Goal: Task Accomplishment & Management: Manage account settings

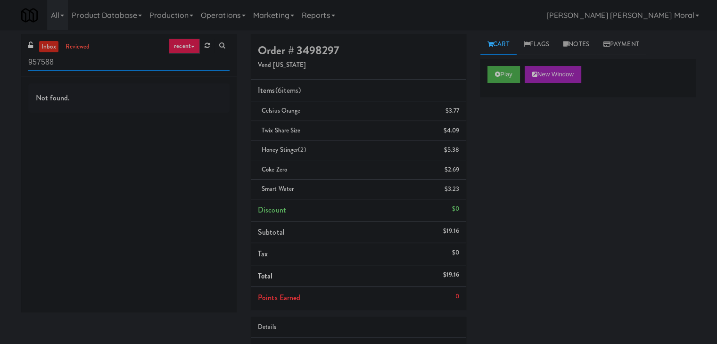
click at [124, 66] on input "957588" at bounding box center [128, 62] width 201 height 17
paste input "The Vue - Cooler"
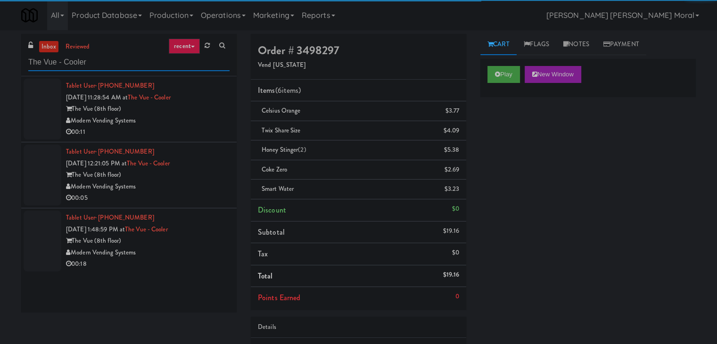
type input "The Vue - Cooler"
click at [193, 117] on div "Modern Vending Systems" at bounding box center [148, 121] width 164 height 12
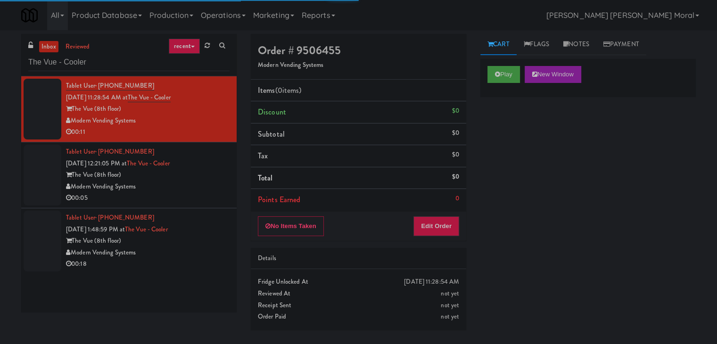
click at [495, 84] on div "Play New Window" at bounding box center [587, 78] width 215 height 38
click at [500, 76] on icon at bounding box center [497, 74] width 5 height 6
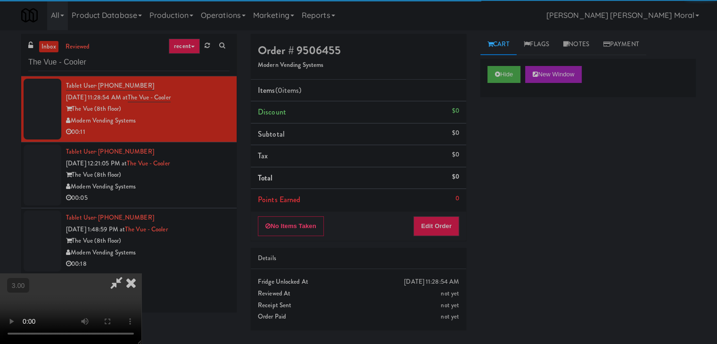
click at [519, 144] on div "Hide New Window Primary Flag Clear Flag if unable to determine what was taken o…" at bounding box center [587, 235] width 215 height 353
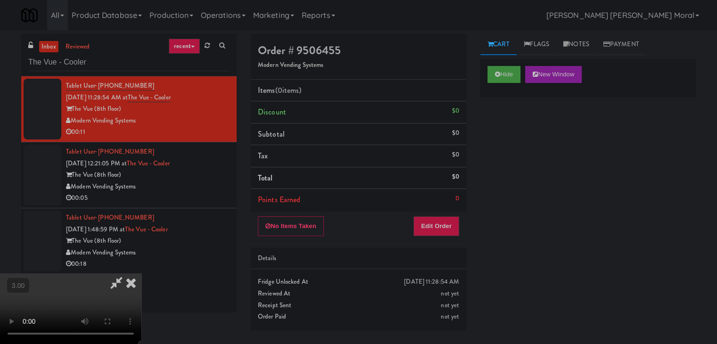
click at [537, 172] on div "Hide New Window Primary Flag Clear Flag if unable to determine what was taken o…" at bounding box center [587, 235] width 215 height 353
click at [141, 273] on icon at bounding box center [131, 282] width 21 height 19
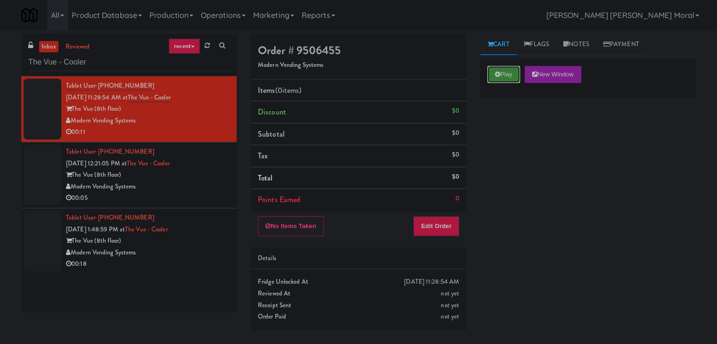
drag, startPoint x: 487, startPoint y: 73, endPoint x: 498, endPoint y: 78, distance: 12.0
click at [492, 76] on button "Play" at bounding box center [503, 74] width 33 height 17
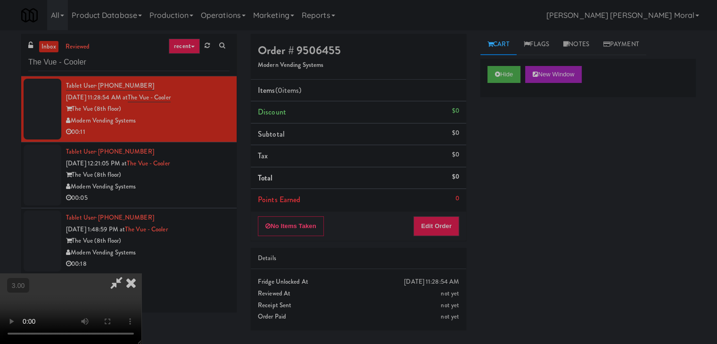
click at [141, 273] on video at bounding box center [70, 308] width 141 height 71
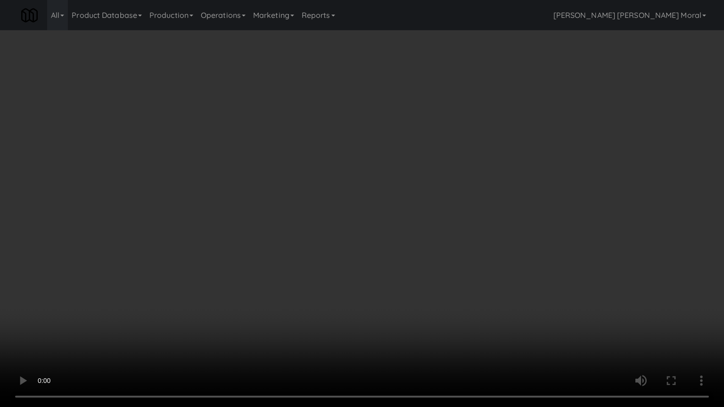
click at [407, 197] on video at bounding box center [362, 203] width 724 height 407
click at [409, 197] on video at bounding box center [362, 203] width 724 height 407
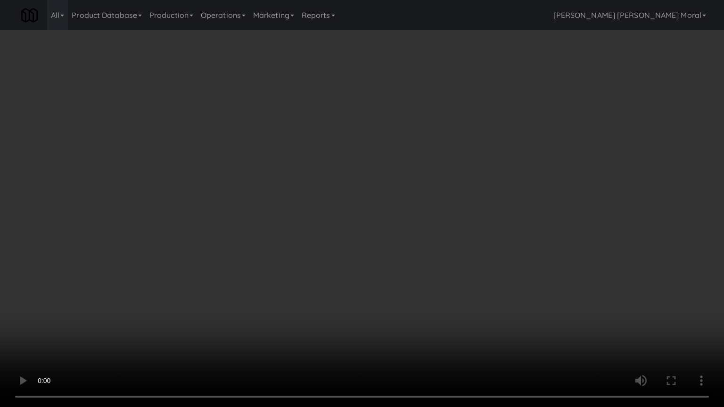
click at [409, 197] on video at bounding box center [362, 203] width 724 height 407
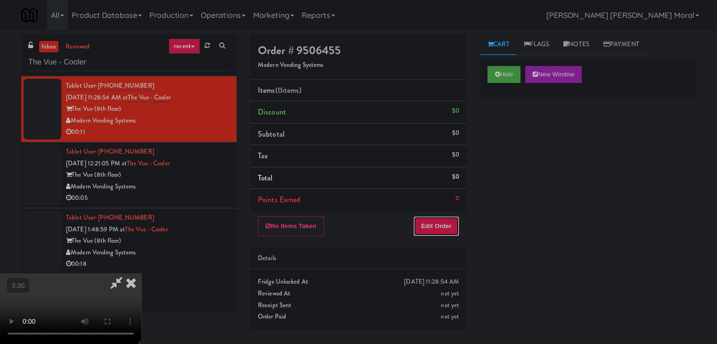
click at [439, 223] on button "Edit Order" at bounding box center [436, 226] width 46 height 20
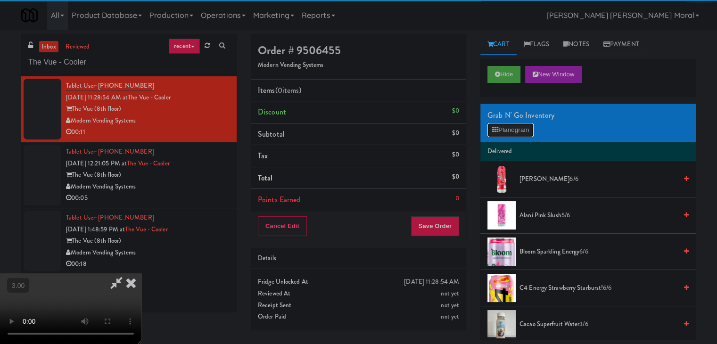
click at [504, 132] on button "Planogram" at bounding box center [510, 130] width 46 height 14
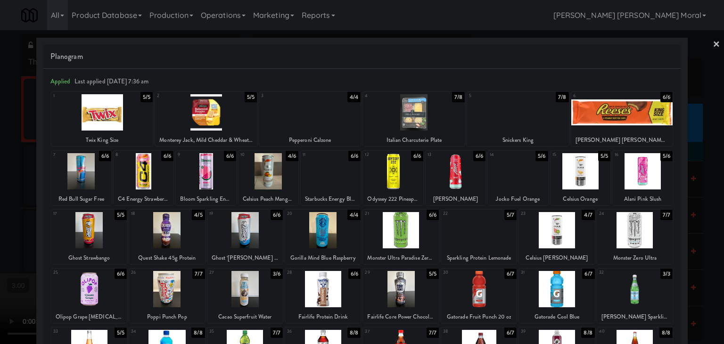
click at [266, 179] on div at bounding box center [268, 171] width 60 height 36
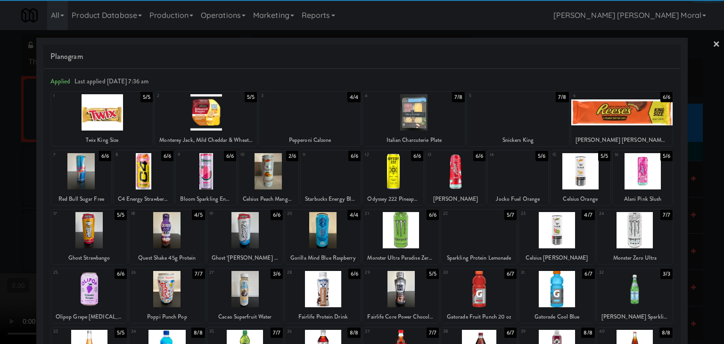
click at [713, 45] on link "×" at bounding box center [717, 44] width 8 height 29
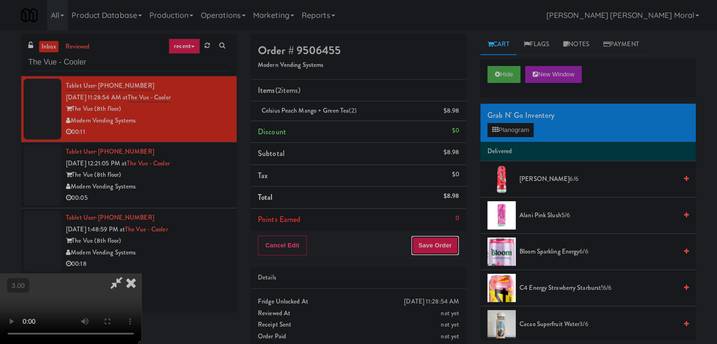
click at [438, 244] on button "Save Order" at bounding box center [435, 246] width 48 height 20
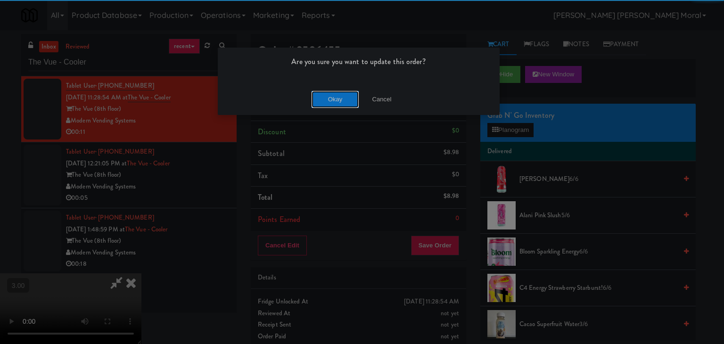
click at [341, 93] on button "Okay" at bounding box center [335, 99] width 47 height 17
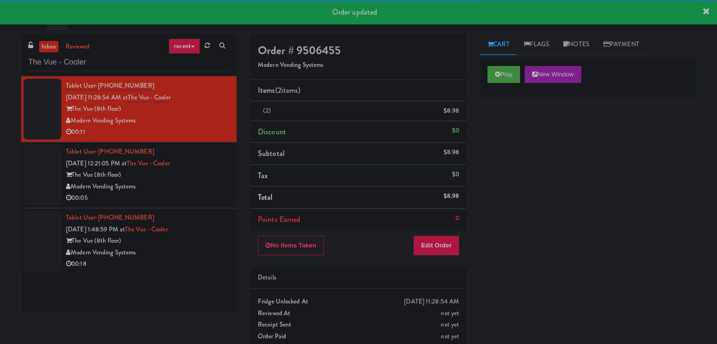
click at [213, 193] on div "00:05" at bounding box center [148, 198] width 164 height 12
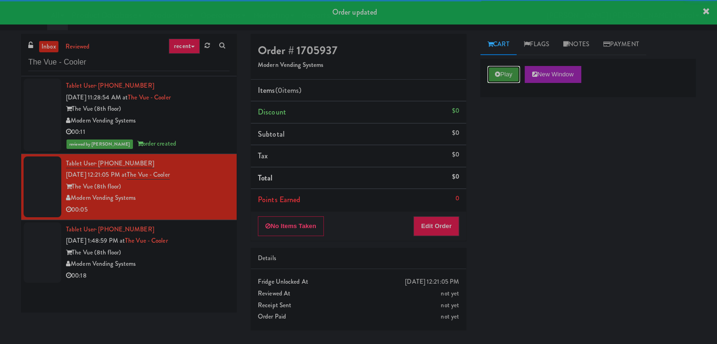
click at [512, 80] on button "Play" at bounding box center [503, 74] width 33 height 17
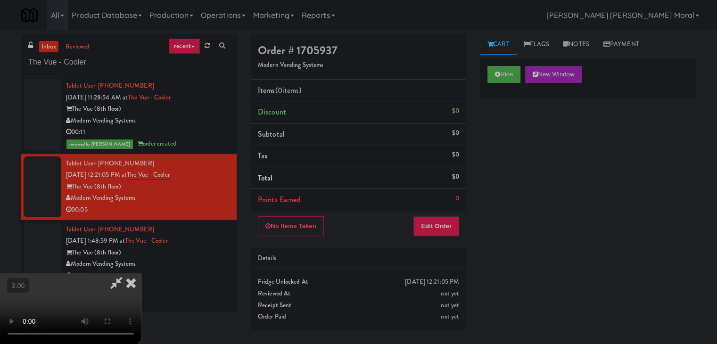
click at [141, 273] on video at bounding box center [70, 308] width 141 height 71
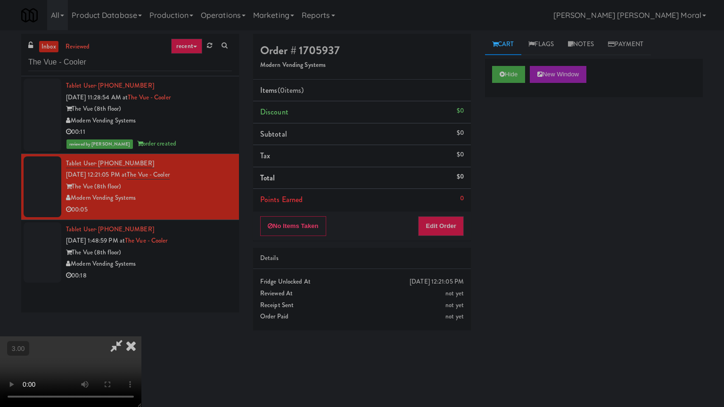
click at [141, 336] on video at bounding box center [70, 371] width 141 height 71
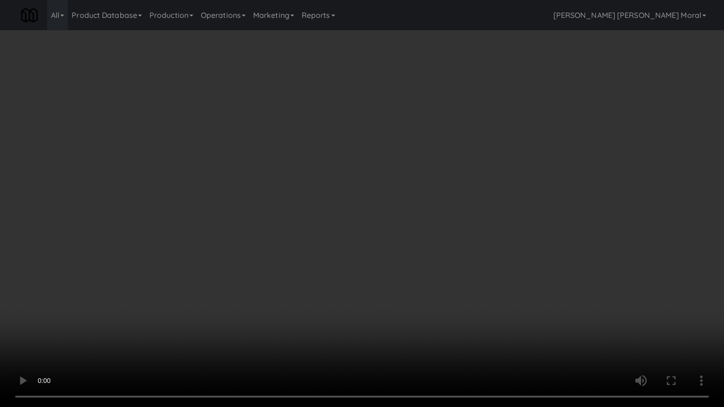
click at [390, 210] on video at bounding box center [362, 203] width 724 height 407
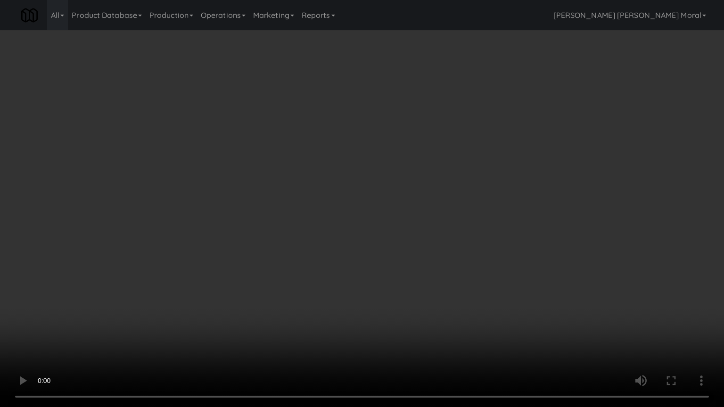
click at [390, 210] on video at bounding box center [362, 203] width 724 height 407
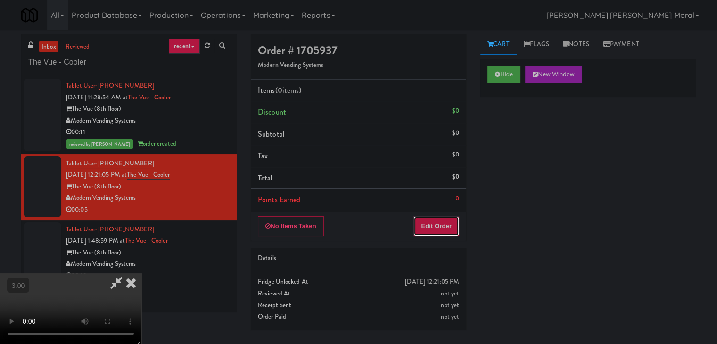
click at [449, 221] on button "Edit Order" at bounding box center [436, 226] width 46 height 20
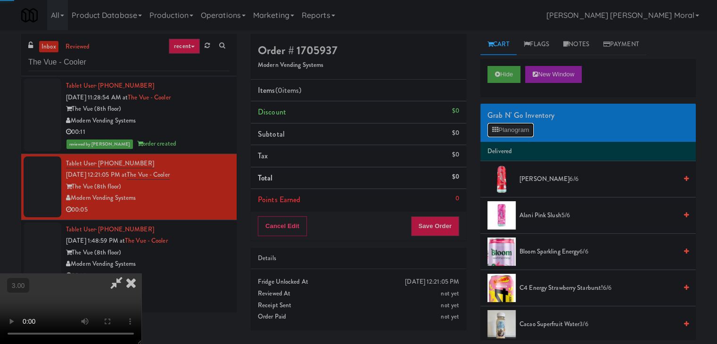
click at [507, 134] on button "Planogram" at bounding box center [510, 130] width 46 height 14
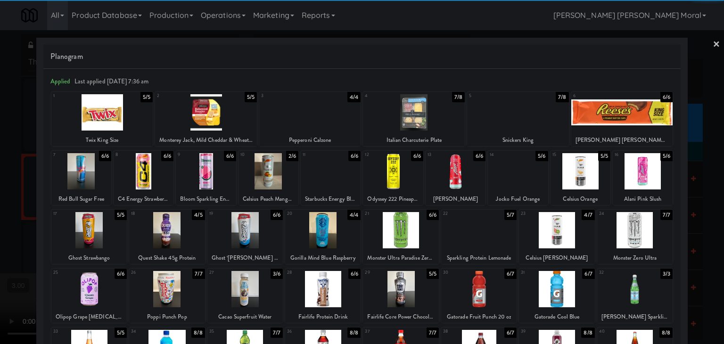
click at [395, 170] on div at bounding box center [393, 171] width 60 height 36
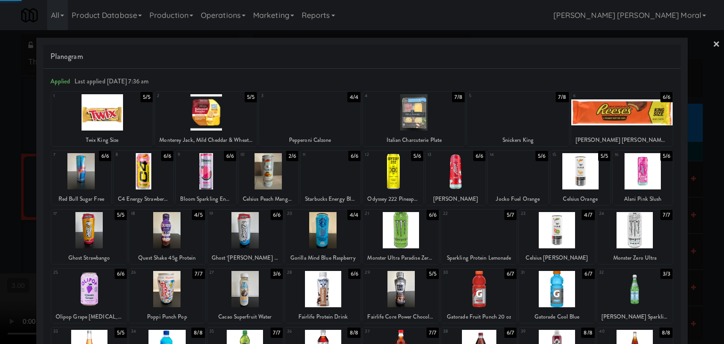
click at [0, 180] on div at bounding box center [362, 172] width 724 height 344
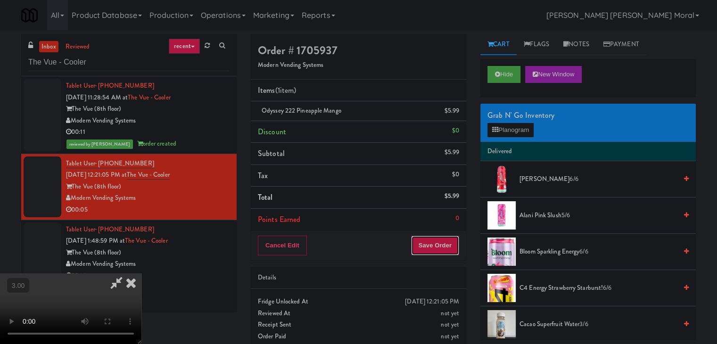
click at [440, 244] on button "Save Order" at bounding box center [435, 246] width 48 height 20
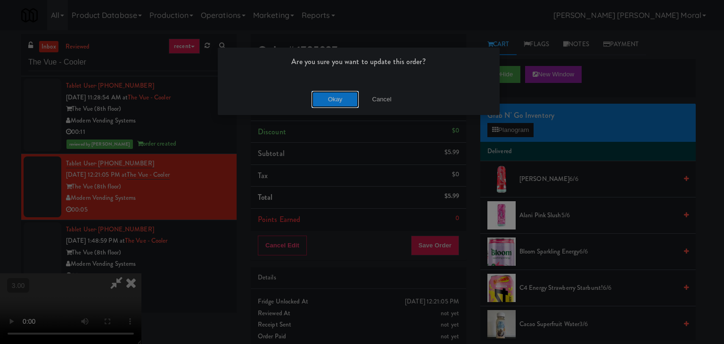
click at [336, 95] on button "Okay" at bounding box center [335, 99] width 47 height 17
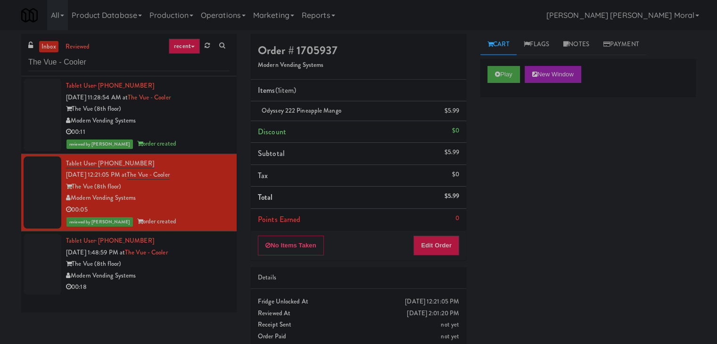
click at [0, 236] on div "inbox reviewed recent all unclear take inventory issue suspicious failed recent…" at bounding box center [358, 195] width 717 height 322
click at [201, 276] on div "Modern Vending Systems" at bounding box center [148, 276] width 164 height 12
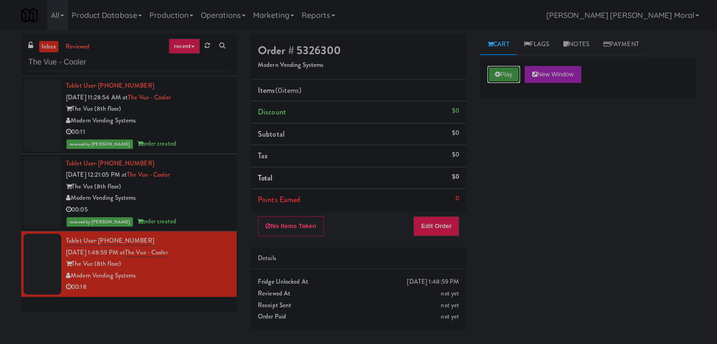
click at [515, 69] on button "Play" at bounding box center [503, 74] width 33 height 17
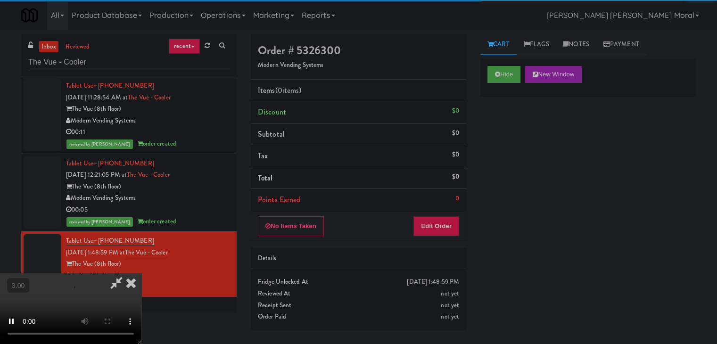
click at [515, 176] on div "Hide New Window Primary Flag Clear Flag if unable to determine what was taken o…" at bounding box center [587, 235] width 215 height 353
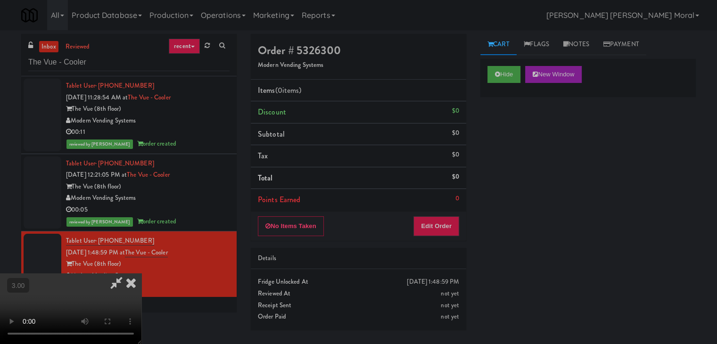
click at [141, 273] on video at bounding box center [70, 308] width 141 height 71
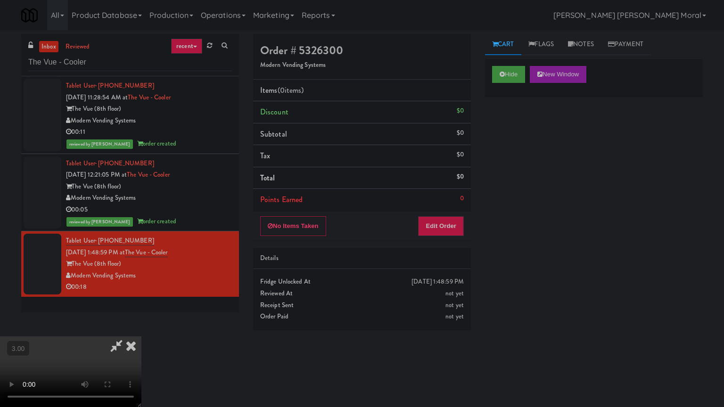
click at [141, 336] on video at bounding box center [70, 371] width 141 height 71
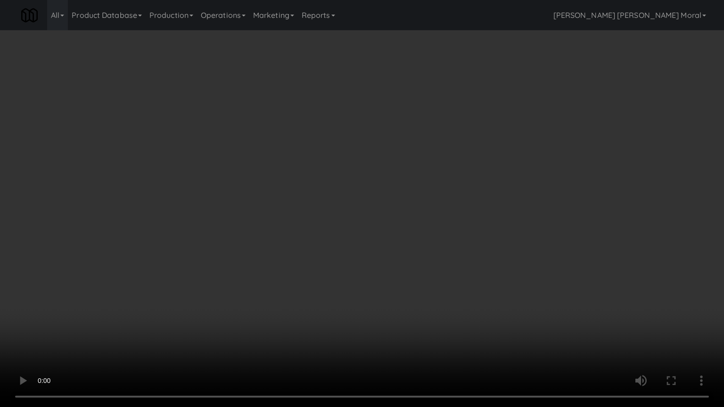
click at [312, 221] on video at bounding box center [362, 203] width 724 height 407
click at [356, 212] on video at bounding box center [362, 203] width 724 height 407
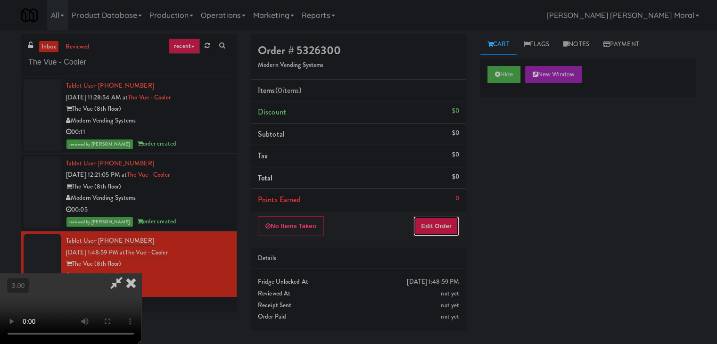
click at [442, 230] on button "Edit Order" at bounding box center [436, 226] width 46 height 20
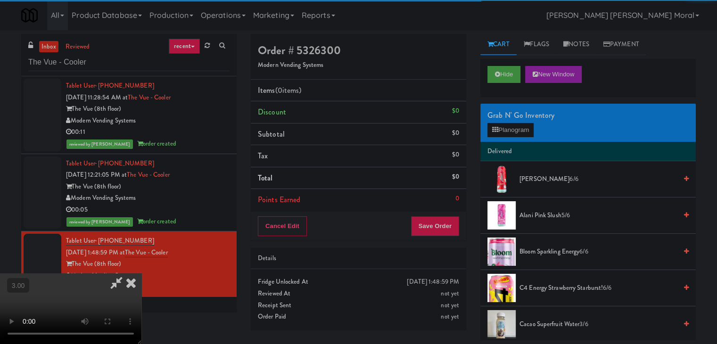
click at [507, 137] on div "Grab N' Go Inventory Planogram" at bounding box center [587, 123] width 215 height 38
click at [509, 129] on button "Planogram" at bounding box center [510, 130] width 46 height 14
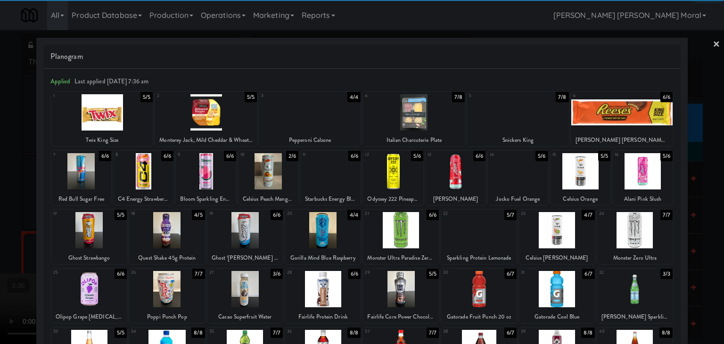
click at [94, 289] on div at bounding box center [88, 289] width 75 height 36
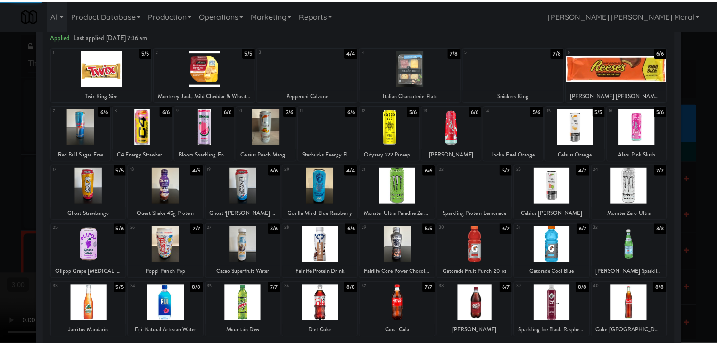
scroll to position [94, 0]
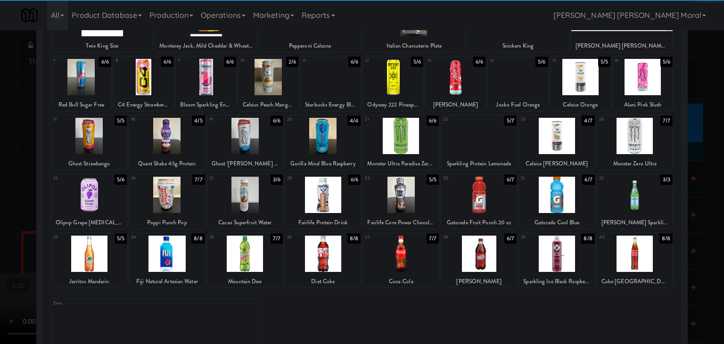
click at [315, 251] on div at bounding box center [322, 254] width 75 height 36
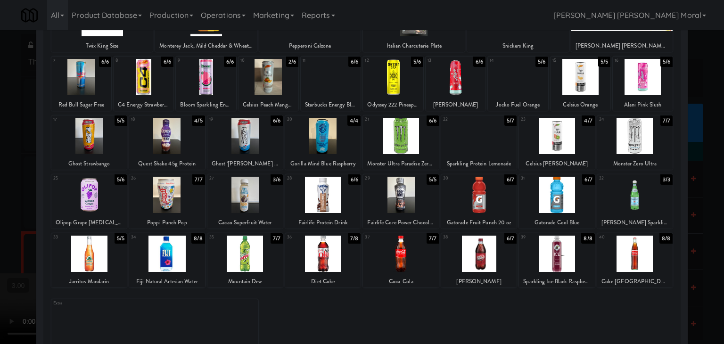
click at [0, 228] on div at bounding box center [362, 172] width 724 height 344
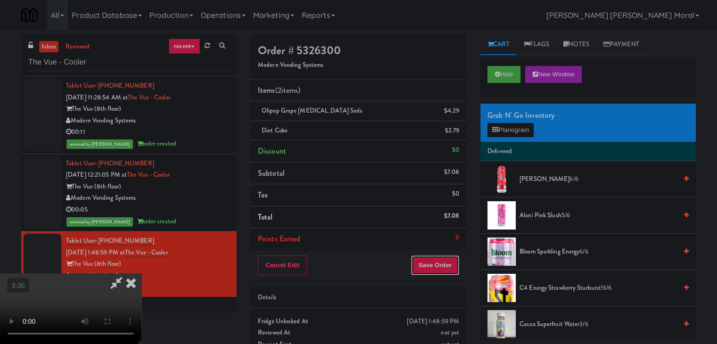
click at [443, 268] on button "Save Order" at bounding box center [435, 265] width 48 height 20
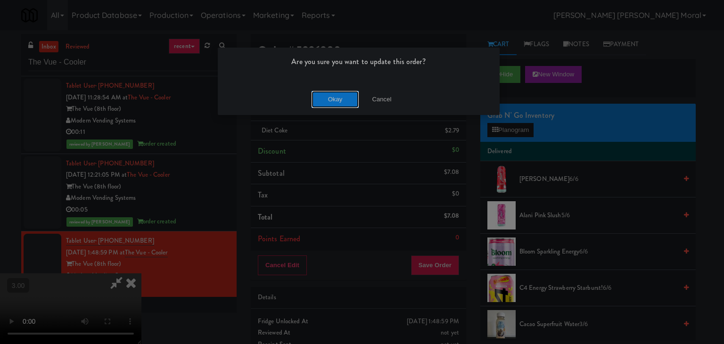
click at [318, 94] on button "Okay" at bounding box center [335, 99] width 47 height 17
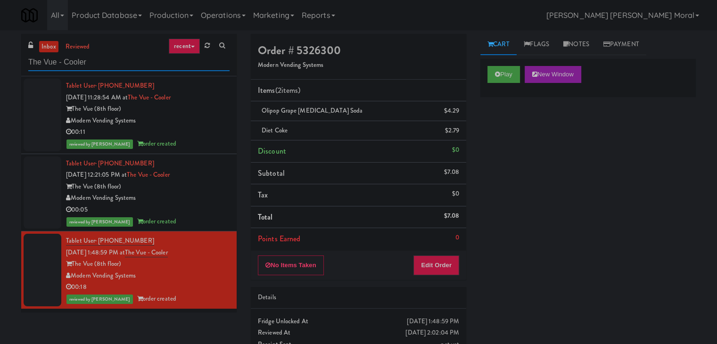
click at [151, 68] on input "The Vue - Cooler" at bounding box center [128, 62] width 201 height 17
paste input "Locale - Fridge - Right"
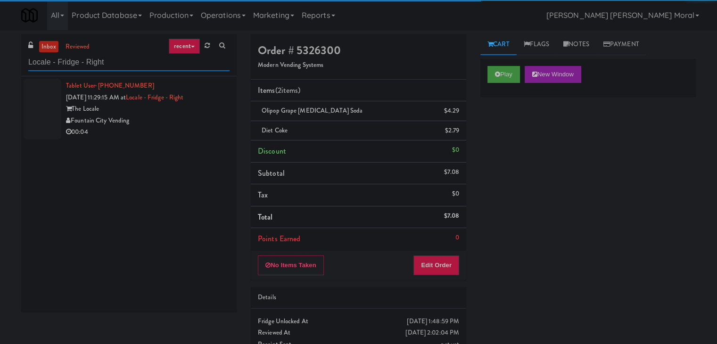
type input "Locale - Fridge - Right"
click at [176, 119] on div "Fountain City Vending" at bounding box center [148, 121] width 164 height 12
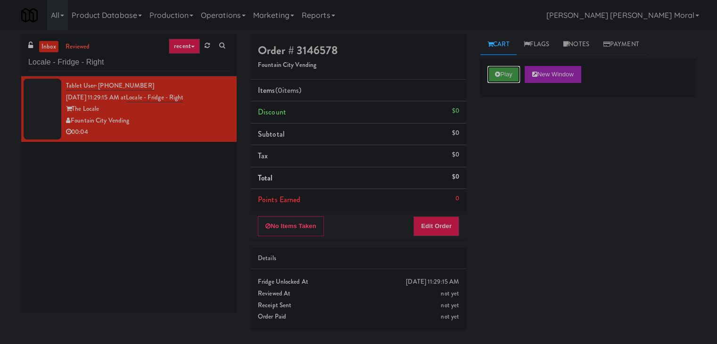
click at [489, 81] on button "Play" at bounding box center [503, 74] width 33 height 17
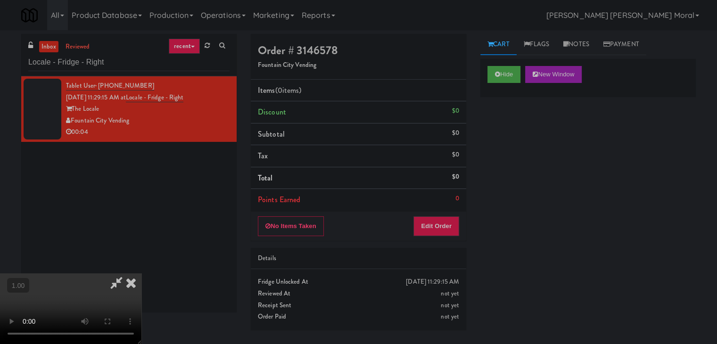
click at [141, 273] on video at bounding box center [70, 308] width 141 height 71
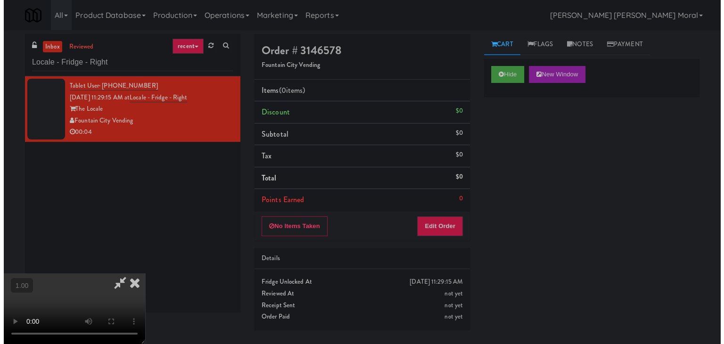
scroll to position [0, 0]
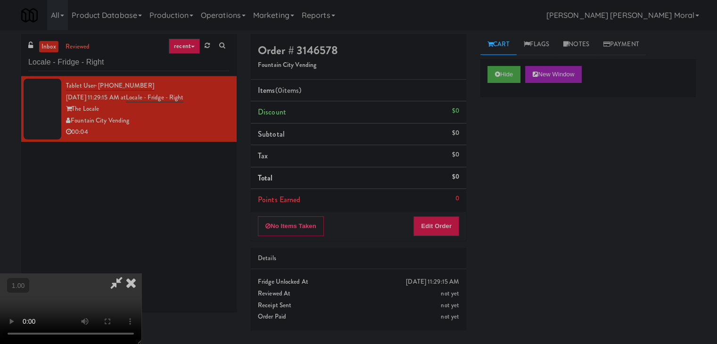
click at [141, 273] on video at bounding box center [70, 308] width 141 height 71
click at [456, 229] on button "Edit Order" at bounding box center [436, 226] width 46 height 20
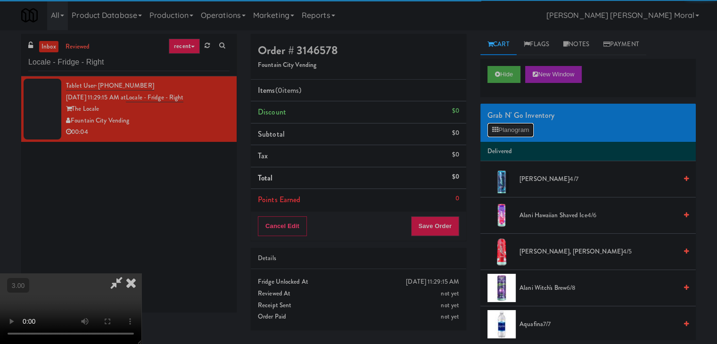
click at [509, 130] on button "Planogram" at bounding box center [510, 130] width 46 height 14
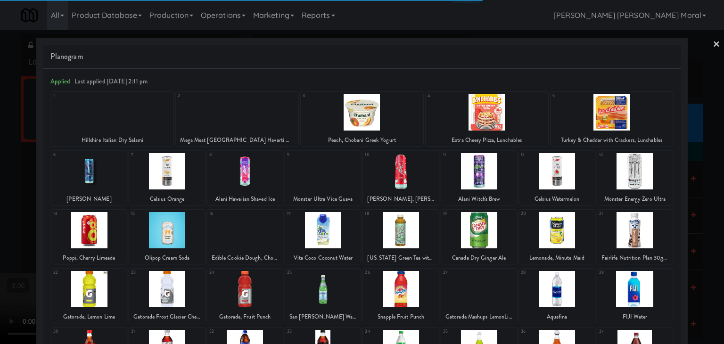
click at [174, 180] on div at bounding box center [166, 171] width 75 height 36
click at [185, 177] on div at bounding box center [166, 171] width 75 height 36
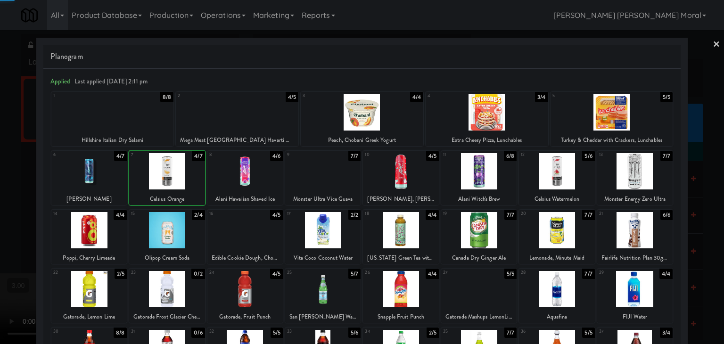
click at [0, 169] on div at bounding box center [362, 172] width 724 height 344
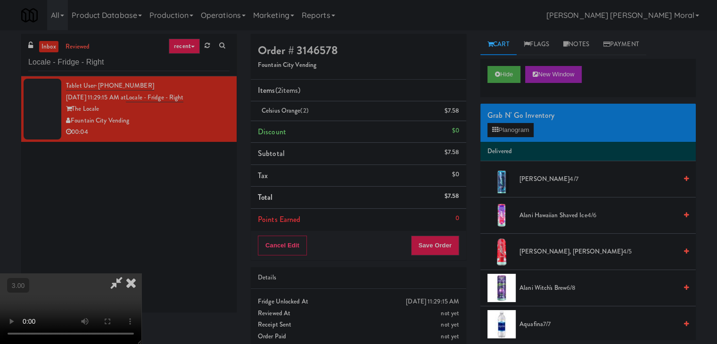
click at [141, 273] on icon at bounding box center [131, 282] width 21 height 19
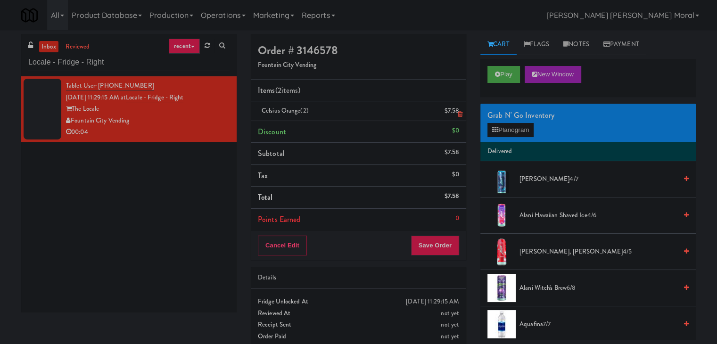
click at [458, 116] on icon at bounding box center [460, 114] width 5 height 6
click at [445, 238] on button "Save Order" at bounding box center [435, 246] width 48 height 20
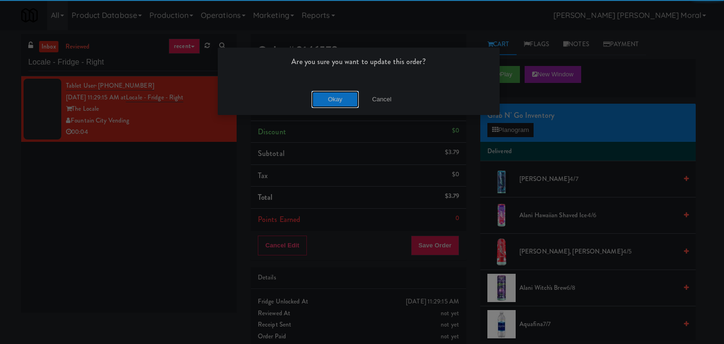
click at [332, 94] on button "Okay" at bounding box center [335, 99] width 47 height 17
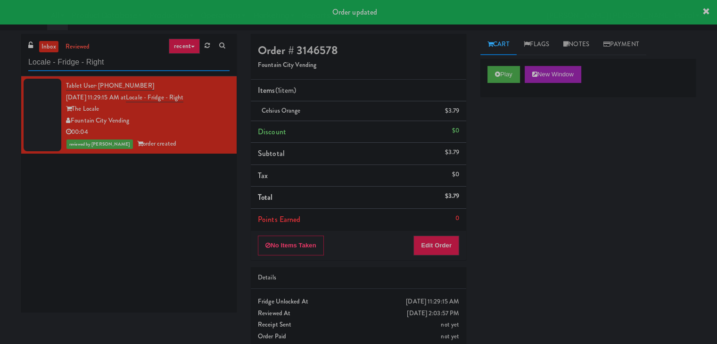
click at [131, 57] on input "Locale - Fridge - Right" at bounding box center [128, 62] width 201 height 17
paste input "Park Place - Cooler"
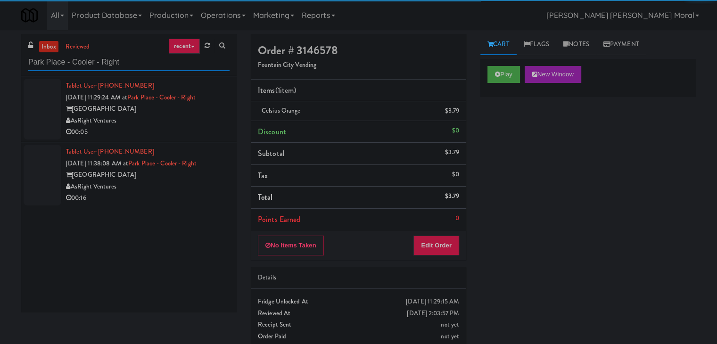
type input "Park Place - Cooler - Right"
click at [172, 125] on div "AsRight Ventures" at bounding box center [148, 121] width 164 height 12
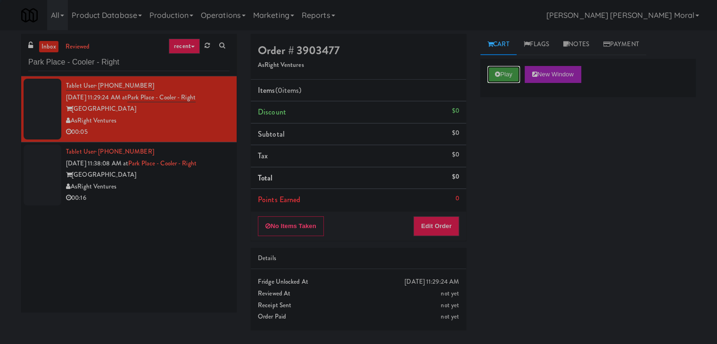
click at [503, 79] on button "Play" at bounding box center [503, 74] width 33 height 17
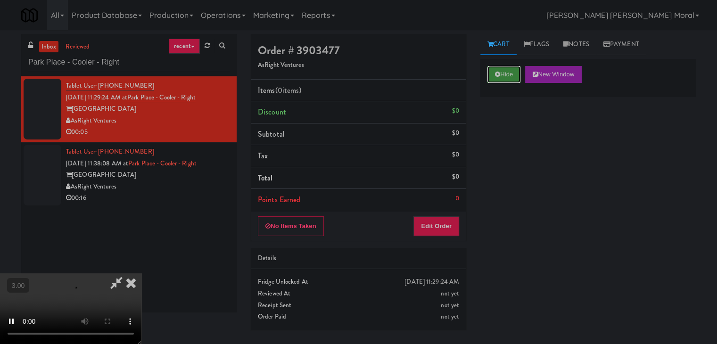
click at [509, 74] on button "Hide" at bounding box center [503, 74] width 33 height 17
click at [141, 273] on video at bounding box center [70, 308] width 141 height 71
click at [481, 75] on div "Hide New Window" at bounding box center [587, 78] width 215 height 38
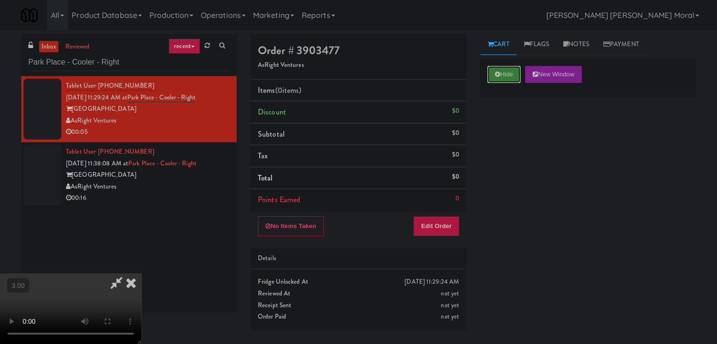
click at [488, 76] on button "Hide" at bounding box center [503, 74] width 33 height 17
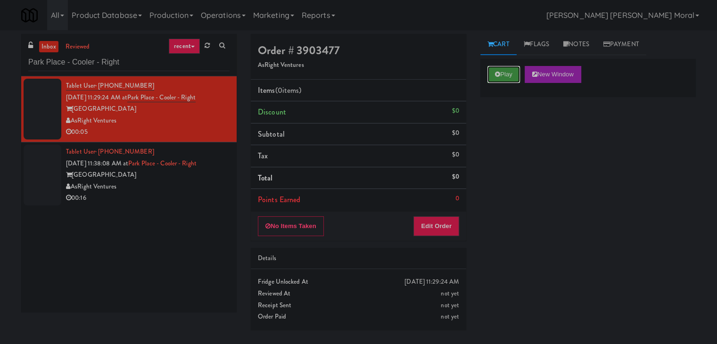
click at [489, 76] on button "Play" at bounding box center [503, 74] width 33 height 17
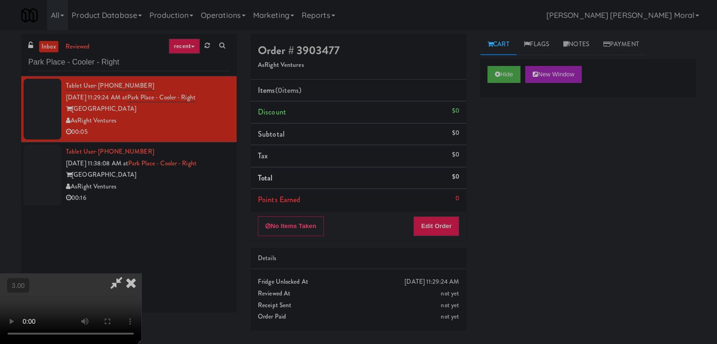
click at [141, 273] on video at bounding box center [70, 308] width 141 height 71
click at [105, 273] on video at bounding box center [70, 308] width 141 height 71
click at [141, 273] on video at bounding box center [70, 308] width 141 height 71
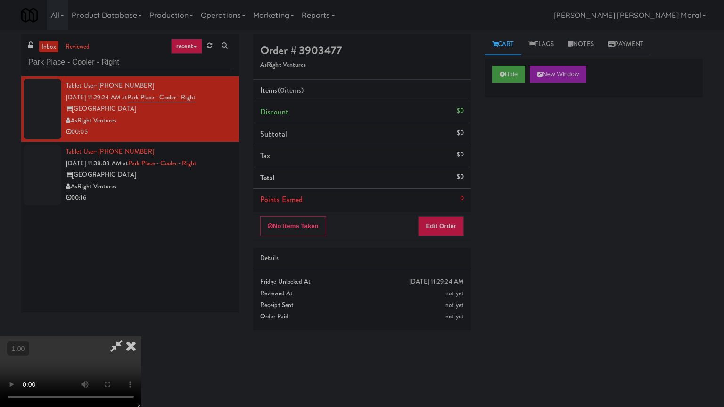
click at [141, 336] on video at bounding box center [70, 371] width 141 height 71
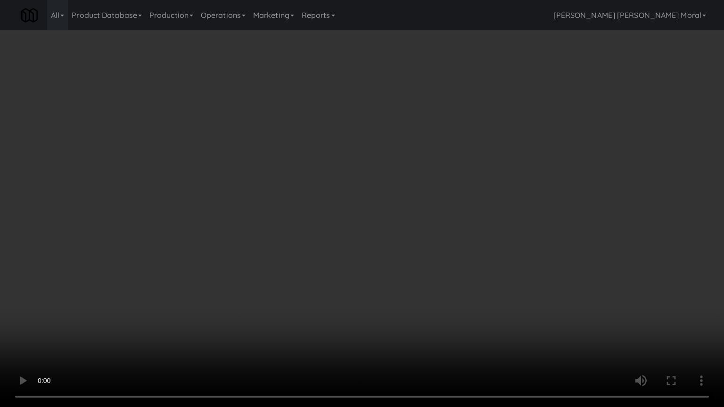
click at [388, 246] on video at bounding box center [362, 203] width 724 height 407
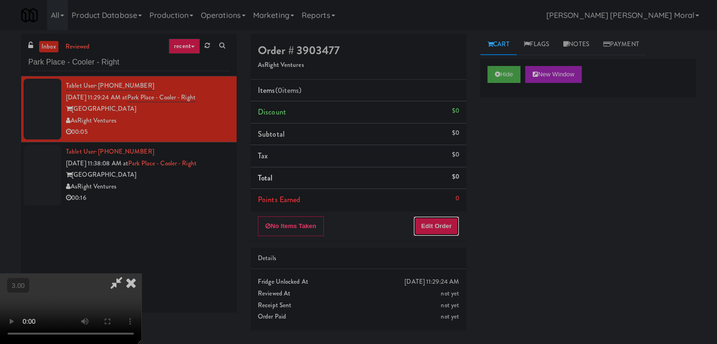
drag, startPoint x: 439, startPoint y: 216, endPoint x: 475, endPoint y: 177, distance: 53.4
click at [439, 217] on button "Edit Order" at bounding box center [436, 226] width 46 height 20
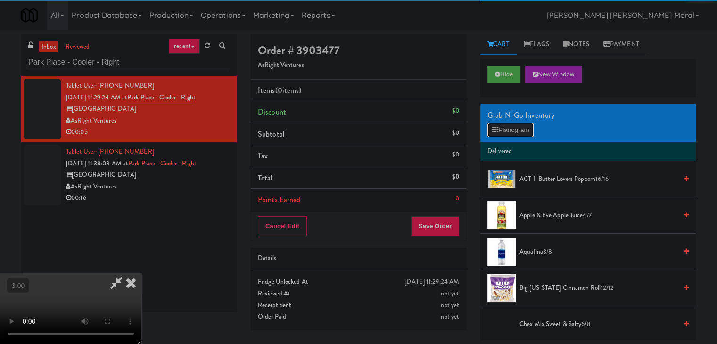
click at [500, 130] on button "Planogram" at bounding box center [510, 130] width 46 height 14
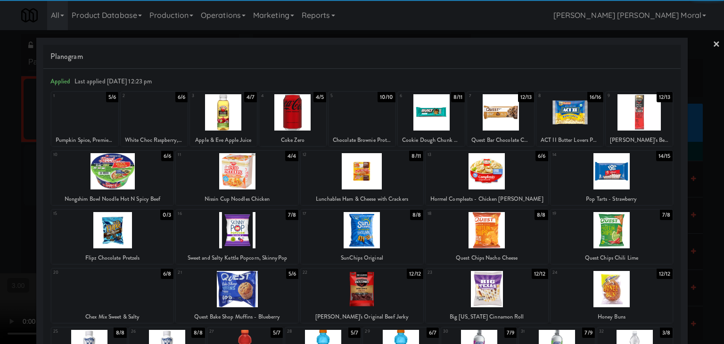
click at [623, 176] on div at bounding box center [611, 171] width 123 height 36
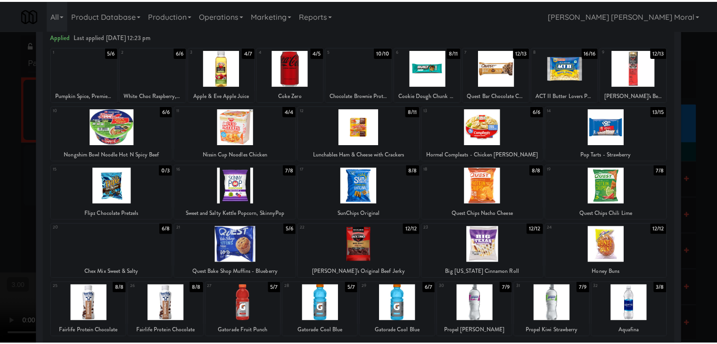
scroll to position [94, 0]
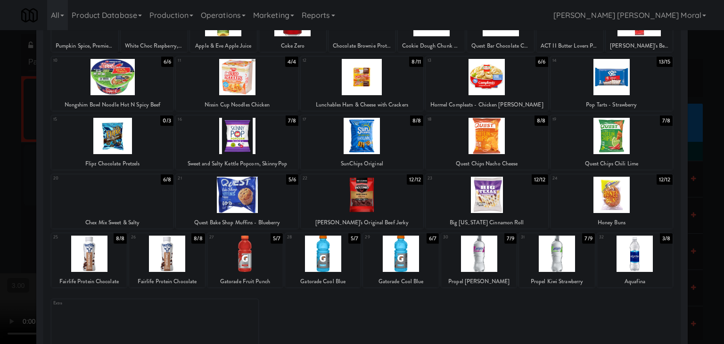
click at [634, 249] on div at bounding box center [634, 254] width 75 height 36
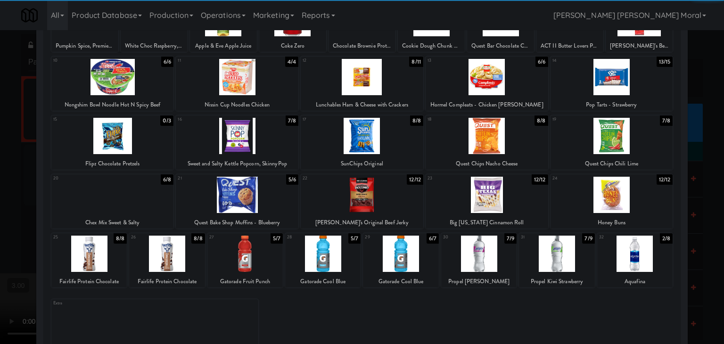
drag, startPoint x: 0, startPoint y: 183, endPoint x: 223, endPoint y: 207, distance: 224.2
click at [0, 183] on div at bounding box center [362, 172] width 724 height 344
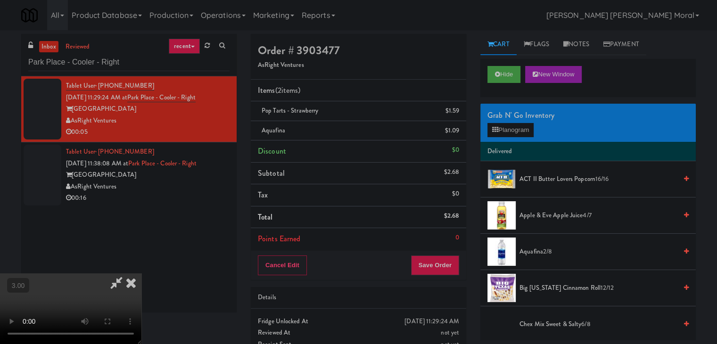
click at [467, 268] on div "Order # 3903477 AsRight Ventures Items (2 items ) Pop Tarts - Strawberry $1.59 …" at bounding box center [359, 205] width 230 height 342
click at [447, 265] on button "Save Order" at bounding box center [435, 265] width 48 height 20
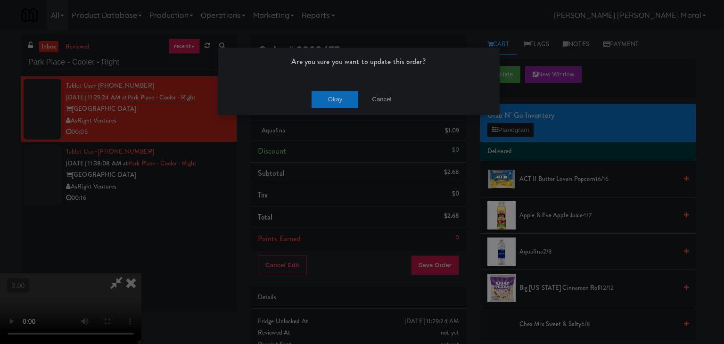
click at [343, 114] on div "Okay Cancel" at bounding box center [359, 99] width 282 height 32
click at [340, 98] on button "Okay" at bounding box center [335, 99] width 47 height 17
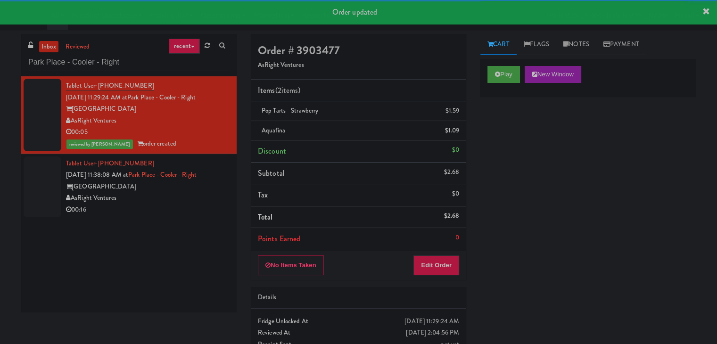
click at [187, 193] on div "AsRight Ventures" at bounding box center [148, 198] width 164 height 12
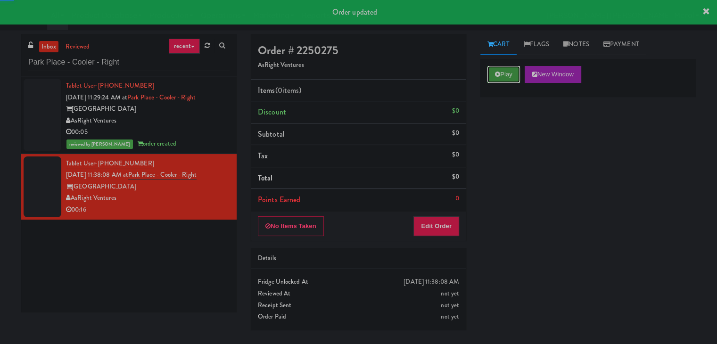
click at [509, 72] on button "Play" at bounding box center [503, 74] width 33 height 17
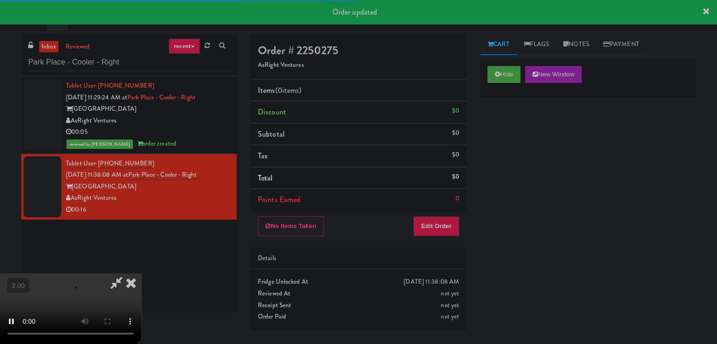
click at [512, 152] on div "Hide New Window Primary Flag Clear Flag if unable to determine what was taken o…" at bounding box center [587, 235] width 215 height 353
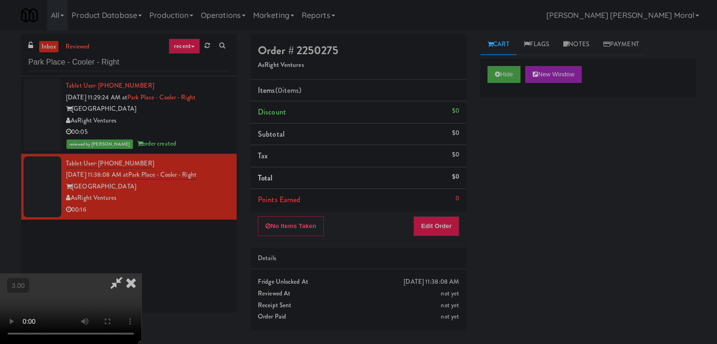
drag, startPoint x: 486, startPoint y: 149, endPoint x: 478, endPoint y: 159, distance: 12.7
click at [486, 149] on div "Hide New Window Primary Flag Clear Flag if unable to determine what was taken o…" at bounding box center [587, 235] width 215 height 353
click at [508, 74] on button "Hide" at bounding box center [503, 74] width 33 height 17
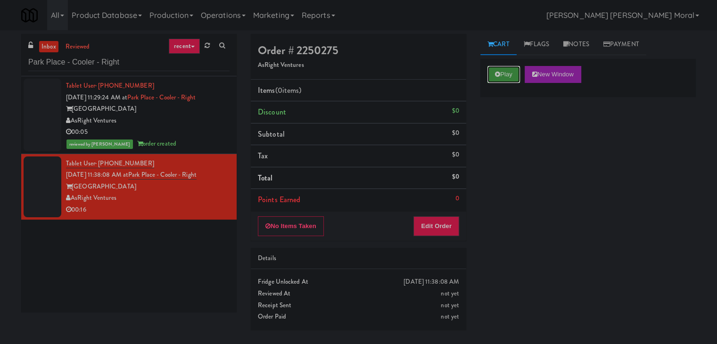
click at [508, 74] on button "Play" at bounding box center [503, 74] width 33 height 17
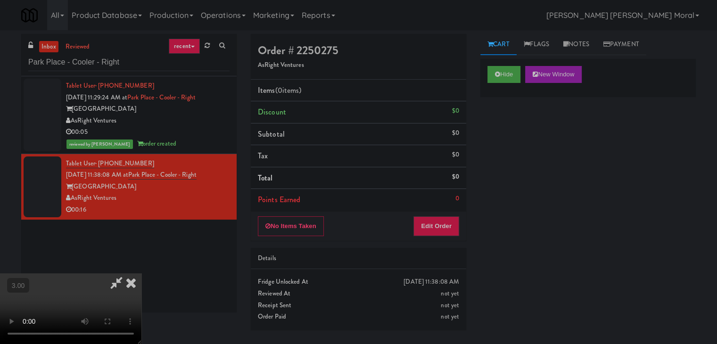
click at [141, 273] on video at bounding box center [70, 308] width 141 height 71
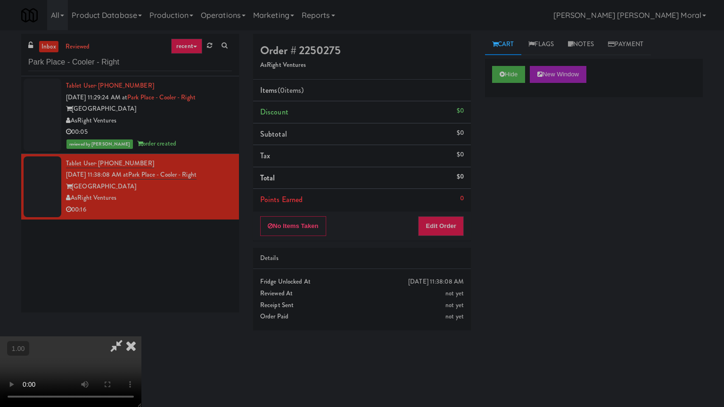
click at [141, 336] on video at bounding box center [70, 371] width 141 height 71
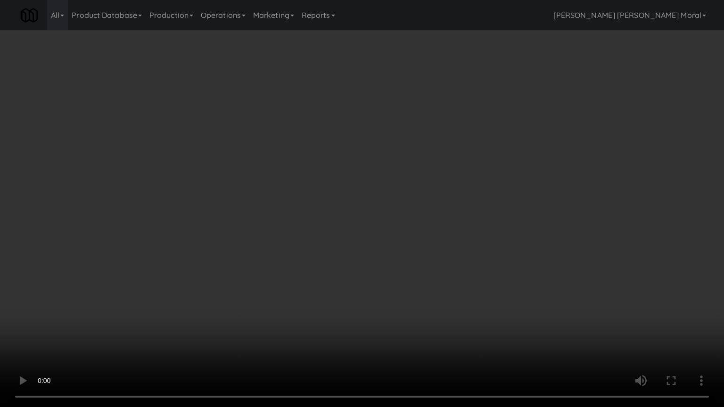
click at [364, 243] on video at bounding box center [362, 203] width 724 height 407
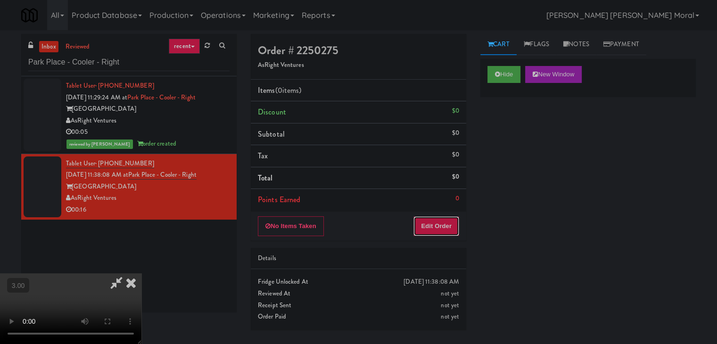
click at [436, 221] on button "Edit Order" at bounding box center [436, 226] width 46 height 20
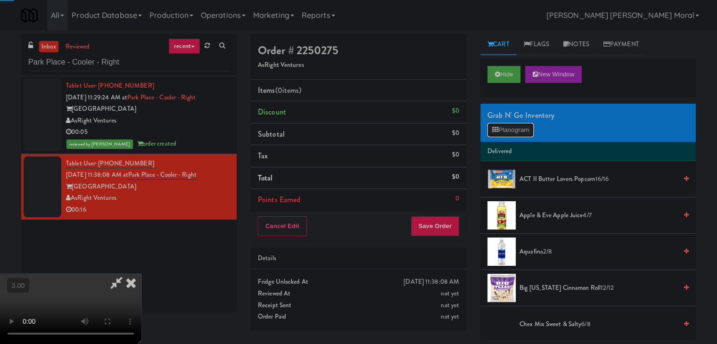
click at [511, 125] on button "Planogram" at bounding box center [510, 130] width 46 height 14
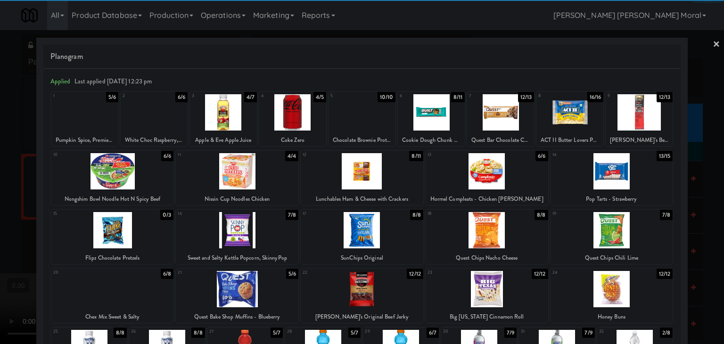
click at [303, 114] on div at bounding box center [292, 112] width 67 height 36
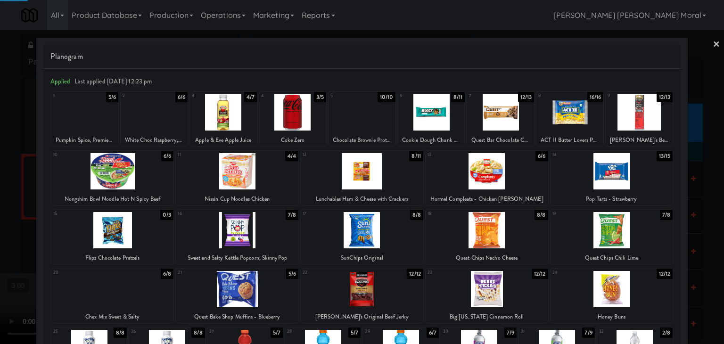
click at [0, 181] on div at bounding box center [362, 172] width 724 height 344
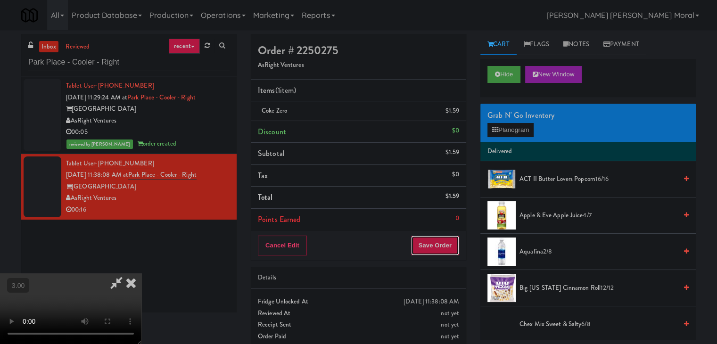
click at [449, 243] on button "Save Order" at bounding box center [435, 246] width 48 height 20
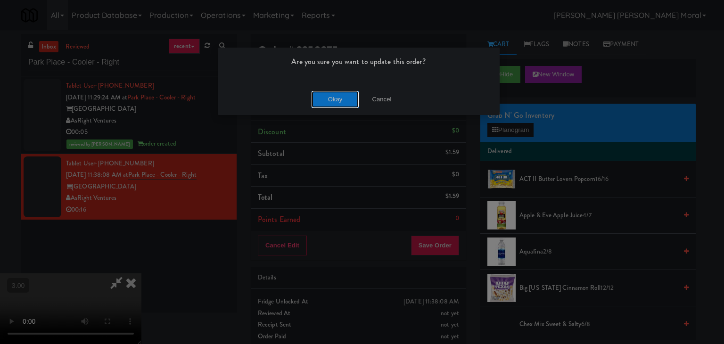
click at [331, 95] on button "Okay" at bounding box center [335, 99] width 47 height 17
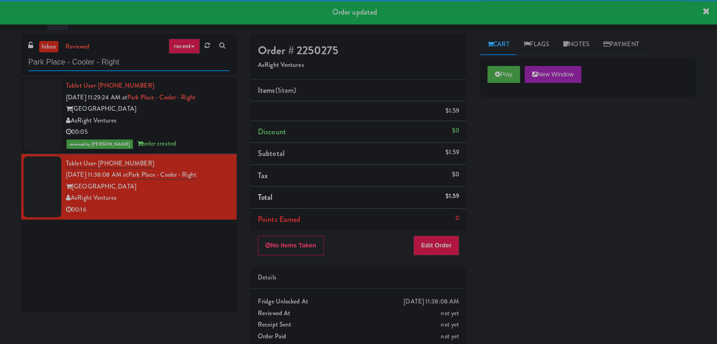
click at [128, 63] on input "Park Place - Cooler - Right" at bounding box center [128, 62] width 201 height 17
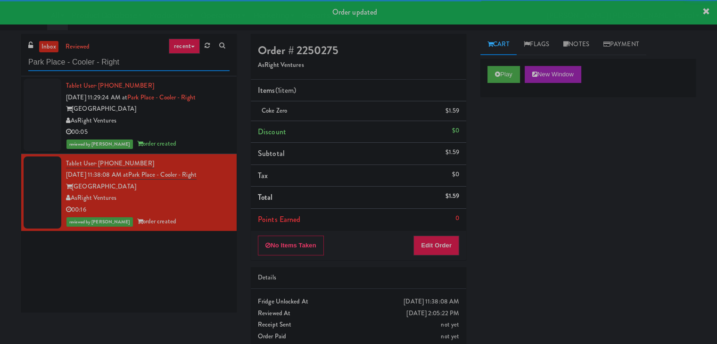
click at [128, 63] on input "Park Place - Cooler - Right" at bounding box center [128, 62] width 201 height 17
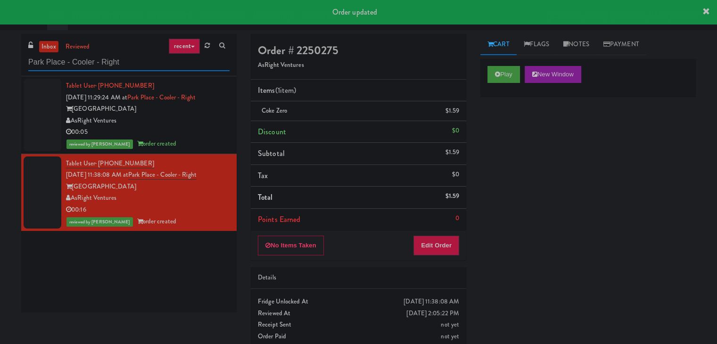
paste input "CC1 Drinks Cooler"
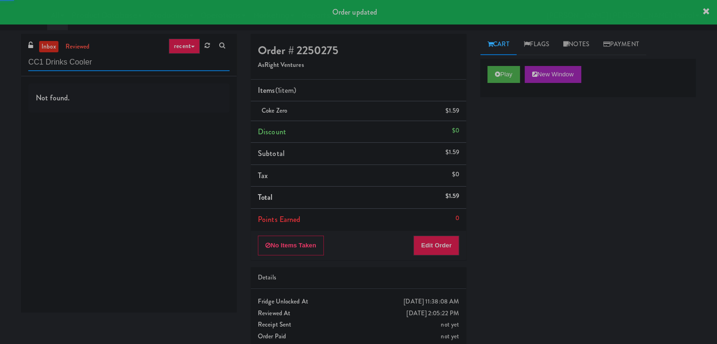
type input "CC1 Drinks Cooler"
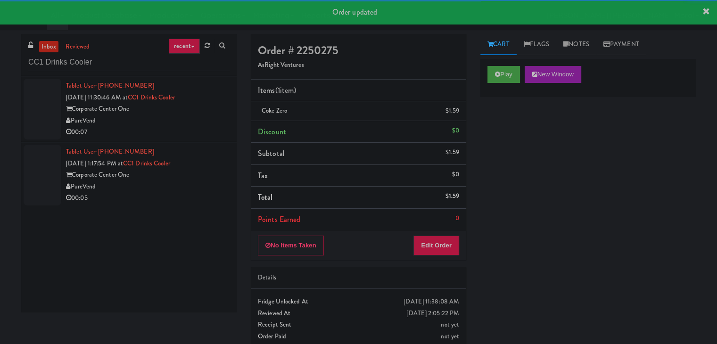
click at [188, 121] on div "PureVend" at bounding box center [148, 121] width 164 height 12
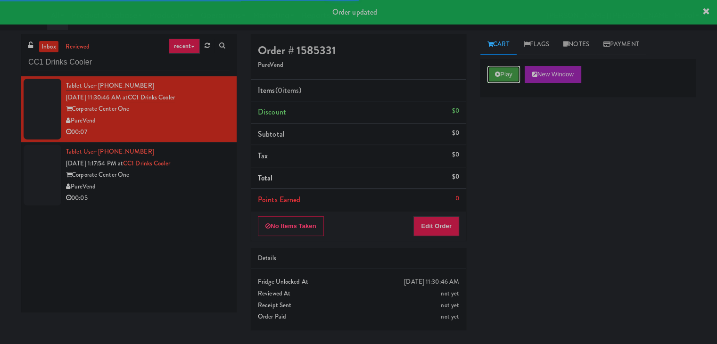
click at [501, 74] on button "Play" at bounding box center [503, 74] width 33 height 17
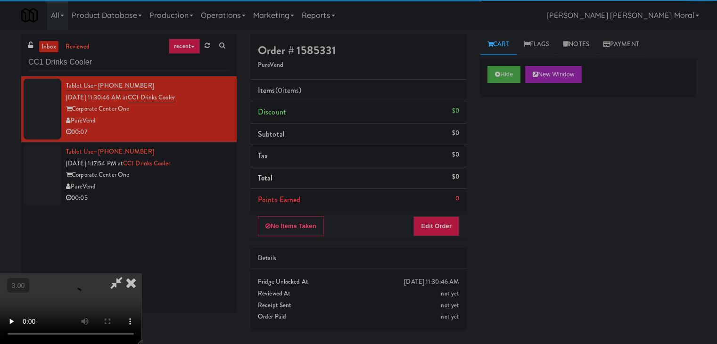
drag, startPoint x: 507, startPoint y: 125, endPoint x: 505, endPoint y: 132, distance: 7.8
click at [506, 130] on div "Hide New Window Primary Flag Clear Flag if unable to determine what was taken o…" at bounding box center [587, 235] width 215 height 353
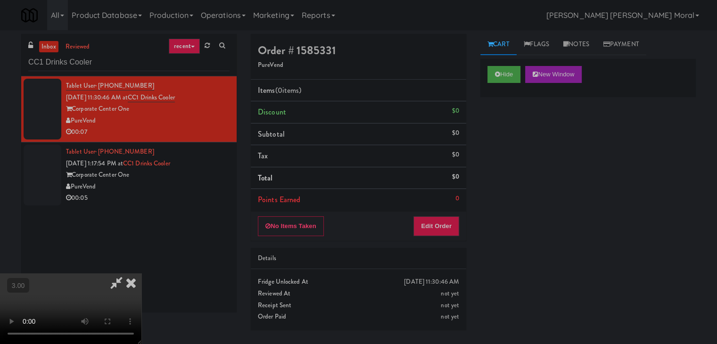
click at [513, 148] on div "Hide New Window Primary Flag Clear Flag if unable to determine what was taken o…" at bounding box center [587, 235] width 215 height 353
click at [482, 161] on div "Hide New Window Primary Flag Clear Flag if unable to determine what was taken o…" at bounding box center [587, 235] width 215 height 353
click at [141, 273] on video at bounding box center [70, 308] width 141 height 71
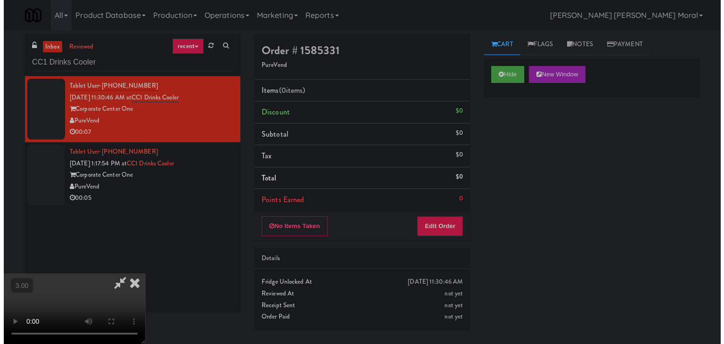
scroll to position [132, 0]
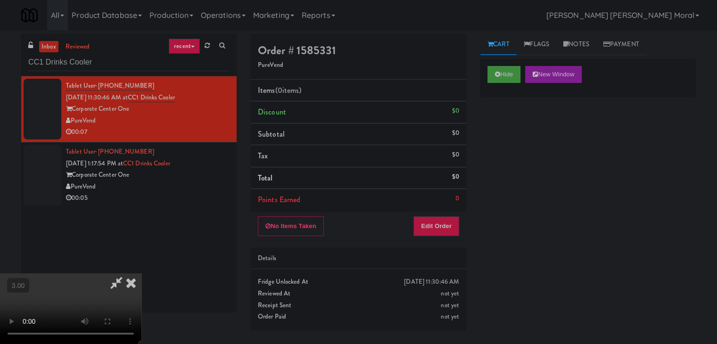
click at [141, 273] on video at bounding box center [70, 308] width 141 height 71
click at [458, 226] on div "No Items Taken Edit Order" at bounding box center [358, 226] width 215 height 29
click at [443, 230] on button "Edit Order" at bounding box center [436, 226] width 46 height 20
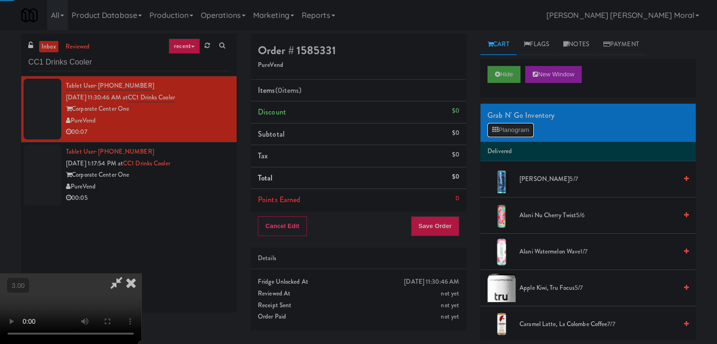
click at [496, 129] on icon at bounding box center [495, 130] width 6 height 6
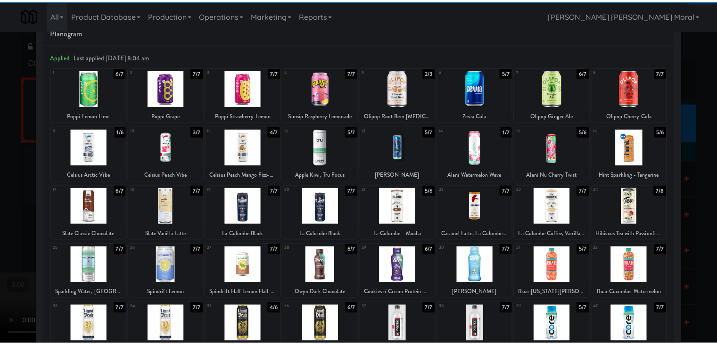
scroll to position [47, 0]
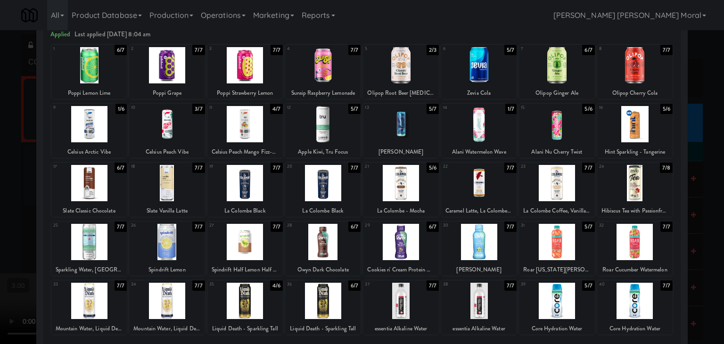
click at [240, 304] on div at bounding box center [244, 301] width 75 height 36
drag, startPoint x: 0, startPoint y: 271, endPoint x: 17, endPoint y: 271, distance: 17.0
click at [0, 271] on div at bounding box center [362, 172] width 724 height 344
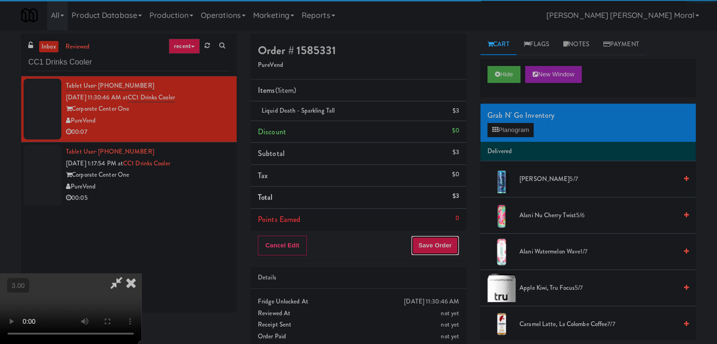
click at [452, 245] on button "Save Order" at bounding box center [435, 246] width 48 height 20
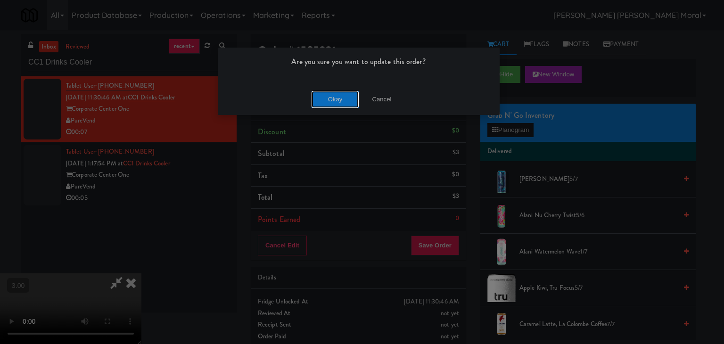
click at [335, 102] on button "Okay" at bounding box center [335, 99] width 47 height 17
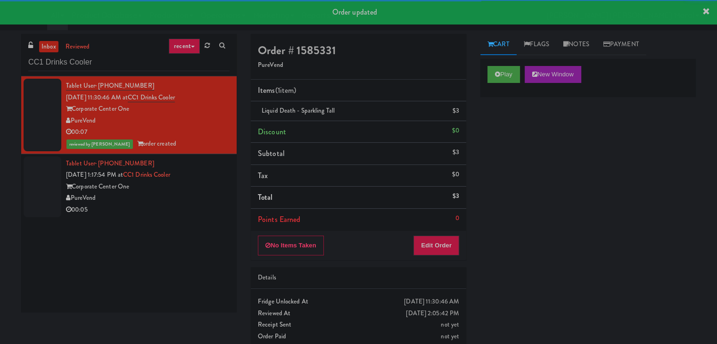
click at [199, 188] on div "Corporate Center One" at bounding box center [148, 187] width 164 height 12
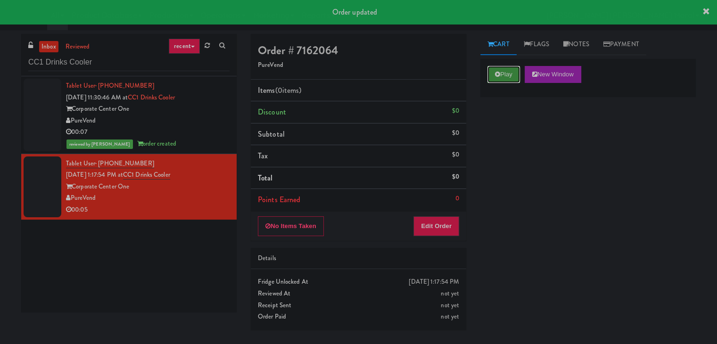
click at [499, 78] on button "Play" at bounding box center [503, 74] width 33 height 17
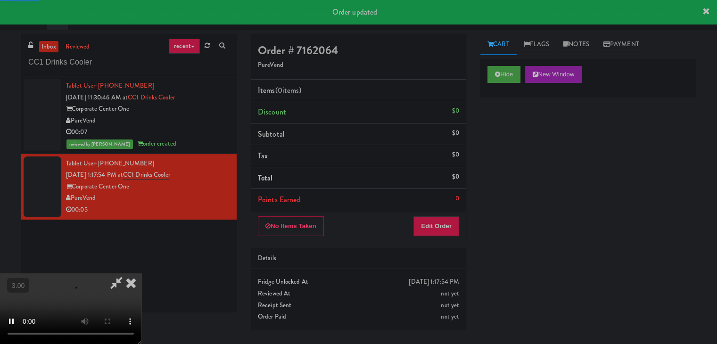
click at [509, 141] on div "Hide New Window Primary Flag Clear Flag if unable to determine what was taken o…" at bounding box center [587, 235] width 215 height 353
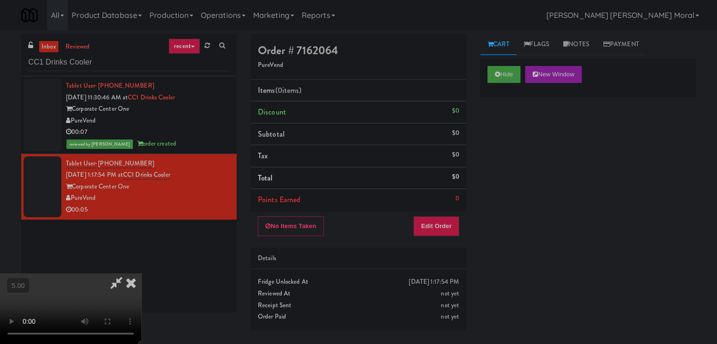
click at [141, 273] on video at bounding box center [70, 308] width 141 height 71
click at [442, 219] on button "Edit Order" at bounding box center [436, 226] width 46 height 20
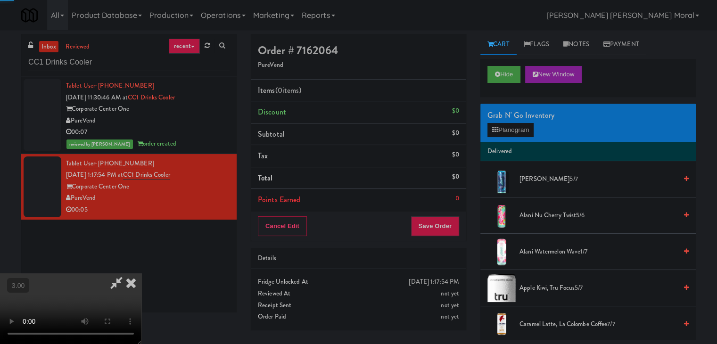
click at [496, 138] on div "Grab N' Go Inventory Planogram" at bounding box center [587, 123] width 215 height 38
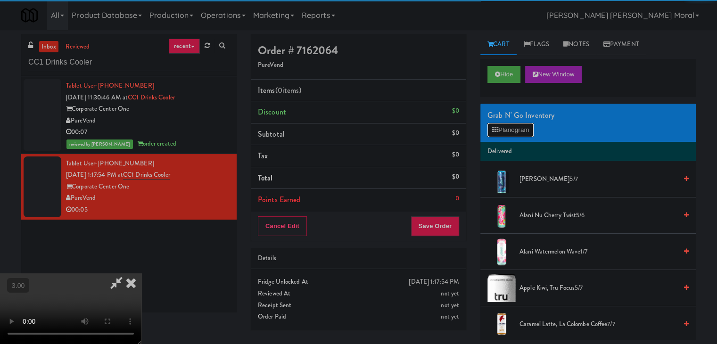
click at [499, 131] on button "Planogram" at bounding box center [510, 130] width 46 height 14
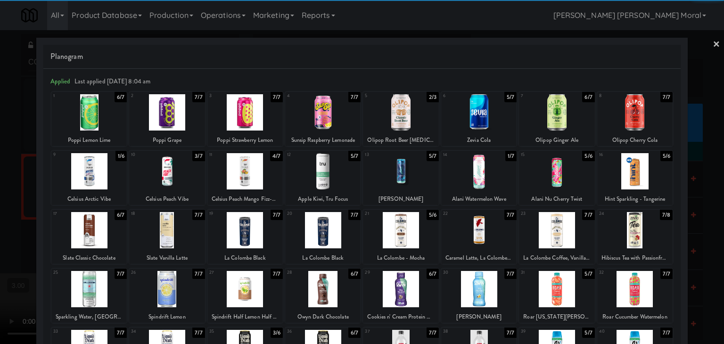
drag, startPoint x: 98, startPoint y: 178, endPoint x: 90, endPoint y: 178, distance: 7.5
click at [98, 178] on div at bounding box center [88, 171] width 75 height 36
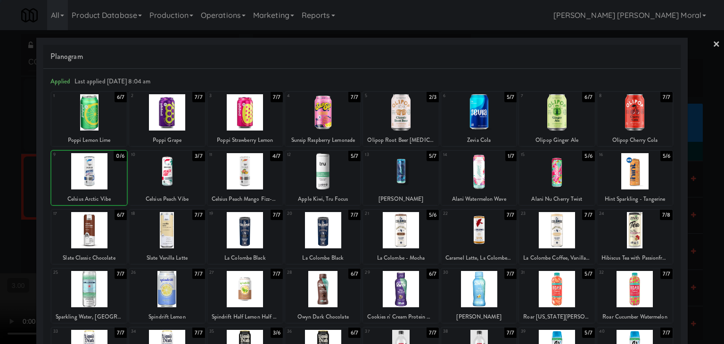
click at [17, 180] on div at bounding box center [362, 172] width 724 height 344
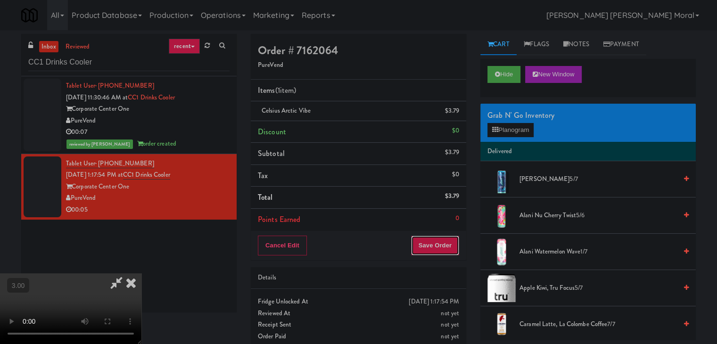
click at [442, 246] on button "Save Order" at bounding box center [435, 246] width 48 height 20
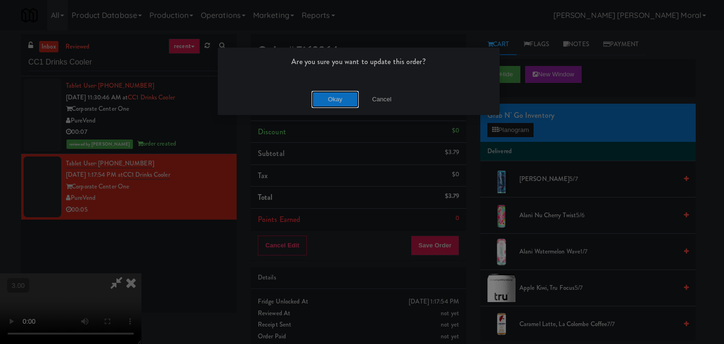
click at [327, 103] on button "Okay" at bounding box center [335, 99] width 47 height 17
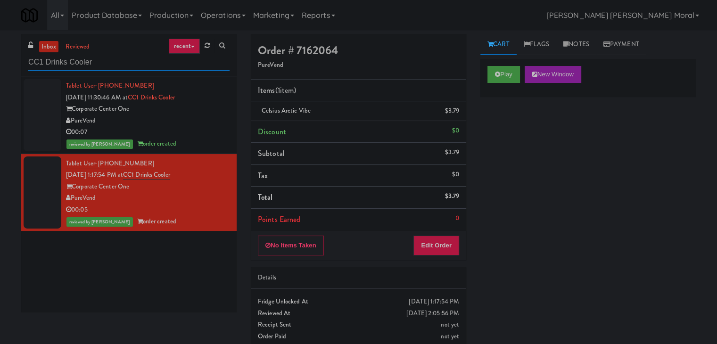
click at [139, 58] on input "CC1 Drinks Cooler" at bounding box center [128, 62] width 201 height 17
paste input "VOC -"
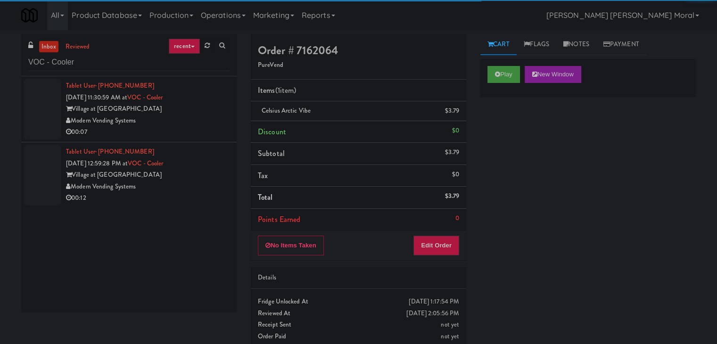
click at [199, 117] on div "Modern Vending Systems" at bounding box center [148, 121] width 164 height 12
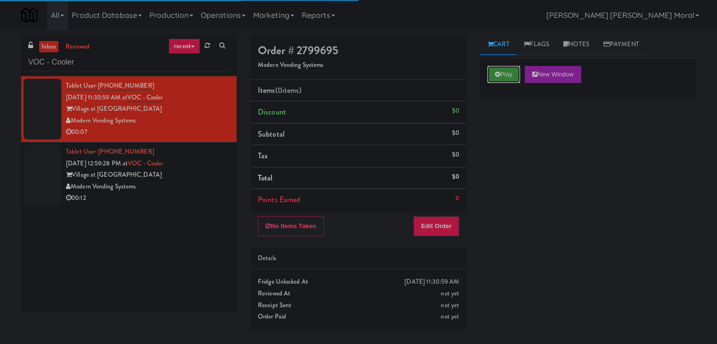
click at [498, 79] on button "Play" at bounding box center [503, 74] width 33 height 17
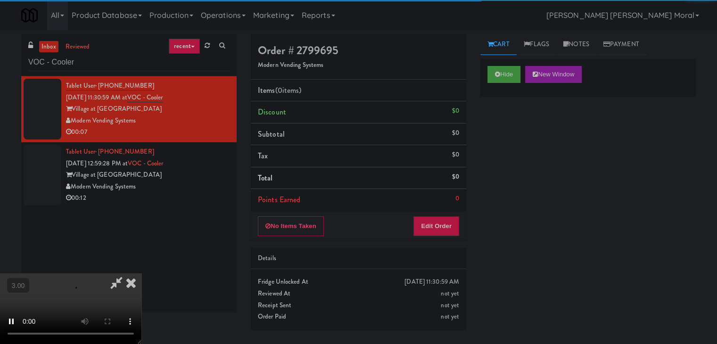
drag, startPoint x: 510, startPoint y: 155, endPoint x: 510, endPoint y: 161, distance: 6.1
click at [510, 161] on div "Hide New Window Primary Flag Clear Flag if unable to determine what was taken o…" at bounding box center [587, 235] width 215 height 353
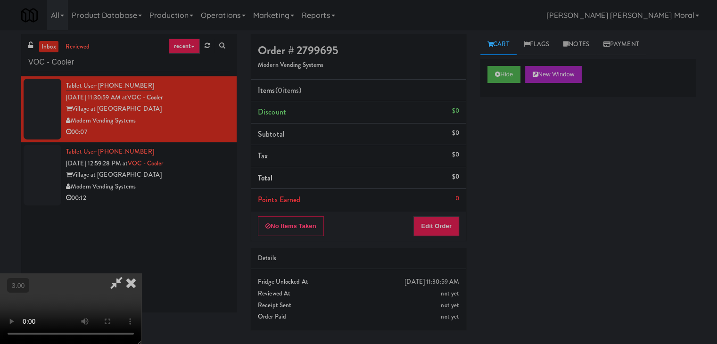
click at [141, 273] on video at bounding box center [70, 308] width 141 height 71
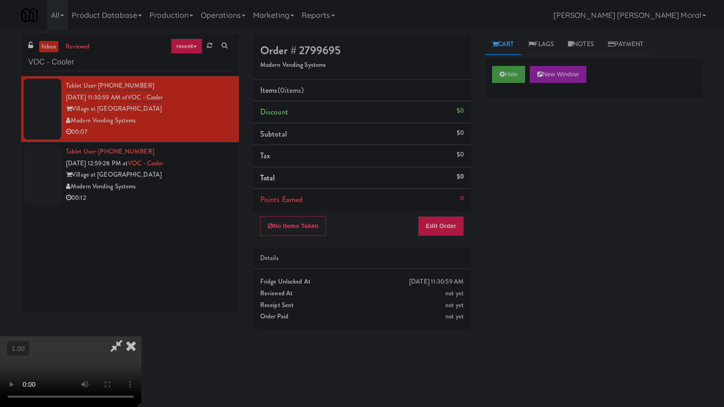
click at [141, 336] on video at bounding box center [70, 371] width 141 height 71
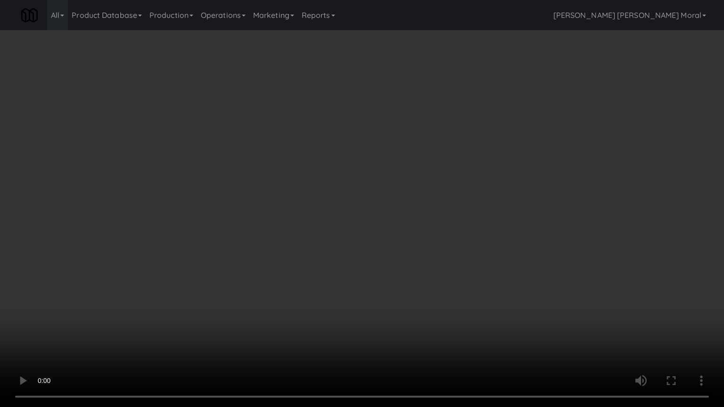
click at [356, 237] on video at bounding box center [362, 203] width 724 height 407
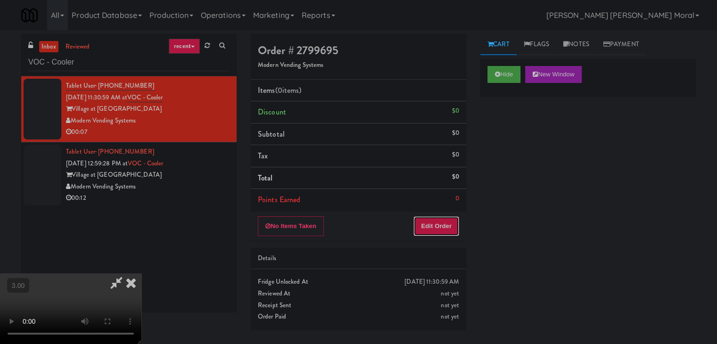
click at [442, 224] on button "Edit Order" at bounding box center [436, 226] width 46 height 20
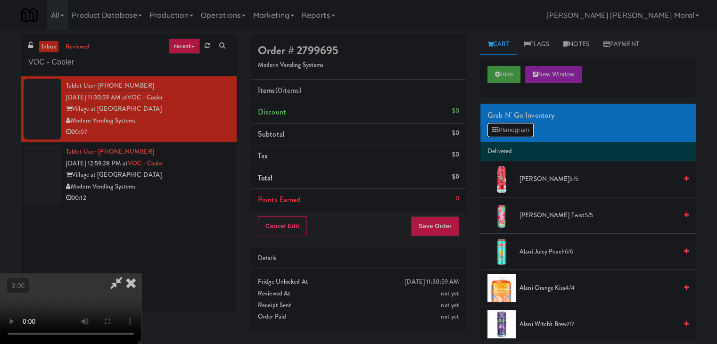
click at [506, 132] on button "Planogram" at bounding box center [510, 130] width 46 height 14
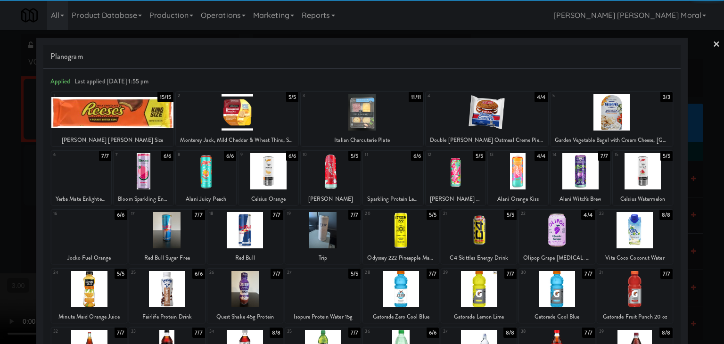
click at [520, 174] on div at bounding box center [518, 171] width 60 height 36
click at [0, 198] on div at bounding box center [362, 172] width 724 height 344
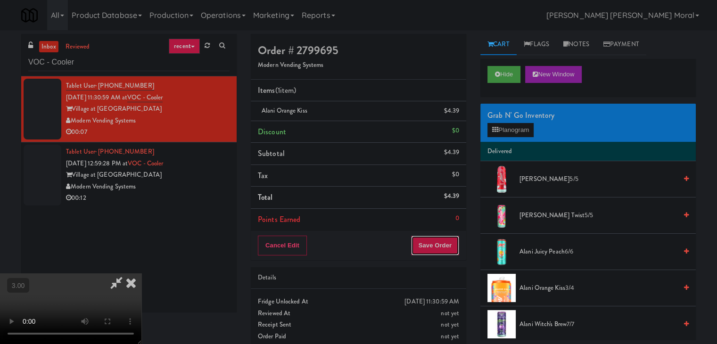
click at [451, 244] on button "Save Order" at bounding box center [435, 246] width 48 height 20
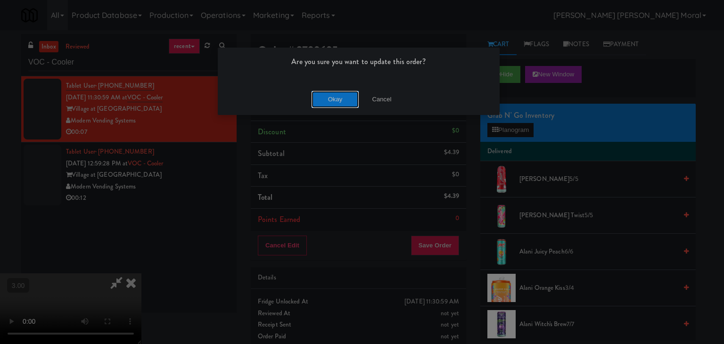
click at [327, 94] on button "Okay" at bounding box center [335, 99] width 47 height 17
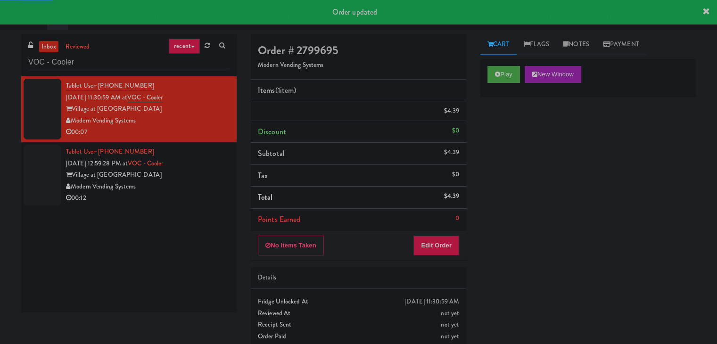
click at [212, 189] on div "Modern Vending Systems" at bounding box center [148, 187] width 164 height 12
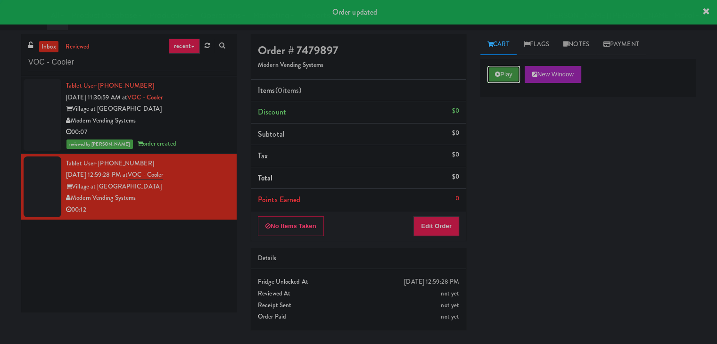
click at [515, 74] on button "Play" at bounding box center [503, 74] width 33 height 17
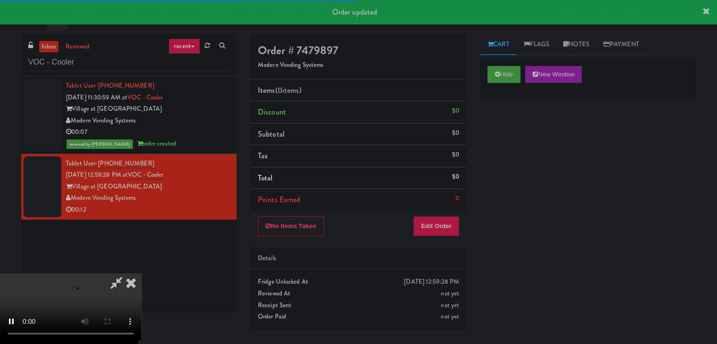
click at [520, 151] on div "Hide New Window Primary Flag Clear Flag if unable to determine what was taken o…" at bounding box center [587, 235] width 215 height 353
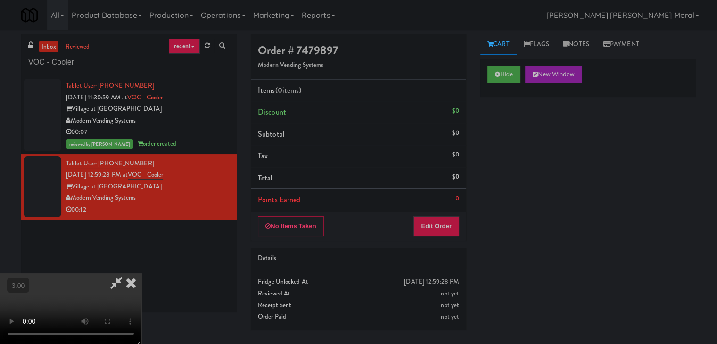
click at [141, 273] on video at bounding box center [70, 308] width 141 height 71
drag, startPoint x: 340, startPoint y: 225, endPoint x: 340, endPoint y: 265, distance: 40.5
click at [141, 273] on video at bounding box center [70, 308] width 141 height 71
click at [443, 224] on button "Edit Order" at bounding box center [436, 226] width 46 height 20
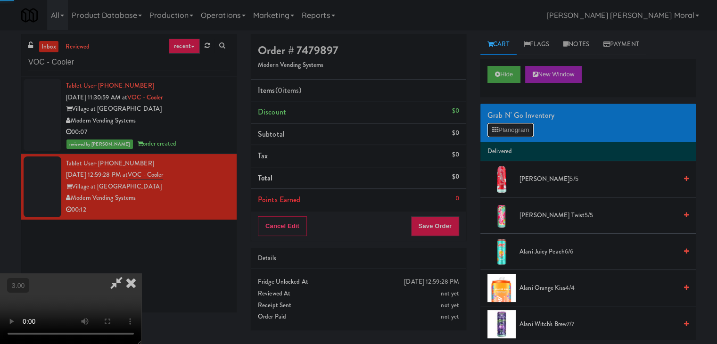
click at [506, 131] on button "Planogram" at bounding box center [510, 130] width 46 height 14
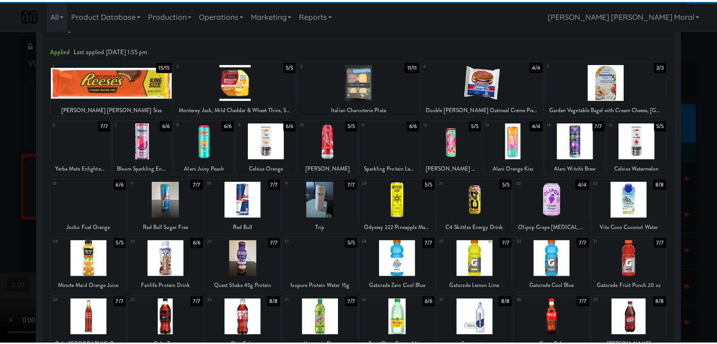
scroll to position [47, 0]
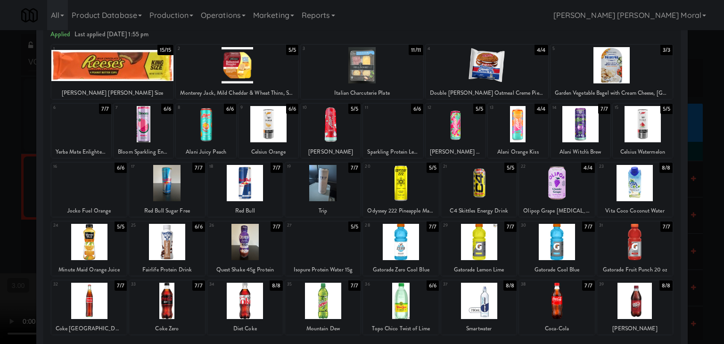
drag, startPoint x: 405, startPoint y: 294, endPoint x: 388, endPoint y: 296, distance: 17.5
click at [405, 294] on div at bounding box center [400, 301] width 75 height 36
click at [0, 217] on div at bounding box center [362, 172] width 724 height 344
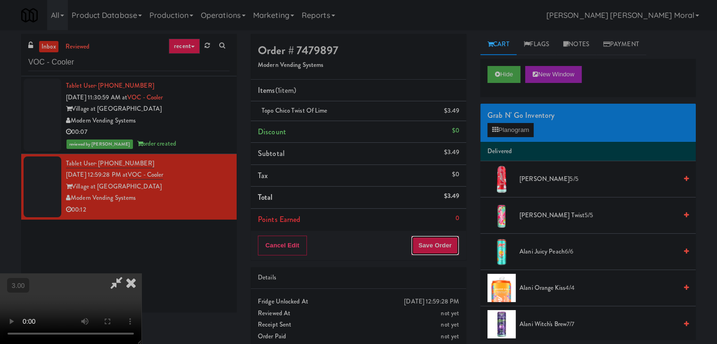
click at [436, 250] on button "Save Order" at bounding box center [435, 246] width 48 height 20
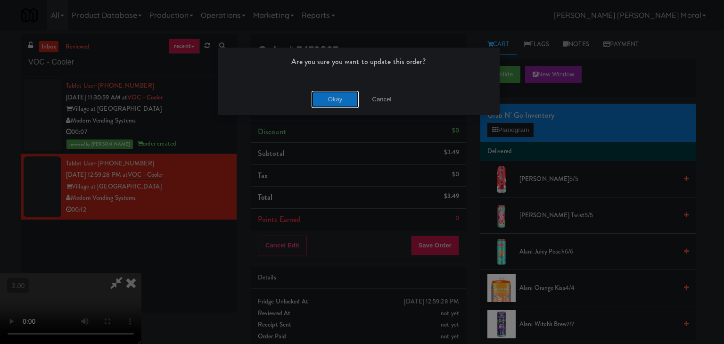
click at [334, 98] on button "Okay" at bounding box center [335, 99] width 47 height 17
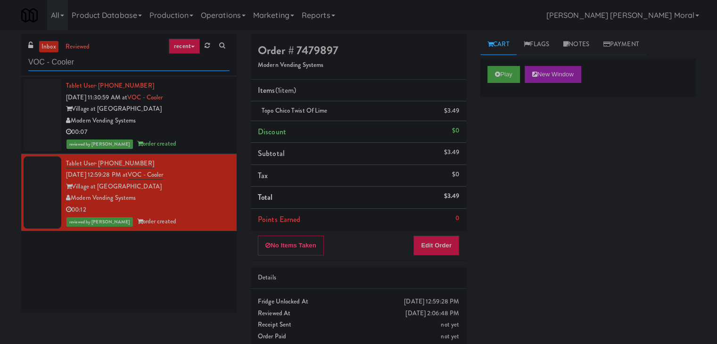
click at [102, 68] on input "VOC - Cooler" at bounding box center [128, 62] width 201 height 17
paste input "Crave Cave @ HCA Combo"
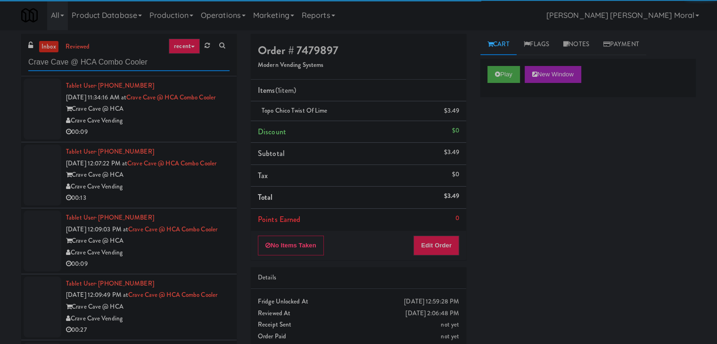
type input "Crave Cave @ HCA Combo Cooler"
click at [194, 115] on div "Crave Cave @ HCA" at bounding box center [148, 109] width 164 height 12
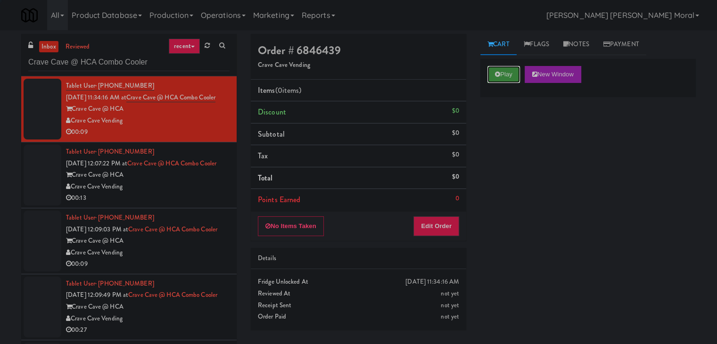
click at [497, 74] on icon at bounding box center [497, 74] width 5 height 6
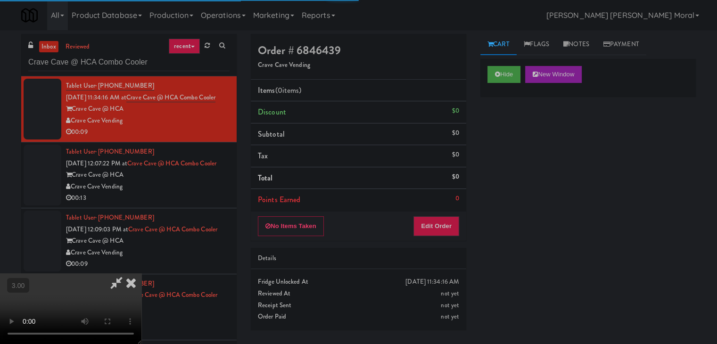
click at [508, 140] on div "Hide New Window Primary Flag Clear Flag if unable to determine what was taken o…" at bounding box center [587, 235] width 215 height 353
click at [505, 75] on button "Hide" at bounding box center [503, 74] width 33 height 17
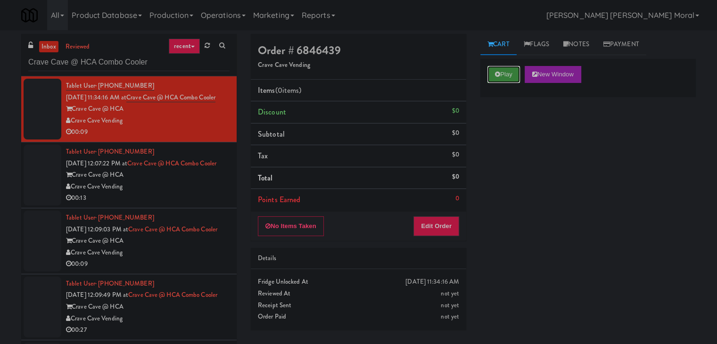
click at [505, 75] on button "Play" at bounding box center [503, 74] width 33 height 17
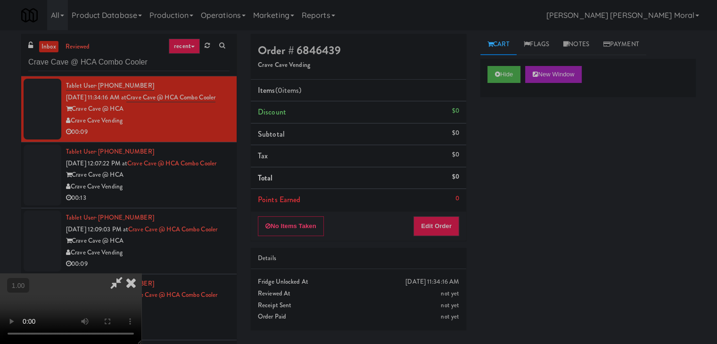
click at [141, 273] on video at bounding box center [70, 308] width 141 height 71
click at [452, 229] on button "Edit Order" at bounding box center [436, 226] width 46 height 20
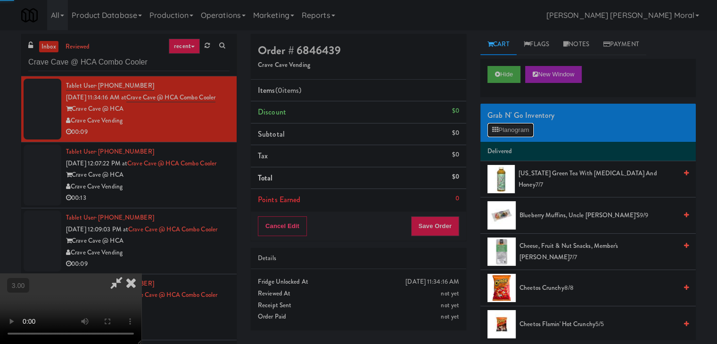
click at [513, 132] on button "Planogram" at bounding box center [510, 130] width 46 height 14
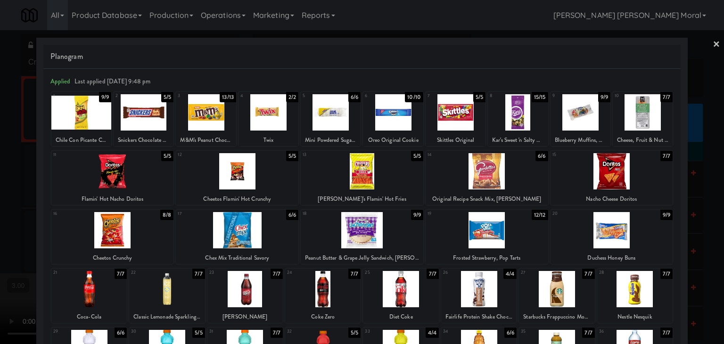
click at [239, 176] on div at bounding box center [237, 171] width 123 height 36
click at [0, 177] on div at bounding box center [362, 172] width 724 height 344
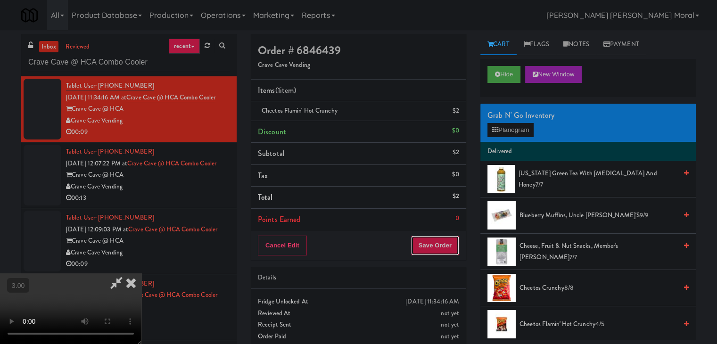
click at [445, 250] on button "Save Order" at bounding box center [435, 246] width 48 height 20
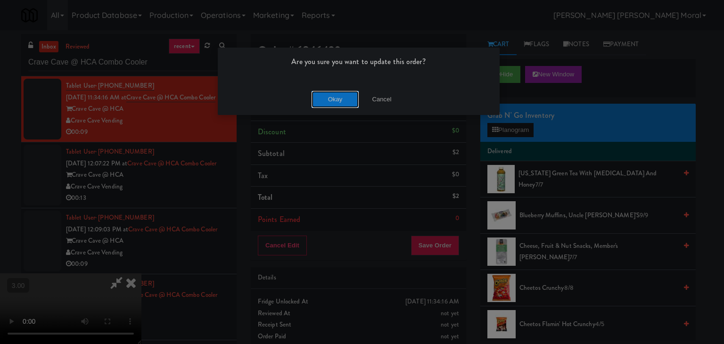
click at [337, 99] on button "Okay" at bounding box center [335, 99] width 47 height 17
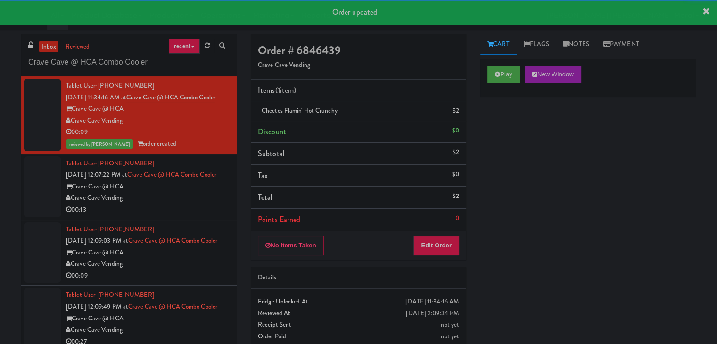
click at [198, 204] on div "Crave Cave Vending" at bounding box center [148, 198] width 164 height 12
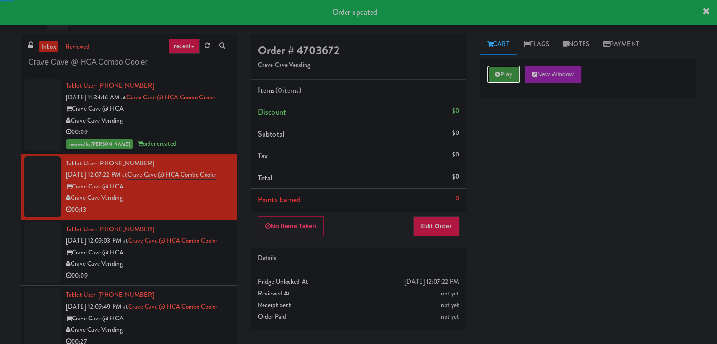
click at [503, 77] on button "Play" at bounding box center [503, 74] width 33 height 17
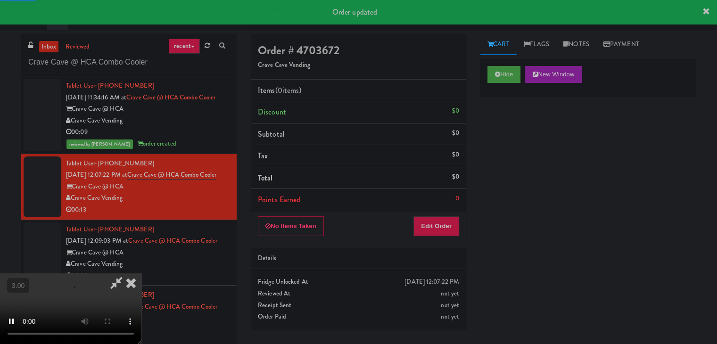
click at [513, 127] on div "Hide New Window Primary Flag Clear Flag if unable to determine what was taken o…" at bounding box center [587, 235] width 215 height 353
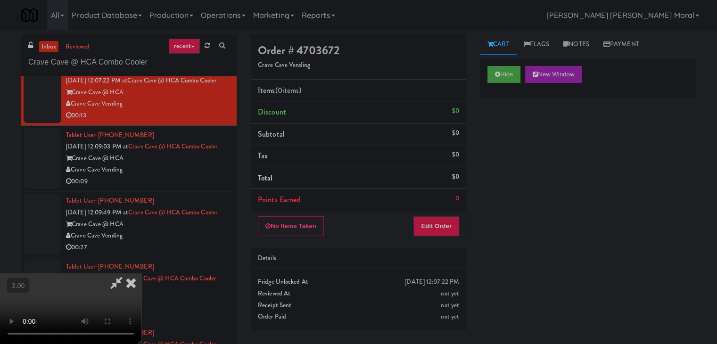
scroll to position [132, 0]
click at [505, 78] on button "Hide" at bounding box center [503, 74] width 33 height 17
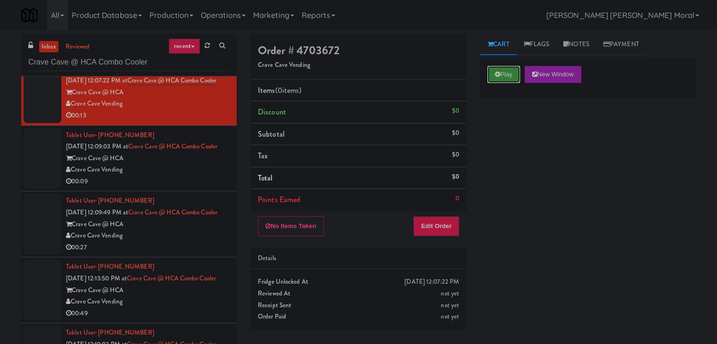
scroll to position [0, 0]
click at [505, 76] on button "Play" at bounding box center [503, 74] width 33 height 17
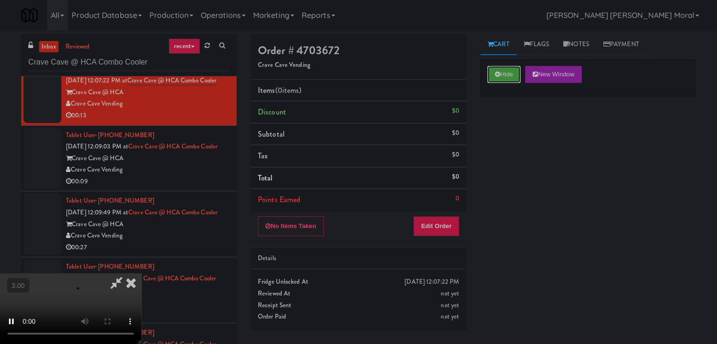
scroll to position [38, 0]
click at [141, 273] on video at bounding box center [70, 308] width 141 height 71
drag, startPoint x: 438, startPoint y: 225, endPoint x: 470, endPoint y: 195, distance: 44.7
click at [438, 225] on button "Edit Order" at bounding box center [436, 226] width 46 height 20
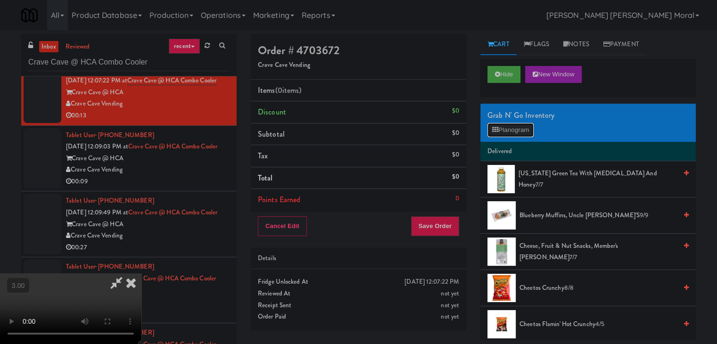
click at [505, 127] on button "Planogram" at bounding box center [510, 130] width 46 height 14
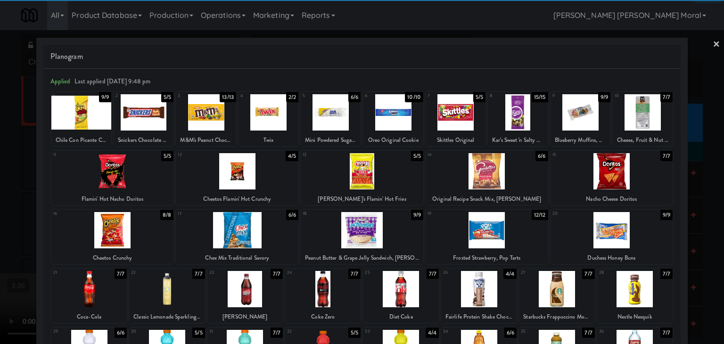
click at [263, 293] on div at bounding box center [244, 289] width 75 height 36
click at [335, 104] on div at bounding box center [331, 112] width 60 height 36
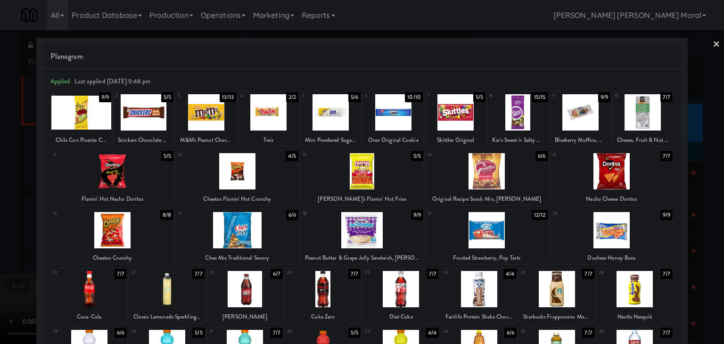
click at [0, 194] on div at bounding box center [362, 172] width 724 height 344
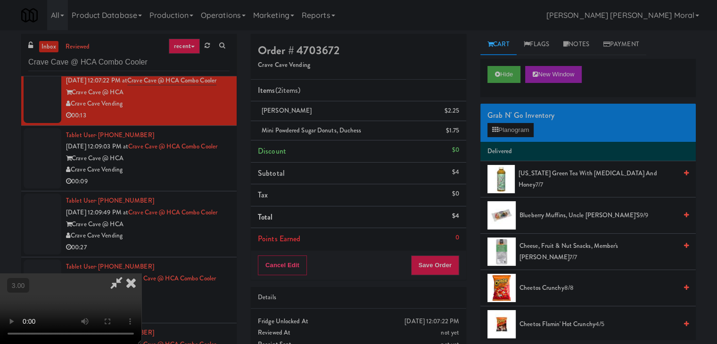
click at [141, 273] on video at bounding box center [70, 308] width 141 height 71
click at [445, 268] on button "Save Order" at bounding box center [435, 265] width 48 height 20
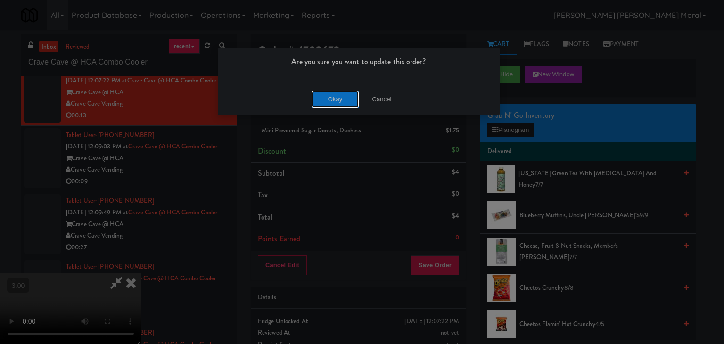
click at [335, 100] on button "Okay" at bounding box center [335, 99] width 47 height 17
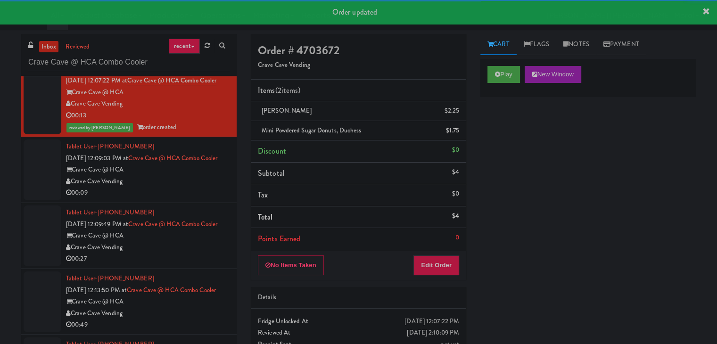
click at [199, 188] on div "Crave Cave Vending" at bounding box center [148, 182] width 164 height 12
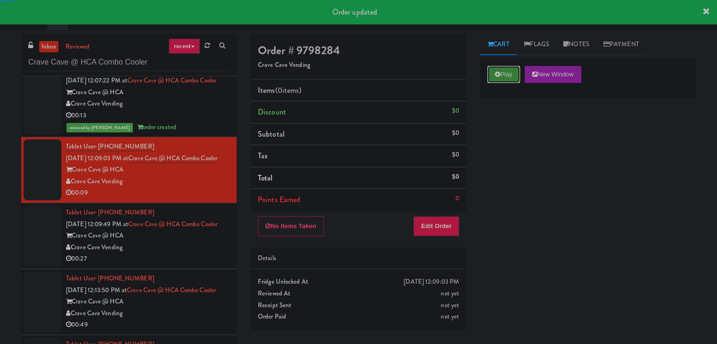
click at [503, 74] on button "Play" at bounding box center [503, 74] width 33 height 17
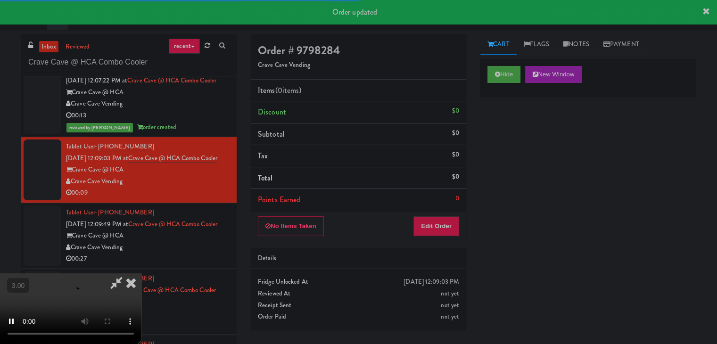
click at [494, 132] on div "Hide New Window Primary Flag Clear Flag if unable to determine what was taken o…" at bounding box center [587, 235] width 215 height 353
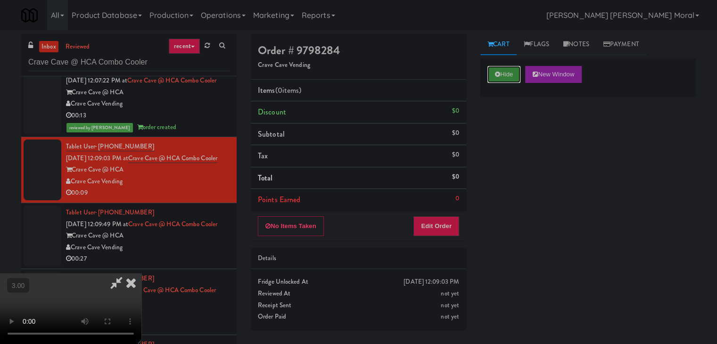
click at [503, 75] on button "Hide" at bounding box center [503, 74] width 33 height 17
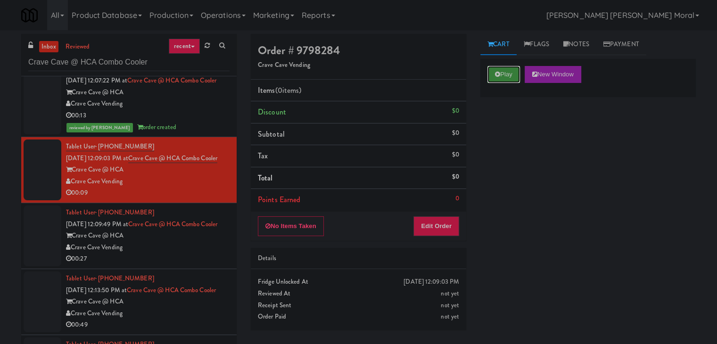
click at [503, 75] on button "Play" at bounding box center [503, 74] width 33 height 17
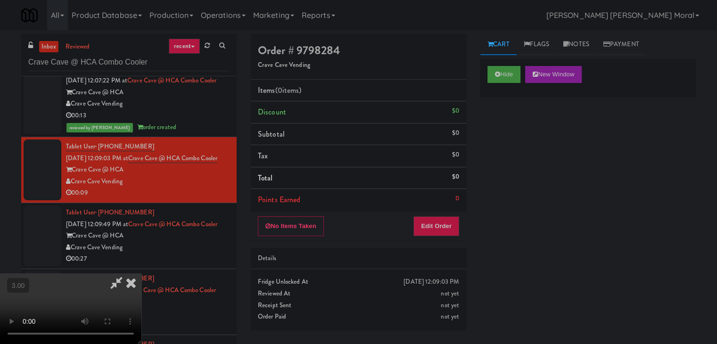
click at [524, 190] on div "Hide New Window Primary Flag Clear Flag if unable to determine what was taken o…" at bounding box center [587, 235] width 215 height 353
click at [498, 76] on icon at bounding box center [497, 74] width 5 height 6
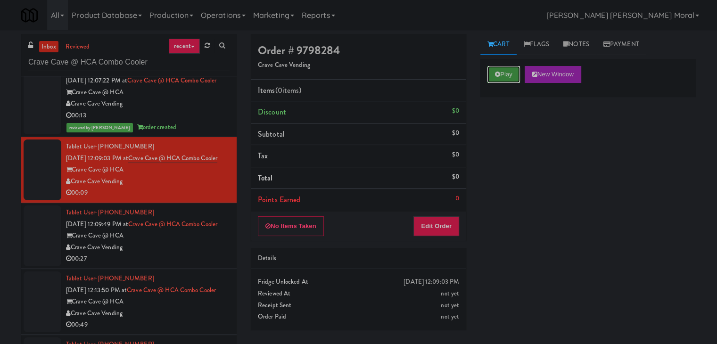
scroll to position [0, 0]
click at [0, 221] on div "inbox reviewed recent all unclear take inventory issue suspicious failed recent…" at bounding box center [358, 200] width 717 height 332
click at [491, 78] on button "Play" at bounding box center [503, 74] width 33 height 17
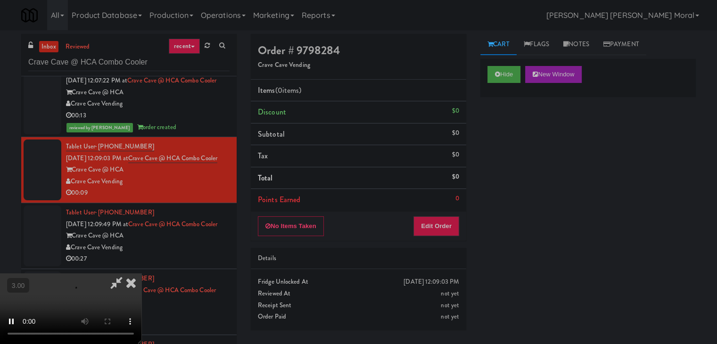
click at [503, 132] on div "Hide New Window Primary Flag Clear Flag if unable to determine what was taken o…" at bounding box center [587, 235] width 215 height 353
click at [141, 273] on video at bounding box center [70, 308] width 141 height 71
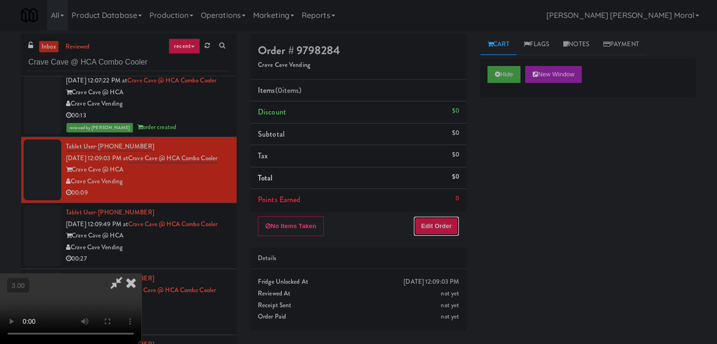
click at [450, 231] on button "Edit Order" at bounding box center [436, 226] width 46 height 20
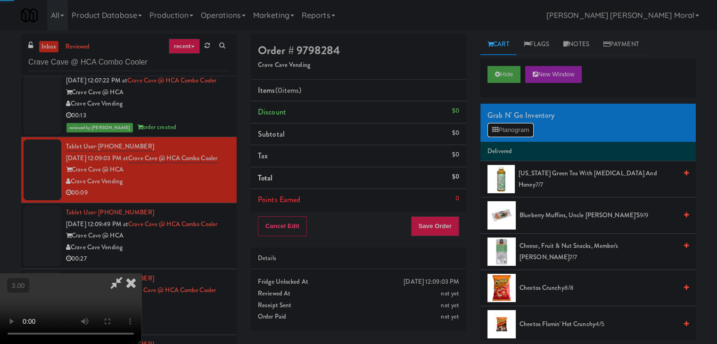
click at [510, 135] on button "Planogram" at bounding box center [510, 130] width 46 height 14
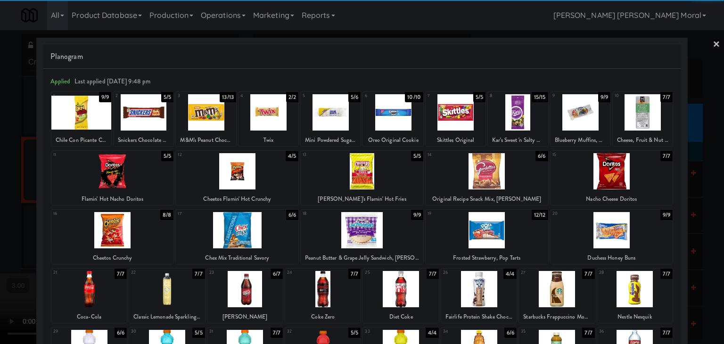
click at [249, 175] on div at bounding box center [237, 171] width 123 height 36
click at [573, 119] on div at bounding box center [580, 112] width 60 height 36
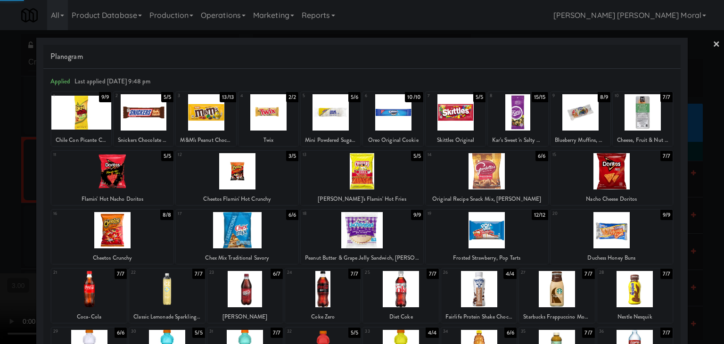
click at [0, 193] on div at bounding box center [362, 172] width 724 height 344
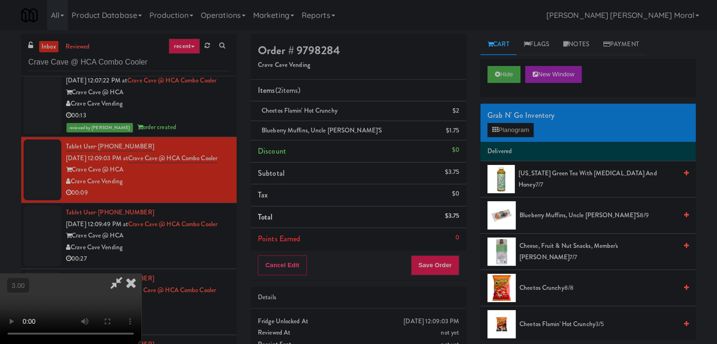
click at [141, 273] on video at bounding box center [70, 308] width 141 height 71
click at [446, 262] on button "Save Order" at bounding box center [435, 265] width 48 height 20
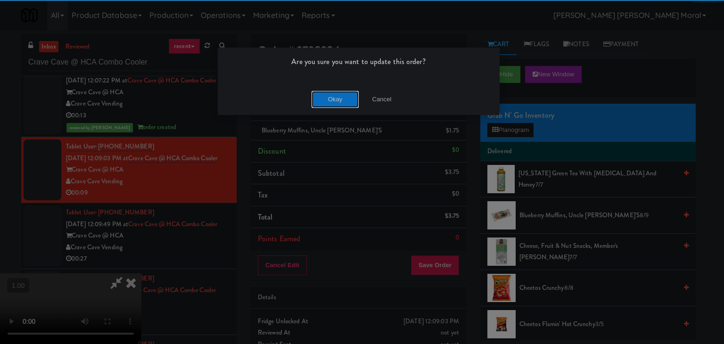
click at [336, 93] on button "Okay" at bounding box center [335, 99] width 47 height 17
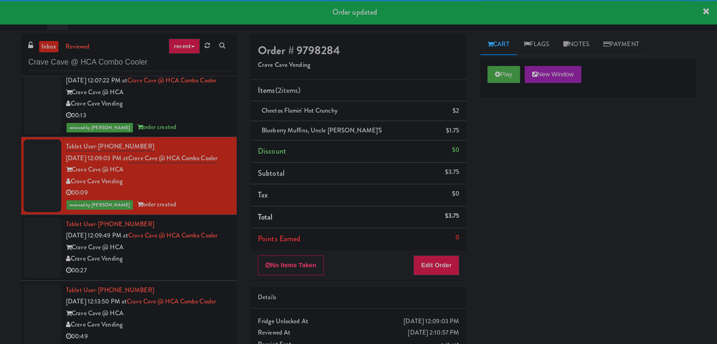
click at [201, 254] on div "Crave Cave @ HCA" at bounding box center [148, 248] width 164 height 12
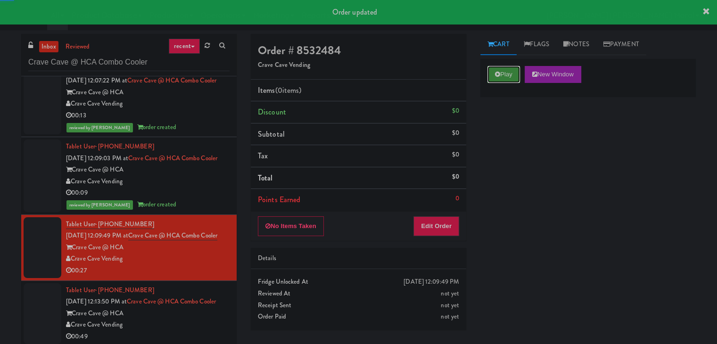
click at [509, 77] on button "Play" at bounding box center [503, 74] width 33 height 17
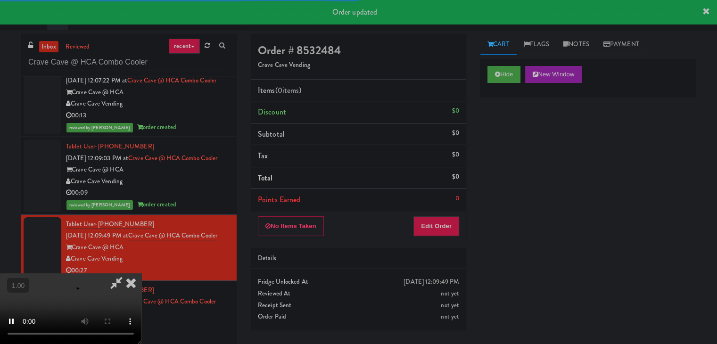
click at [505, 136] on div "Hide New Window Primary Flag Clear Flag if unable to determine what was taken o…" at bounding box center [587, 235] width 215 height 353
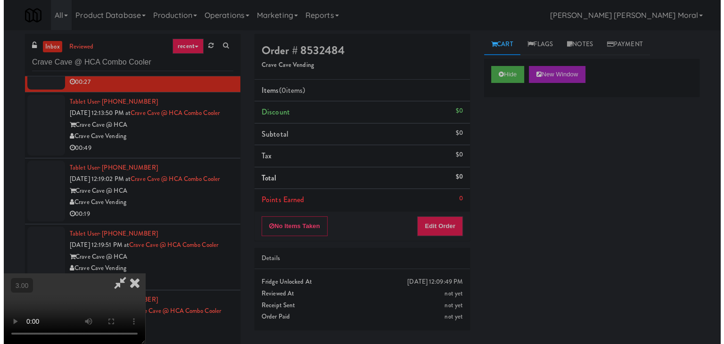
scroll to position [47, 0]
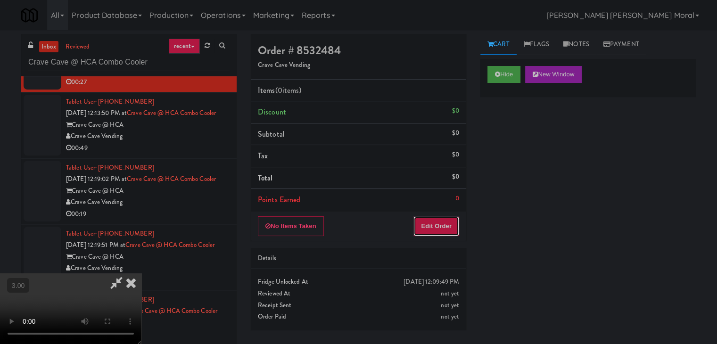
click at [445, 222] on button "Edit Order" at bounding box center [436, 226] width 46 height 20
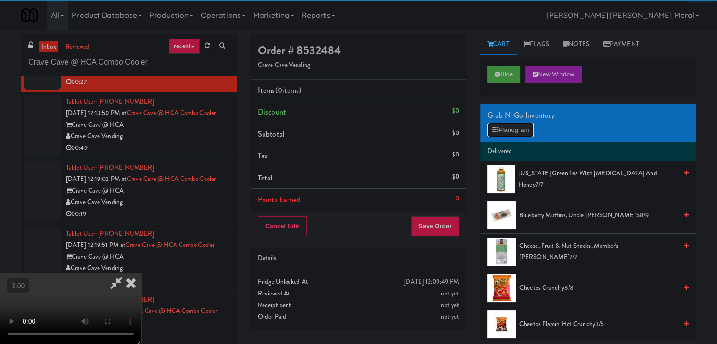
click at [509, 129] on button "Planogram" at bounding box center [510, 130] width 46 height 14
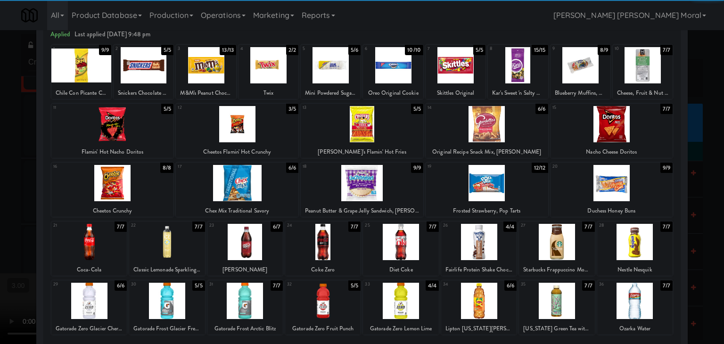
click at [165, 303] on div at bounding box center [166, 301] width 75 height 36
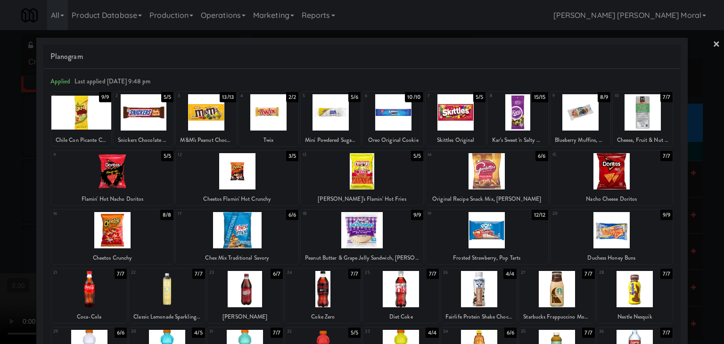
drag, startPoint x: 327, startPoint y: 121, endPoint x: 319, endPoint y: 126, distance: 9.5
click at [327, 121] on div at bounding box center [331, 112] width 60 height 36
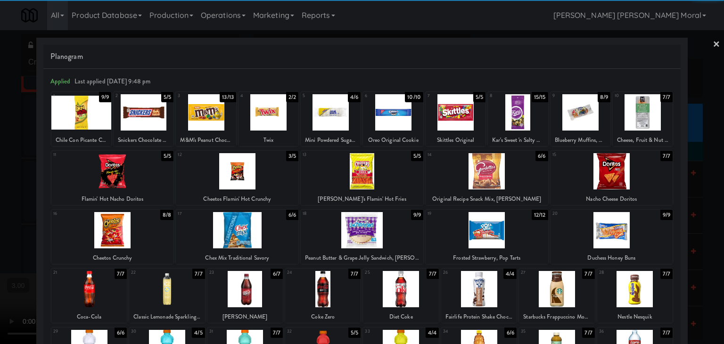
click at [0, 209] on div at bounding box center [362, 172] width 724 height 344
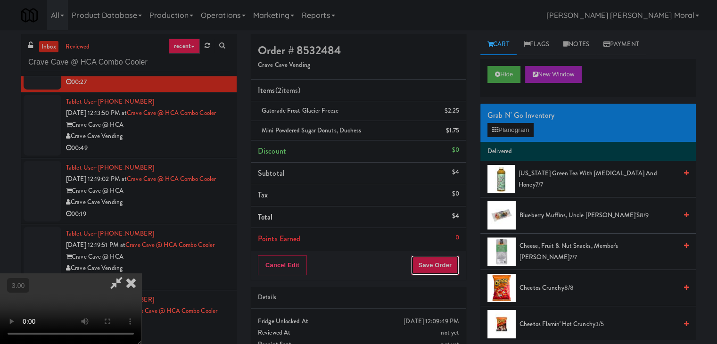
click at [450, 262] on button "Save Order" at bounding box center [435, 265] width 48 height 20
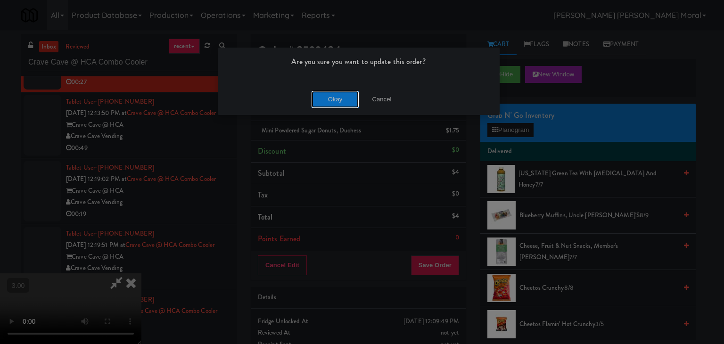
click at [336, 95] on button "Okay" at bounding box center [335, 99] width 47 height 17
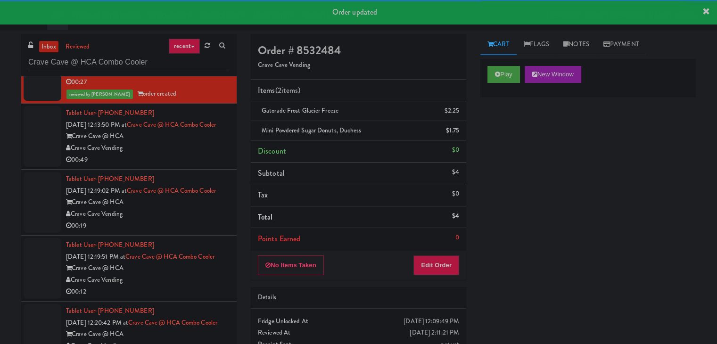
drag, startPoint x: 193, startPoint y: 198, endPoint x: 202, endPoint y: 200, distance: 8.7
click at [193, 142] on div "Crave Cave @ HCA" at bounding box center [148, 137] width 164 height 12
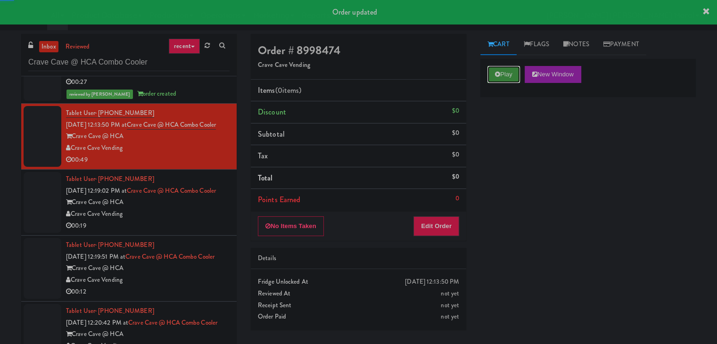
click at [492, 76] on button "Play" at bounding box center [503, 74] width 33 height 17
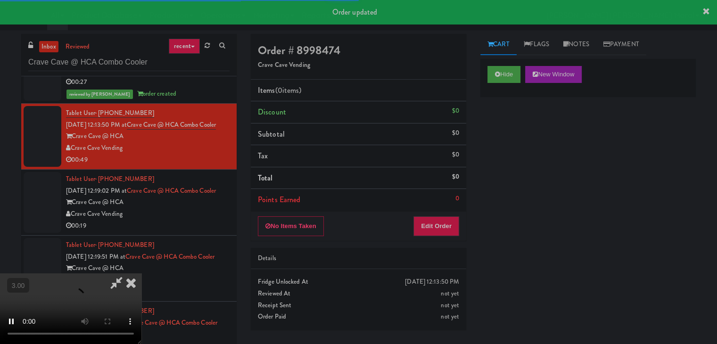
click at [507, 137] on div "Hide New Window Primary Flag Clear Flag if unable to determine what was taken o…" at bounding box center [587, 235] width 215 height 353
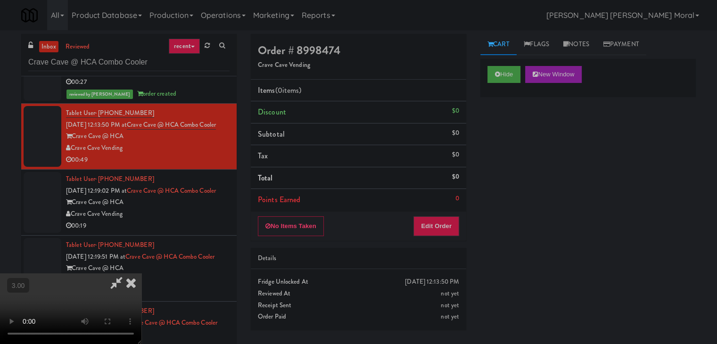
scroll to position [132, 0]
click at [141, 273] on video at bounding box center [70, 308] width 141 height 71
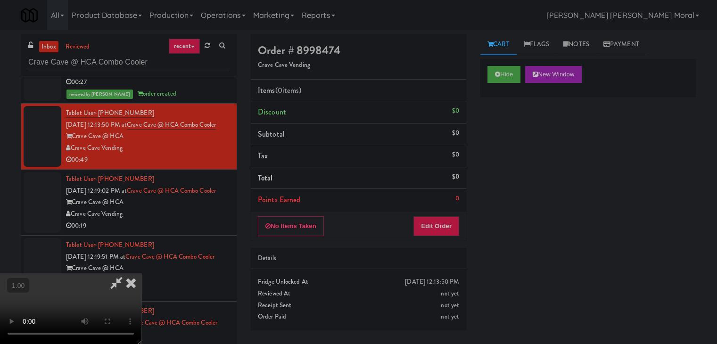
scroll to position [38, 0]
click at [141, 273] on video at bounding box center [70, 308] width 141 height 71
drag, startPoint x: 448, startPoint y: 229, endPoint x: 455, endPoint y: 209, distance: 21.0
click at [448, 229] on button "Edit Order" at bounding box center [436, 226] width 46 height 20
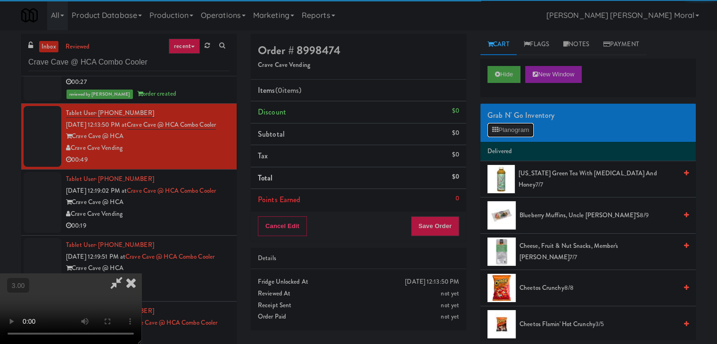
click at [499, 123] on button "Planogram" at bounding box center [510, 130] width 46 height 14
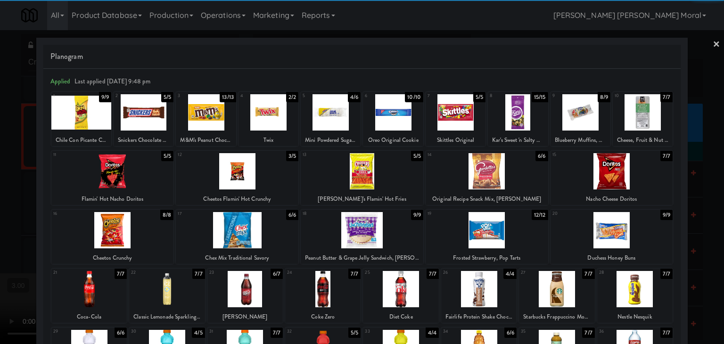
click at [170, 293] on div at bounding box center [166, 289] width 75 height 36
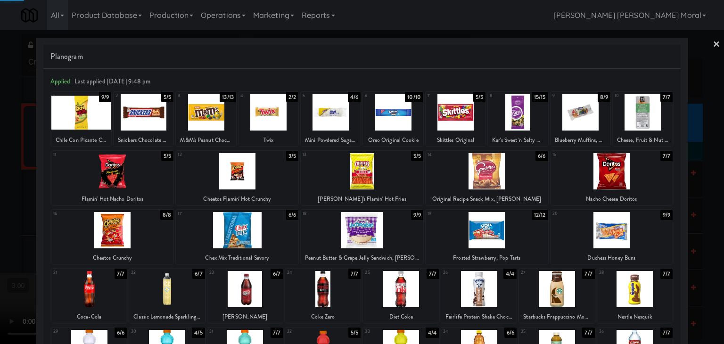
click at [494, 290] on div at bounding box center [478, 289] width 75 height 36
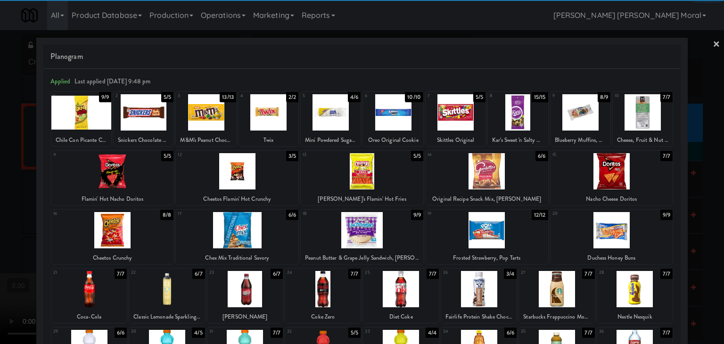
click at [356, 110] on div at bounding box center [331, 112] width 60 height 36
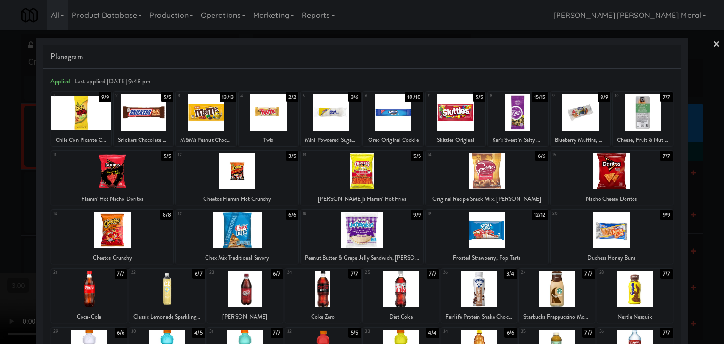
click at [0, 215] on div at bounding box center [362, 172] width 724 height 344
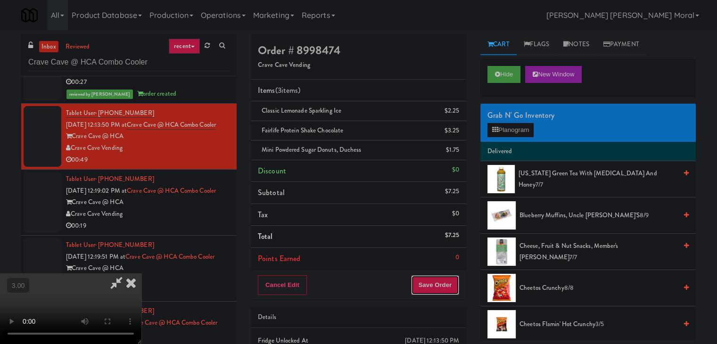
click at [449, 282] on button "Save Order" at bounding box center [435, 285] width 48 height 20
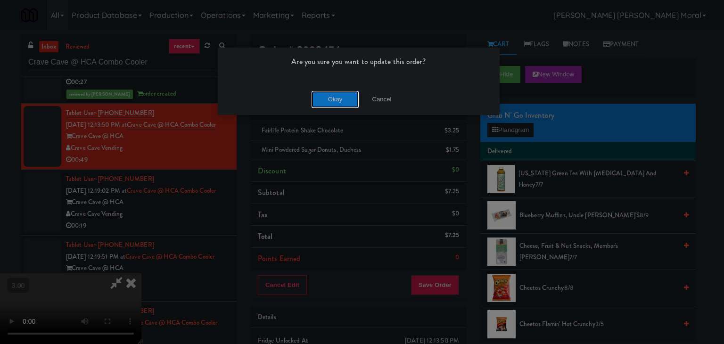
click at [341, 100] on button "Okay" at bounding box center [335, 99] width 47 height 17
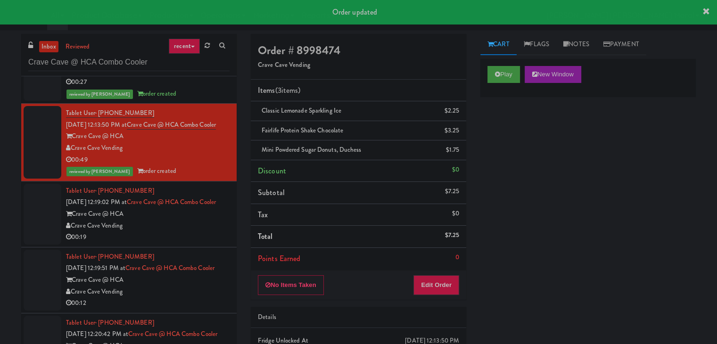
click at [197, 220] on div "Crave Cave @ HCA" at bounding box center [148, 214] width 164 height 12
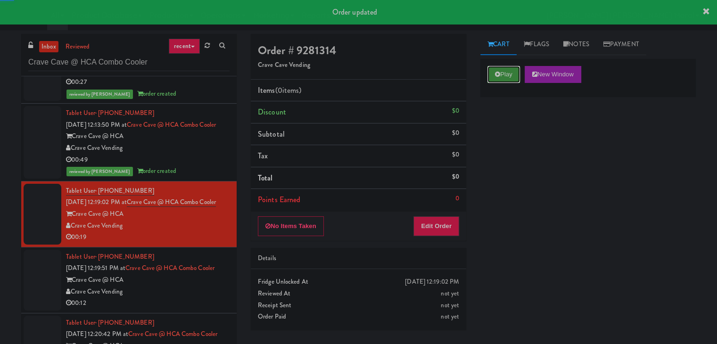
click at [509, 76] on button "Play" at bounding box center [503, 74] width 33 height 17
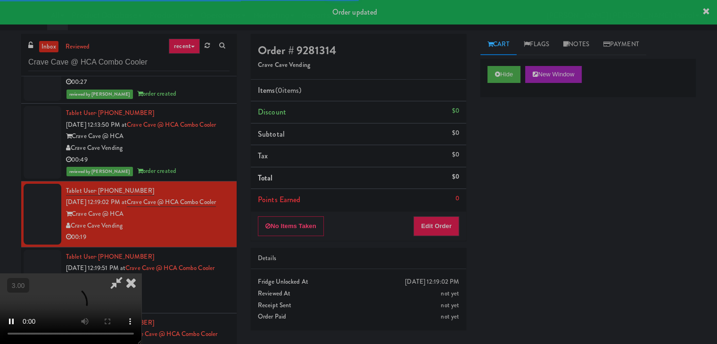
click at [517, 131] on div "Hide New Window Primary Flag Clear Flag if unable to determine what was taken o…" at bounding box center [587, 235] width 215 height 353
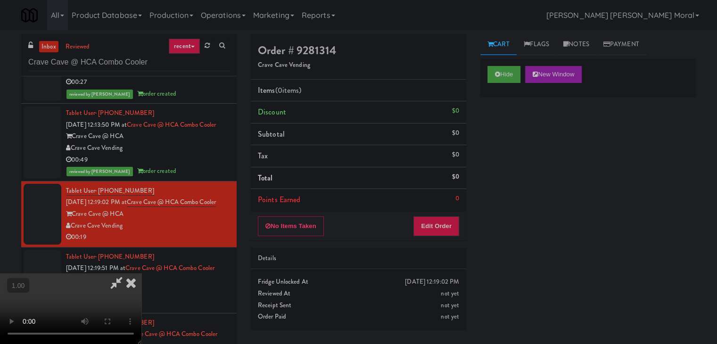
click at [141, 273] on video at bounding box center [70, 308] width 141 height 71
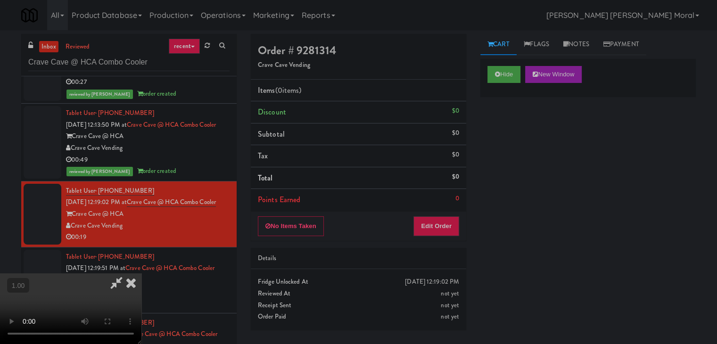
click at [141, 273] on video at bounding box center [70, 308] width 141 height 71
click at [454, 219] on button "Edit Order" at bounding box center [436, 226] width 46 height 20
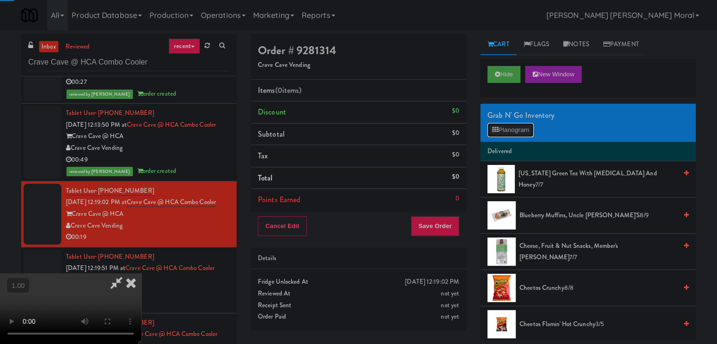
click at [498, 132] on button "Planogram" at bounding box center [510, 130] width 46 height 14
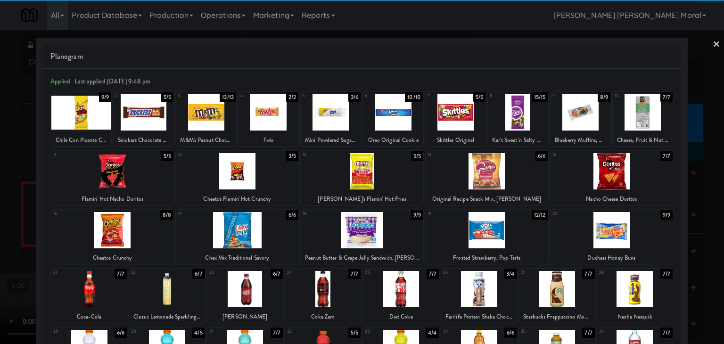
click at [382, 234] on div at bounding box center [362, 230] width 123 height 36
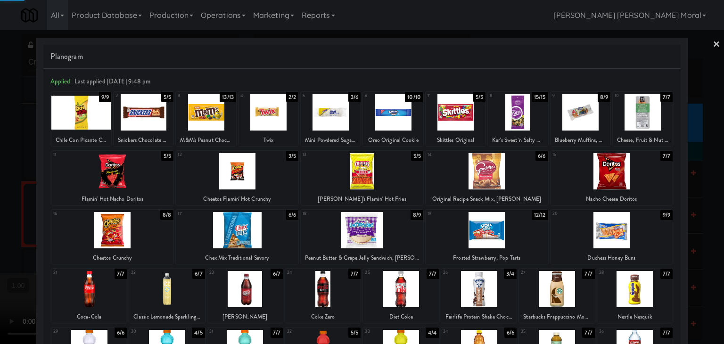
click at [0, 221] on div at bounding box center [362, 172] width 724 height 344
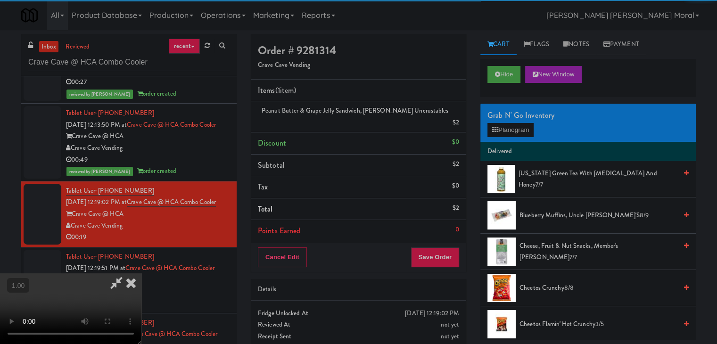
click at [141, 273] on video at bounding box center [70, 308] width 141 height 71
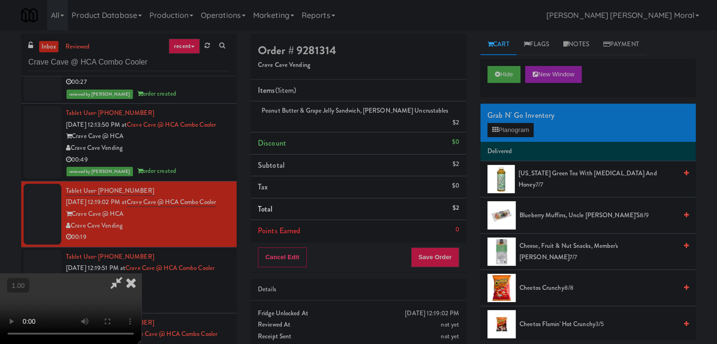
scroll to position [38, 0]
click at [452, 247] on button "Save Order" at bounding box center [435, 257] width 48 height 20
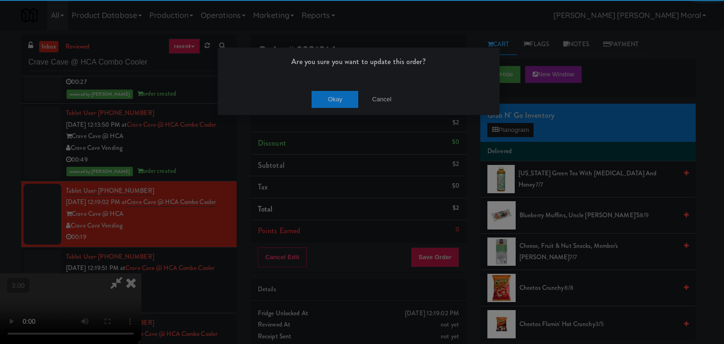
click at [347, 111] on div "Okay Cancel" at bounding box center [359, 99] width 282 height 32
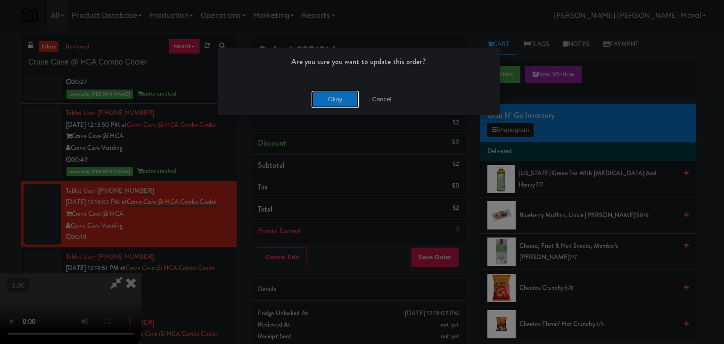
click at [344, 96] on button "Okay" at bounding box center [335, 99] width 47 height 17
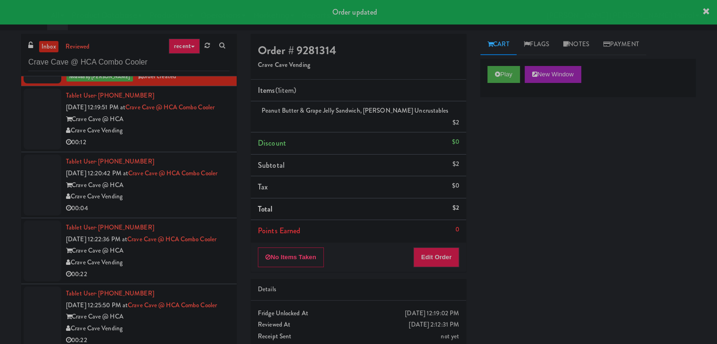
scroll to position [471, 0]
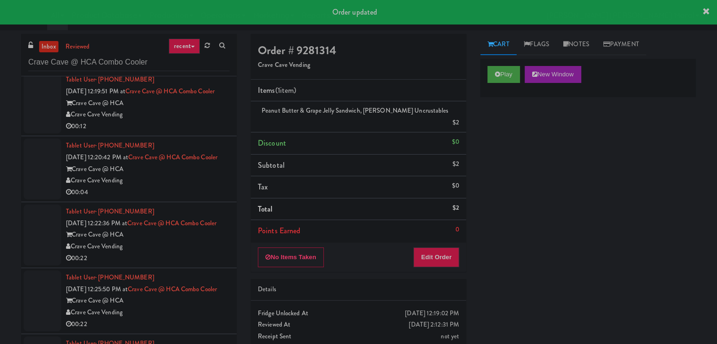
click at [205, 109] on div "Crave Cave @ HCA" at bounding box center [148, 104] width 164 height 12
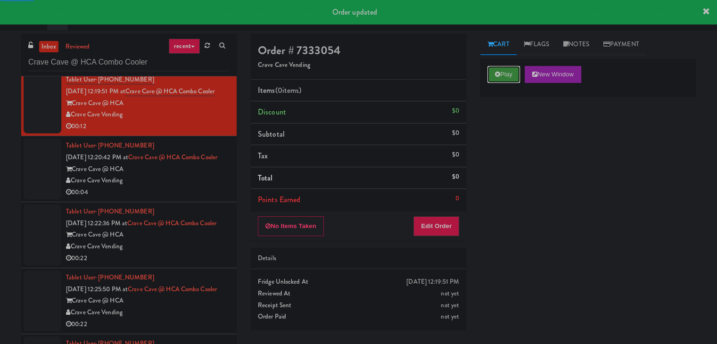
click at [512, 68] on button "Play" at bounding box center [503, 74] width 33 height 17
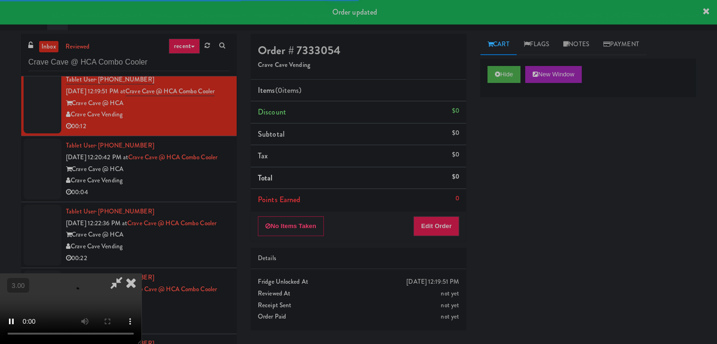
click at [521, 140] on div "Hide New Window Primary Flag Clear Flag if unable to determine what was taken o…" at bounding box center [587, 235] width 215 height 353
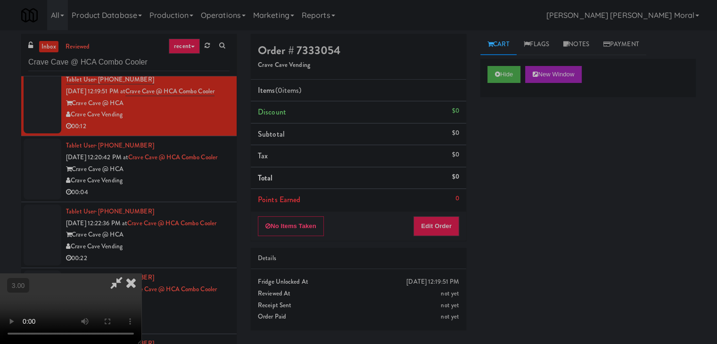
scroll to position [132, 0]
click at [141, 273] on video at bounding box center [70, 308] width 141 height 71
click at [454, 223] on button "Edit Order" at bounding box center [436, 226] width 46 height 20
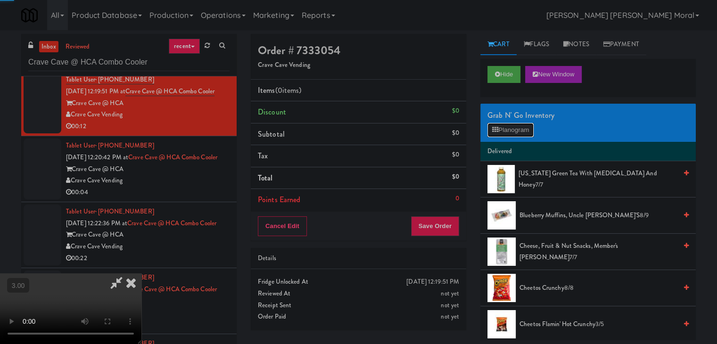
click at [507, 132] on button "Planogram" at bounding box center [510, 130] width 46 height 14
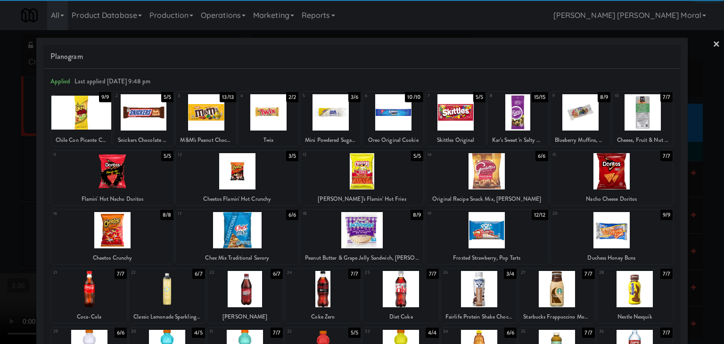
click at [380, 229] on div at bounding box center [362, 230] width 123 height 36
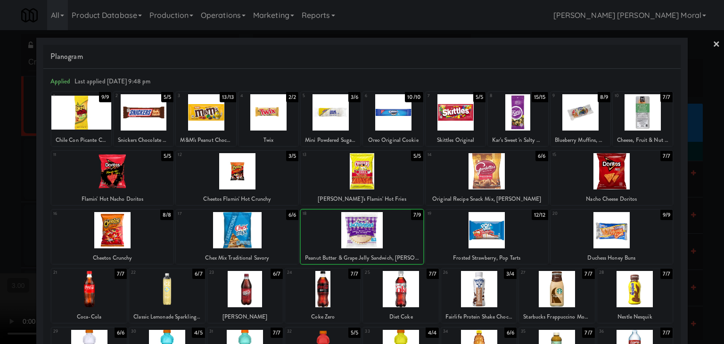
click at [0, 219] on div at bounding box center [362, 172] width 724 height 344
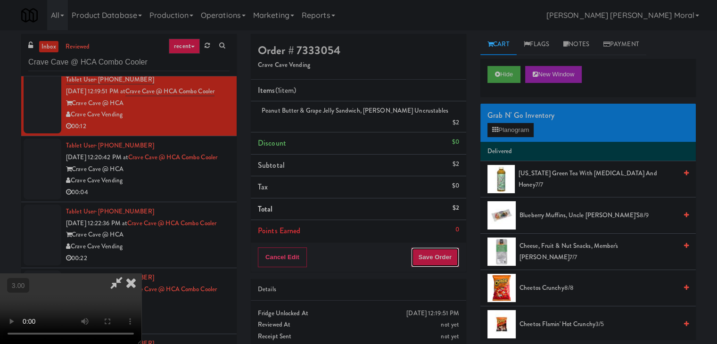
click at [434, 251] on button "Save Order" at bounding box center [435, 257] width 48 height 20
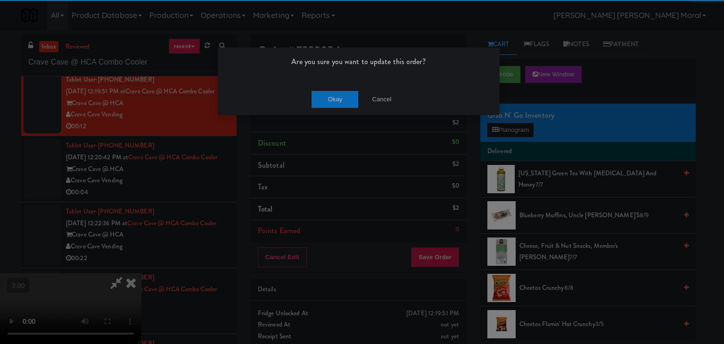
click at [347, 110] on div "Okay Cancel" at bounding box center [359, 99] width 282 height 32
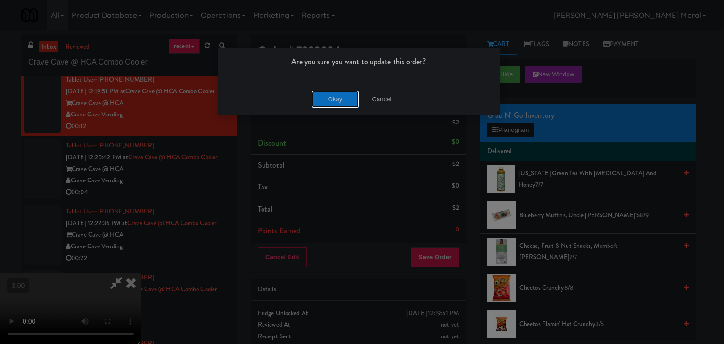
click at [345, 101] on button "Okay" at bounding box center [335, 99] width 47 height 17
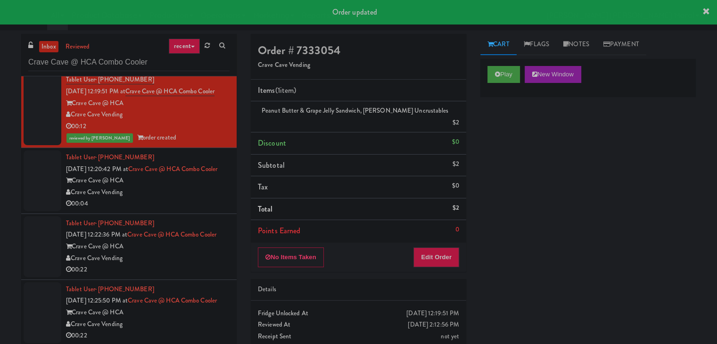
click at [183, 187] on div "Crave Cave @ HCA" at bounding box center [148, 181] width 164 height 12
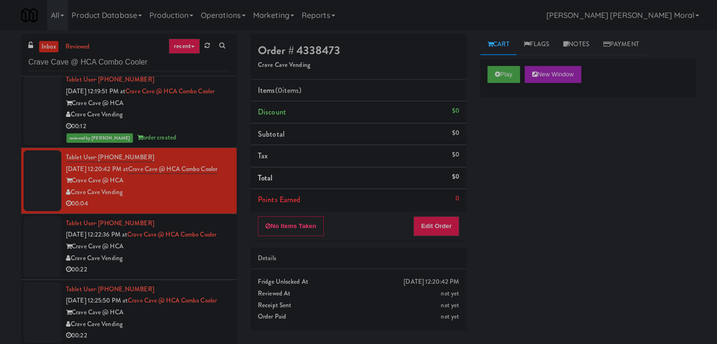
drag, startPoint x: 503, startPoint y: 82, endPoint x: 494, endPoint y: 88, distance: 10.3
click at [503, 82] on div "Play New Window" at bounding box center [587, 78] width 215 height 38
click at [502, 74] on button "Play" at bounding box center [503, 74] width 33 height 17
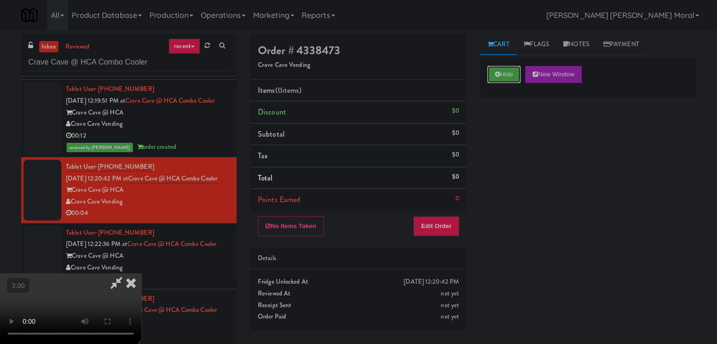
scroll to position [132, 0]
click at [503, 73] on button "Hide" at bounding box center [503, 74] width 33 height 17
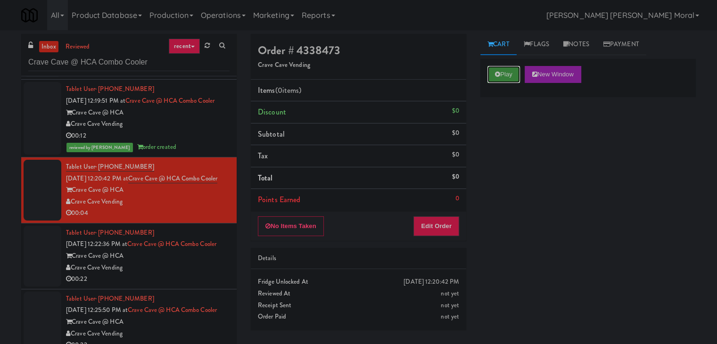
click at [503, 73] on button "Play" at bounding box center [503, 74] width 33 height 17
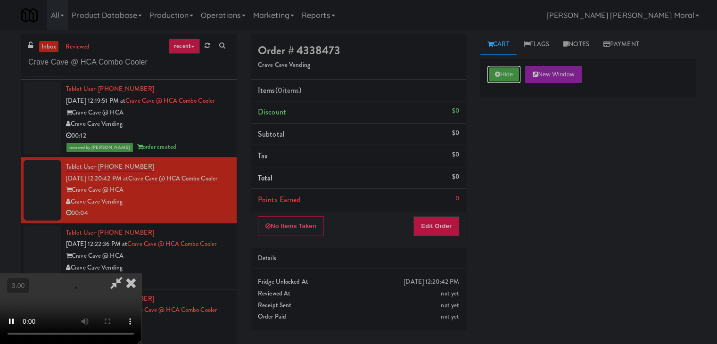
scroll to position [38, 0]
click at [141, 273] on video at bounding box center [70, 308] width 141 height 71
click at [433, 225] on button "Edit Order" at bounding box center [436, 226] width 46 height 20
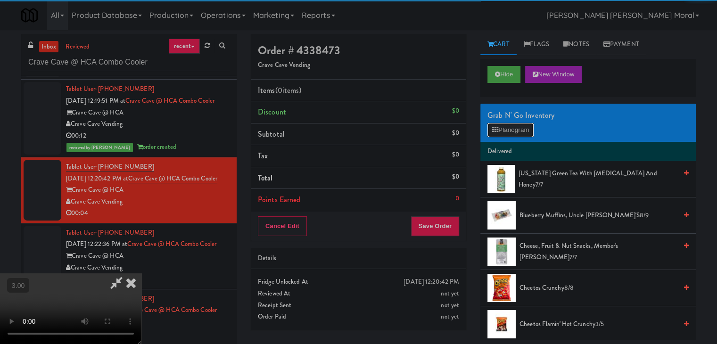
click at [503, 130] on button "Planogram" at bounding box center [510, 130] width 46 height 14
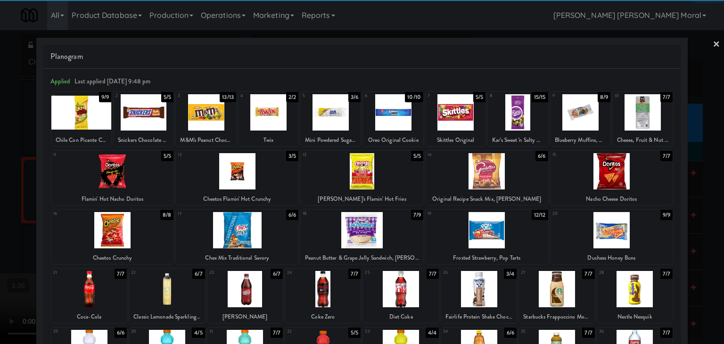
click at [180, 290] on div at bounding box center [166, 289] width 75 height 36
click at [0, 249] on div at bounding box center [362, 172] width 724 height 344
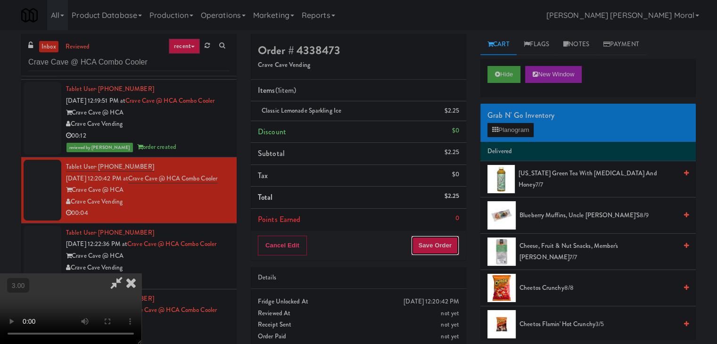
click at [431, 246] on button "Save Order" at bounding box center [435, 246] width 48 height 20
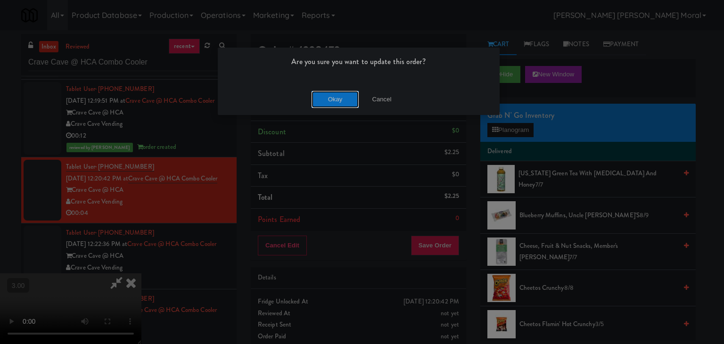
click at [327, 99] on button "Okay" at bounding box center [335, 99] width 47 height 17
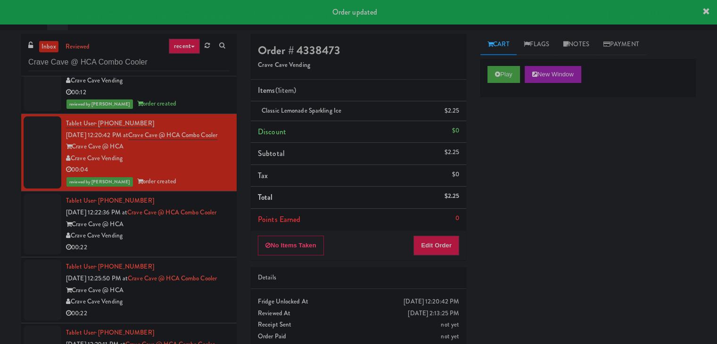
scroll to position [662, 0]
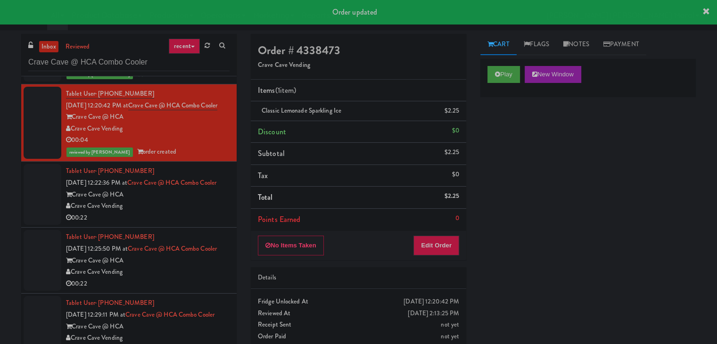
click at [199, 200] on div "Crave Cave Vending" at bounding box center [148, 206] width 164 height 12
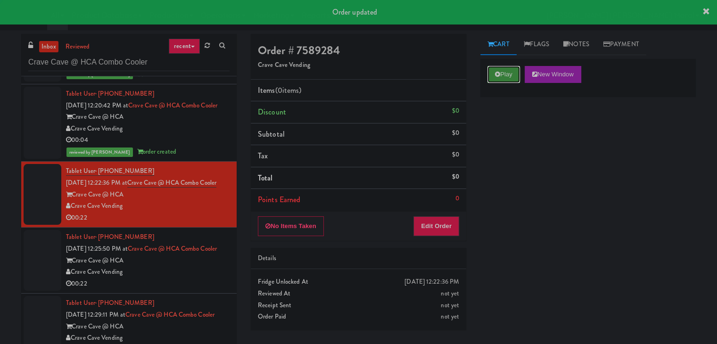
click at [502, 74] on button "Play" at bounding box center [503, 74] width 33 height 17
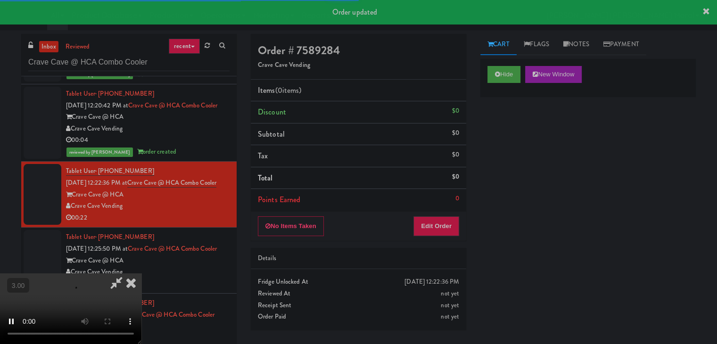
click at [500, 139] on div "Hide New Window Primary Flag Clear Flag if unable to determine what was taken o…" at bounding box center [587, 235] width 215 height 353
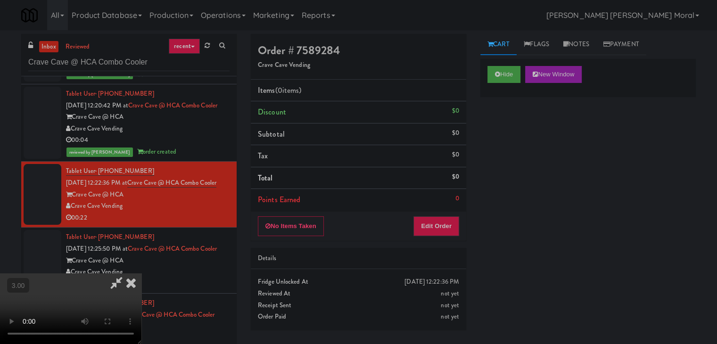
scroll to position [38, 0]
click at [141, 273] on video at bounding box center [70, 308] width 141 height 71
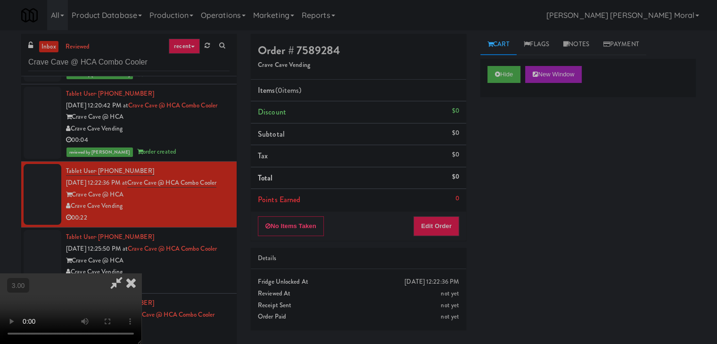
click at [452, 217] on div "No Items Taken Edit Order" at bounding box center [358, 226] width 215 height 29
click at [449, 222] on button "Edit Order" at bounding box center [436, 226] width 46 height 20
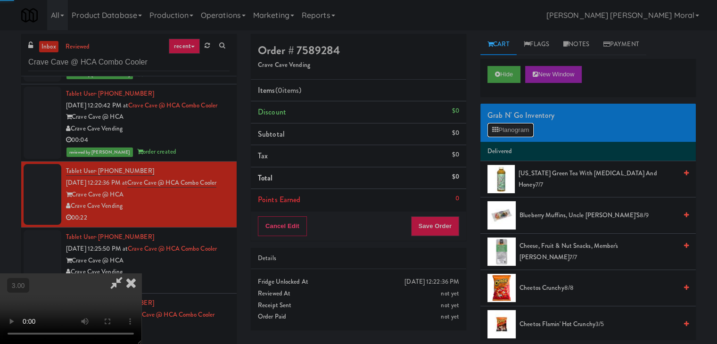
click at [489, 133] on button "Planogram" at bounding box center [510, 130] width 46 height 14
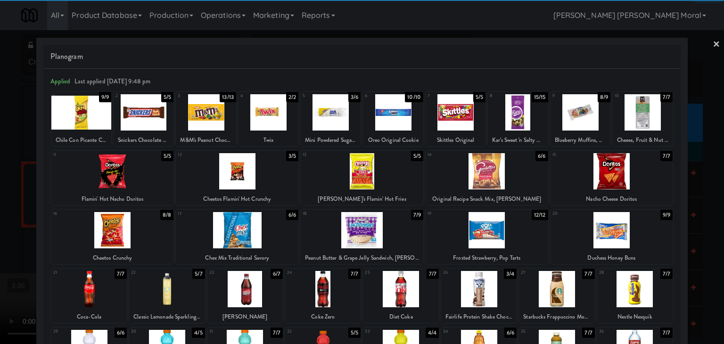
drag, startPoint x: 170, startPoint y: 290, endPoint x: 385, endPoint y: 279, distance: 215.2
click at [170, 290] on div at bounding box center [166, 289] width 75 height 36
click at [648, 234] on div at bounding box center [611, 230] width 123 height 36
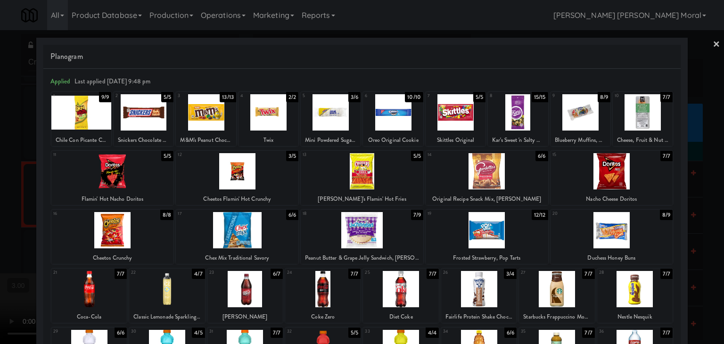
click at [0, 230] on div at bounding box center [362, 172] width 724 height 344
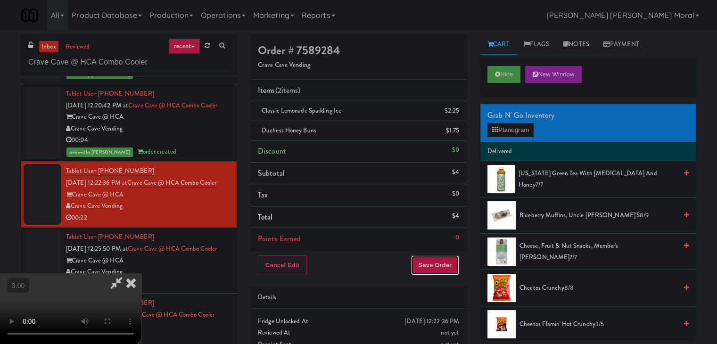
click at [448, 264] on button "Save Order" at bounding box center [435, 265] width 48 height 20
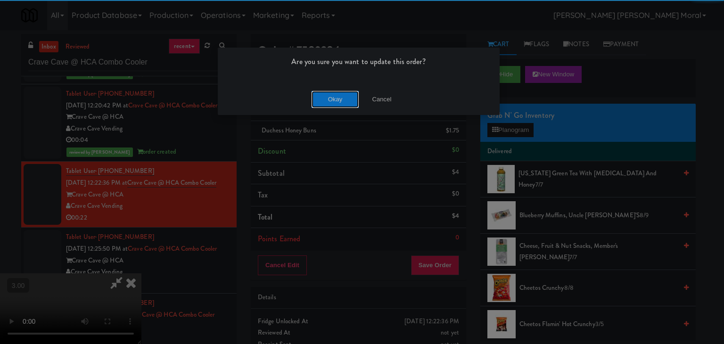
click at [335, 95] on button "Okay" at bounding box center [335, 99] width 47 height 17
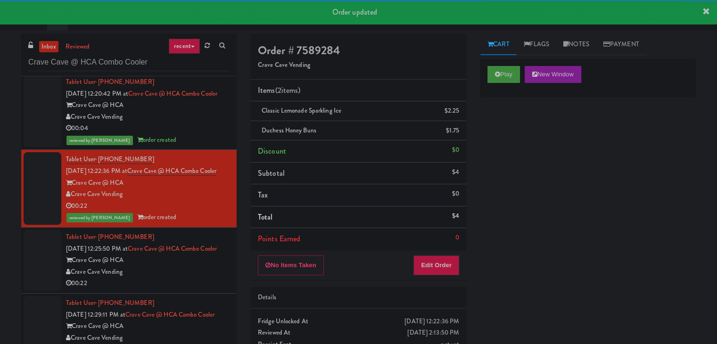
click at [190, 262] on div "Crave Cave @ HCA" at bounding box center [148, 260] width 164 height 12
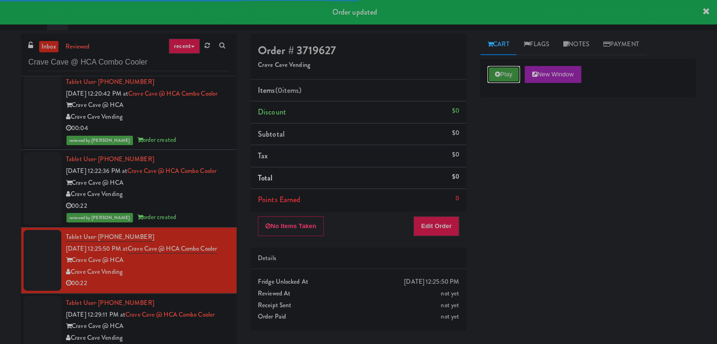
click at [498, 72] on icon at bounding box center [497, 74] width 5 height 6
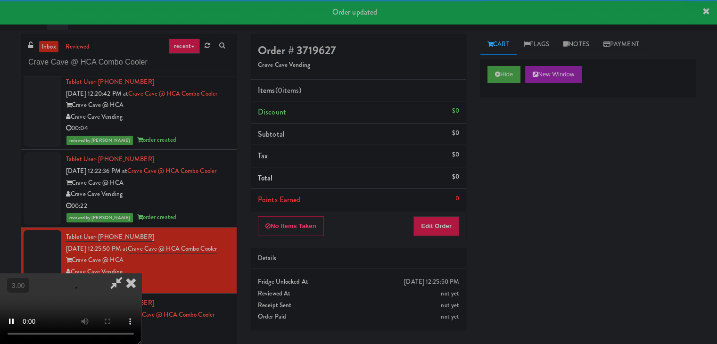
drag, startPoint x: 499, startPoint y: 127, endPoint x: 383, endPoint y: 163, distance: 121.3
click at [499, 128] on div "Hide New Window Primary Flag Clear Flag if unable to determine what was taken o…" at bounding box center [587, 235] width 215 height 353
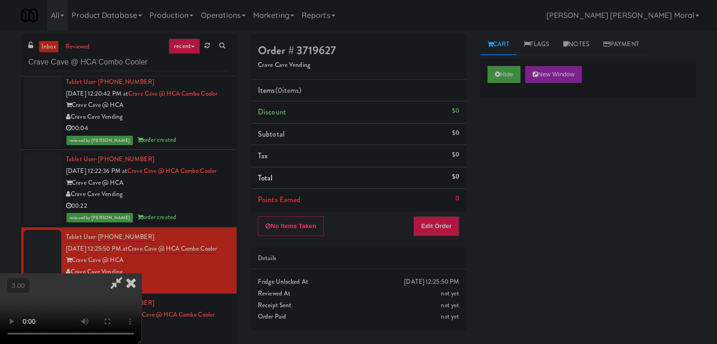
scroll to position [47, 0]
click at [141, 273] on video at bounding box center [70, 308] width 141 height 71
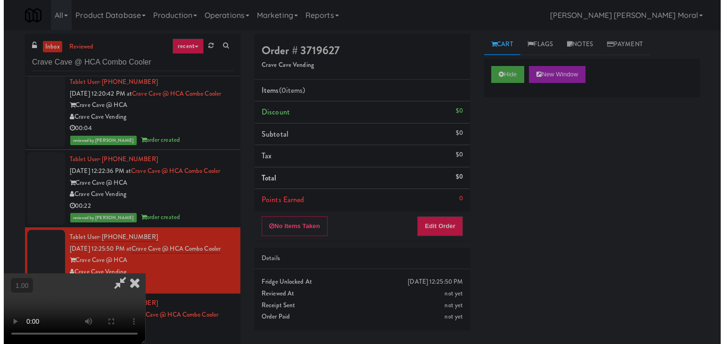
scroll to position [0, 0]
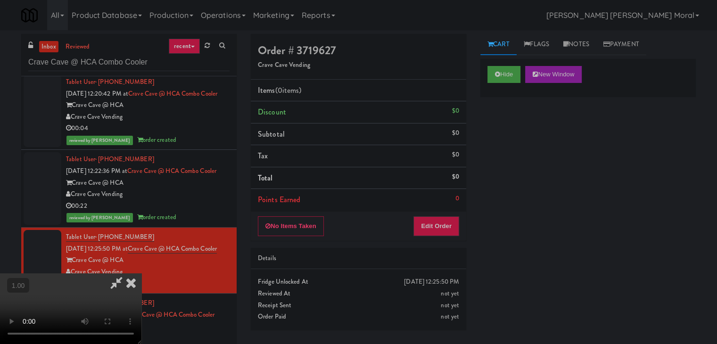
click at [141, 273] on video at bounding box center [70, 308] width 141 height 71
click at [441, 228] on button "Edit Order" at bounding box center [436, 226] width 46 height 20
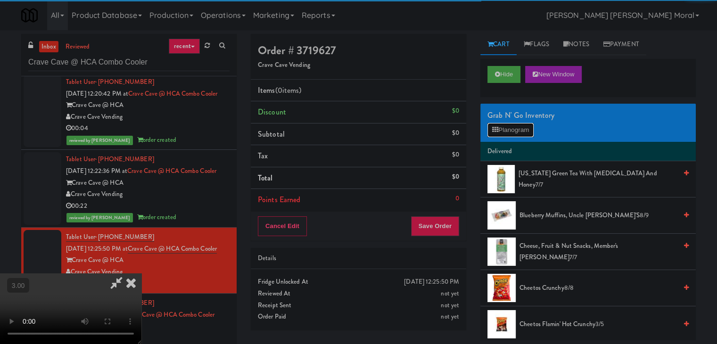
click at [502, 129] on button "Planogram" at bounding box center [510, 130] width 46 height 14
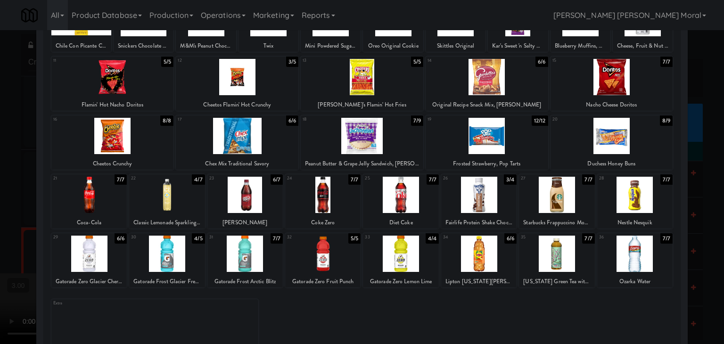
click at [555, 261] on div at bounding box center [556, 254] width 75 height 36
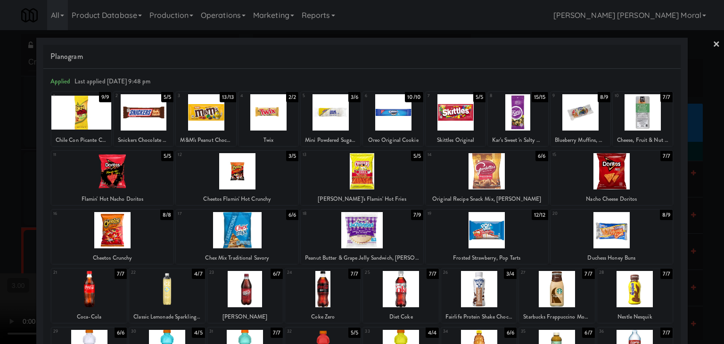
click at [400, 123] on div at bounding box center [393, 112] width 60 height 36
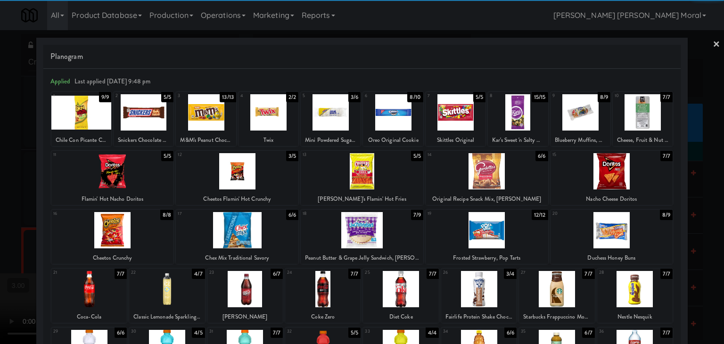
click at [0, 196] on div at bounding box center [362, 172] width 724 height 344
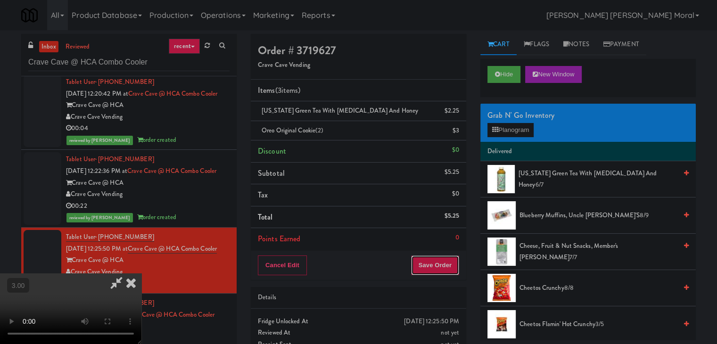
click at [443, 264] on button "Save Order" at bounding box center [435, 265] width 48 height 20
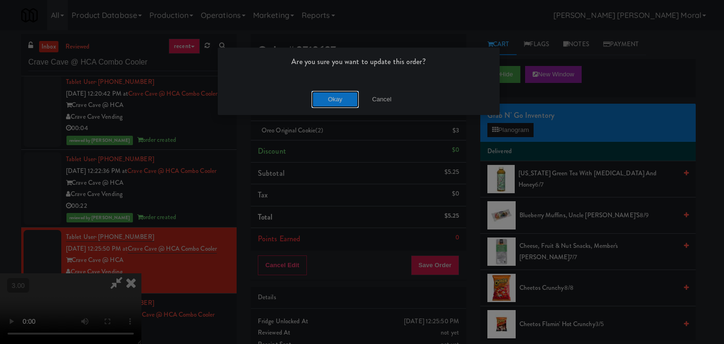
click at [343, 96] on button "Okay" at bounding box center [335, 99] width 47 height 17
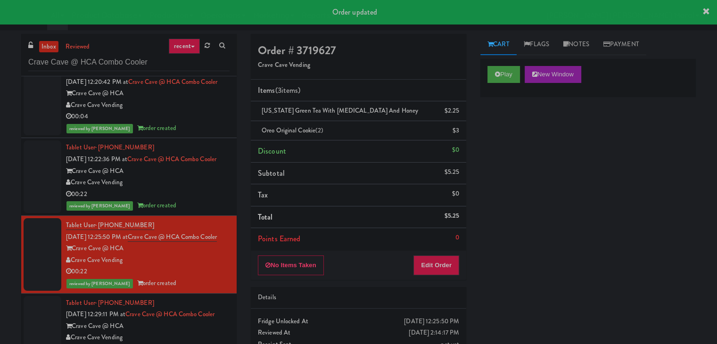
scroll to position [685, 0]
click at [194, 325] on div "Crave Cave @ HCA" at bounding box center [148, 326] width 164 height 12
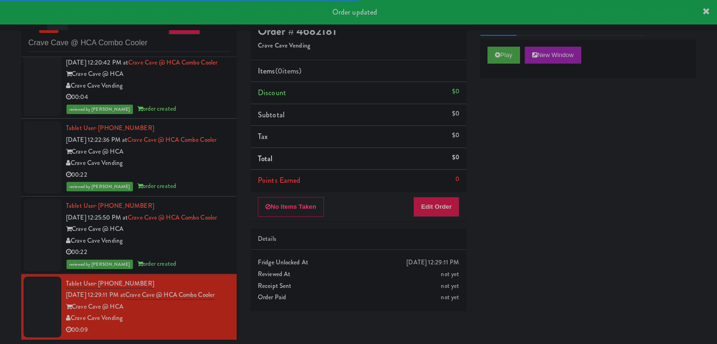
scroll to position [30, 0]
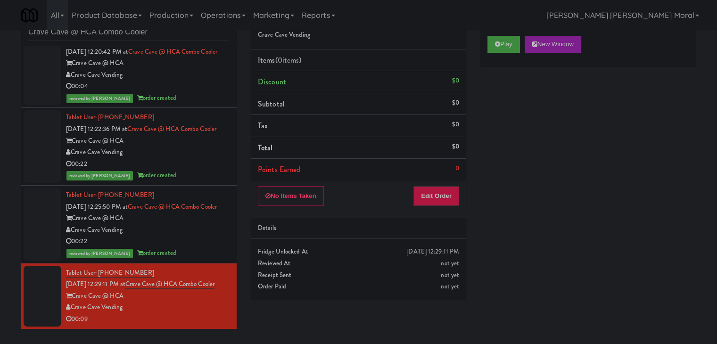
click at [523, 40] on div "Play New Window" at bounding box center [587, 44] width 201 height 17
click at [508, 46] on button "Play" at bounding box center [503, 44] width 33 height 17
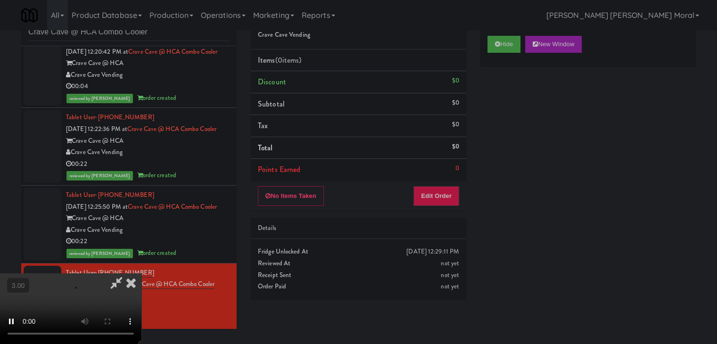
click at [508, 117] on div "Hide New Window Primary Flag Clear Flag if unable to determine what was taken o…" at bounding box center [587, 205] width 215 height 353
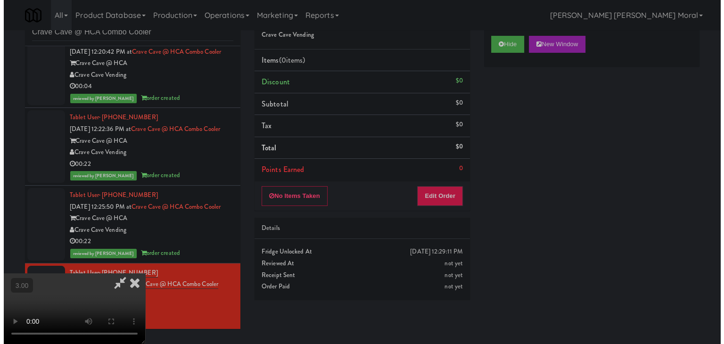
scroll to position [0, 0]
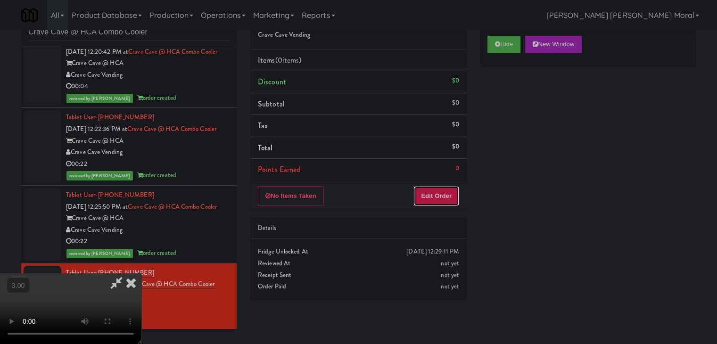
click at [445, 186] on button "Edit Order" at bounding box center [436, 196] width 46 height 20
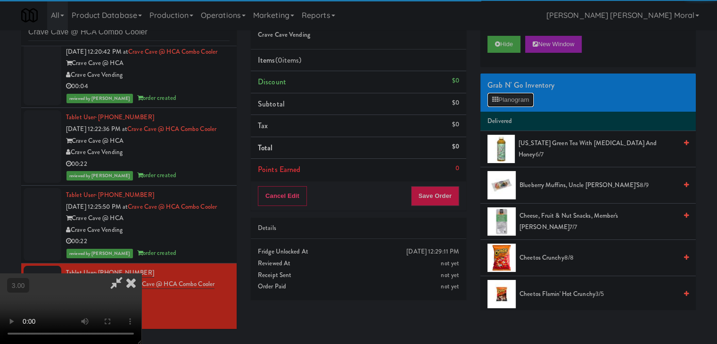
click at [501, 100] on button "Planogram" at bounding box center [510, 100] width 46 height 14
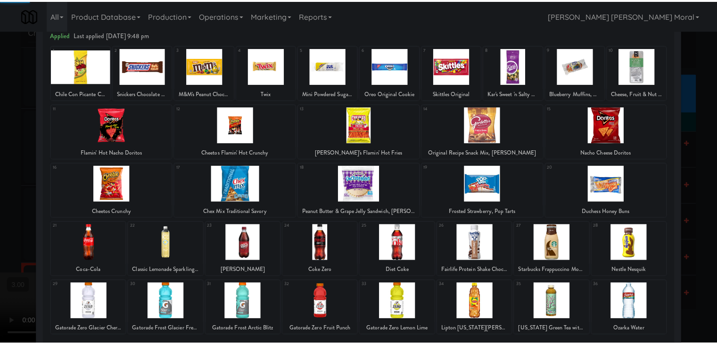
scroll to position [119, 0]
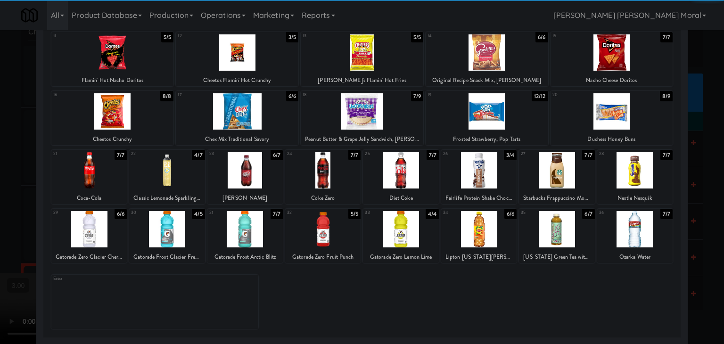
click at [554, 227] on div at bounding box center [556, 229] width 75 height 36
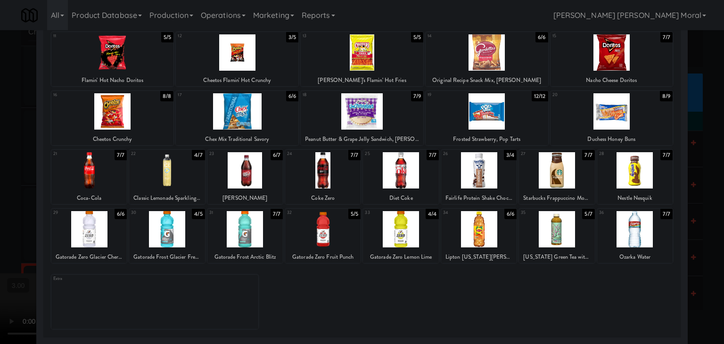
click at [0, 197] on div at bounding box center [362, 172] width 724 height 344
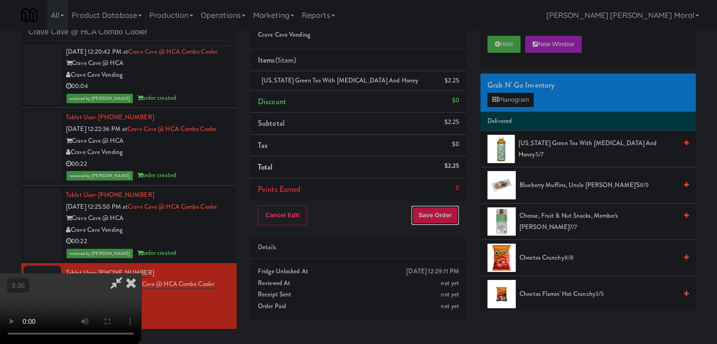
click at [451, 213] on button "Save Order" at bounding box center [435, 215] width 48 height 20
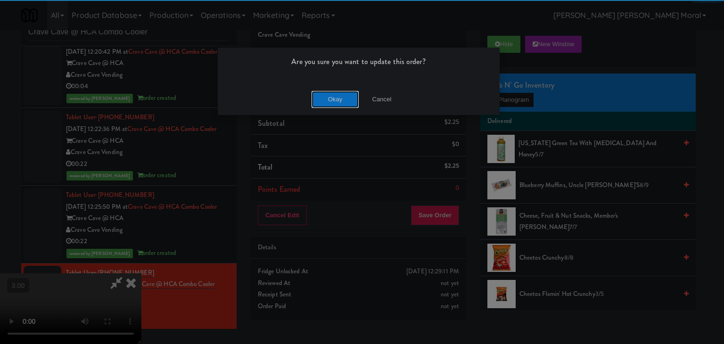
click at [336, 95] on button "Okay" at bounding box center [335, 99] width 47 height 17
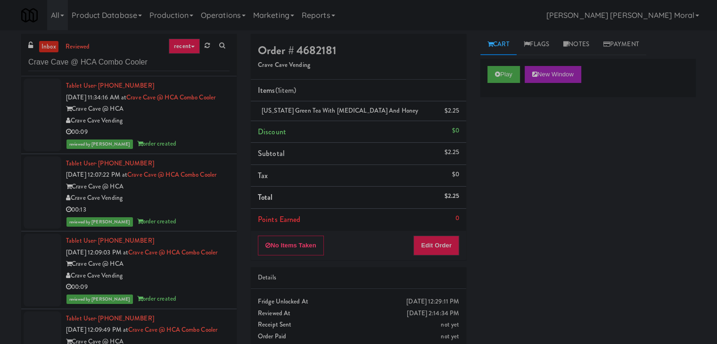
click at [202, 115] on div "Crave Cave @ HCA" at bounding box center [148, 109] width 164 height 12
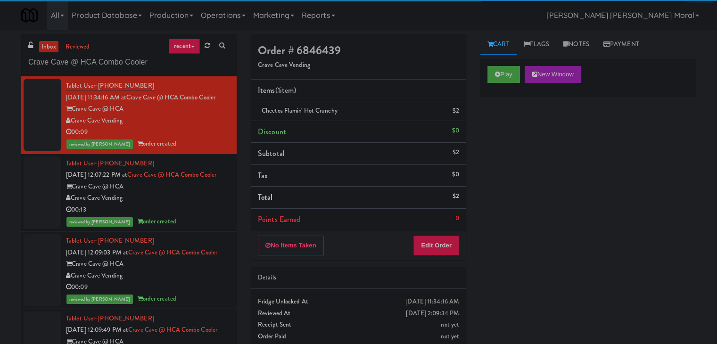
click at [194, 193] on div "Crave Cave @ HCA" at bounding box center [148, 187] width 164 height 12
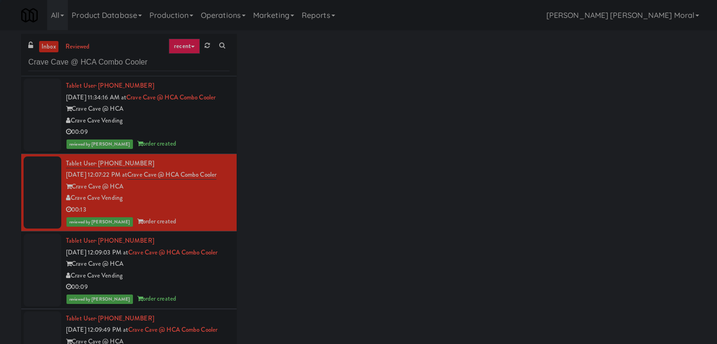
scroll to position [47, 0]
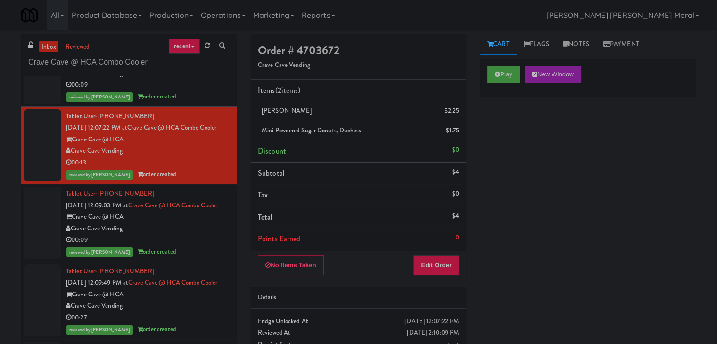
click at [195, 235] on div "Crave Cave Vending" at bounding box center [148, 229] width 164 height 12
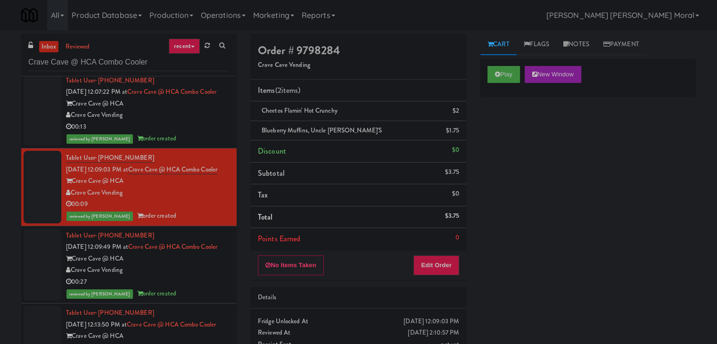
scroll to position [141, 0]
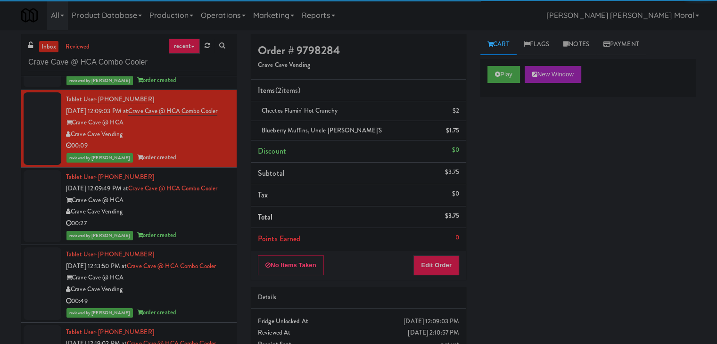
click at [196, 218] on div "Crave Cave Vending" at bounding box center [148, 212] width 164 height 12
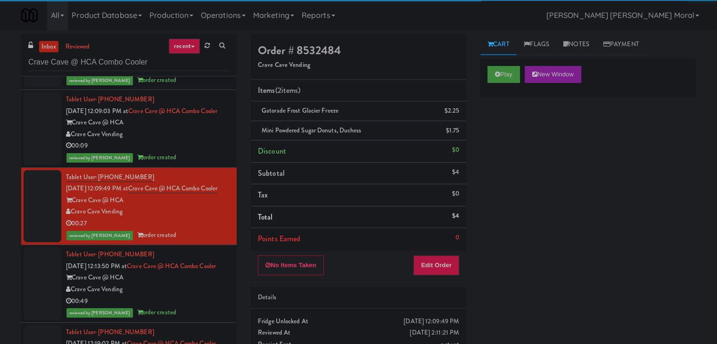
scroll to position [189, 0]
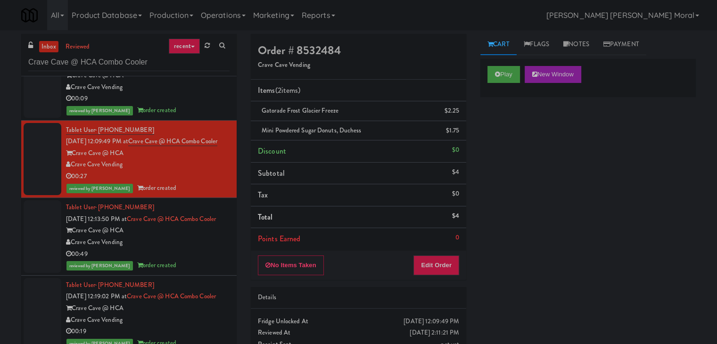
click at [200, 237] on div "Crave Cave @ HCA" at bounding box center [148, 231] width 164 height 12
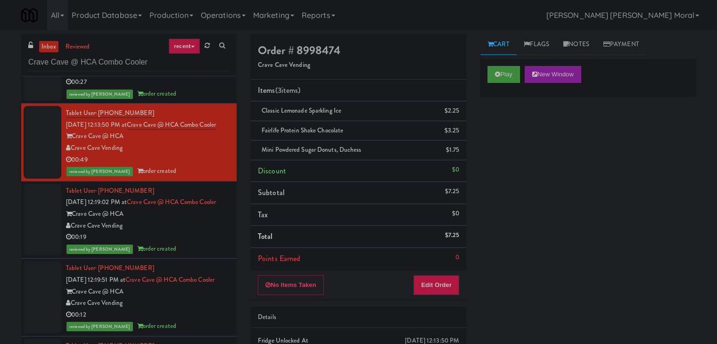
scroll to position [330, 0]
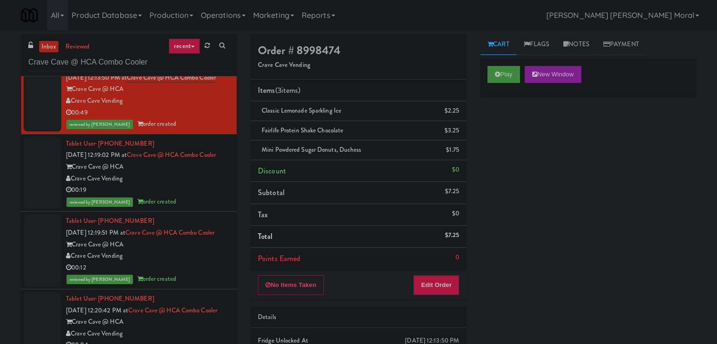
click at [200, 196] on div "00:19" at bounding box center [148, 190] width 164 height 12
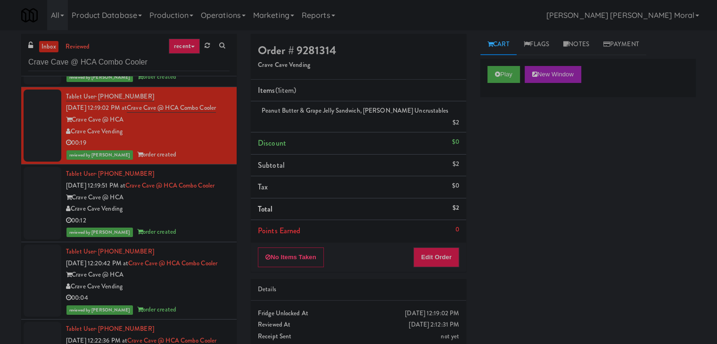
click at [196, 215] on div "Crave Cave Vending" at bounding box center [148, 209] width 164 height 12
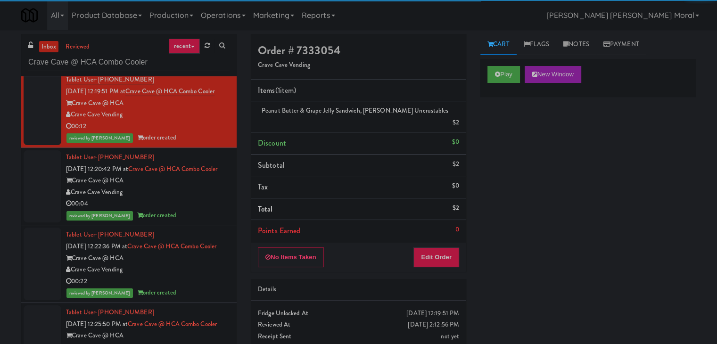
click at [195, 187] on div "Crave Cave @ HCA" at bounding box center [148, 181] width 164 height 12
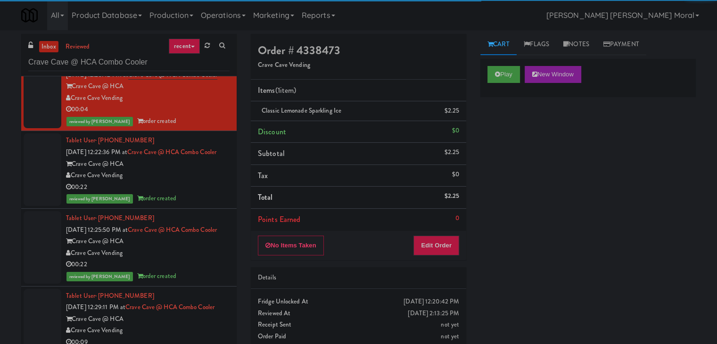
click at [196, 170] on div "Crave Cave @ HCA" at bounding box center [148, 164] width 164 height 12
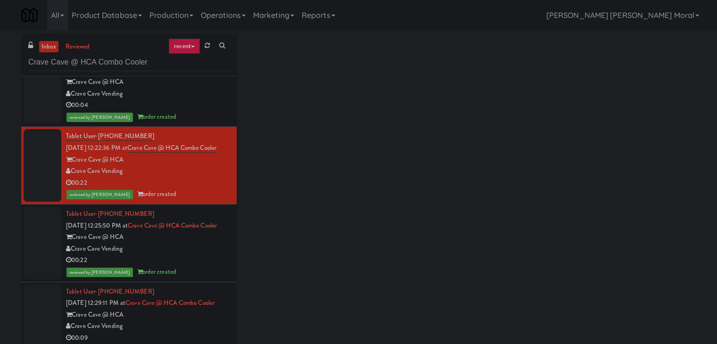
scroll to position [660, 0]
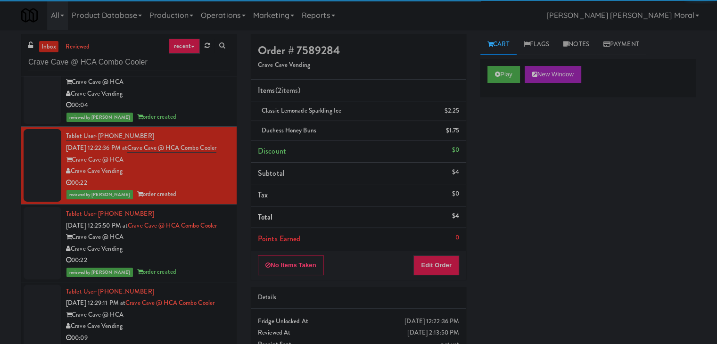
click at [196, 243] on div "Crave Cave @ HCA" at bounding box center [148, 237] width 164 height 12
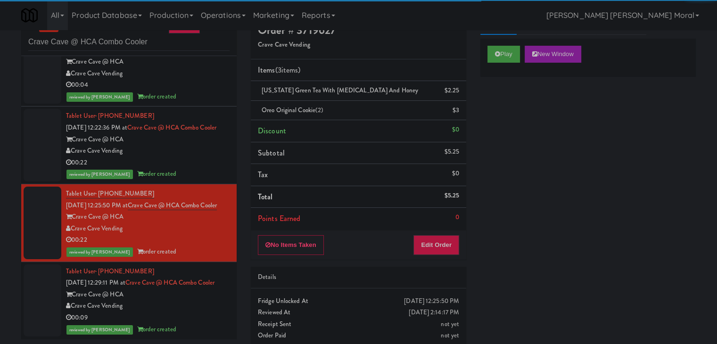
scroll to position [31, 0]
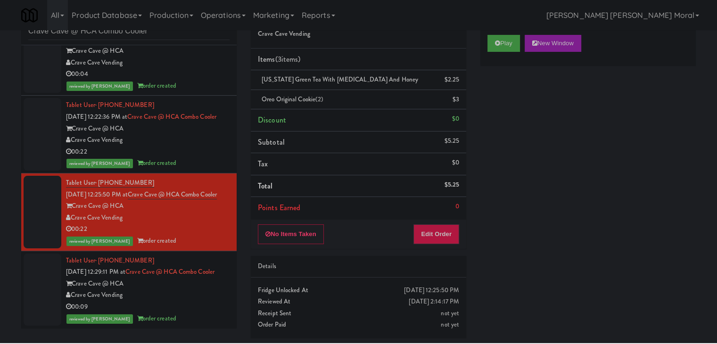
click at [201, 284] on div "Crave Cave @ HCA" at bounding box center [148, 284] width 164 height 12
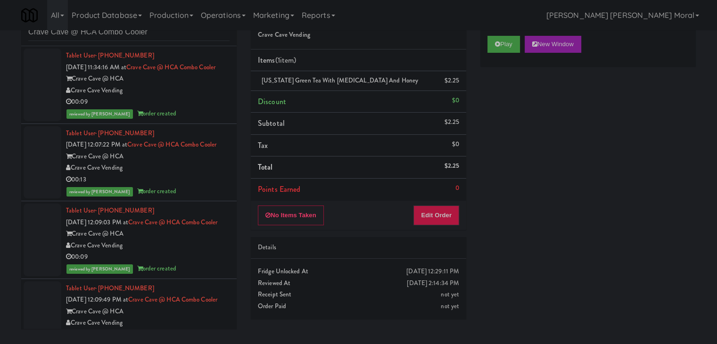
click at [0, 98] on div "inbox reviewed recent all unclear take inventory issue suspicious failed recent…" at bounding box center [358, 170] width 717 height 332
click at [107, 34] on input "Crave Cave @ HCA Combo Cooler" at bounding box center [128, 32] width 201 height 17
paste input "Rock Solid Reboot 2"
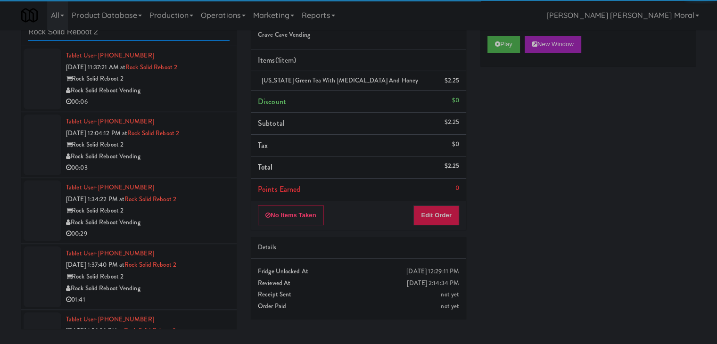
type input "Rock Solid Reboot 2"
click at [184, 97] on div "00:06" at bounding box center [148, 102] width 164 height 12
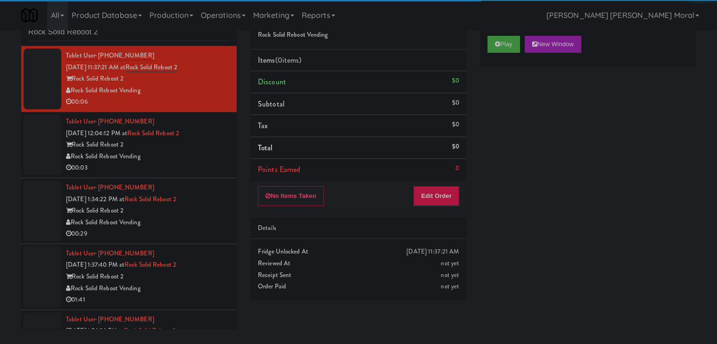
click at [187, 156] on div "Rock Solid Reboot Vending" at bounding box center [148, 157] width 164 height 12
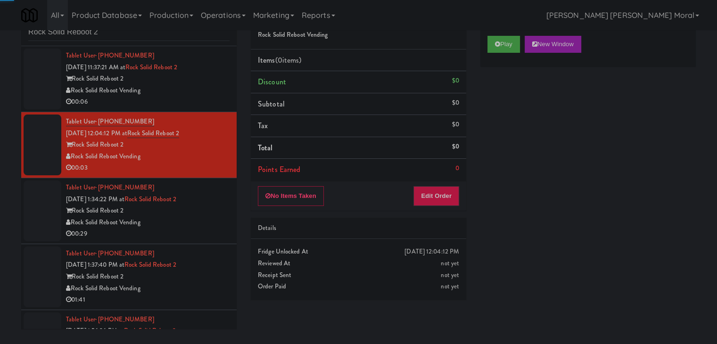
click at [211, 217] on div "Rock Solid Reboot Vending" at bounding box center [148, 223] width 164 height 12
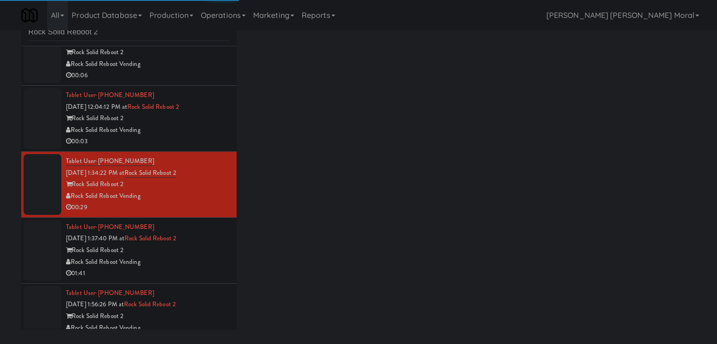
scroll to position [46, 0]
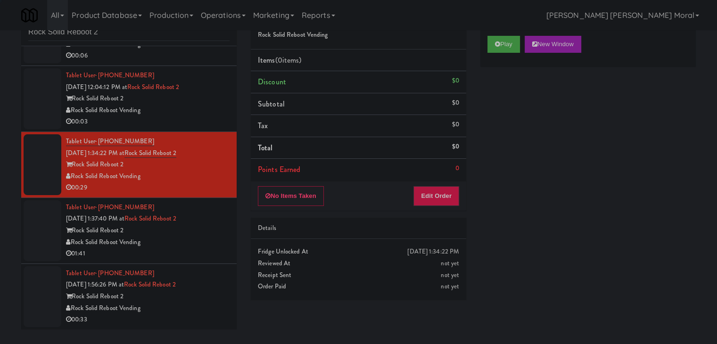
click at [204, 239] on div "Rock Solid Reboot Vending" at bounding box center [148, 243] width 164 height 12
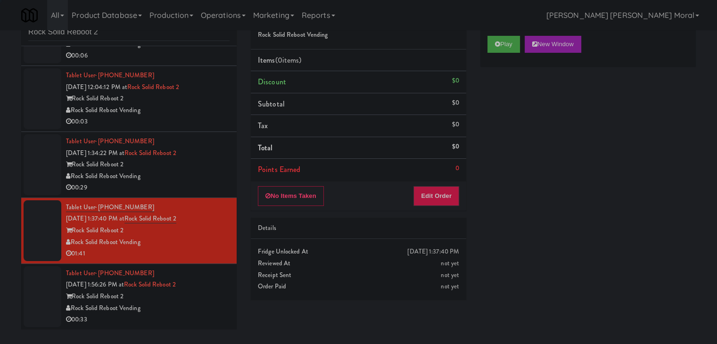
click at [205, 289] on div "Tablet User · (240) 968-3406 [DATE] 1:56:26 PM at Rock Solid Reboot 2 Rock Soli…" at bounding box center [148, 297] width 164 height 58
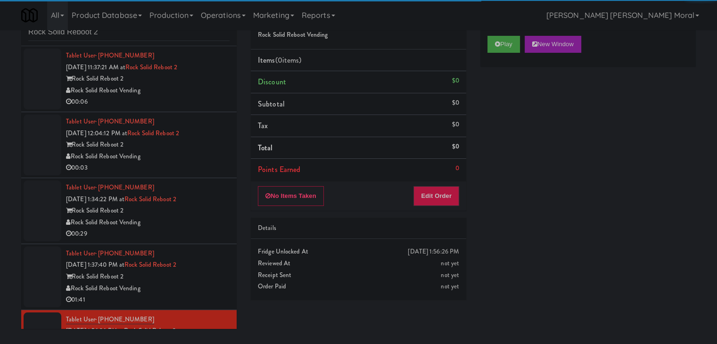
drag, startPoint x: 203, startPoint y: 91, endPoint x: 209, endPoint y: 93, distance: 6.0
click at [203, 90] on div "Rock Solid Reboot Vending" at bounding box center [148, 91] width 164 height 12
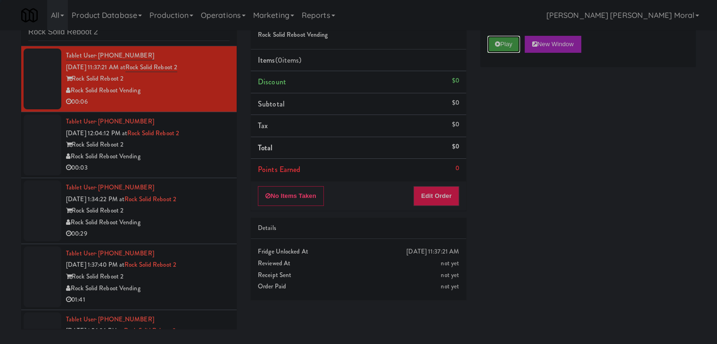
click at [513, 46] on button "Play" at bounding box center [503, 44] width 33 height 17
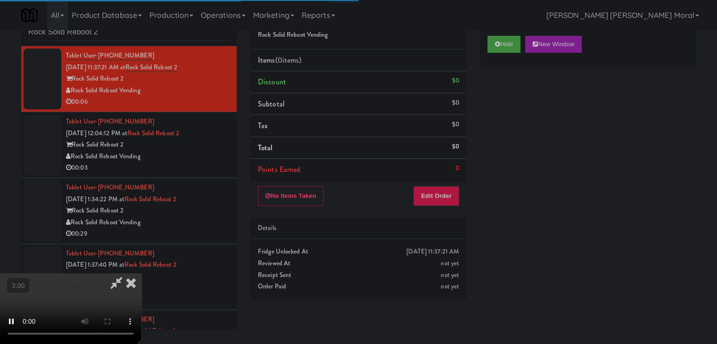
click at [527, 121] on div "Hide New Window Primary Flag Clear Flag if unable to determine what was taken o…" at bounding box center [587, 205] width 215 height 353
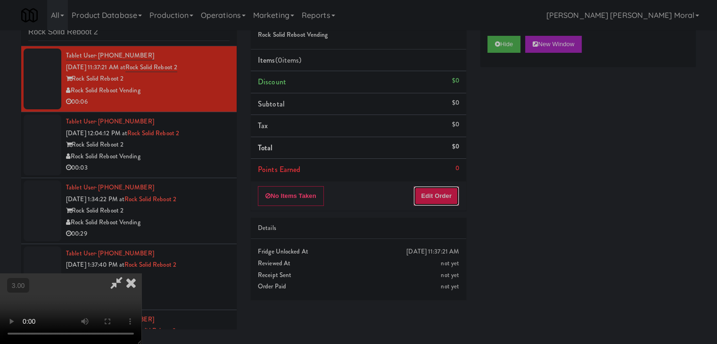
click at [451, 197] on button "Edit Order" at bounding box center [436, 196] width 46 height 20
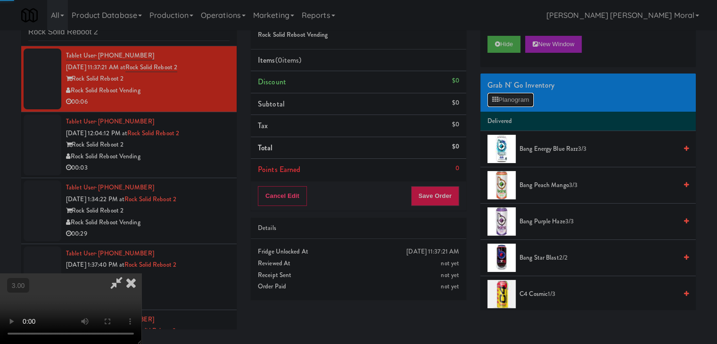
click at [506, 99] on button "Planogram" at bounding box center [510, 100] width 46 height 14
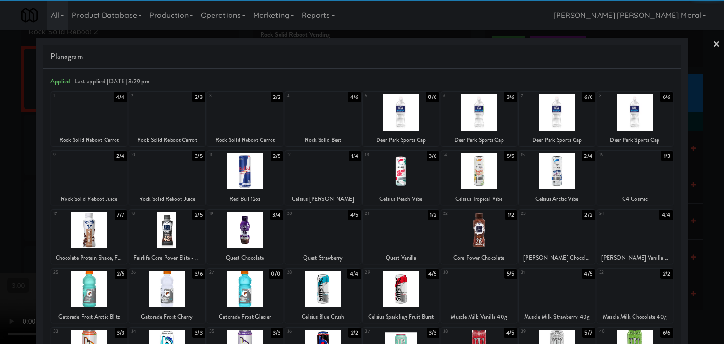
click at [485, 114] on div at bounding box center [478, 112] width 75 height 36
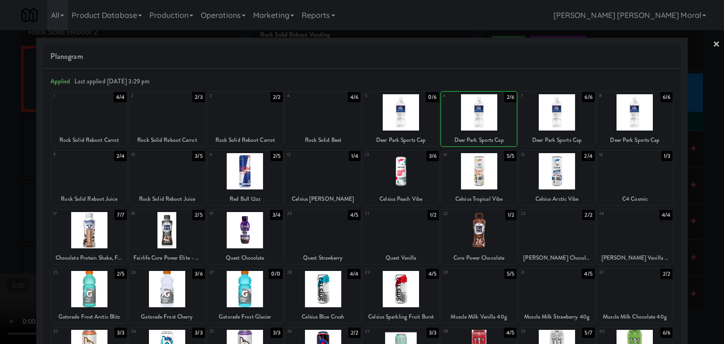
drag, startPoint x: 0, startPoint y: 145, endPoint x: 35, endPoint y: 153, distance: 35.9
click at [0, 145] on div at bounding box center [362, 172] width 724 height 344
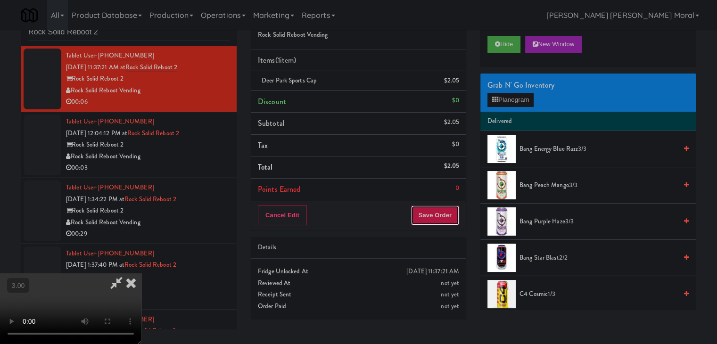
click at [447, 213] on button "Save Order" at bounding box center [435, 215] width 48 height 20
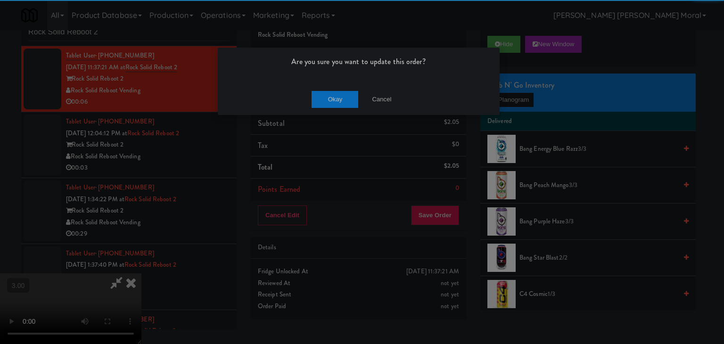
click at [328, 78] on div "Are you sure you want to update this order?" at bounding box center [359, 66] width 282 height 36
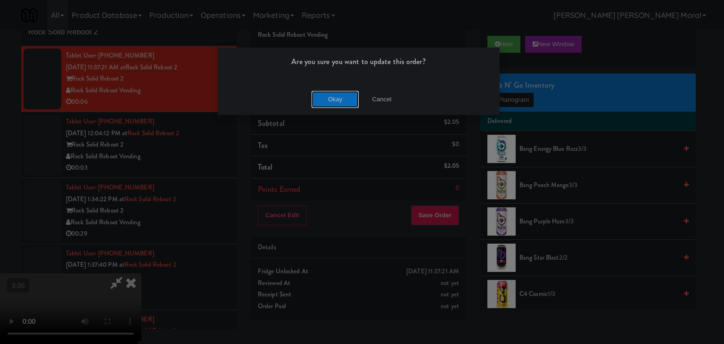
drag, startPoint x: 325, startPoint y: 98, endPoint x: 326, endPoint y: 110, distance: 11.8
click at [325, 98] on button "Okay" at bounding box center [335, 99] width 47 height 17
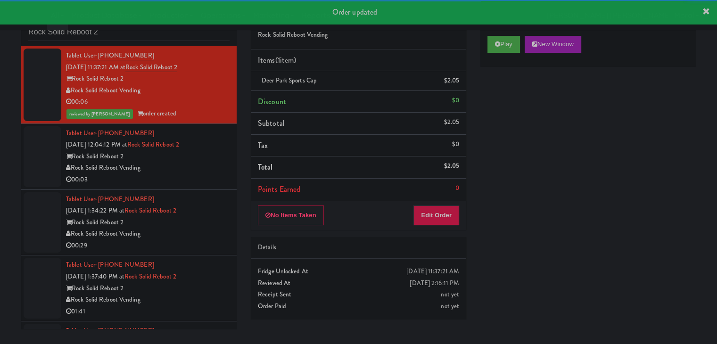
click at [205, 172] on div "Rock Solid Reboot Vending" at bounding box center [148, 168] width 164 height 12
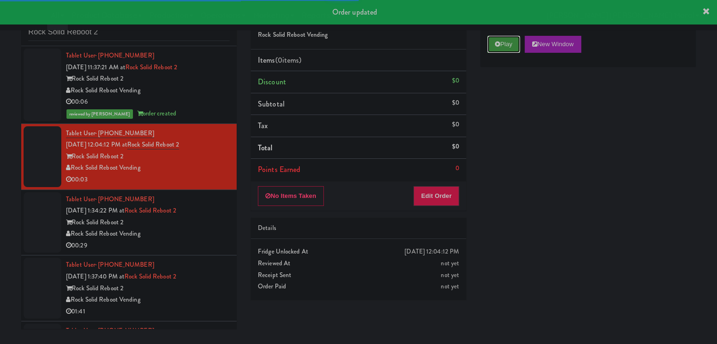
click at [500, 42] on icon at bounding box center [497, 44] width 5 height 6
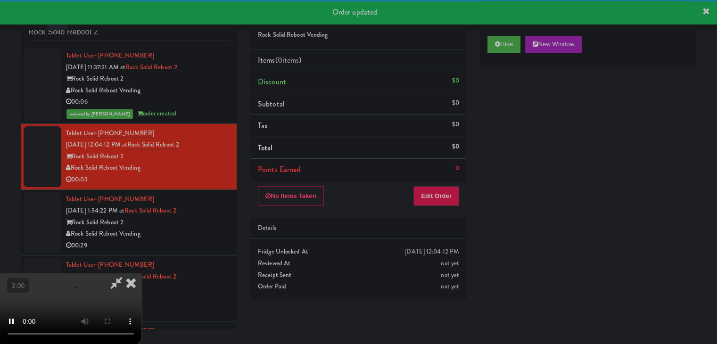
click at [495, 105] on div "Hide New Window Primary Flag Clear Flag if unable to determine what was taken o…" at bounding box center [587, 205] width 215 height 353
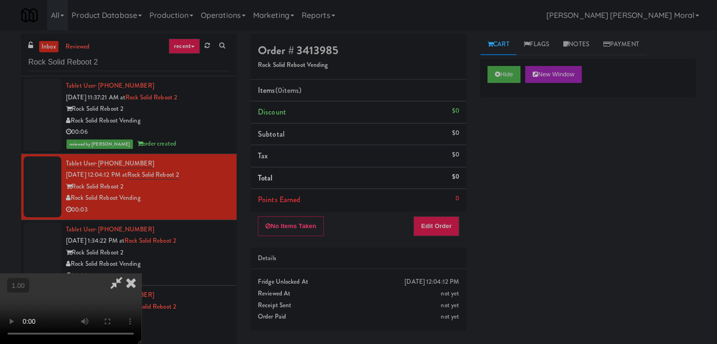
click at [141, 273] on video at bounding box center [70, 308] width 141 height 71
click at [456, 230] on button "Edit Order" at bounding box center [436, 226] width 46 height 20
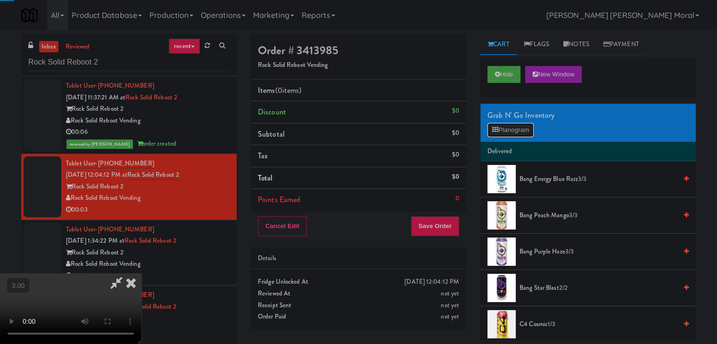
click at [498, 131] on icon at bounding box center [495, 130] width 6 height 6
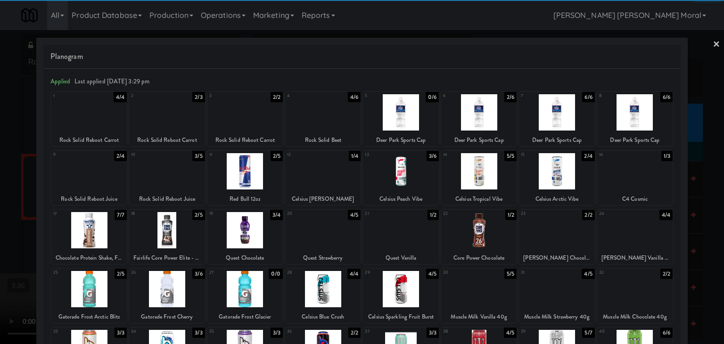
click at [246, 178] on div at bounding box center [244, 171] width 75 height 36
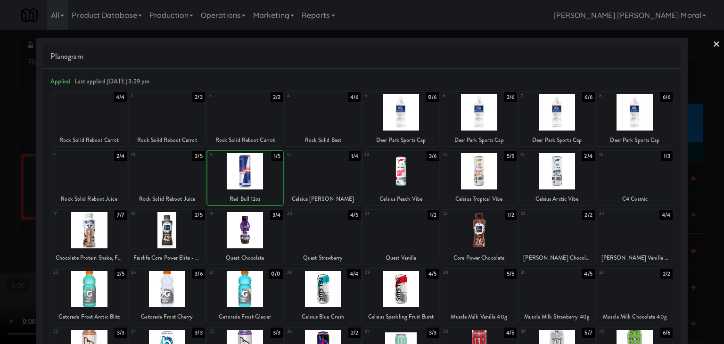
click at [0, 183] on div at bounding box center [362, 172] width 724 height 344
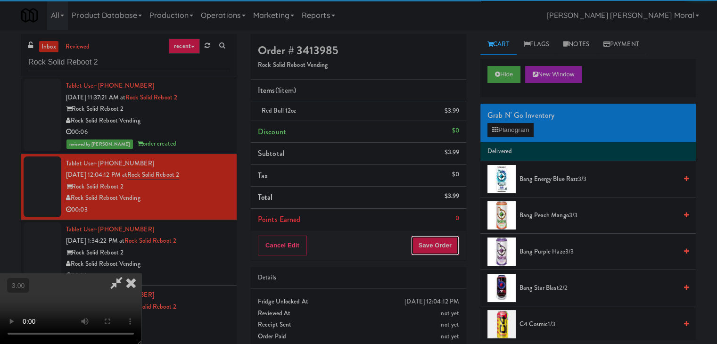
click at [448, 247] on button "Save Order" at bounding box center [435, 246] width 48 height 20
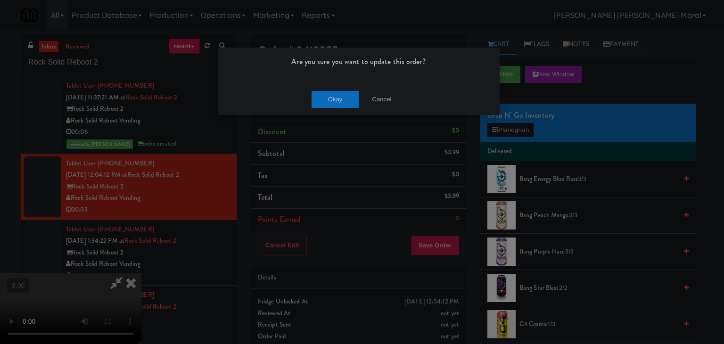
click at [323, 109] on div "Okay Cancel" at bounding box center [359, 99] width 282 height 32
click at [326, 101] on button "Okay" at bounding box center [335, 99] width 47 height 17
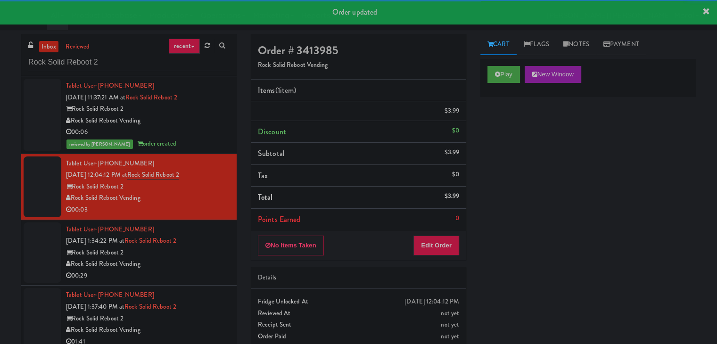
click at [207, 266] on div "Tablet User · (202) 308-7354 [DATE] 1:34:22 PM at Rock Solid Reboot 2 Rock Soli…" at bounding box center [148, 253] width 164 height 58
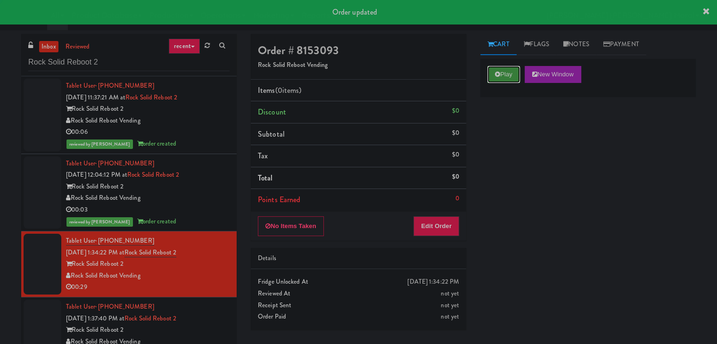
click at [492, 74] on button "Play" at bounding box center [503, 74] width 33 height 17
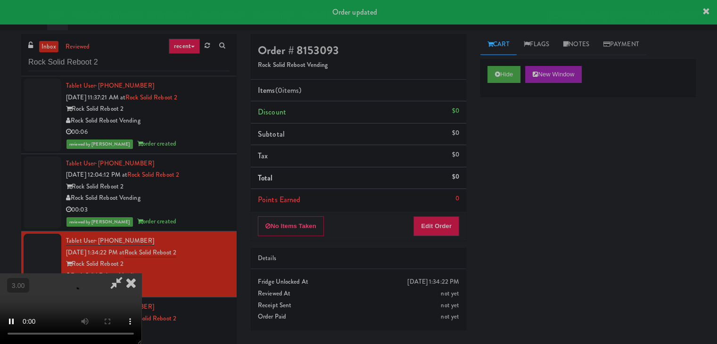
click at [546, 194] on div "Hide New Window Primary Flag Clear Flag if unable to determine what was taken o…" at bounding box center [587, 235] width 215 height 353
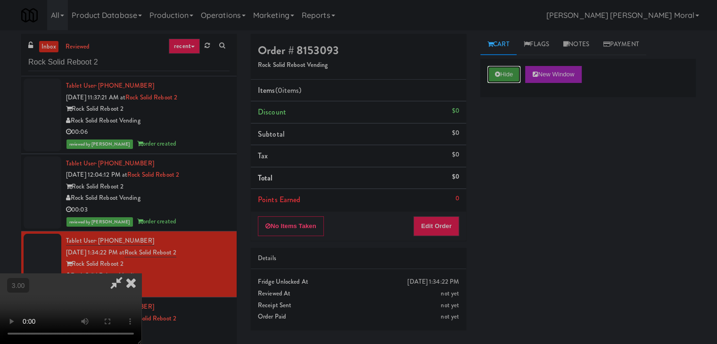
click at [499, 70] on button "Hide" at bounding box center [503, 74] width 33 height 17
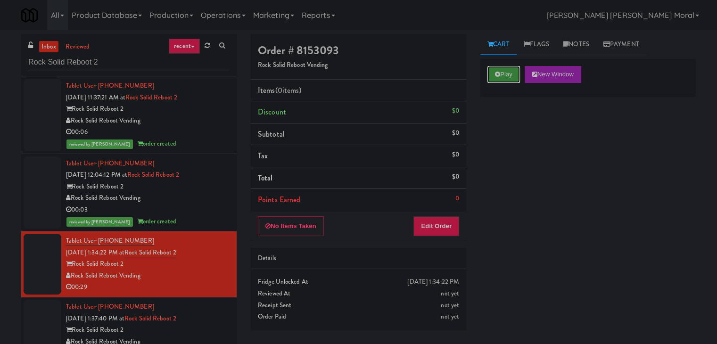
click at [501, 77] on button "Play" at bounding box center [503, 74] width 33 height 17
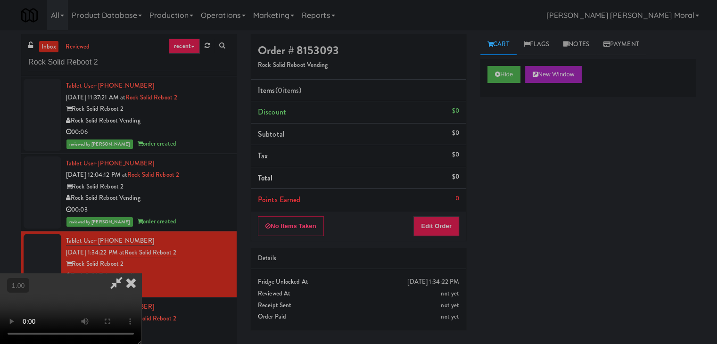
click at [141, 273] on video at bounding box center [70, 308] width 141 height 71
click at [445, 233] on button "Edit Order" at bounding box center [436, 226] width 46 height 20
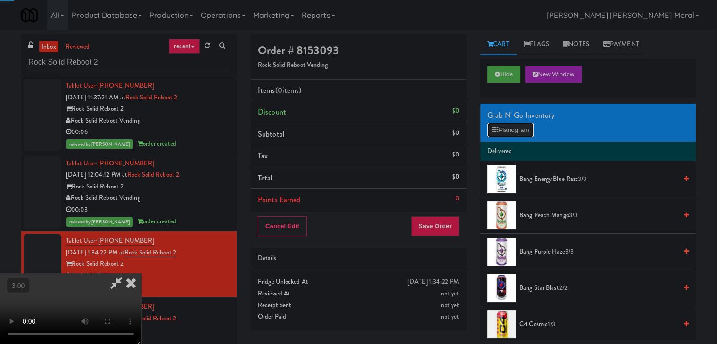
click at [506, 131] on button "Planogram" at bounding box center [510, 130] width 46 height 14
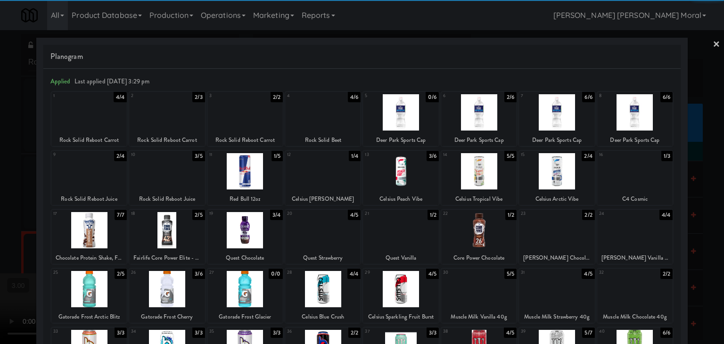
click at [251, 178] on div at bounding box center [244, 171] width 75 height 36
click at [490, 176] on div at bounding box center [478, 171] width 75 height 36
click at [0, 178] on div at bounding box center [362, 172] width 724 height 344
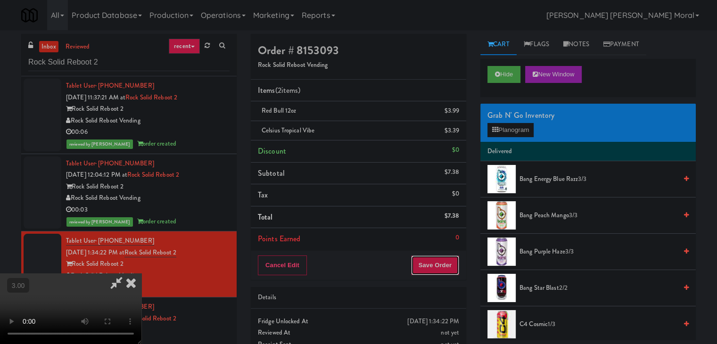
click at [455, 259] on button "Save Order" at bounding box center [435, 265] width 48 height 20
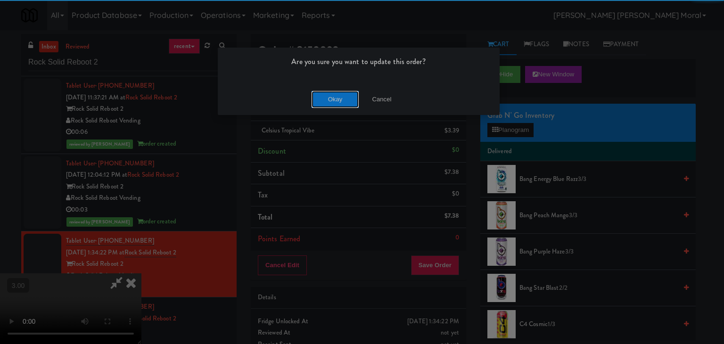
click at [336, 96] on button "Okay" at bounding box center [335, 99] width 47 height 17
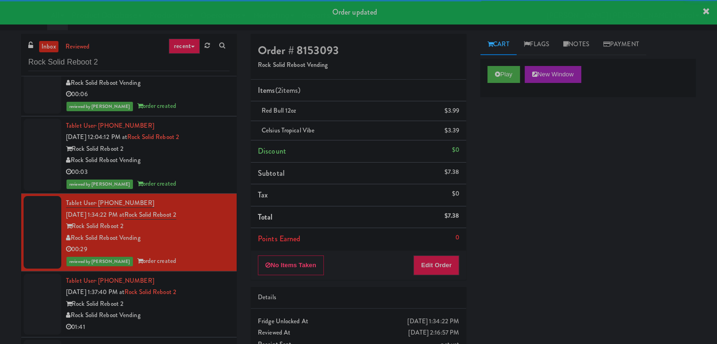
scroll to position [81, 0]
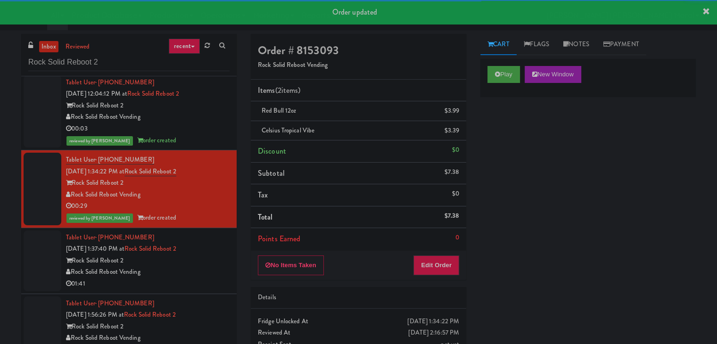
click at [211, 258] on div "Rock Solid Reboot 2" at bounding box center [148, 261] width 164 height 12
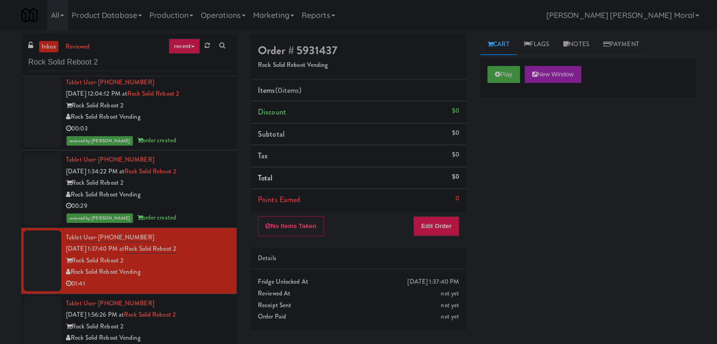
click at [0, 212] on div "inbox reviewed recent all unclear take inventory issue suspicious failed recent…" at bounding box center [358, 200] width 717 height 332
click at [508, 68] on button "Play" at bounding box center [503, 74] width 33 height 17
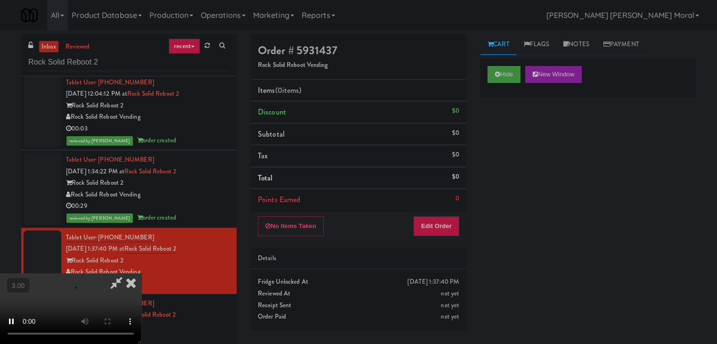
click at [493, 143] on div "Hide New Window Primary Flag Clear Flag if unable to determine what was taken o…" at bounding box center [587, 235] width 215 height 353
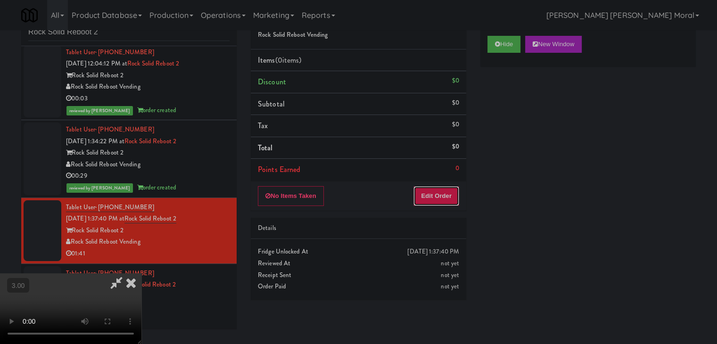
click at [451, 195] on button "Edit Order" at bounding box center [436, 196] width 46 height 20
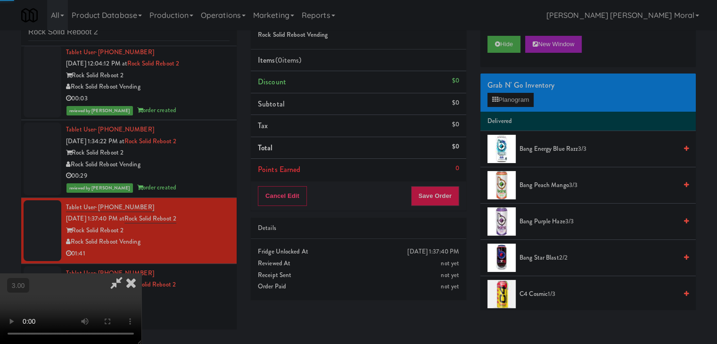
click at [509, 89] on div "Grab N' Go Inventory" at bounding box center [587, 85] width 201 height 14
click at [508, 96] on button "Planogram" at bounding box center [510, 100] width 46 height 14
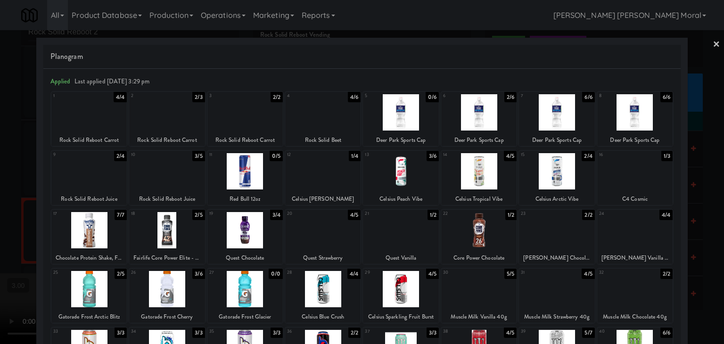
click at [98, 120] on div at bounding box center [88, 112] width 75 height 36
click at [165, 123] on div at bounding box center [166, 112] width 75 height 36
click at [261, 123] on div at bounding box center [244, 112] width 75 height 36
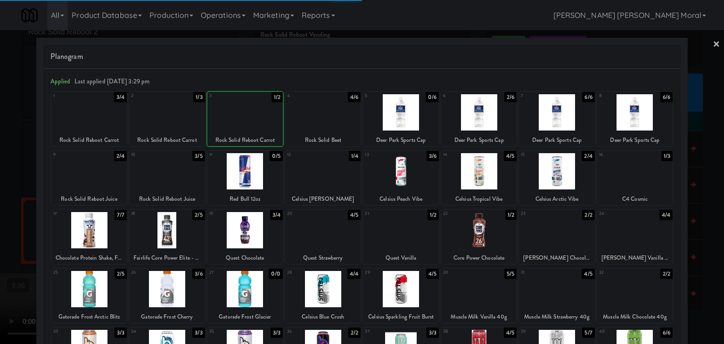
click at [319, 124] on div at bounding box center [322, 112] width 75 height 36
click at [0, 193] on div at bounding box center [362, 172] width 724 height 344
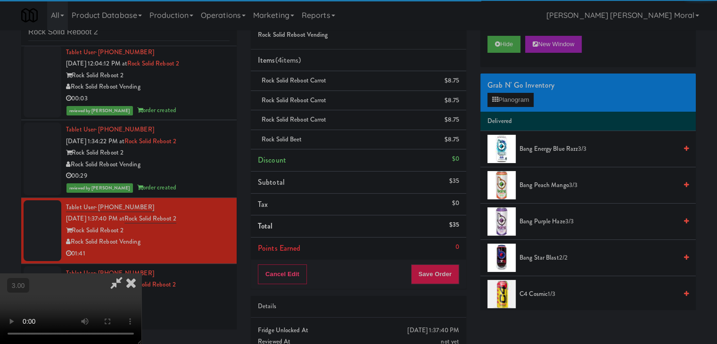
click at [141, 273] on video at bounding box center [70, 308] width 141 height 71
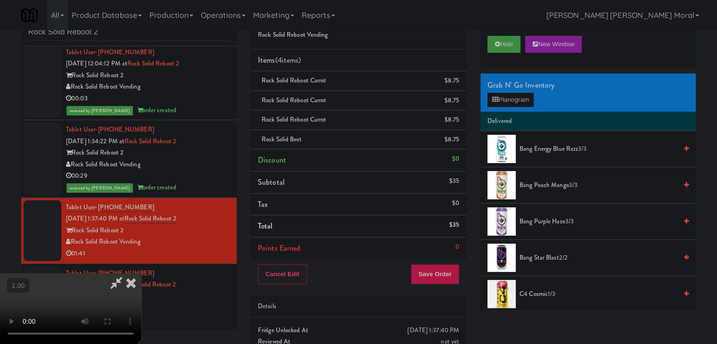
click at [141, 273] on video at bounding box center [70, 308] width 141 height 71
click at [507, 97] on button "Planogram" at bounding box center [510, 100] width 46 height 14
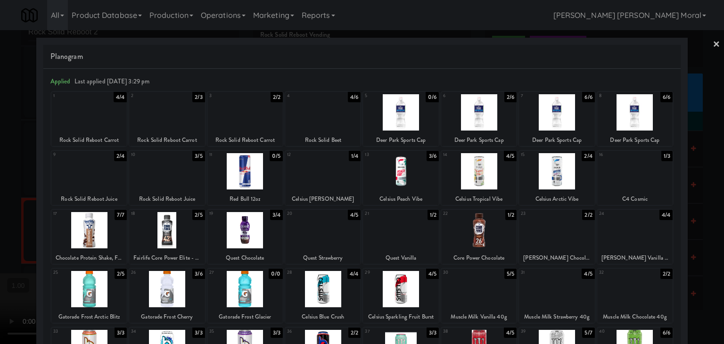
click at [323, 120] on div at bounding box center [322, 112] width 75 height 36
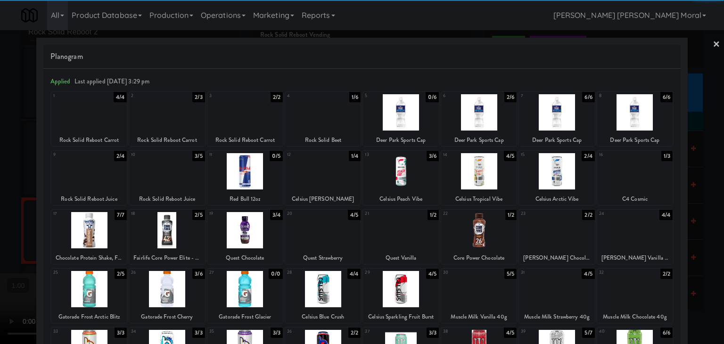
click at [0, 178] on div at bounding box center [362, 172] width 724 height 344
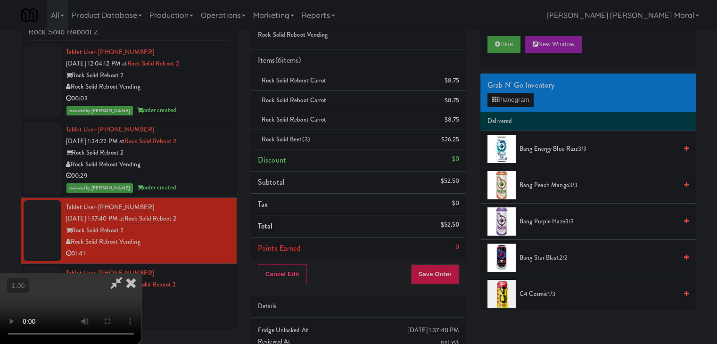
click at [141, 273] on video at bounding box center [70, 308] width 141 height 71
click at [514, 97] on button "Planogram" at bounding box center [510, 100] width 46 height 14
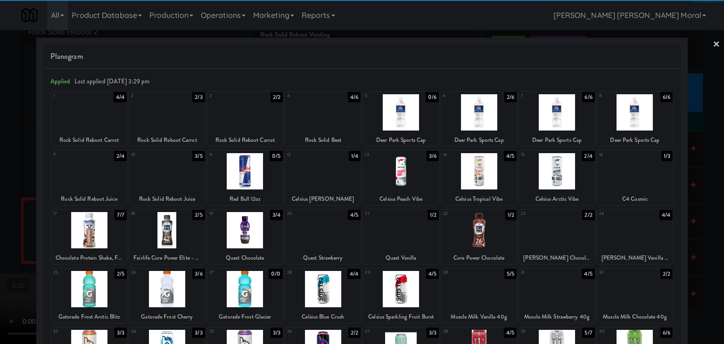
click at [172, 176] on div at bounding box center [166, 171] width 75 height 36
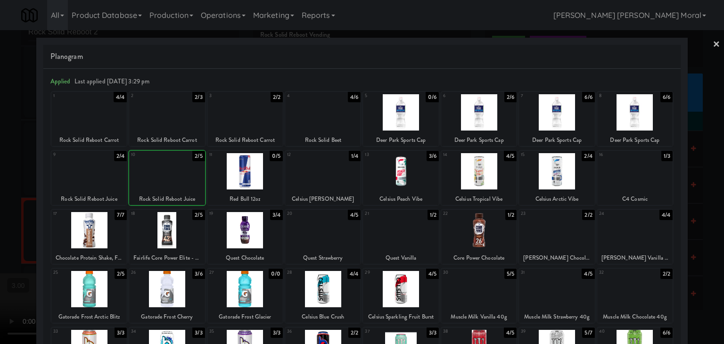
click at [172, 176] on div at bounding box center [166, 171] width 75 height 36
click at [106, 180] on div at bounding box center [88, 171] width 75 height 36
click at [0, 185] on div at bounding box center [362, 172] width 724 height 344
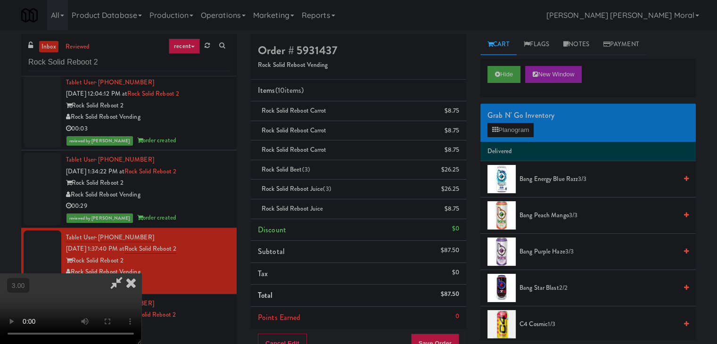
click at [141, 273] on icon at bounding box center [131, 282] width 21 height 19
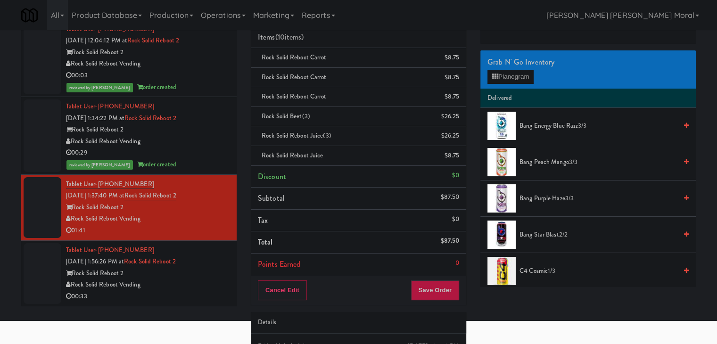
scroll to position [109, 0]
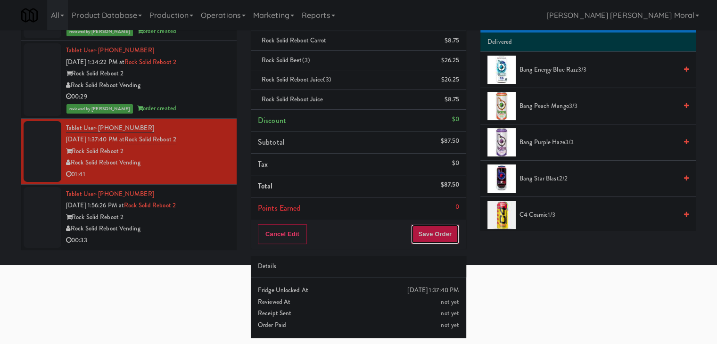
click at [441, 241] on button "Save Order" at bounding box center [435, 234] width 48 height 20
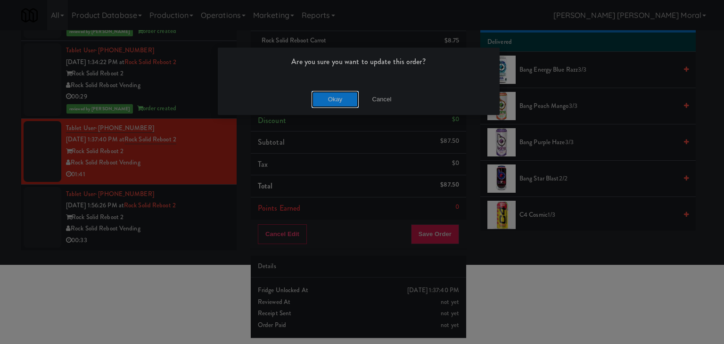
click at [329, 100] on button "Okay" at bounding box center [335, 99] width 47 height 17
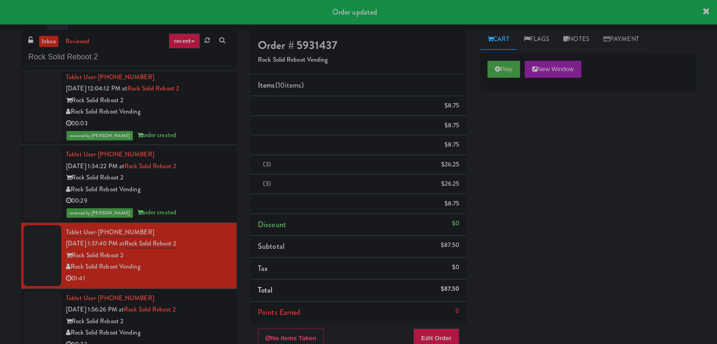
scroll to position [0, 0]
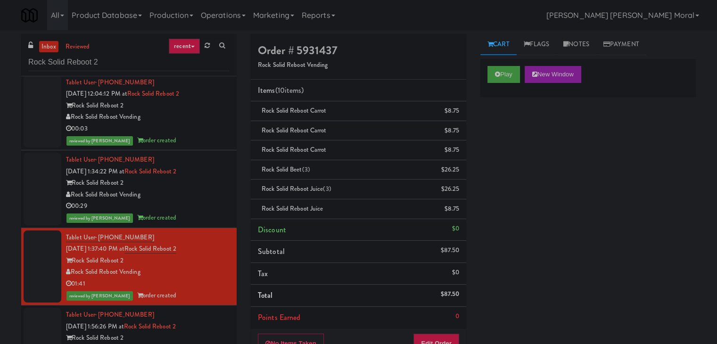
drag, startPoint x: 143, startPoint y: 272, endPoint x: 73, endPoint y: 274, distance: 70.7
click at [73, 274] on div "Rock Solid Reboot Vending" at bounding box center [148, 272] width 164 height 12
copy div "Rock Solid Reboot Vending"
drag, startPoint x: 194, startPoint y: 253, endPoint x: 138, endPoint y: 251, distance: 56.1
click at [138, 253] on div "Tablet User · (301) 566-8221 [DATE] 1:37:40 PM at Rock Solid Reboot 2 Rock Soli…" at bounding box center [148, 267] width 164 height 70
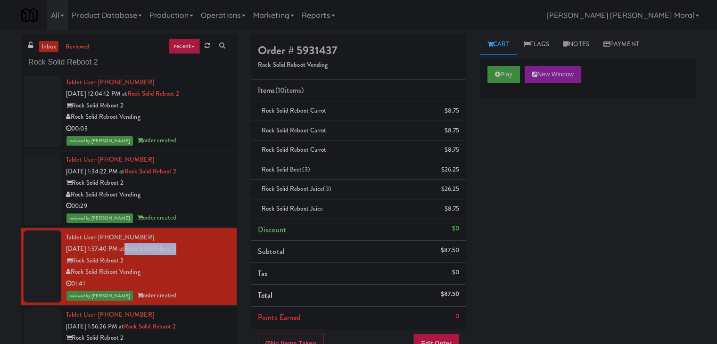
copy link "Rock Solid Reboot 2"
drag, startPoint x: 158, startPoint y: 239, endPoint x: 98, endPoint y: 239, distance: 59.9
click at [98, 239] on div "Tablet User · (301) 566-8221 [DATE] 1:37:40 PM at Rock Solid Reboot 2 Rock Soli…" at bounding box center [148, 267] width 164 height 70
copy span "[PHONE_NUMBER]"
drag, startPoint x: 439, startPoint y: 295, endPoint x: 457, endPoint y: 296, distance: 18.5
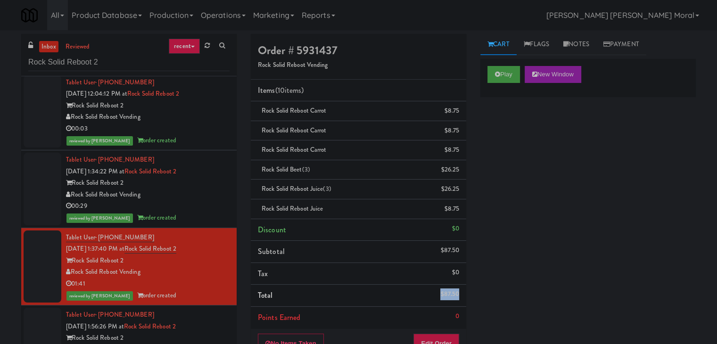
click at [457, 296] on li "Total $87.50" at bounding box center [358, 296] width 215 height 22
copy li "$87.50"
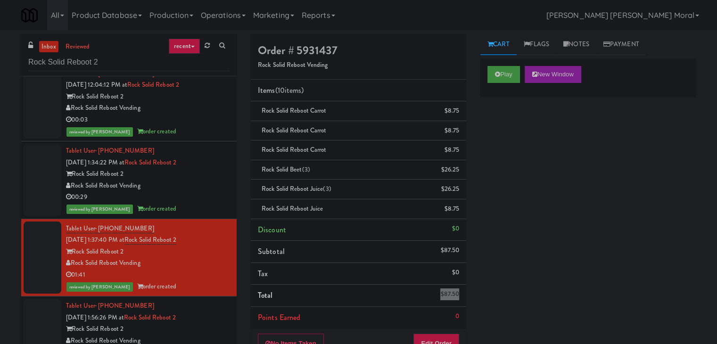
scroll to position [92, 0]
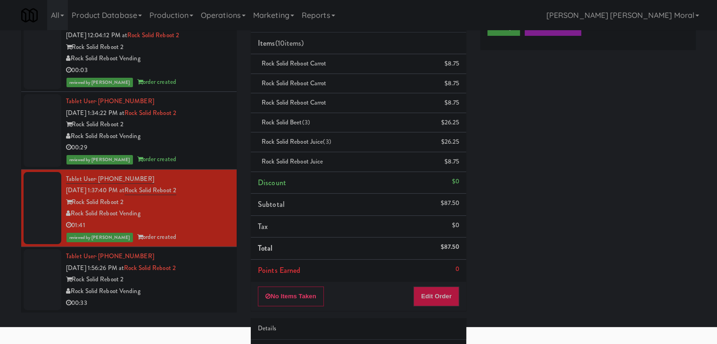
click at [207, 278] on div "Rock Solid Reboot 2" at bounding box center [148, 280] width 164 height 12
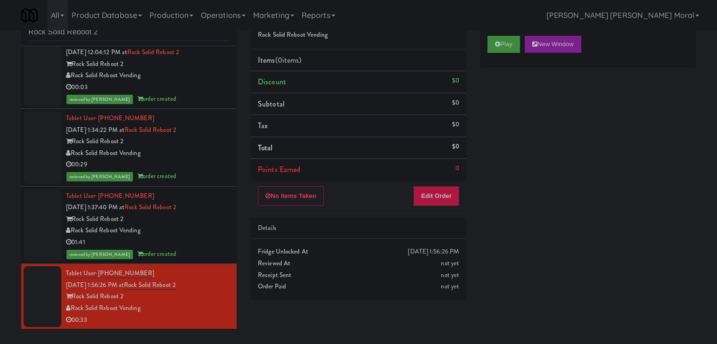
click at [0, 188] on div "inbox reviewed recent all unclear take inventory issue suspicious failed recent…" at bounding box center [358, 170] width 717 height 332
click at [512, 40] on button "Play" at bounding box center [503, 44] width 33 height 17
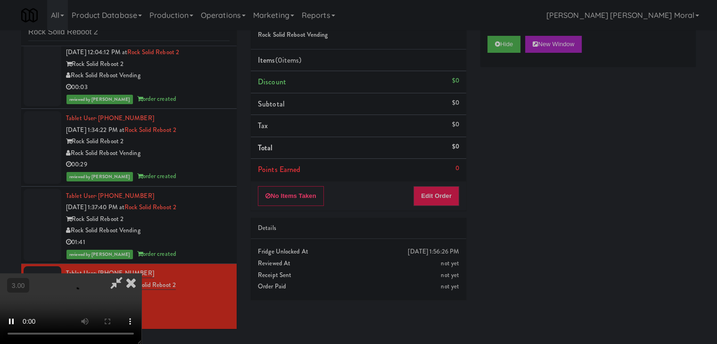
drag, startPoint x: 497, startPoint y: 109, endPoint x: 509, endPoint y: 144, distance: 36.5
click at [498, 114] on div "Hide New Window Primary Flag Clear Flag if unable to determine what was taken o…" at bounding box center [587, 205] width 215 height 353
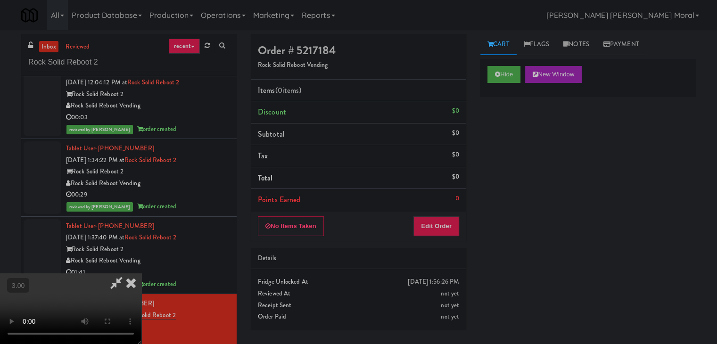
scroll to position [132, 0]
click at [141, 273] on video at bounding box center [70, 308] width 141 height 71
click at [439, 225] on button "Edit Order" at bounding box center [436, 226] width 46 height 20
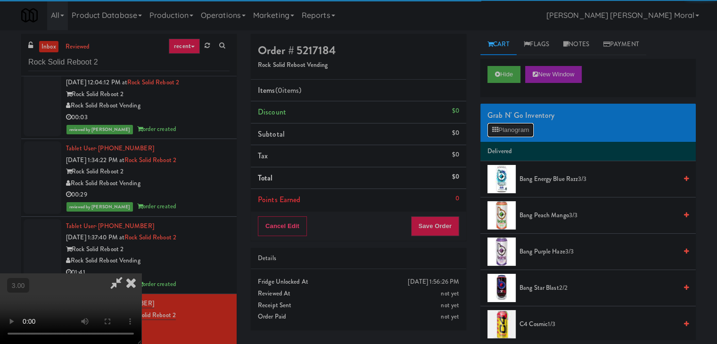
click at [498, 127] on icon at bounding box center [495, 130] width 6 height 6
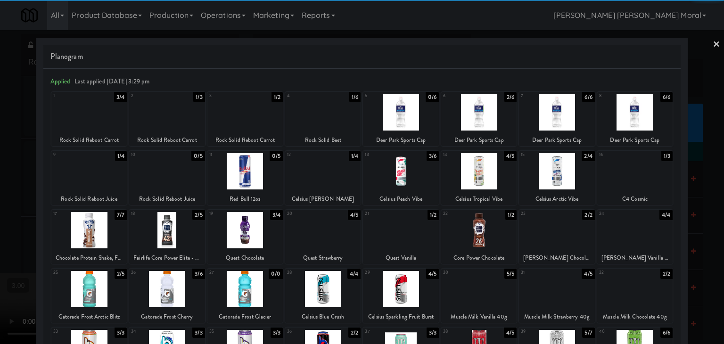
drag, startPoint x: 97, startPoint y: 123, endPoint x: 162, endPoint y: 128, distance: 64.8
click at [97, 123] on div at bounding box center [88, 112] width 75 height 36
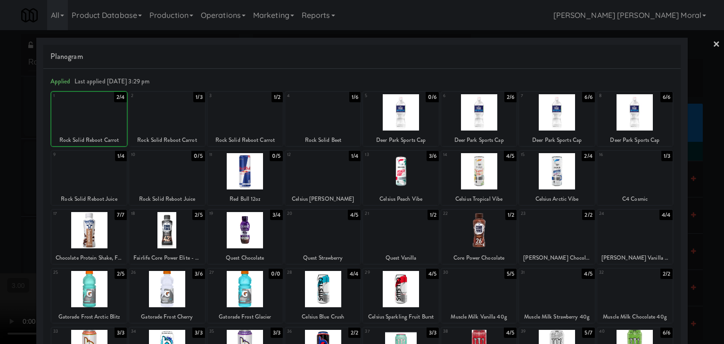
drag, startPoint x: 165, startPoint y: 128, endPoint x: 175, endPoint y: 128, distance: 9.9
click at [167, 128] on div at bounding box center [166, 112] width 75 height 36
click at [260, 129] on div at bounding box center [244, 112] width 75 height 36
click at [713, 46] on link "×" at bounding box center [717, 44] width 8 height 29
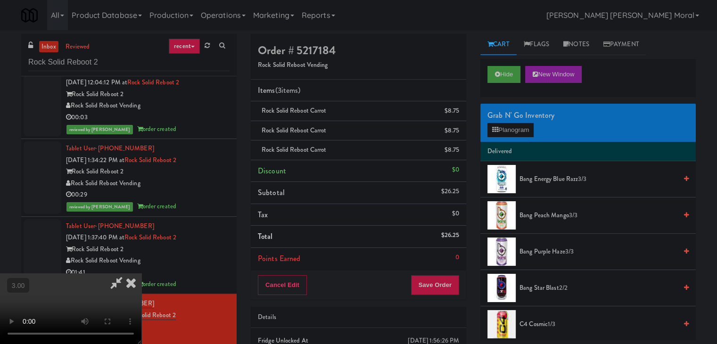
click at [141, 273] on video at bounding box center [70, 308] width 141 height 71
click at [512, 131] on button "Planogram" at bounding box center [510, 130] width 46 height 14
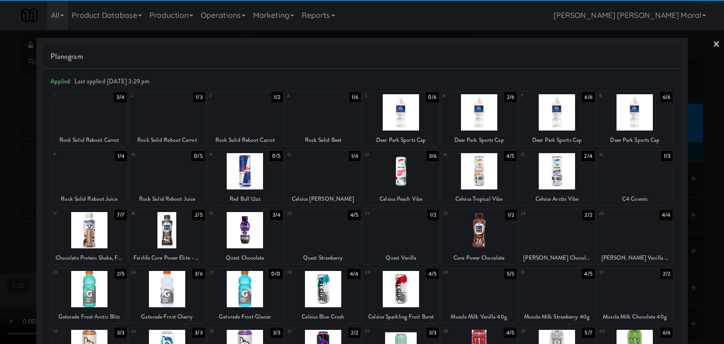
click at [329, 123] on div at bounding box center [322, 112] width 75 height 36
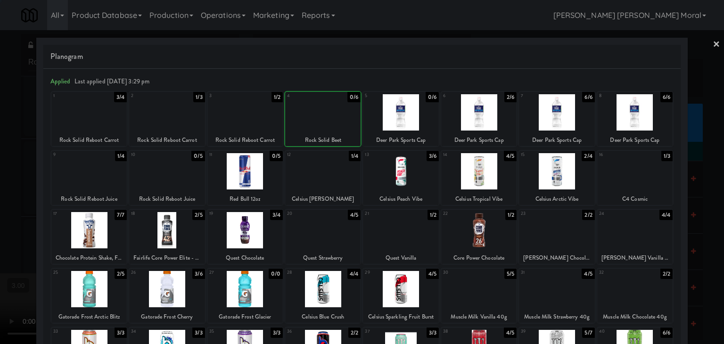
click at [329, 123] on div at bounding box center [322, 112] width 75 height 36
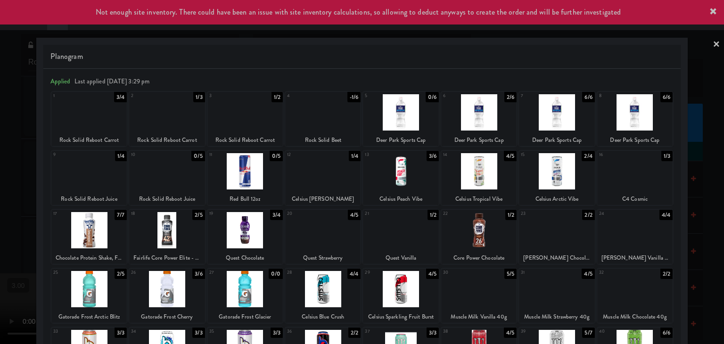
click at [0, 179] on div at bounding box center [362, 172] width 724 height 344
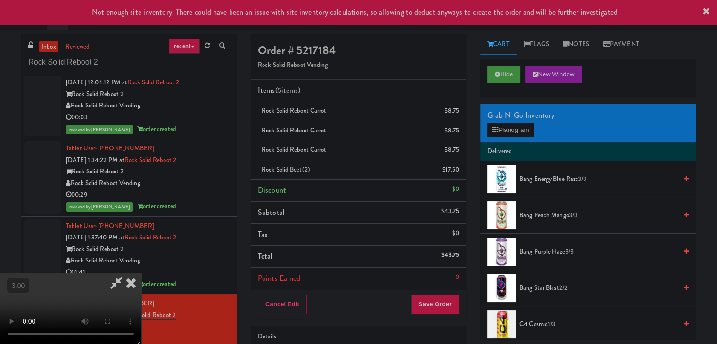
click at [141, 273] on video at bounding box center [70, 308] width 141 height 71
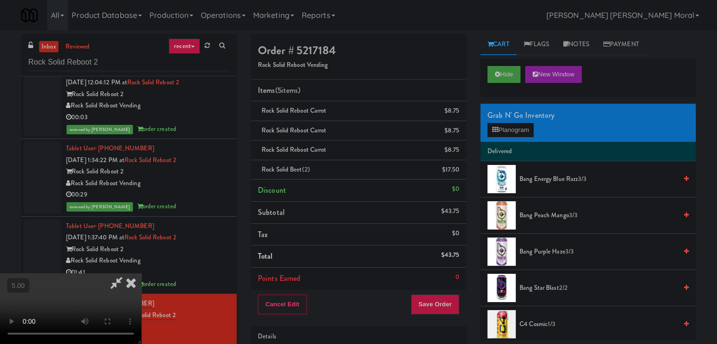
click at [141, 273] on icon at bounding box center [131, 282] width 21 height 19
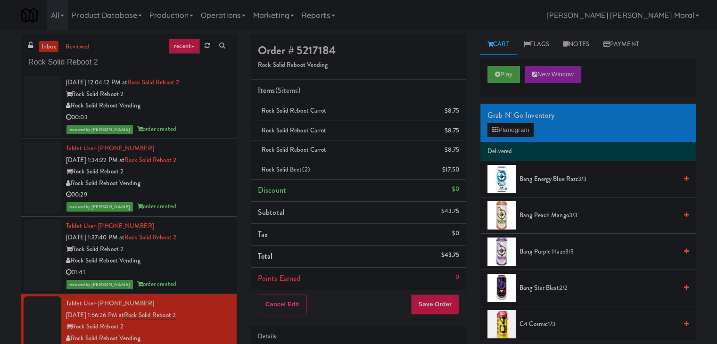
click at [451, 315] on div "Cancel Edit Save Order" at bounding box center [358, 304] width 215 height 29
click at [447, 307] on button "Save Order" at bounding box center [435, 305] width 48 height 20
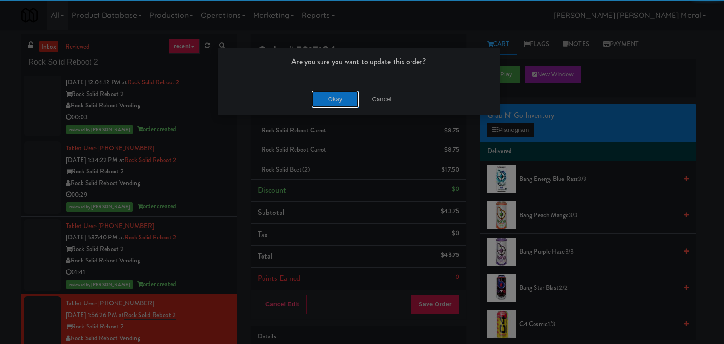
click at [339, 95] on button "Okay" at bounding box center [335, 99] width 47 height 17
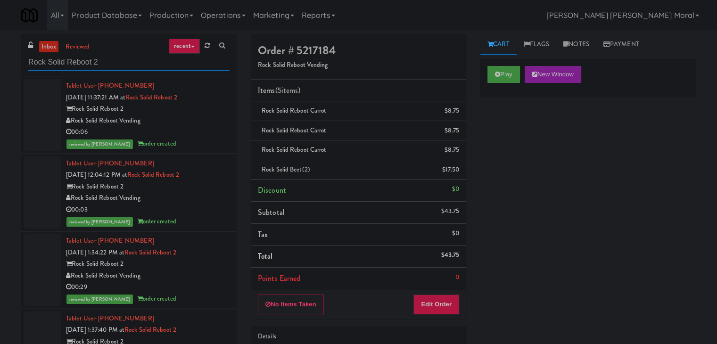
click at [46, 63] on input "Rock Solid Reboot 2" at bounding box center [128, 62] width 201 height 17
paste input "(Food, Snack & Drink) South Brunswick Police Department"
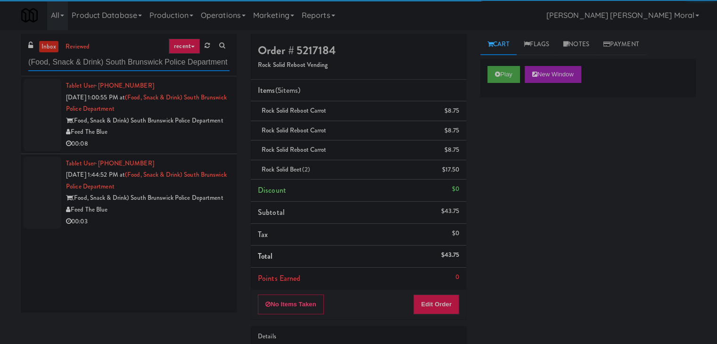
type input "(Food, Snack & Drink) South Brunswick Police Department"
click at [190, 127] on div "(Food, Snack & Drink) South Brunswick Police Department" at bounding box center [148, 121] width 164 height 12
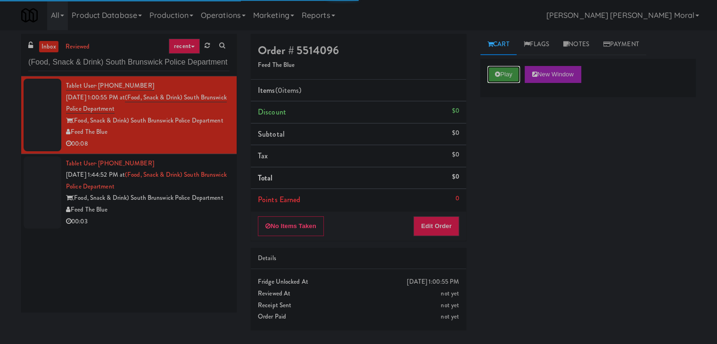
click at [509, 78] on button "Play" at bounding box center [503, 74] width 33 height 17
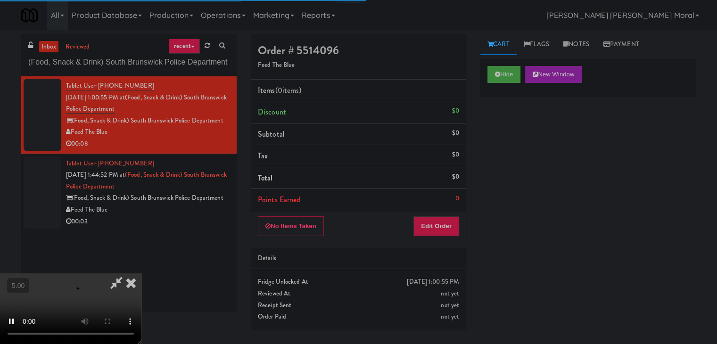
click at [509, 134] on div "Hide New Window Primary Flag Clear Flag if unable to determine what was taken o…" at bounding box center [587, 235] width 215 height 353
click at [515, 165] on div "Hide New Window Primary Flag Clear Flag if unable to determine what was taken o…" at bounding box center [587, 235] width 215 height 353
click at [506, 71] on button "Hide" at bounding box center [503, 74] width 33 height 17
click at [501, 73] on button "Hide" at bounding box center [503, 74] width 33 height 17
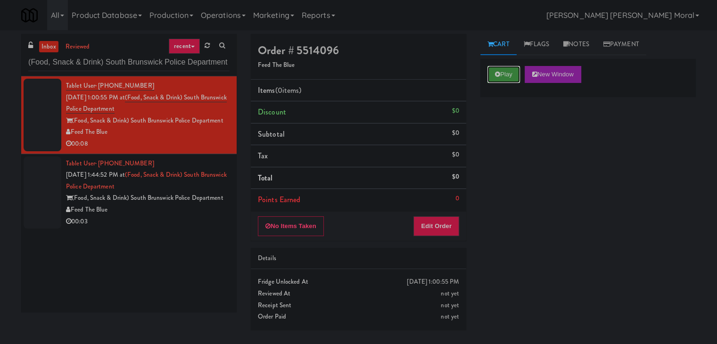
click at [501, 73] on button "Play" at bounding box center [503, 74] width 33 height 17
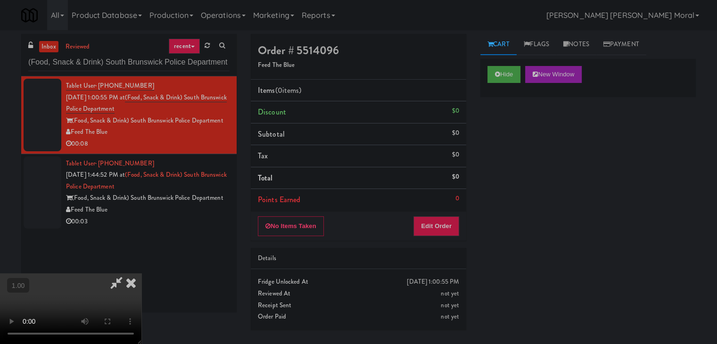
click at [141, 273] on video at bounding box center [70, 308] width 141 height 71
click at [443, 224] on button "Edit Order" at bounding box center [436, 226] width 46 height 20
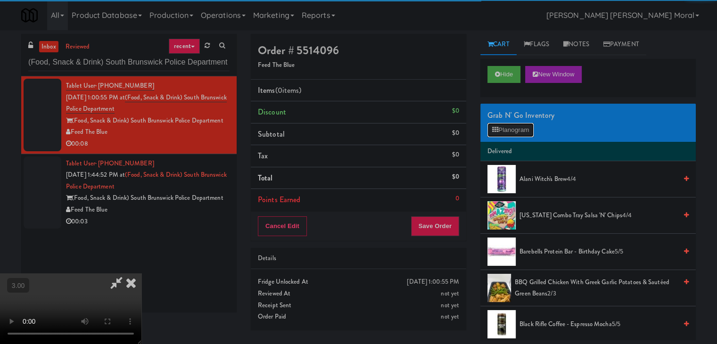
click at [515, 125] on button "Planogram" at bounding box center [510, 130] width 46 height 14
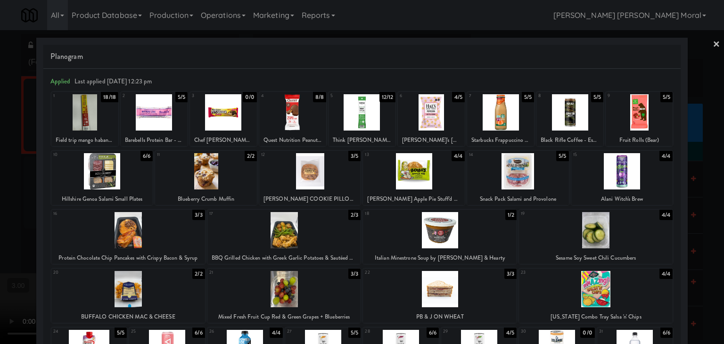
click at [0, 214] on div at bounding box center [362, 172] width 724 height 344
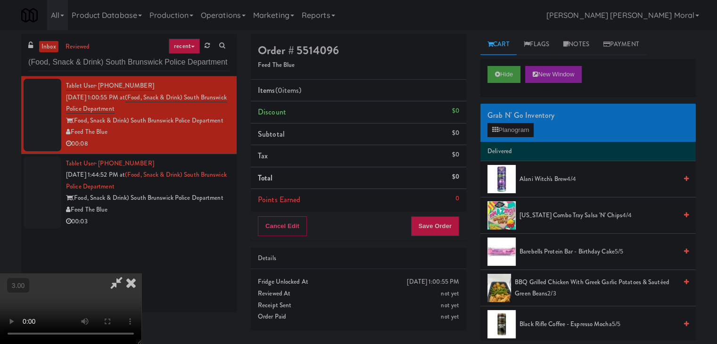
click at [141, 273] on video at bounding box center [70, 308] width 141 height 71
click at [505, 129] on button "Planogram" at bounding box center [510, 130] width 46 height 14
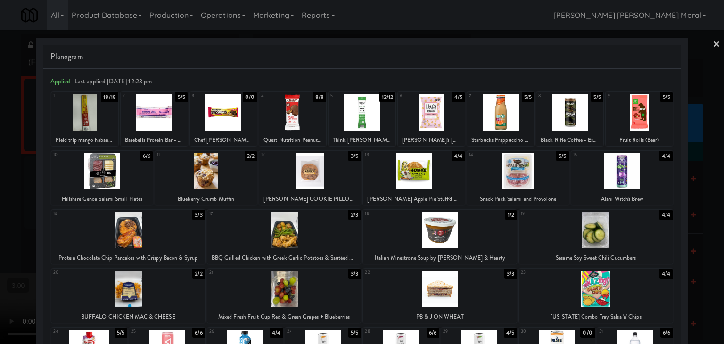
click at [317, 174] on div at bounding box center [310, 171] width 102 height 36
click at [0, 186] on div at bounding box center [362, 172] width 724 height 344
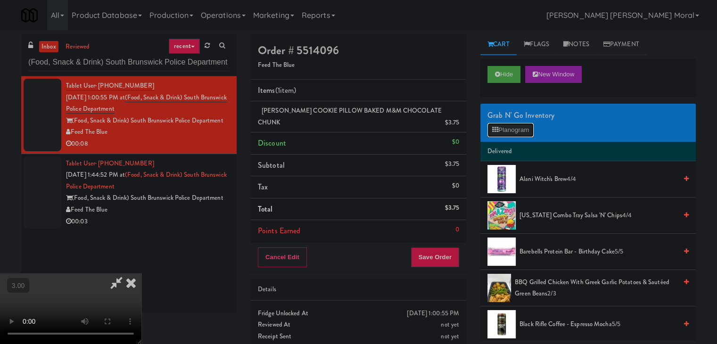
click at [512, 127] on button "Planogram" at bounding box center [510, 130] width 46 height 14
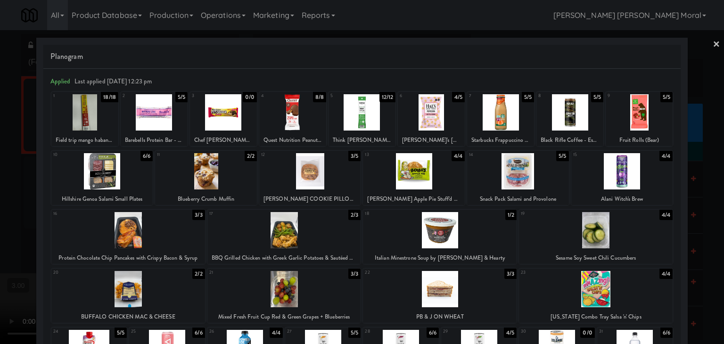
click at [713, 42] on link "×" at bounding box center [717, 44] width 8 height 29
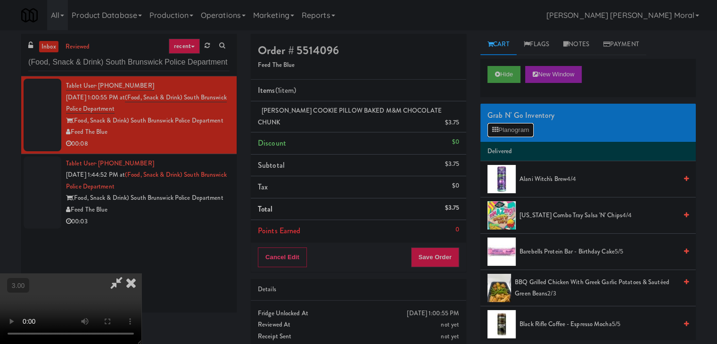
click at [517, 127] on button "Planogram" at bounding box center [510, 130] width 46 height 14
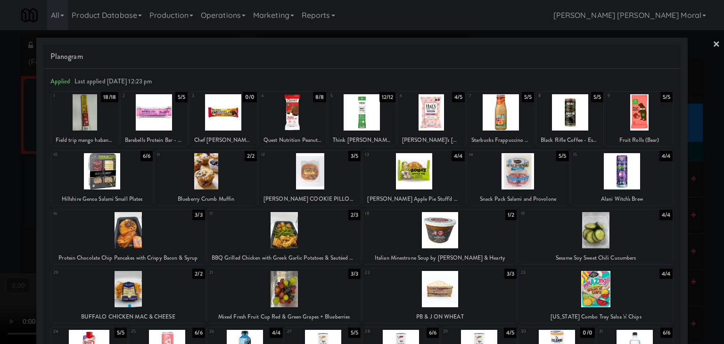
click at [713, 41] on link "×" at bounding box center [717, 44] width 8 height 29
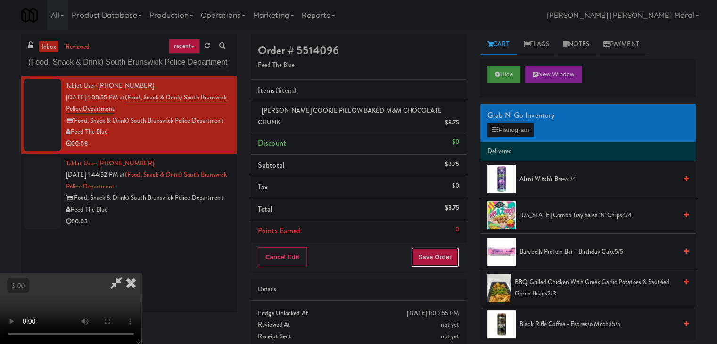
click at [447, 264] on button "Save Order" at bounding box center [435, 257] width 48 height 20
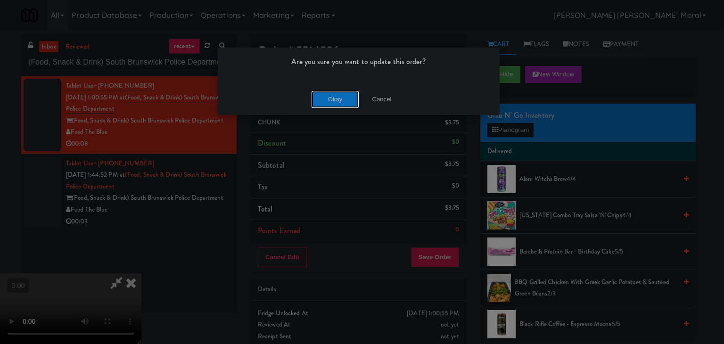
click at [333, 93] on button "Okay" at bounding box center [335, 99] width 47 height 17
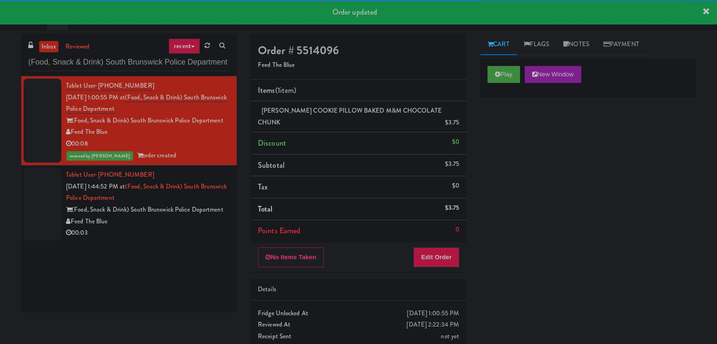
click at [181, 228] on div "Feed The Blue" at bounding box center [148, 222] width 164 height 12
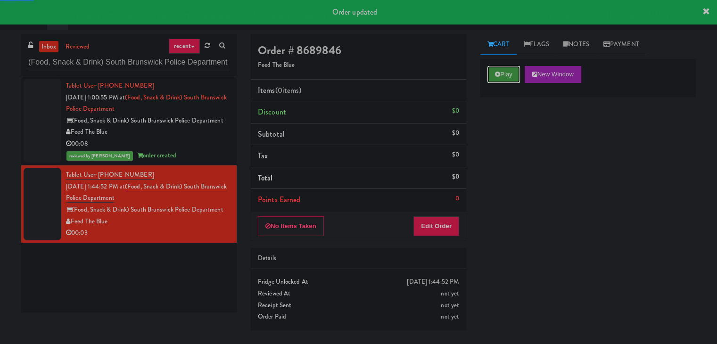
click at [495, 74] on icon at bounding box center [497, 74] width 5 height 6
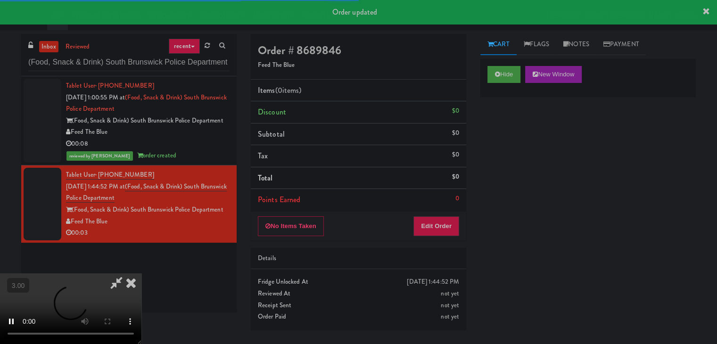
click at [494, 146] on div "Hide New Window Primary Flag Clear Flag if unable to determine what was taken o…" at bounding box center [587, 235] width 215 height 353
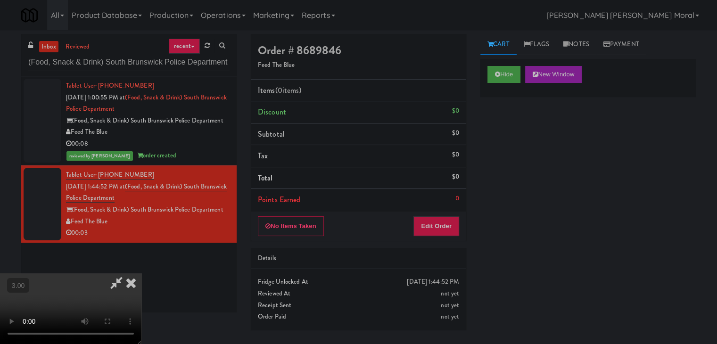
click at [487, 179] on div "Hide New Window Primary Flag Clear Flag if unable to determine what was taken o…" at bounding box center [587, 235] width 215 height 353
click at [141, 273] on video at bounding box center [70, 308] width 141 height 71
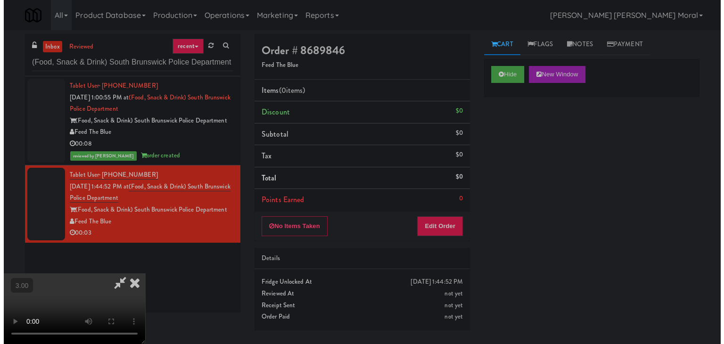
scroll to position [132, 0]
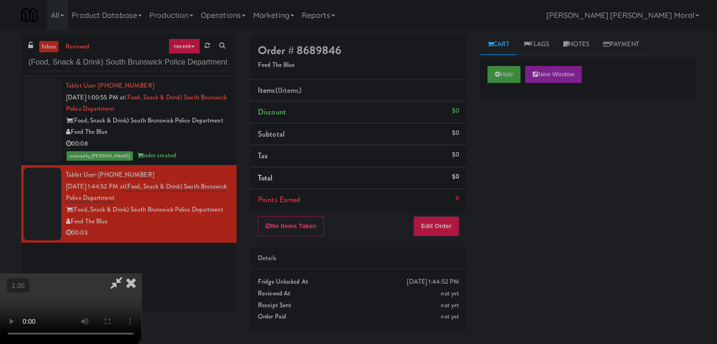
click at [141, 273] on video at bounding box center [70, 308] width 141 height 71
click at [448, 223] on button "Edit Order" at bounding box center [436, 226] width 46 height 20
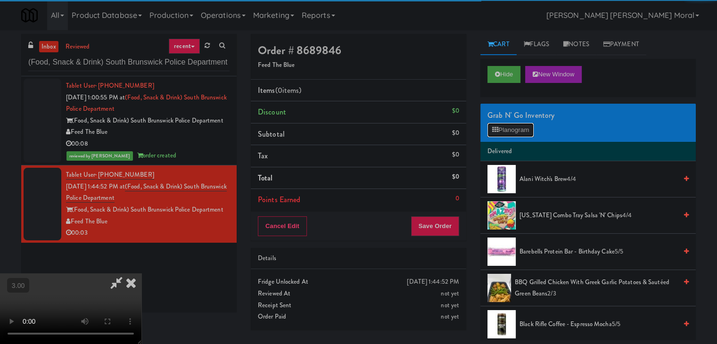
click at [515, 132] on button "Planogram" at bounding box center [510, 130] width 46 height 14
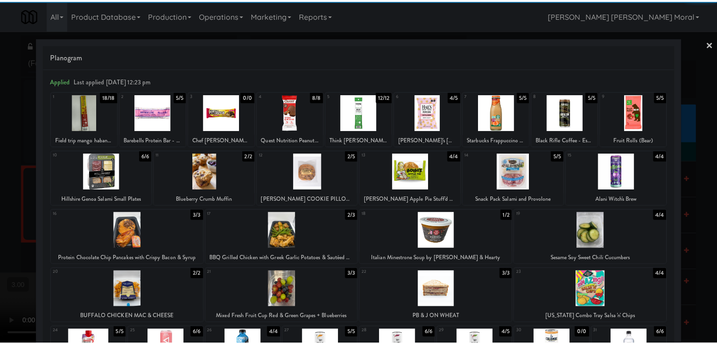
scroll to position [94, 0]
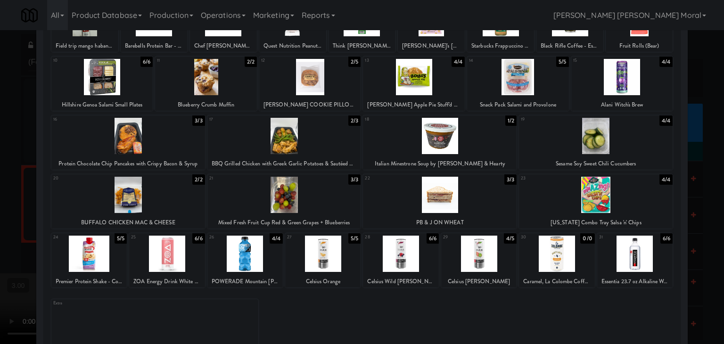
click at [633, 254] on div at bounding box center [634, 254] width 75 height 36
click at [690, 250] on div at bounding box center [362, 172] width 724 height 344
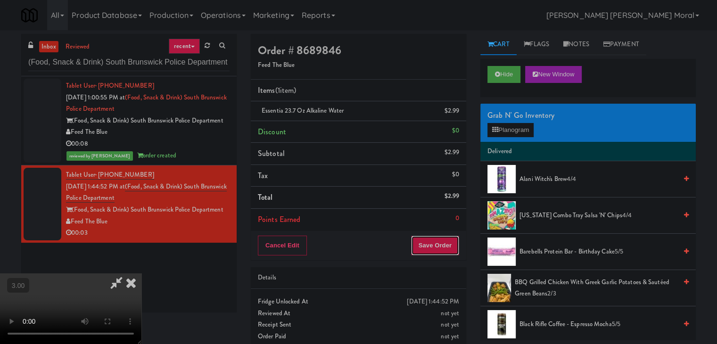
click at [456, 249] on button "Save Order" at bounding box center [435, 246] width 48 height 20
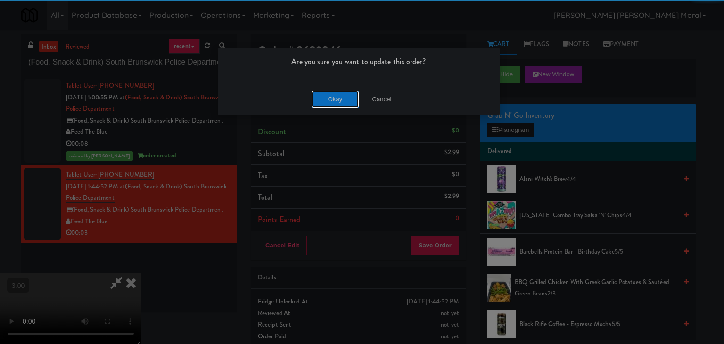
click at [332, 98] on button "Okay" at bounding box center [335, 99] width 47 height 17
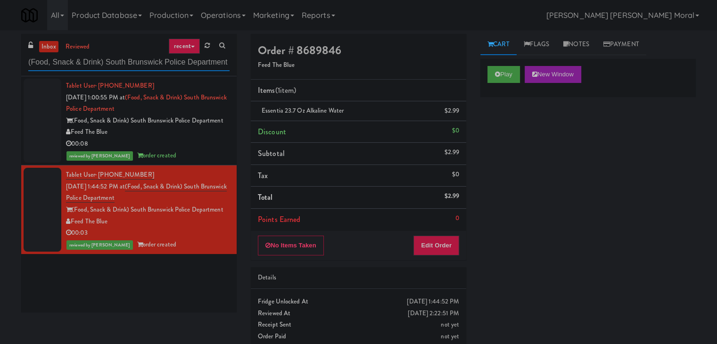
click at [116, 65] on input "(Food, Snack & Drink) South Brunswick Police Department" at bounding box center [128, 62] width 201 height 17
paste input "Capital Plaza - Combo"
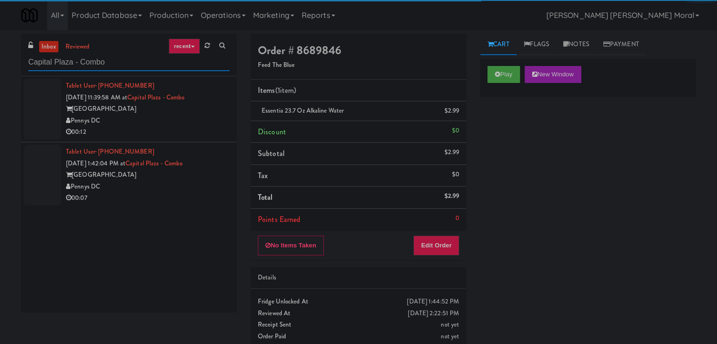
type input "Capital Plaza - Combo"
click at [196, 127] on div "00:12" at bounding box center [148, 132] width 164 height 12
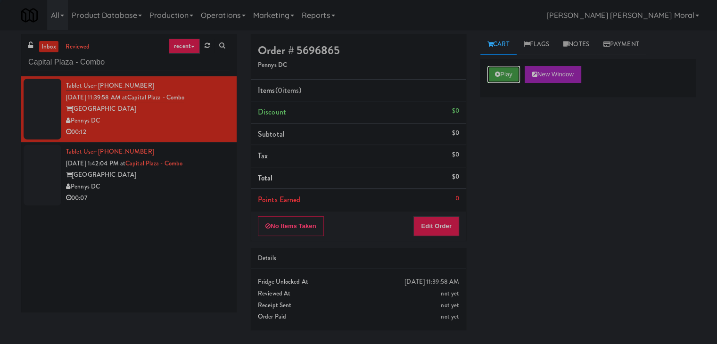
click at [510, 72] on button "Play" at bounding box center [503, 74] width 33 height 17
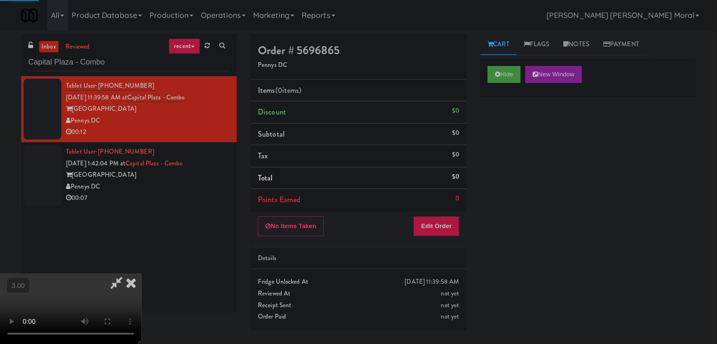
click at [511, 131] on div "Hide New Window Primary Flag Clear Flag if unable to determine what was taken o…" at bounding box center [587, 235] width 215 height 353
click at [518, 166] on div "Hide New Window Primary Flag Clear Flag if unable to determine what was taken o…" at bounding box center [587, 235] width 215 height 353
drag, startPoint x: 484, startPoint y: 209, endPoint x: 438, endPoint y: 216, distance: 46.7
click at [484, 209] on div "Hide New Window Primary Flag Clear Flag if unable to determine what was taken o…" at bounding box center [587, 235] width 215 height 353
click at [141, 273] on video at bounding box center [70, 308] width 141 height 71
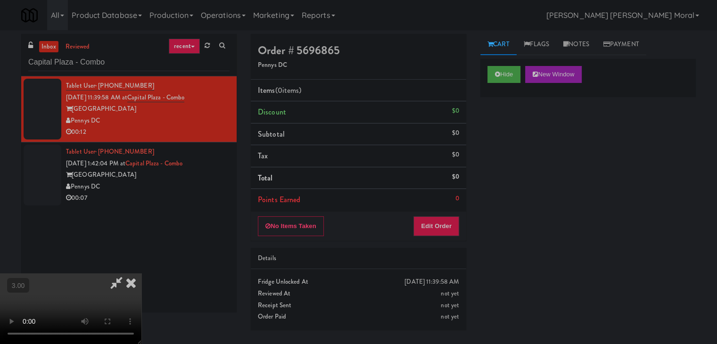
click at [141, 273] on video at bounding box center [70, 308] width 141 height 71
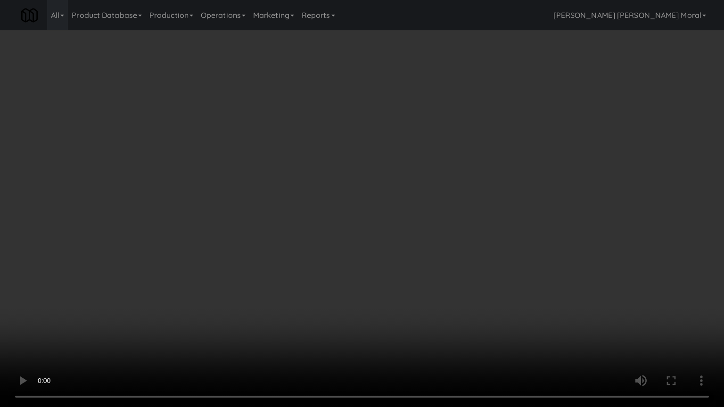
click at [429, 210] on video at bounding box center [362, 203] width 724 height 407
click at [469, 205] on video at bounding box center [362, 203] width 724 height 407
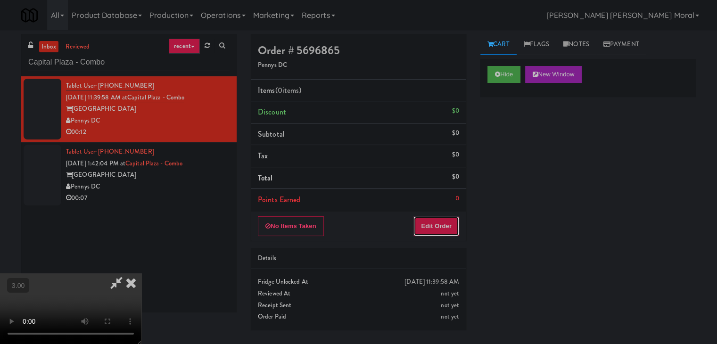
click at [457, 221] on button "Edit Order" at bounding box center [436, 226] width 46 height 20
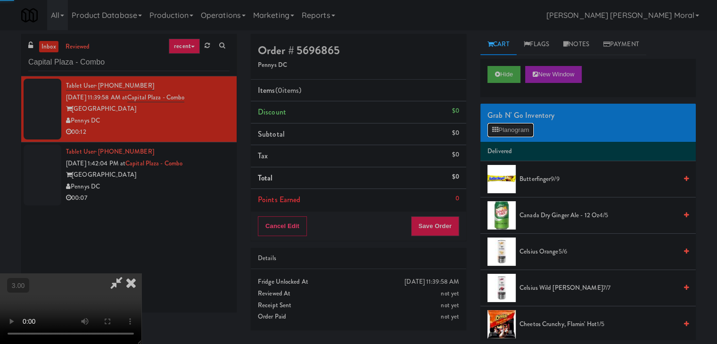
click at [520, 123] on button "Planogram" at bounding box center [510, 130] width 46 height 14
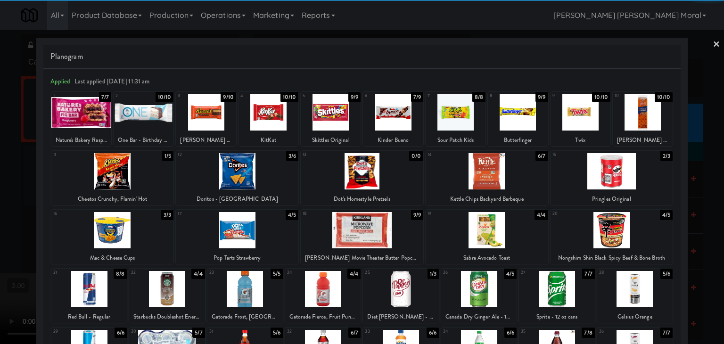
click at [409, 291] on div at bounding box center [400, 289] width 75 height 36
click at [490, 181] on div at bounding box center [487, 171] width 123 height 36
click at [701, 105] on div at bounding box center [362, 172] width 724 height 344
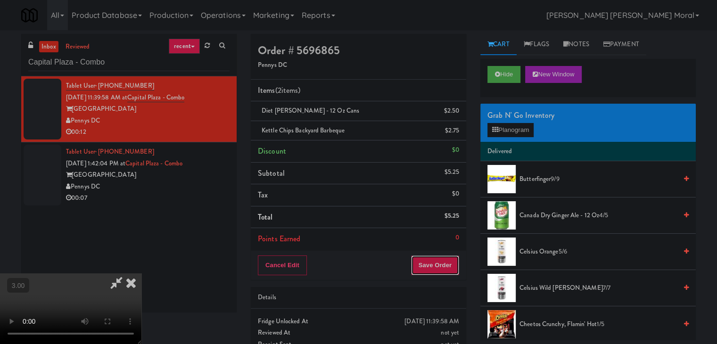
click at [445, 268] on button "Save Order" at bounding box center [435, 265] width 48 height 20
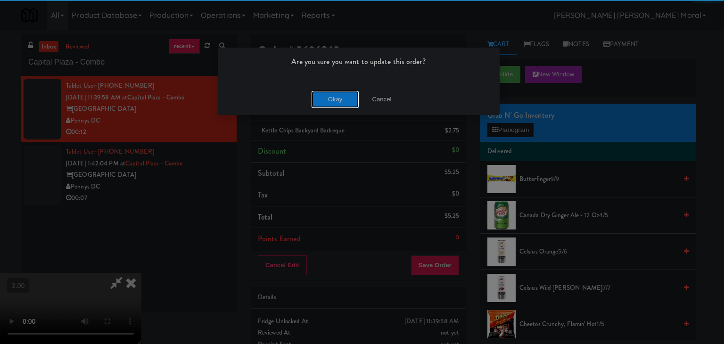
click at [335, 98] on button "Okay" at bounding box center [335, 99] width 47 height 17
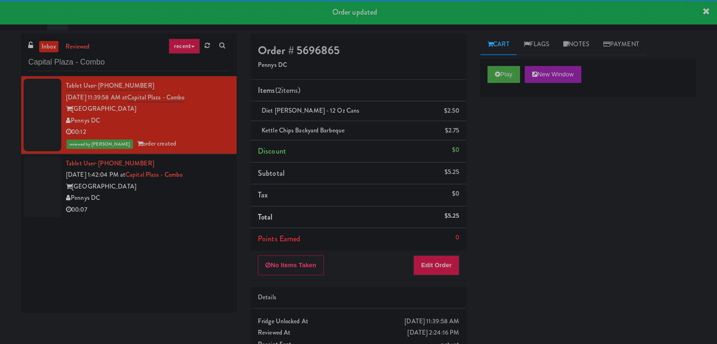
click at [194, 202] on div "Pennys DC" at bounding box center [148, 198] width 164 height 12
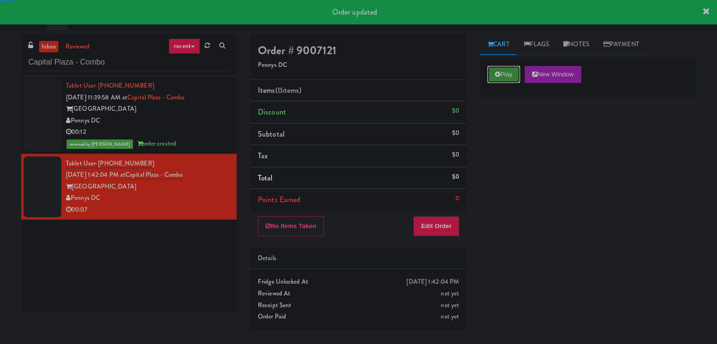
click at [504, 72] on button "Play" at bounding box center [503, 74] width 33 height 17
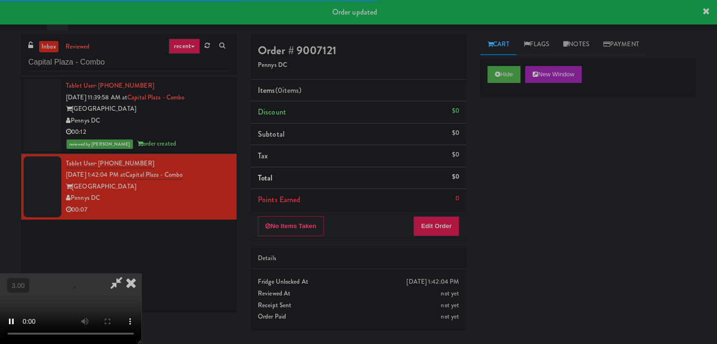
click at [507, 164] on div "Hide New Window Primary Flag Clear Flag if unable to determine what was taken o…" at bounding box center [587, 235] width 215 height 353
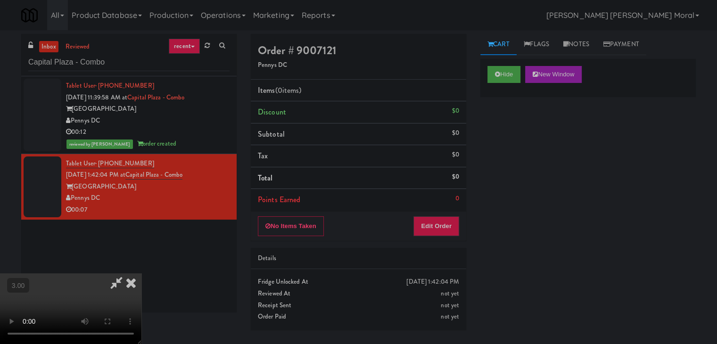
drag, startPoint x: 486, startPoint y: 196, endPoint x: 408, endPoint y: 219, distance: 81.7
click at [486, 196] on div "Hide New Window Primary Flag Clear Flag if unable to determine what was taken o…" at bounding box center [587, 235] width 215 height 353
click at [141, 273] on video at bounding box center [70, 308] width 141 height 71
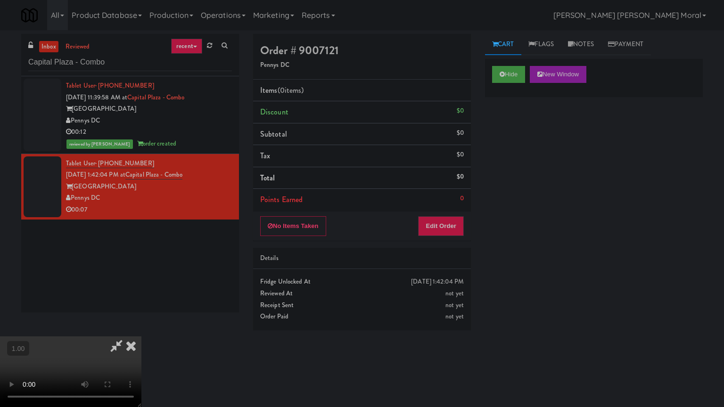
click at [141, 336] on video at bounding box center [70, 371] width 141 height 71
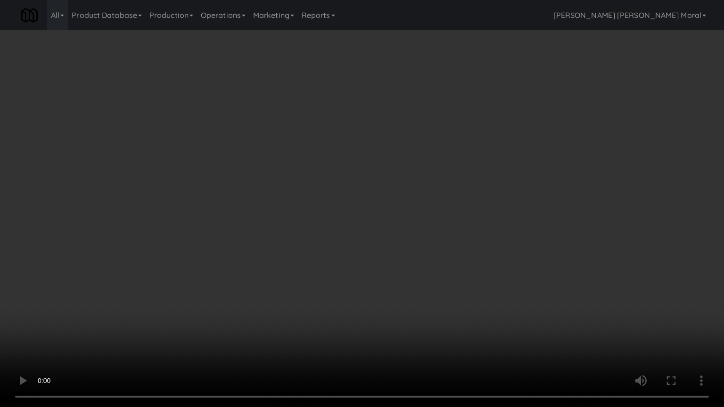
click at [445, 212] on video at bounding box center [362, 203] width 724 height 407
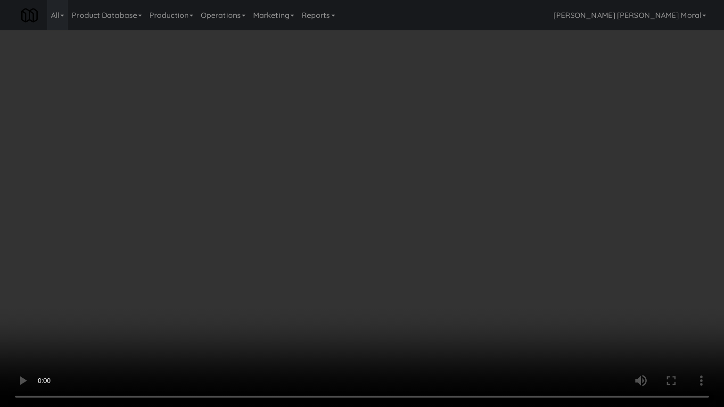
click at [445, 212] on video at bounding box center [362, 203] width 724 height 407
click at [458, 253] on video at bounding box center [362, 203] width 724 height 407
click at [464, 248] on video at bounding box center [362, 203] width 724 height 407
click at [464, 247] on video at bounding box center [362, 203] width 724 height 407
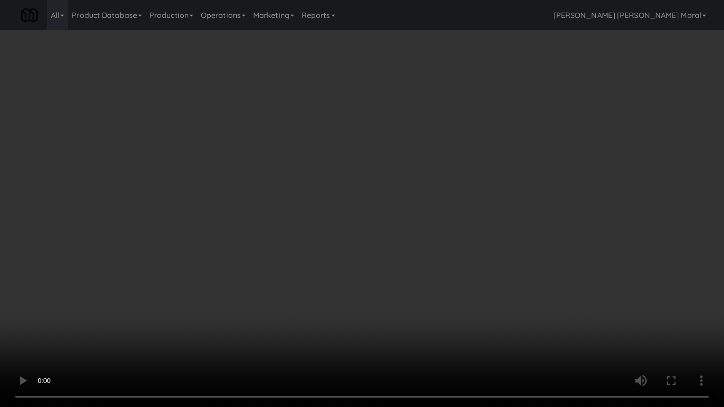
click at [464, 247] on video at bounding box center [362, 203] width 724 height 407
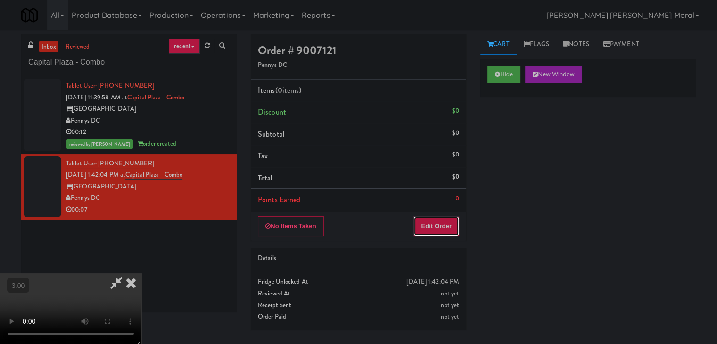
click at [443, 223] on button "Edit Order" at bounding box center [436, 226] width 46 height 20
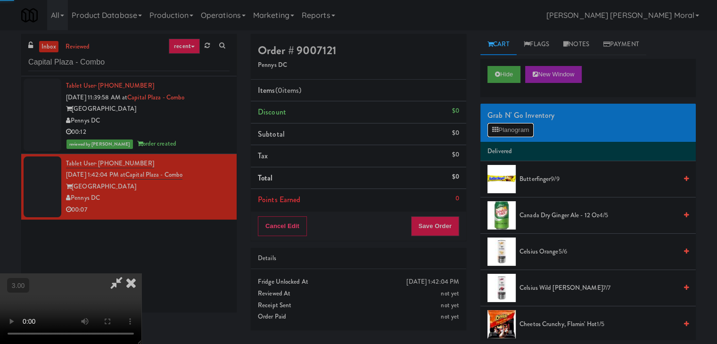
click at [508, 130] on button "Planogram" at bounding box center [510, 130] width 46 height 14
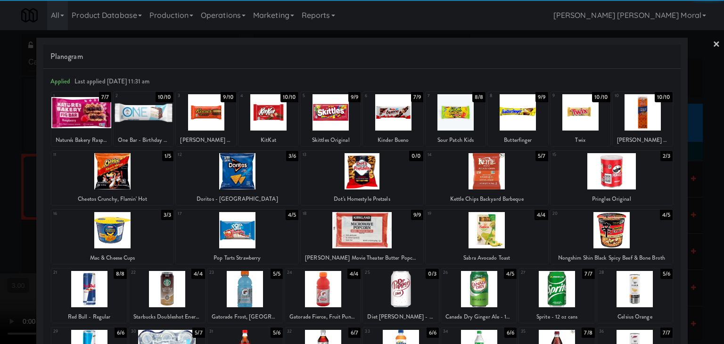
click at [122, 231] on div at bounding box center [112, 230] width 123 height 36
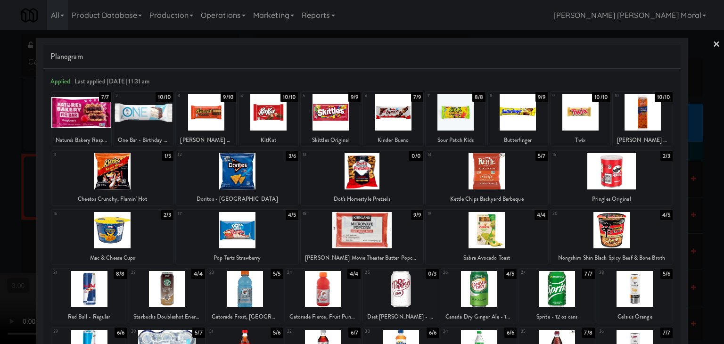
click at [267, 115] on div at bounding box center [268, 112] width 60 height 36
click at [0, 222] on div at bounding box center [362, 172] width 724 height 344
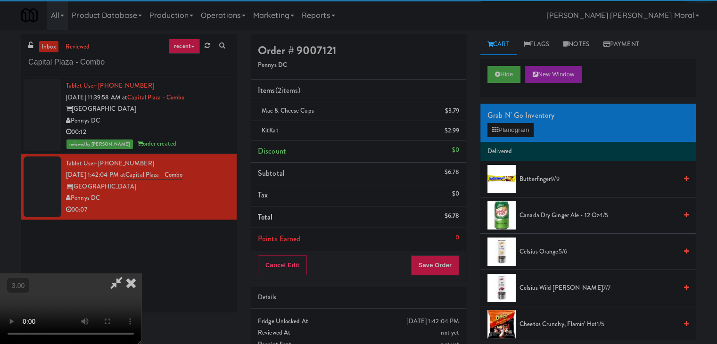
click at [141, 273] on video at bounding box center [70, 308] width 141 height 71
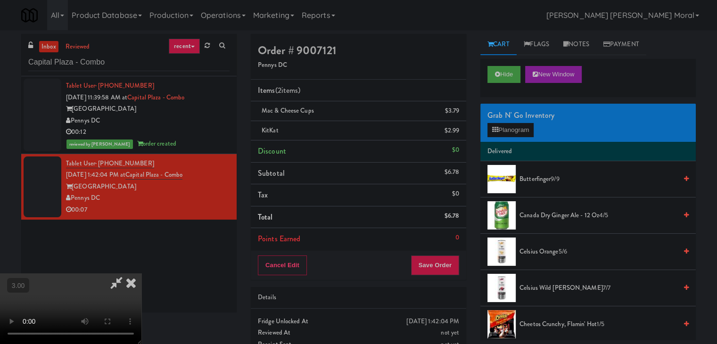
click at [141, 273] on video at bounding box center [70, 308] width 141 height 71
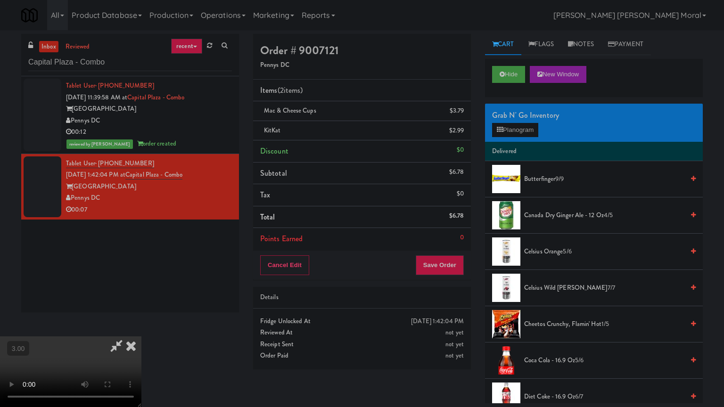
click at [141, 336] on video at bounding box center [70, 371] width 141 height 71
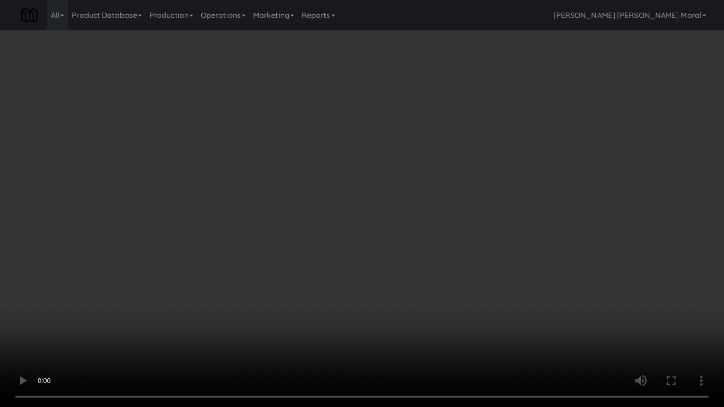
click at [307, 230] on video at bounding box center [362, 203] width 724 height 407
click at [307, 231] on video at bounding box center [362, 203] width 724 height 407
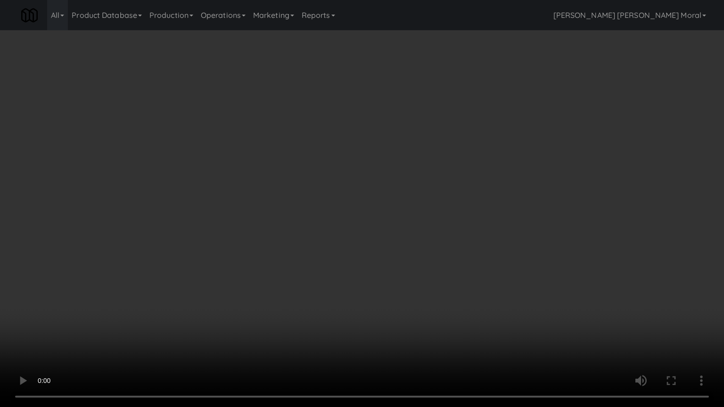
click at [307, 231] on video at bounding box center [362, 203] width 724 height 407
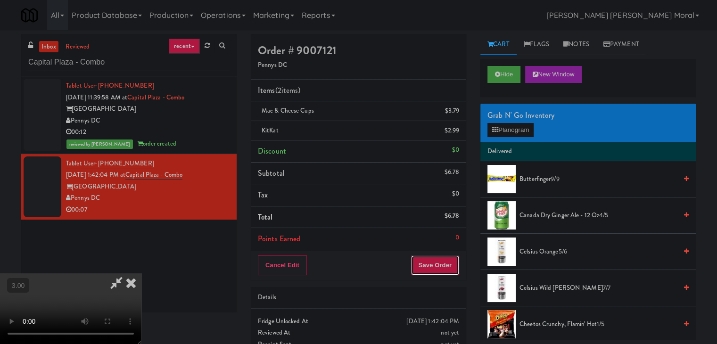
click at [445, 261] on button "Save Order" at bounding box center [435, 265] width 48 height 20
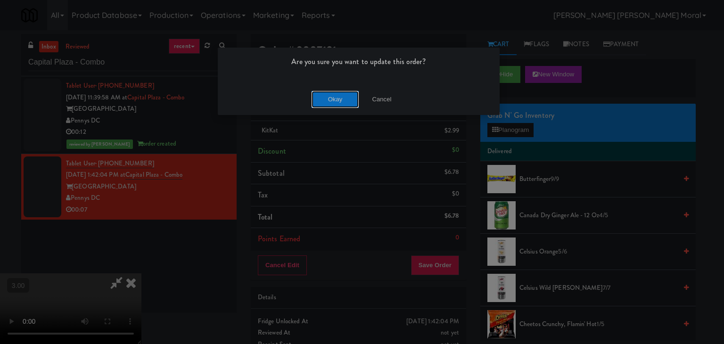
click at [340, 99] on button "Okay" at bounding box center [335, 99] width 47 height 17
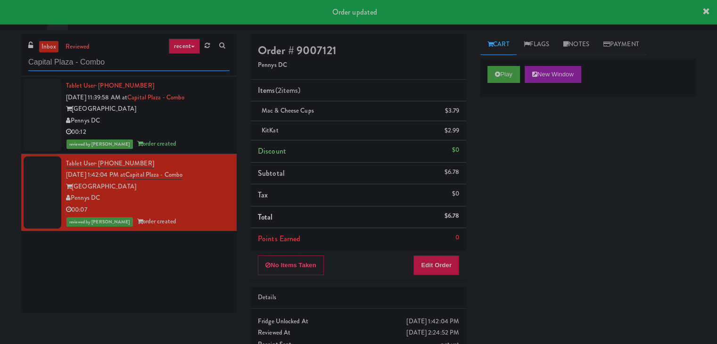
click at [148, 56] on input "Capital Plaza - Combo" at bounding box center [128, 62] width 201 height 17
paste input "Delmarva CHS - Cooler"
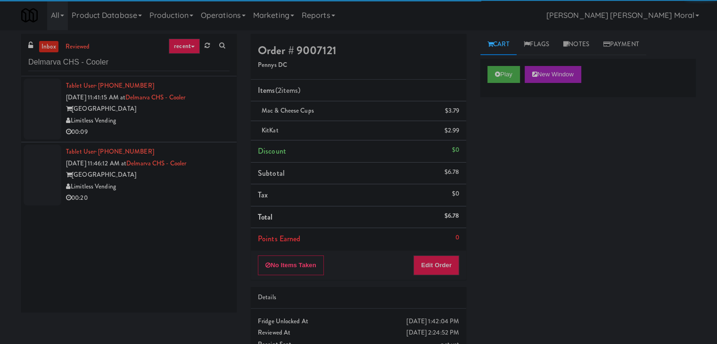
click at [185, 129] on div "00:09" at bounding box center [148, 132] width 164 height 12
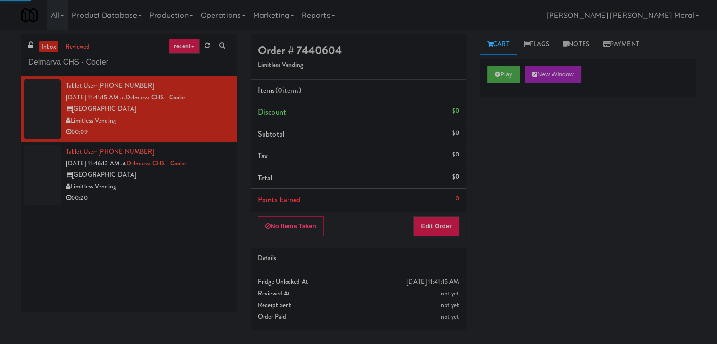
click at [497, 82] on div "Play New Window" at bounding box center [587, 78] width 215 height 38
click at [498, 74] on icon at bounding box center [497, 74] width 5 height 6
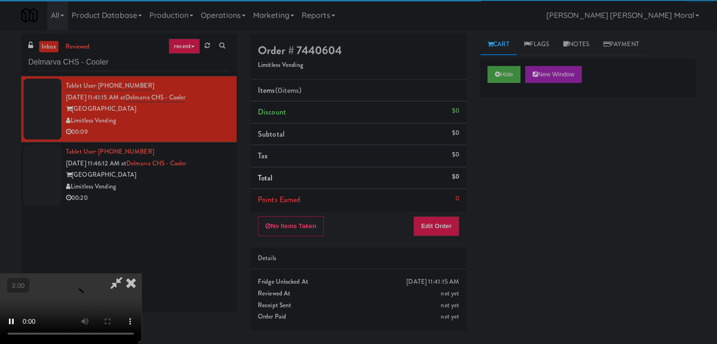
drag, startPoint x: 508, startPoint y: 115, endPoint x: 509, endPoint y: 121, distance: 5.7
click at [508, 115] on div "Hide New Window Primary Flag Clear Flag if unable to determine what was taken o…" at bounding box center [587, 235] width 215 height 353
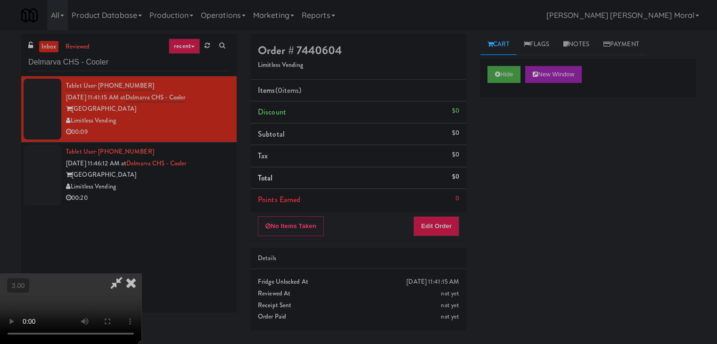
click at [550, 170] on div "Hide New Window Primary Flag Clear Flag if unable to determine what was taken o…" at bounding box center [587, 235] width 215 height 353
click at [141, 273] on video at bounding box center [70, 308] width 141 height 71
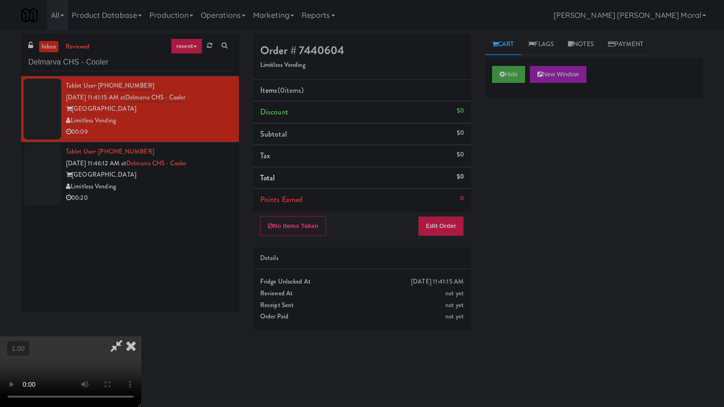
click at [141, 336] on video at bounding box center [70, 371] width 141 height 71
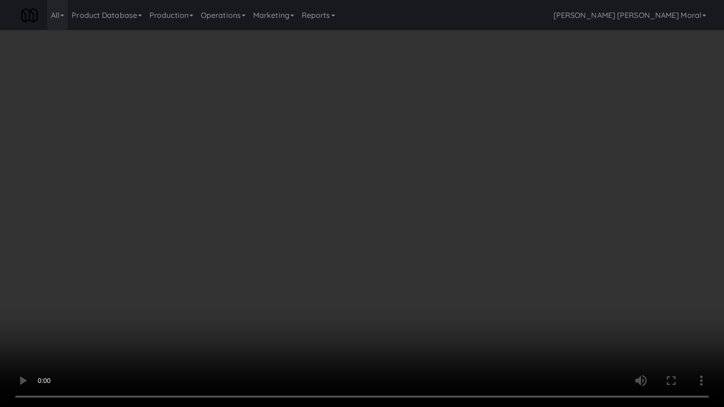
click at [343, 256] on video at bounding box center [362, 203] width 724 height 407
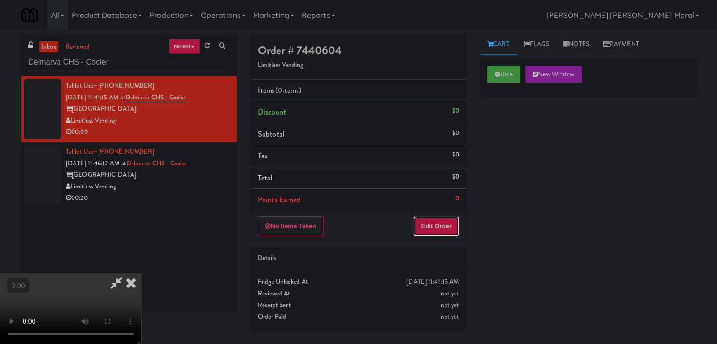
click at [435, 228] on button "Edit Order" at bounding box center [436, 226] width 46 height 20
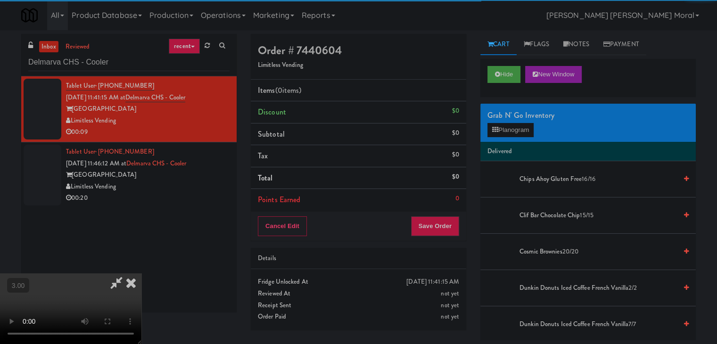
click at [498, 121] on div "Grab N' Go Inventory" at bounding box center [587, 115] width 201 height 14
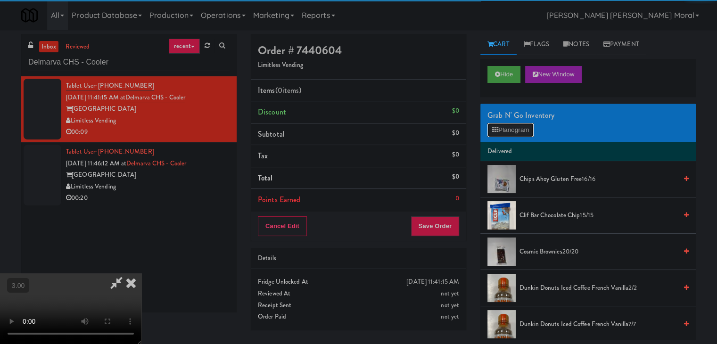
click at [498, 131] on icon at bounding box center [495, 130] width 6 height 6
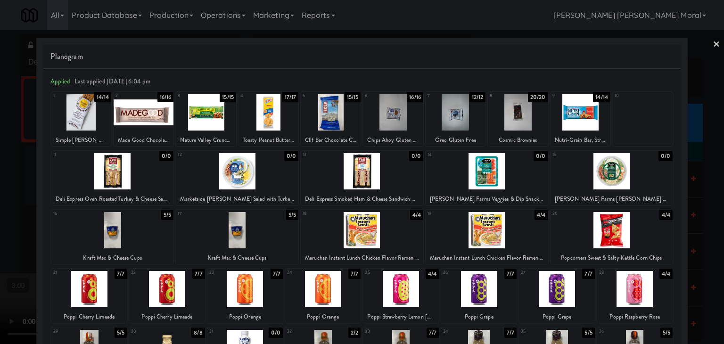
click at [374, 236] on div at bounding box center [362, 230] width 123 height 36
click at [0, 228] on div at bounding box center [362, 172] width 724 height 344
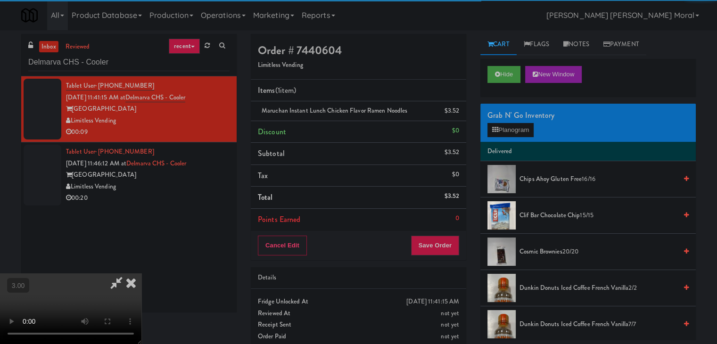
click at [141, 273] on video at bounding box center [70, 308] width 141 height 71
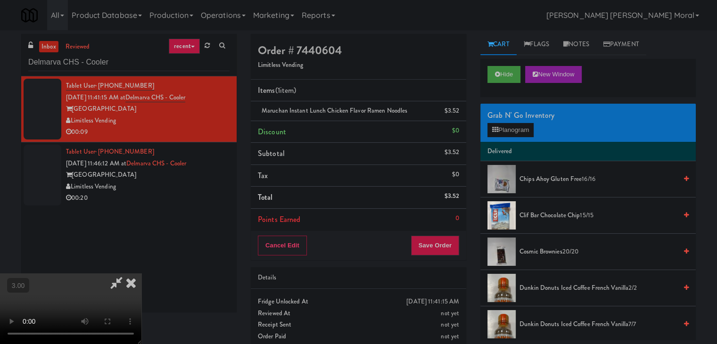
click at [141, 273] on video at bounding box center [70, 308] width 141 height 71
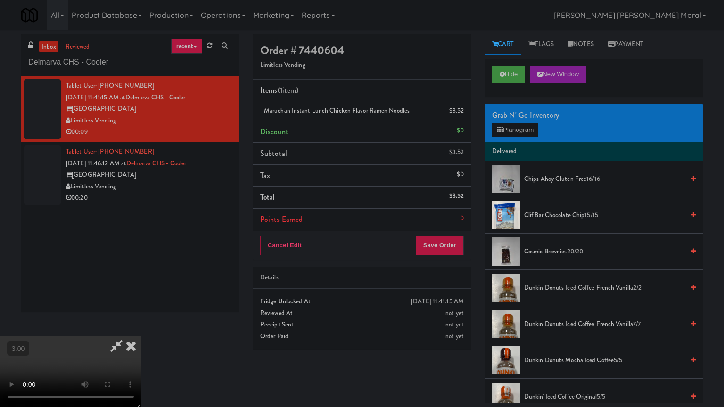
click at [141, 336] on video at bounding box center [70, 371] width 141 height 71
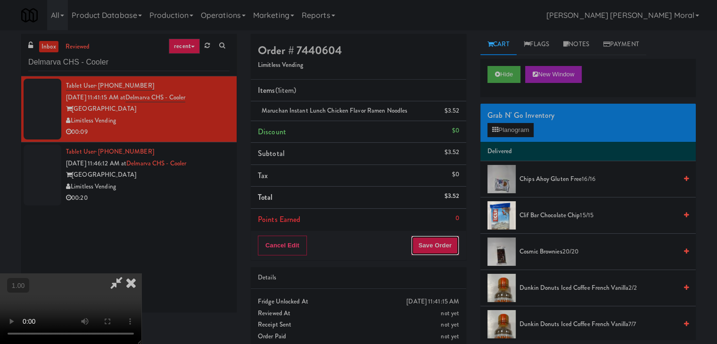
click at [452, 240] on button "Save Order" at bounding box center [435, 246] width 48 height 20
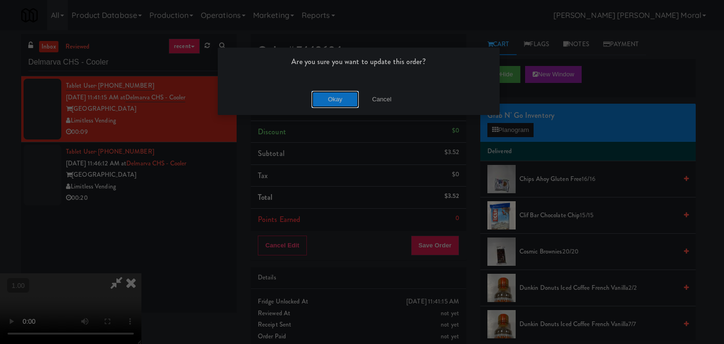
click at [335, 104] on button "Okay" at bounding box center [335, 99] width 47 height 17
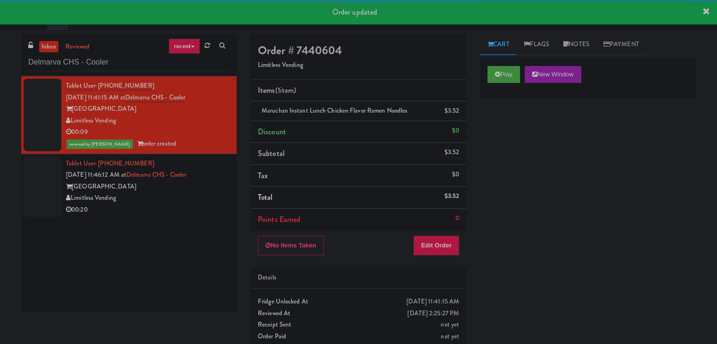
click at [191, 196] on div "Limitless Vending" at bounding box center [148, 198] width 164 height 12
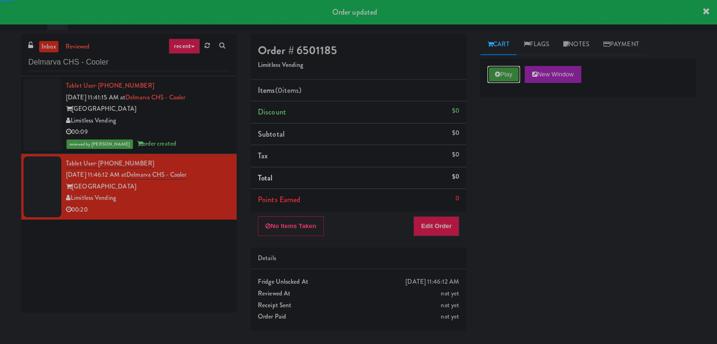
click at [494, 76] on button "Play" at bounding box center [503, 74] width 33 height 17
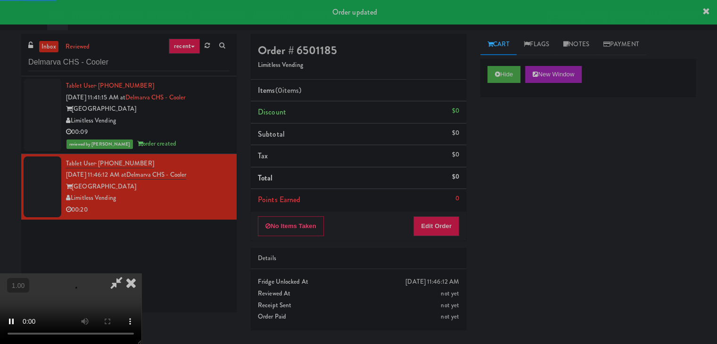
click at [500, 144] on div "Hide New Window Primary Flag Clear Flag if unable to determine what was taken o…" at bounding box center [587, 235] width 215 height 353
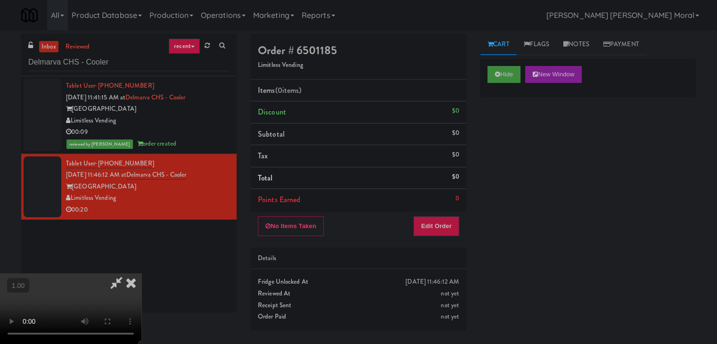
click at [141, 273] on video at bounding box center [70, 308] width 141 height 71
click at [441, 225] on button "Edit Order" at bounding box center [436, 226] width 46 height 20
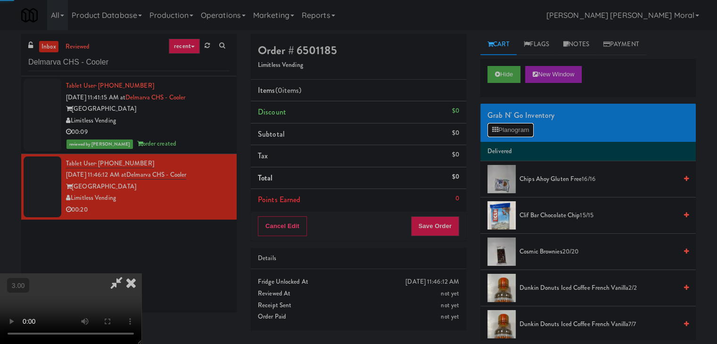
click at [508, 127] on button "Planogram" at bounding box center [510, 130] width 46 height 14
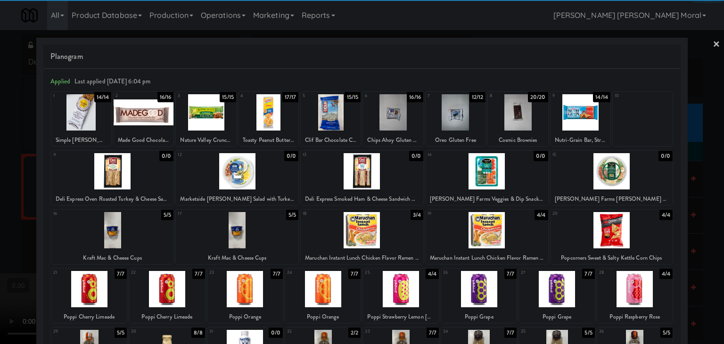
click at [365, 229] on div at bounding box center [362, 230] width 123 height 36
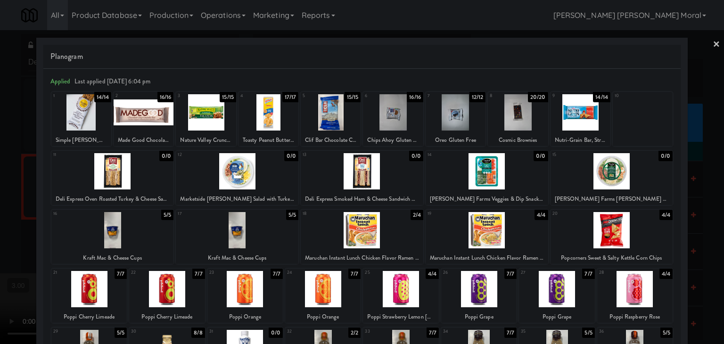
click at [0, 185] on div at bounding box center [362, 172] width 724 height 344
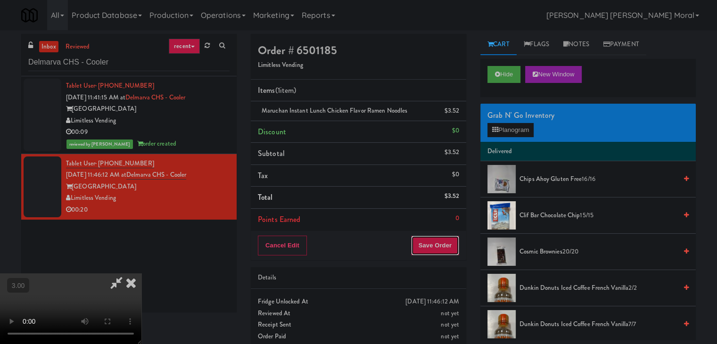
click at [448, 250] on button "Save Order" at bounding box center [435, 246] width 48 height 20
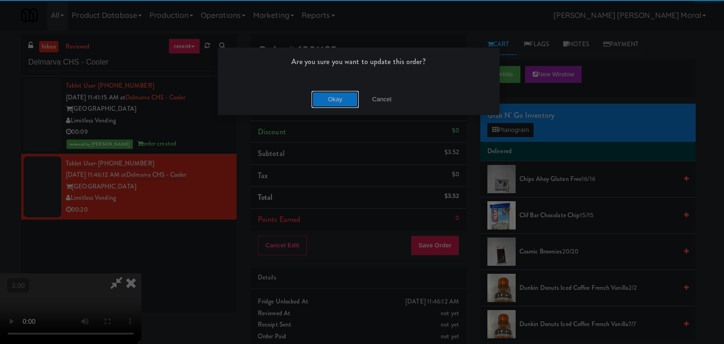
click at [335, 101] on button "Okay" at bounding box center [335, 99] width 47 height 17
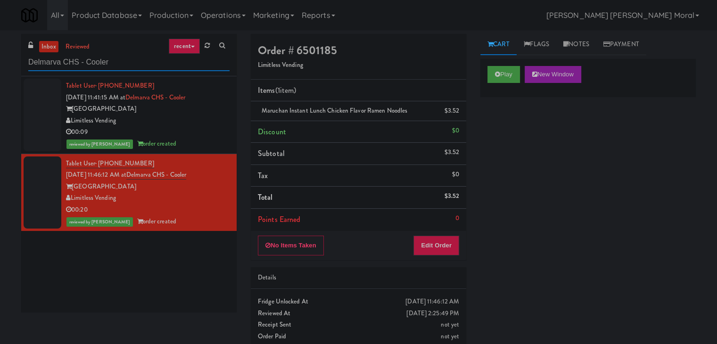
click at [168, 66] on input "Delmarva CHS - Cooler" at bounding box center [128, 62] width 201 height 17
click at [167, 66] on input "Delmarva CHS - Cooler" at bounding box center [128, 62] width 201 height 17
paste input "[PERSON_NAME] - Pantry - Cent"
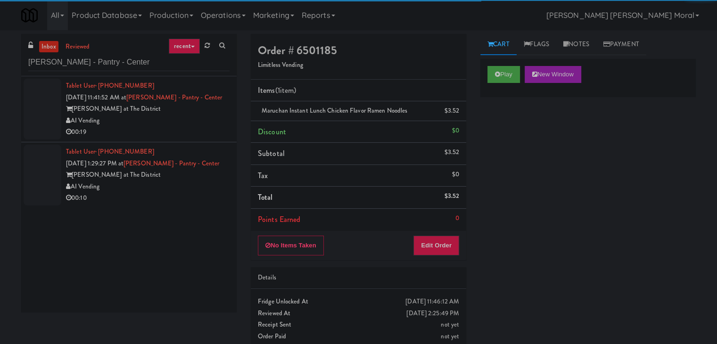
click at [184, 123] on div "AI Vending" at bounding box center [148, 121] width 164 height 12
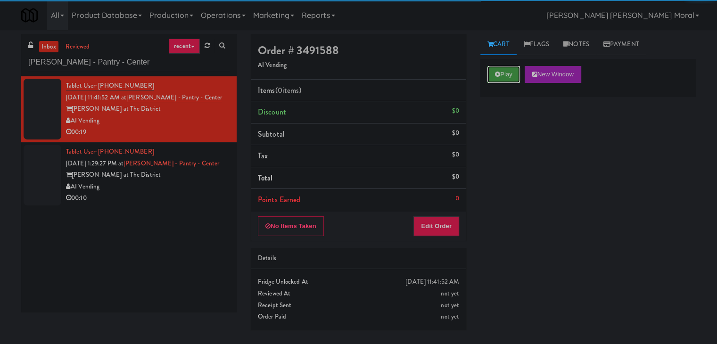
click at [504, 73] on button "Play" at bounding box center [503, 74] width 33 height 17
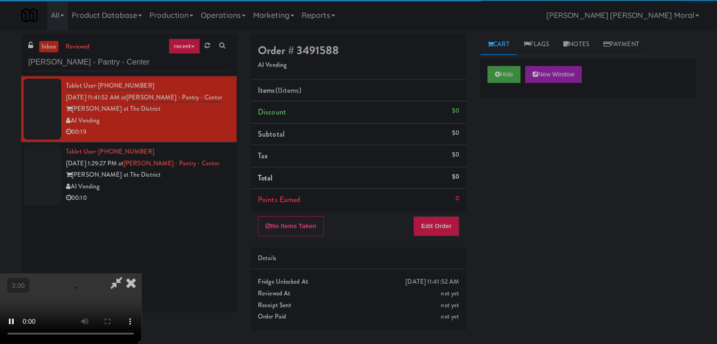
click at [505, 131] on div "Hide New Window Primary Flag Clear Flag if unable to determine what was taken o…" at bounding box center [587, 235] width 215 height 353
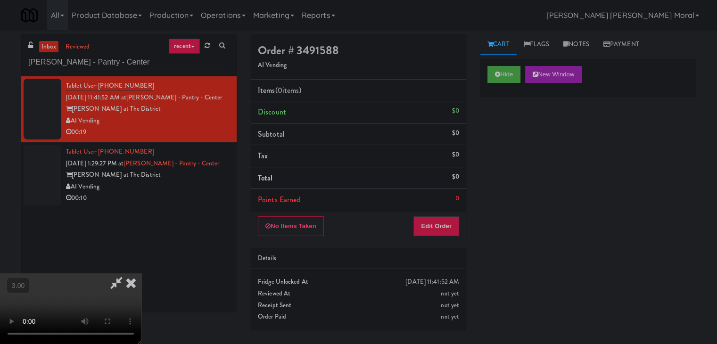
scroll to position [38, 0]
click at [141, 273] on video at bounding box center [70, 308] width 141 height 71
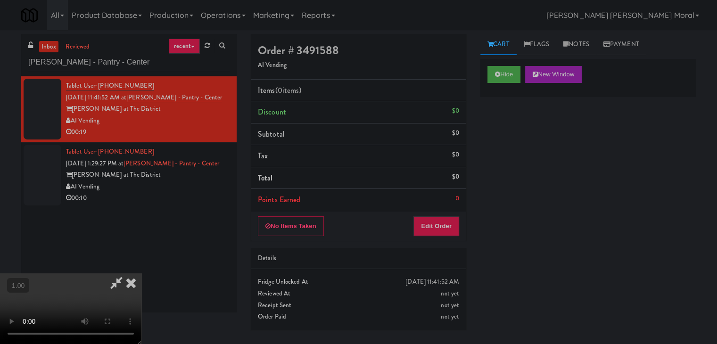
click at [141, 273] on video at bounding box center [70, 308] width 141 height 71
drag, startPoint x: 446, startPoint y: 225, endPoint x: 473, endPoint y: 201, distance: 36.4
click at [446, 224] on button "Edit Order" at bounding box center [436, 226] width 46 height 20
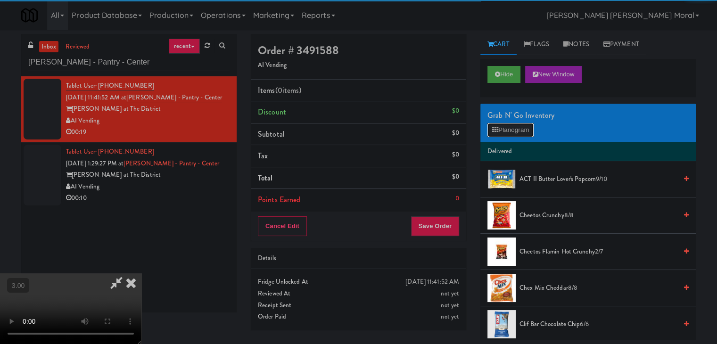
click at [511, 131] on button "Planogram" at bounding box center [510, 130] width 46 height 14
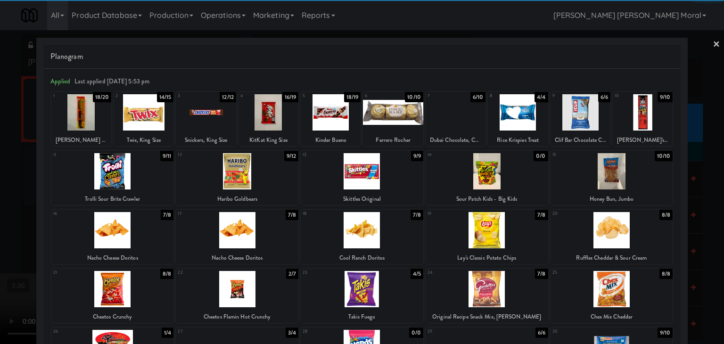
click at [606, 221] on div at bounding box center [611, 230] width 123 height 36
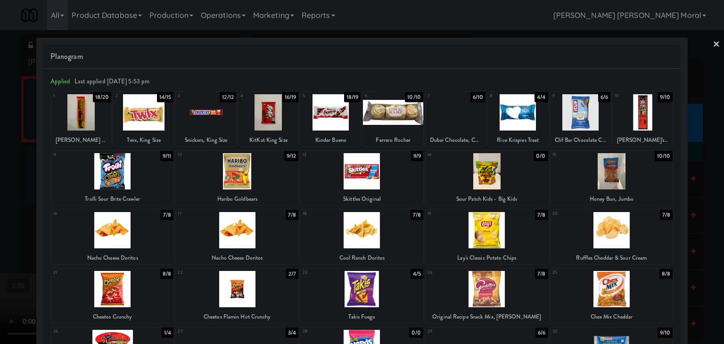
click at [509, 108] on div at bounding box center [518, 112] width 60 height 36
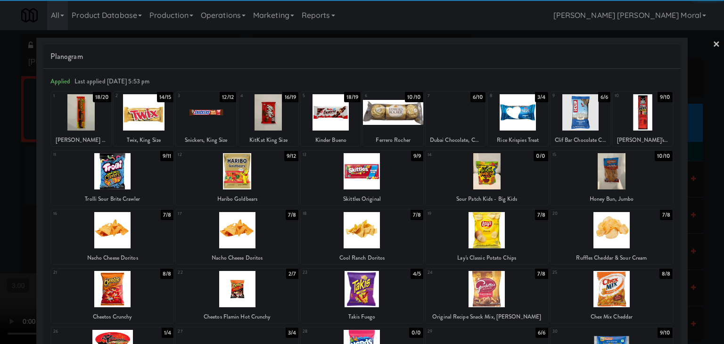
click at [3, 196] on div at bounding box center [362, 172] width 724 height 344
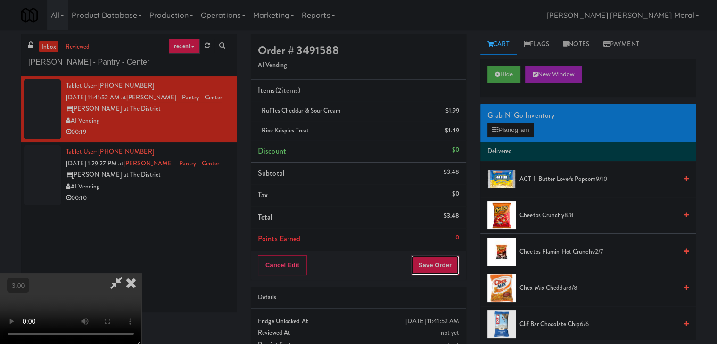
click at [442, 268] on button "Save Order" at bounding box center [435, 265] width 48 height 20
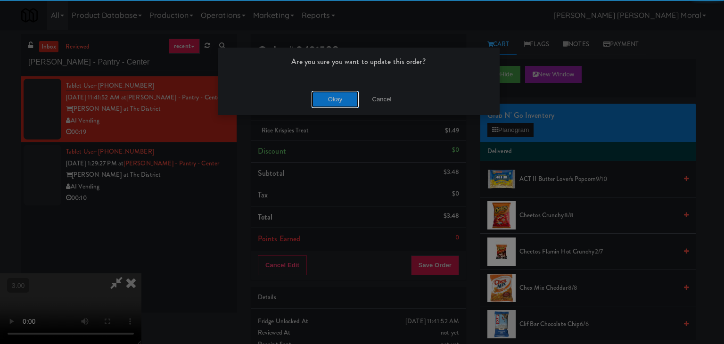
click at [341, 100] on button "Okay" at bounding box center [335, 99] width 47 height 17
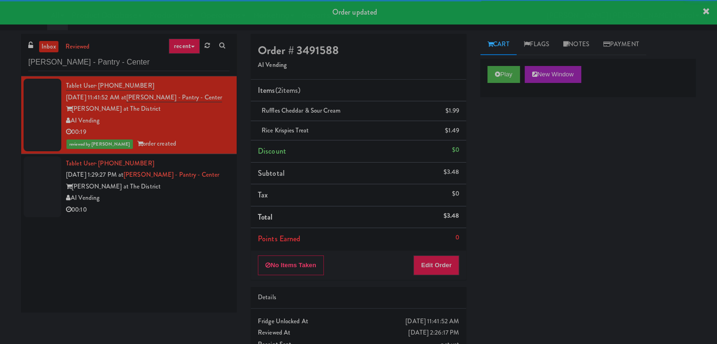
click at [177, 198] on div "AI Vending" at bounding box center [148, 198] width 164 height 12
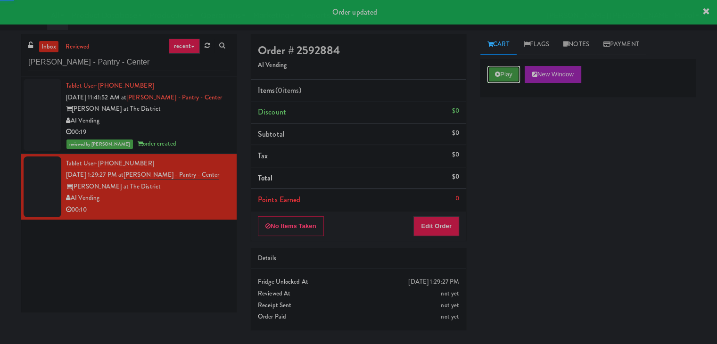
click at [515, 66] on button "Play" at bounding box center [503, 74] width 33 height 17
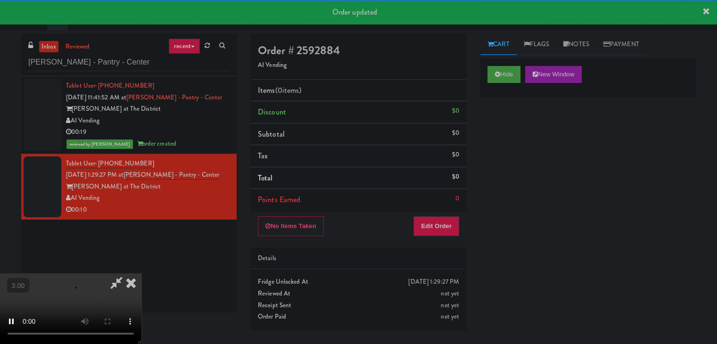
click at [509, 134] on div "Hide New Window Primary Flag Clear Flag if unable to determine what was taken o…" at bounding box center [587, 235] width 215 height 353
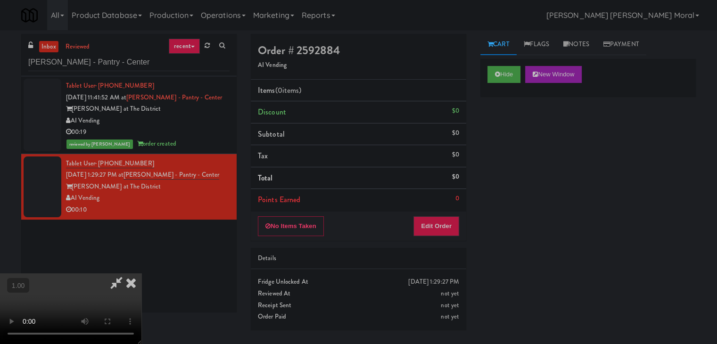
click at [141, 273] on video at bounding box center [70, 308] width 141 height 71
drag, startPoint x: 276, startPoint y: 200, endPoint x: 276, endPoint y: 193, distance: 7.1
click at [141, 273] on video at bounding box center [70, 308] width 141 height 71
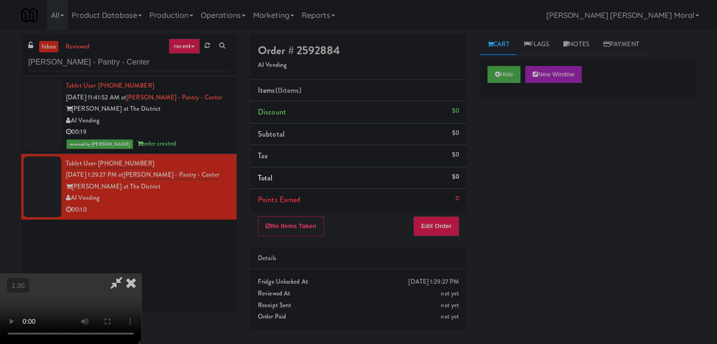
scroll to position [132, 0]
click at [141, 273] on video at bounding box center [70, 308] width 141 height 71
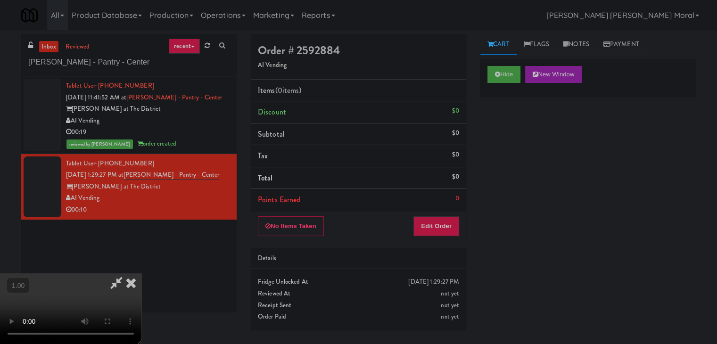
click at [141, 273] on video at bounding box center [70, 308] width 141 height 71
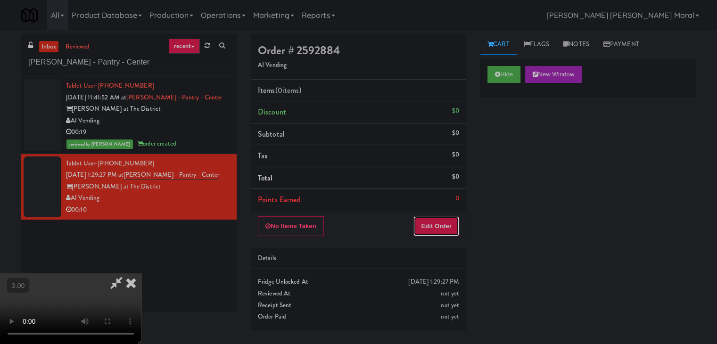
click at [439, 228] on button "Edit Order" at bounding box center [436, 226] width 46 height 20
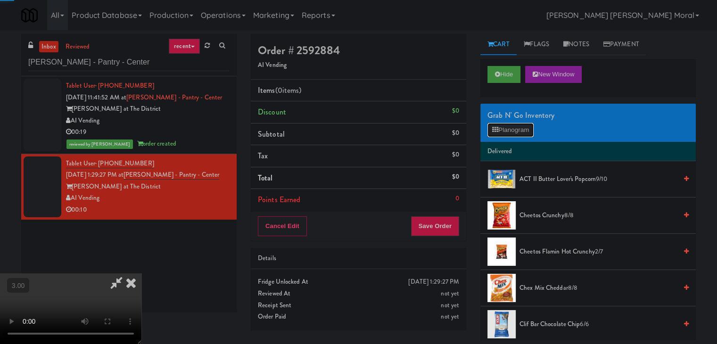
click at [512, 131] on button "Planogram" at bounding box center [510, 130] width 46 height 14
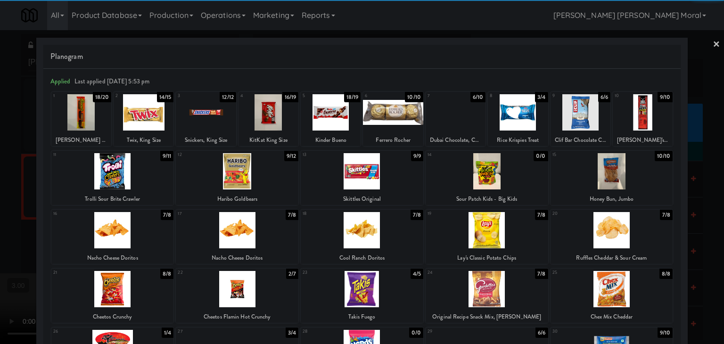
click at [155, 119] on div at bounding box center [144, 112] width 60 height 36
click at [615, 245] on div at bounding box center [611, 230] width 123 height 36
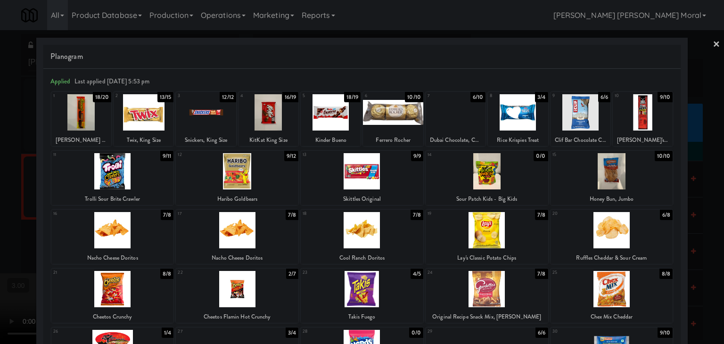
drag, startPoint x: 0, startPoint y: 200, endPoint x: 106, endPoint y: 210, distance: 106.0
click at [0, 200] on div at bounding box center [362, 172] width 724 height 344
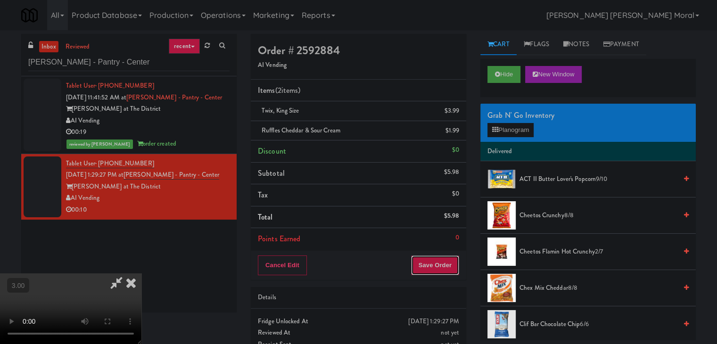
click at [451, 267] on button "Save Order" at bounding box center [435, 265] width 48 height 20
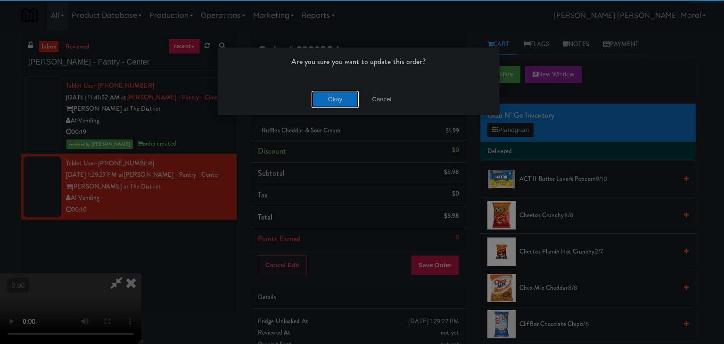
click at [332, 101] on button "Okay" at bounding box center [335, 99] width 47 height 17
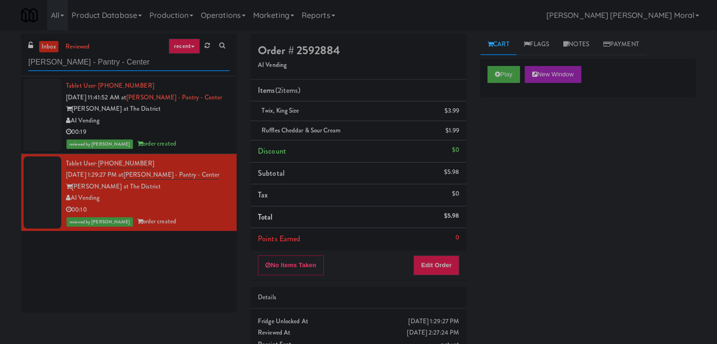
click at [125, 57] on input "[PERSON_NAME] - Pantry - Center" at bounding box center [128, 62] width 201 height 17
paste input "Standard - Combo - Middle"
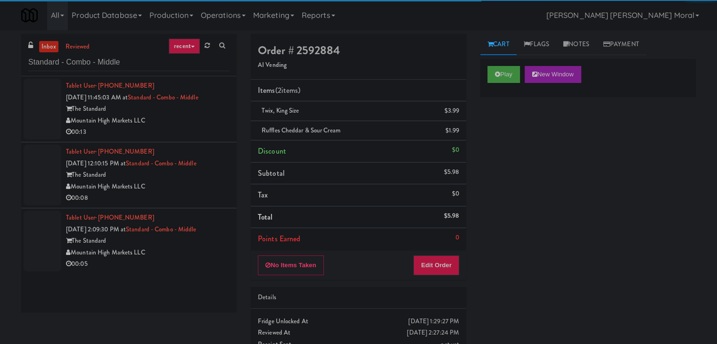
click at [211, 121] on div "Mountain High Markets LLC" at bounding box center [148, 121] width 164 height 12
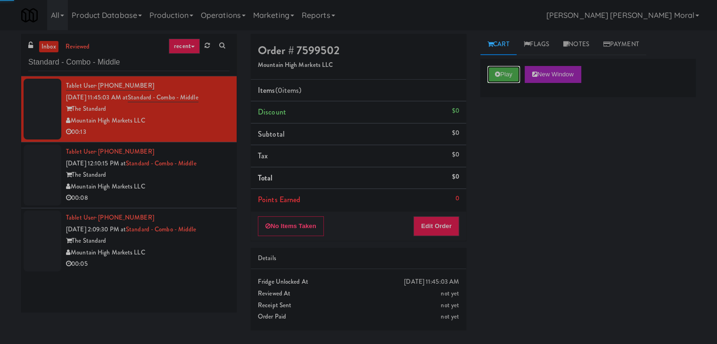
click at [509, 77] on button "Play" at bounding box center [503, 74] width 33 height 17
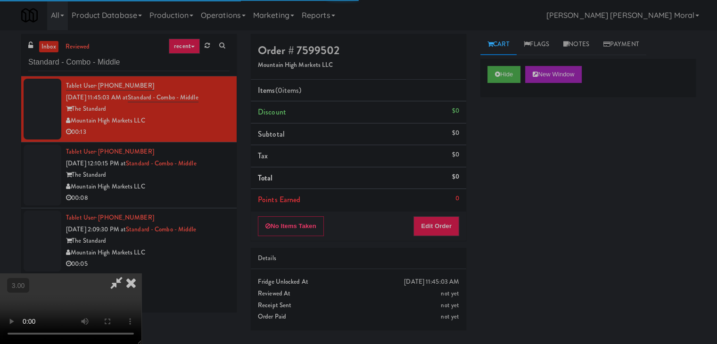
click at [513, 125] on div "Hide New Window Primary Flag Clear Flag if unable to determine what was taken o…" at bounding box center [587, 235] width 215 height 353
click at [507, 66] on button "Hide" at bounding box center [503, 74] width 33 height 17
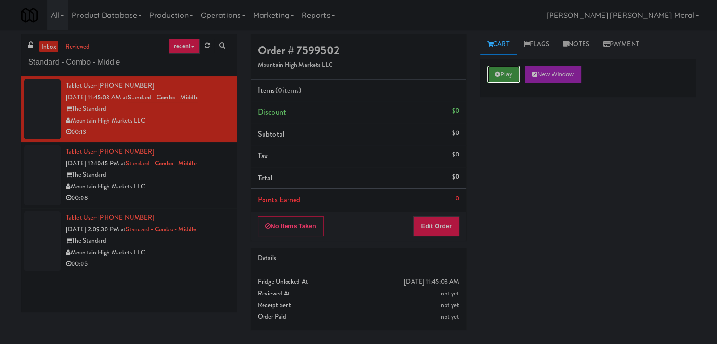
click at [507, 66] on button "Play" at bounding box center [503, 74] width 33 height 17
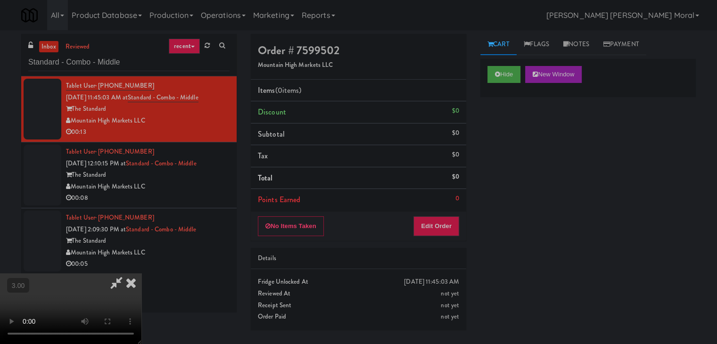
click at [141, 273] on video at bounding box center [70, 308] width 141 height 71
click at [445, 223] on button "Edit Order" at bounding box center [436, 226] width 46 height 20
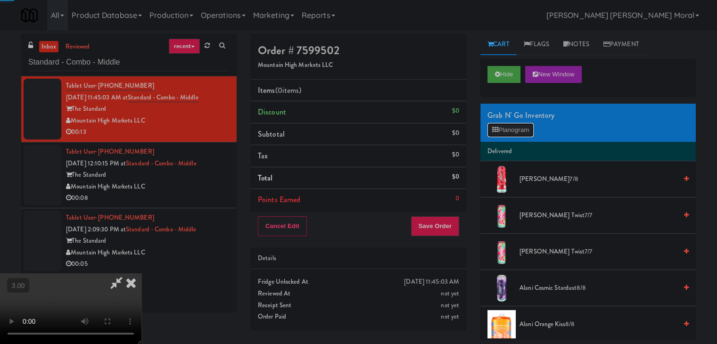
click at [512, 132] on button "Planogram" at bounding box center [510, 130] width 46 height 14
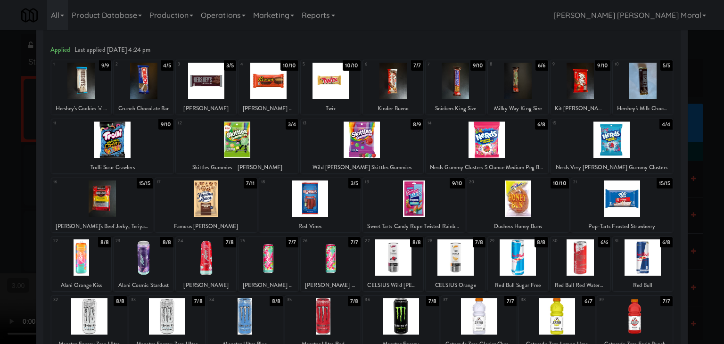
scroll to position [47, 0]
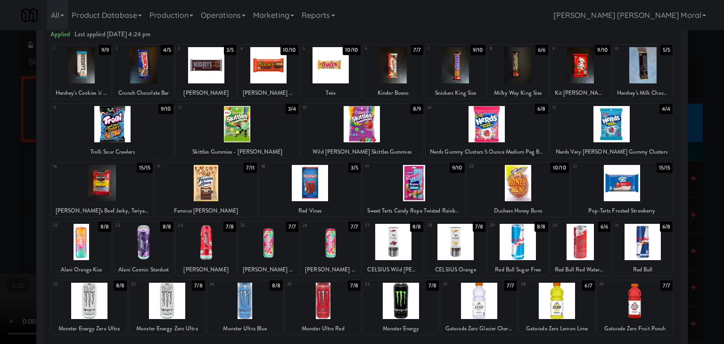
click at [181, 298] on div at bounding box center [166, 301] width 75 height 36
click at [0, 222] on div at bounding box center [362, 172] width 724 height 344
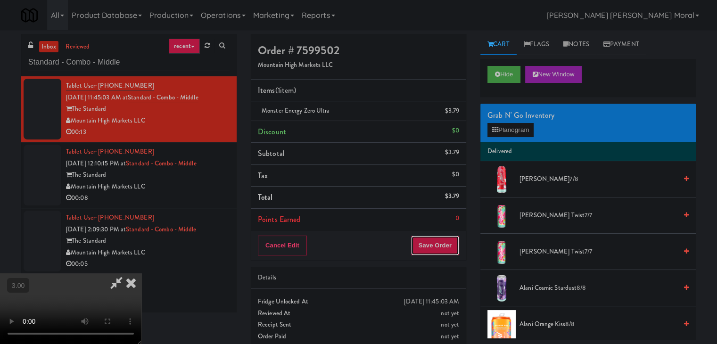
click at [447, 244] on button "Save Order" at bounding box center [435, 246] width 48 height 20
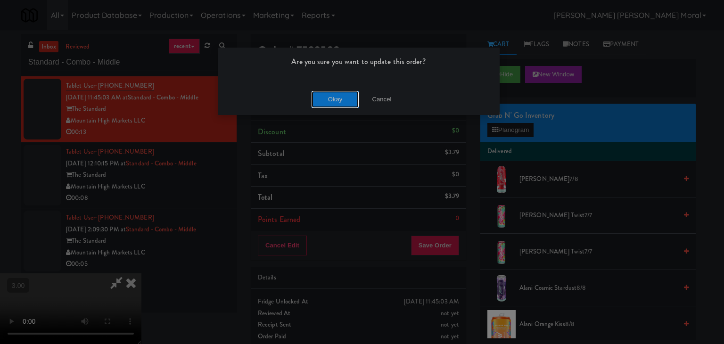
click at [336, 98] on button "Okay" at bounding box center [335, 99] width 47 height 17
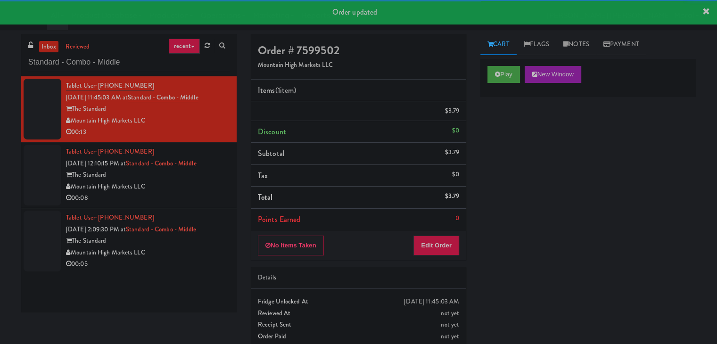
click at [196, 193] on div "Mountain High Markets LLC" at bounding box center [148, 187] width 164 height 12
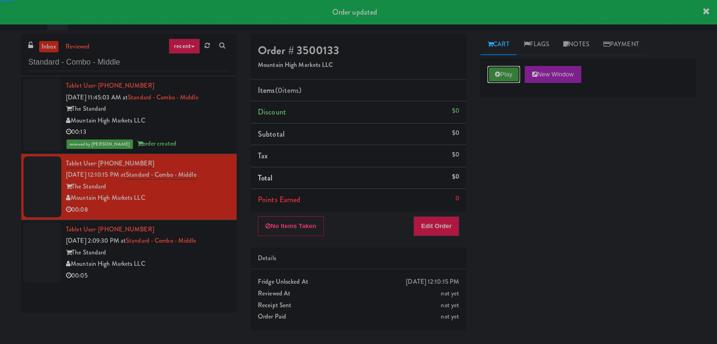
click at [493, 75] on button "Play" at bounding box center [503, 74] width 33 height 17
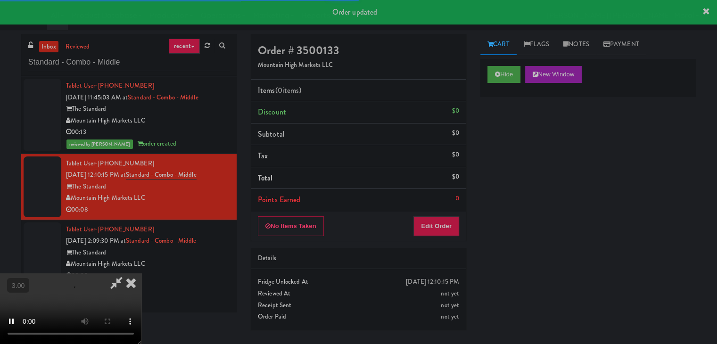
click at [505, 141] on div "Hide New Window Primary Flag Clear Flag if unable to determine what was taken o…" at bounding box center [587, 235] width 215 height 353
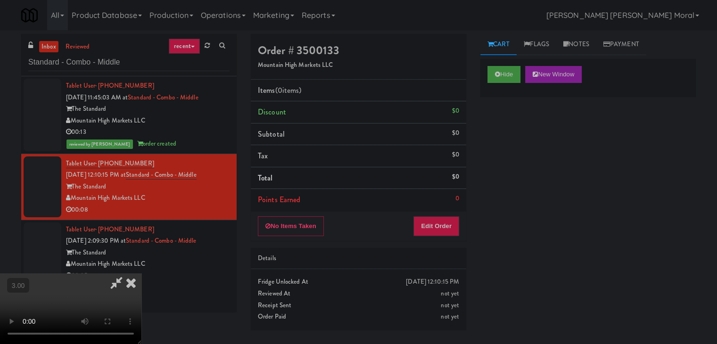
click at [141, 273] on video at bounding box center [70, 308] width 141 height 71
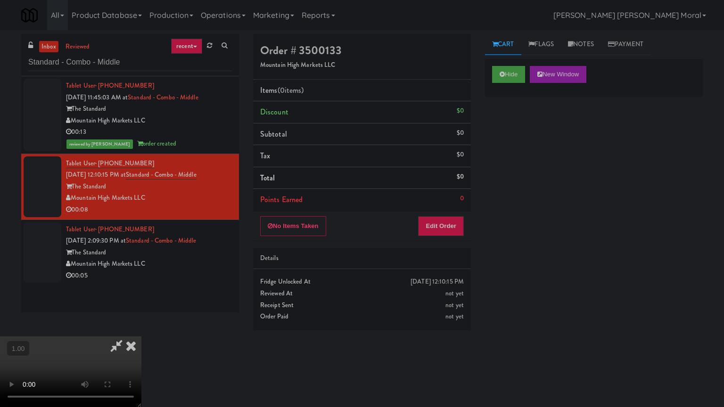
click at [141, 336] on video at bounding box center [70, 371] width 141 height 71
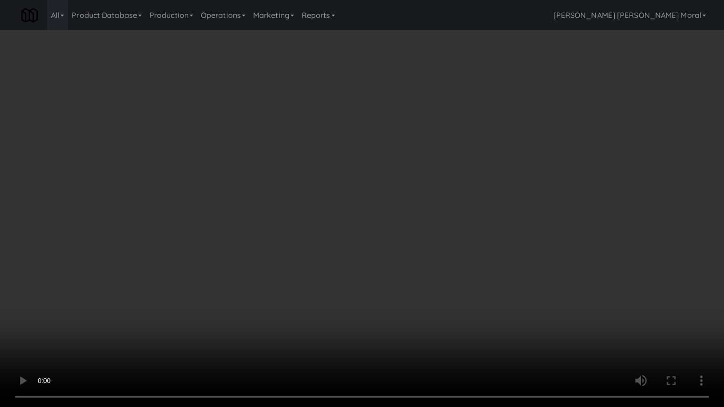
click at [342, 254] on video at bounding box center [362, 203] width 724 height 407
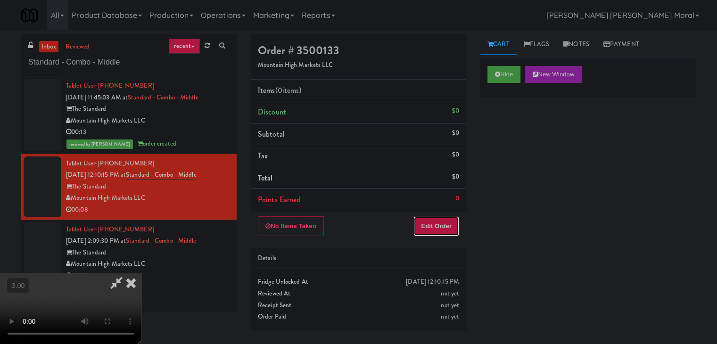
click at [430, 225] on button "Edit Order" at bounding box center [436, 226] width 46 height 20
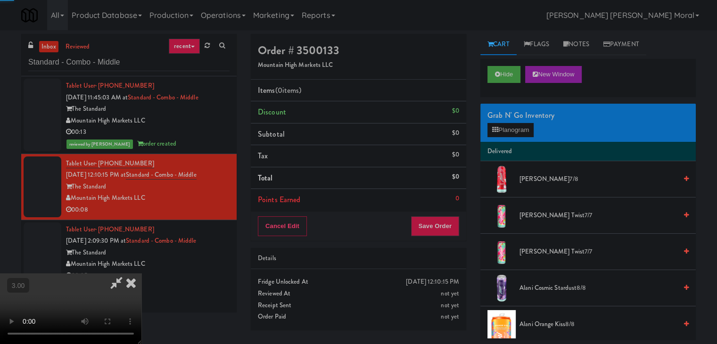
click at [511, 121] on div "Grab N' Go Inventory" at bounding box center [587, 115] width 201 height 14
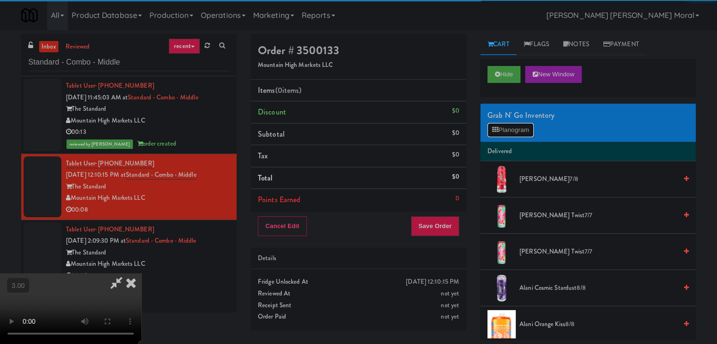
click at [512, 132] on button "Planogram" at bounding box center [510, 130] width 46 height 14
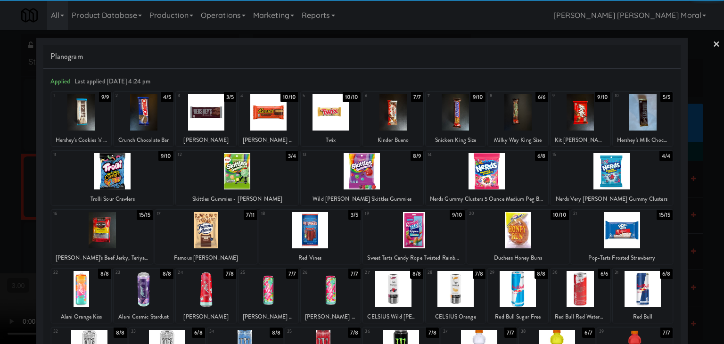
click at [638, 282] on div at bounding box center [643, 289] width 60 height 36
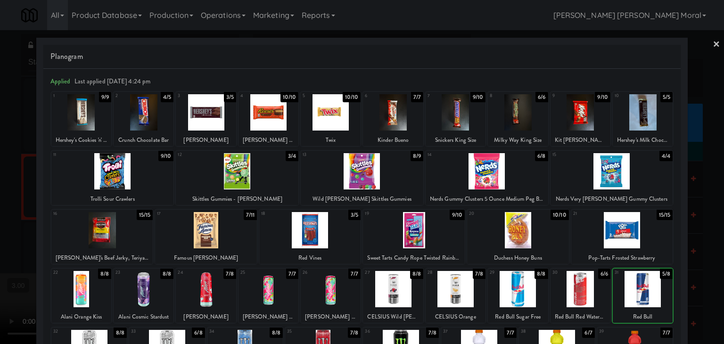
click at [638, 282] on div at bounding box center [643, 289] width 60 height 36
click at [7, 211] on div at bounding box center [362, 172] width 724 height 344
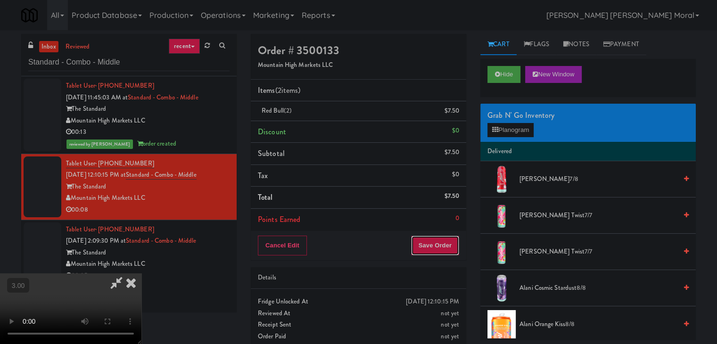
click at [454, 247] on button "Save Order" at bounding box center [435, 246] width 48 height 20
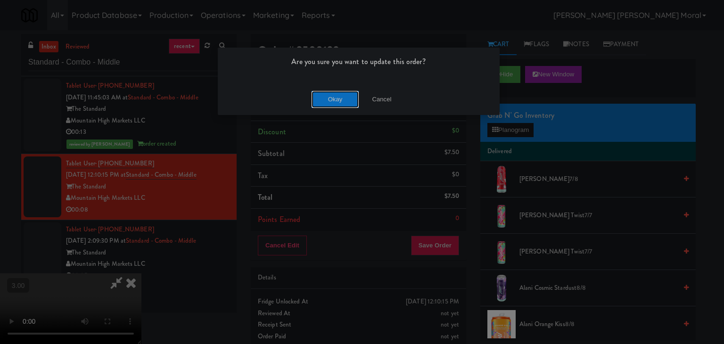
click at [335, 100] on button "Okay" at bounding box center [335, 99] width 47 height 17
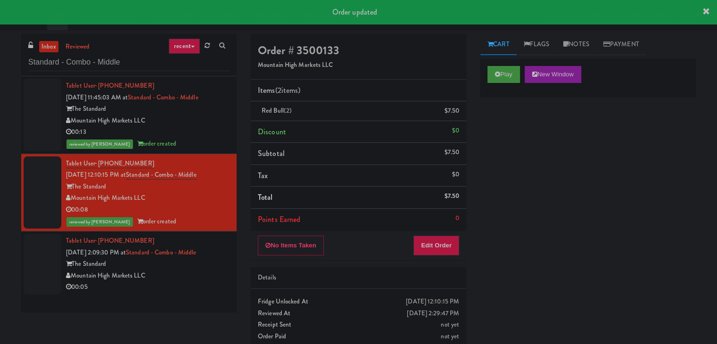
click at [204, 279] on div "Mountain High Markets LLC" at bounding box center [148, 276] width 164 height 12
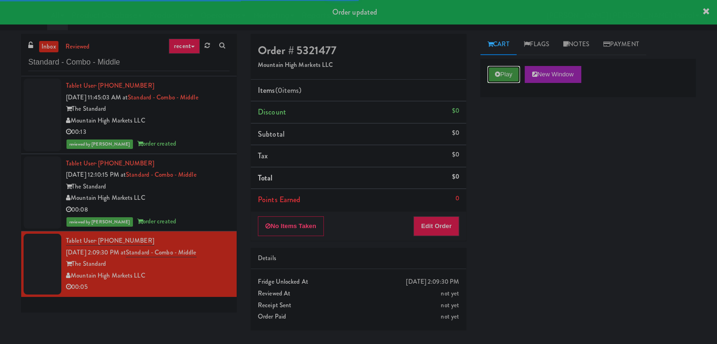
click at [506, 76] on button "Play" at bounding box center [503, 74] width 33 height 17
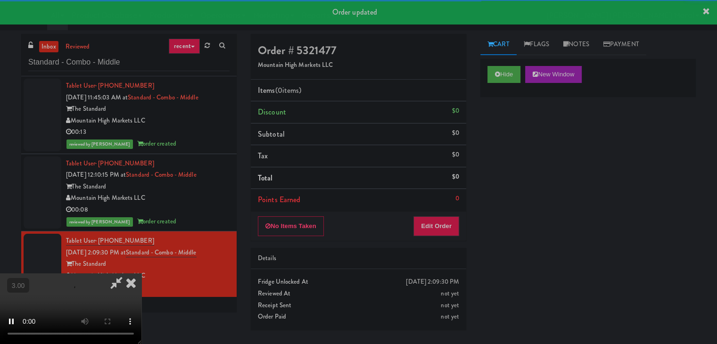
click at [506, 136] on div "Hide New Window Primary Flag Clear Flag if unable to determine what was taken o…" at bounding box center [587, 235] width 215 height 353
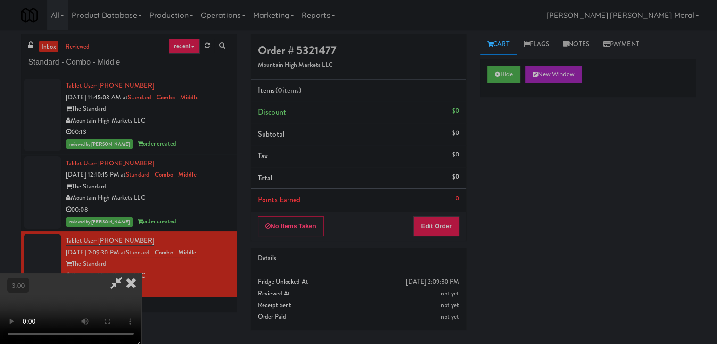
click at [485, 156] on div "Hide New Window Primary Flag Clear Flag if unable to determine what was taken o…" at bounding box center [587, 235] width 215 height 353
click at [141, 273] on video at bounding box center [70, 308] width 141 height 71
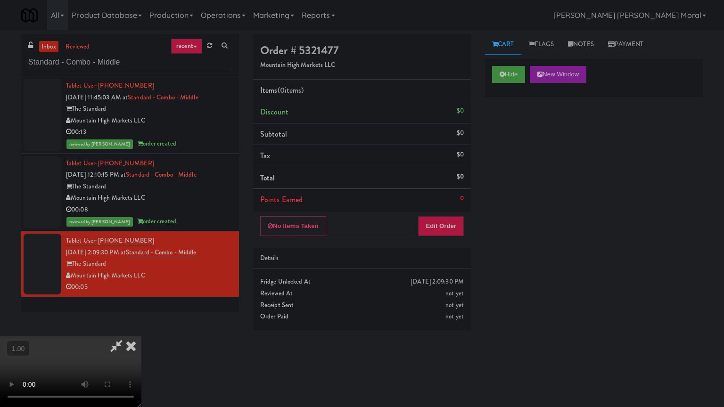
click at [141, 336] on video at bounding box center [70, 371] width 141 height 71
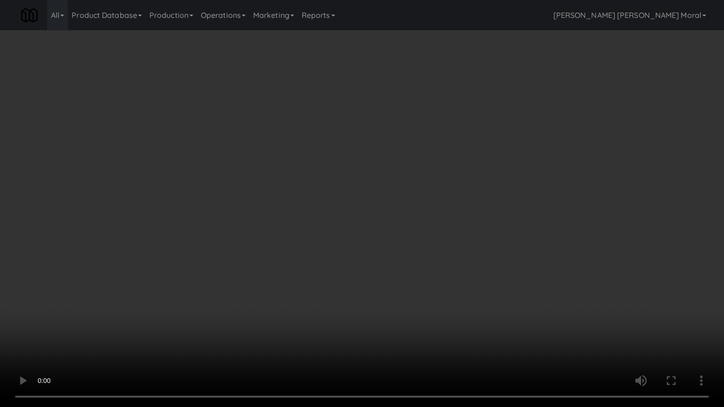
click at [351, 235] on video at bounding box center [362, 203] width 724 height 407
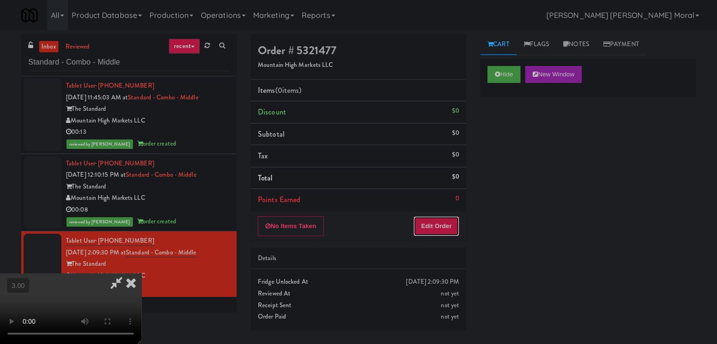
click at [445, 226] on button "Edit Order" at bounding box center [436, 226] width 46 height 20
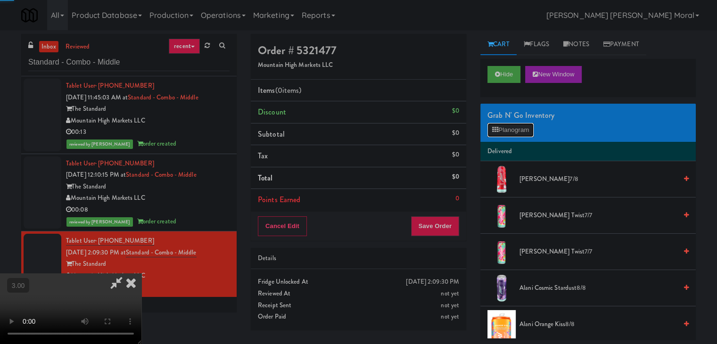
click at [514, 131] on button "Planogram" at bounding box center [510, 130] width 46 height 14
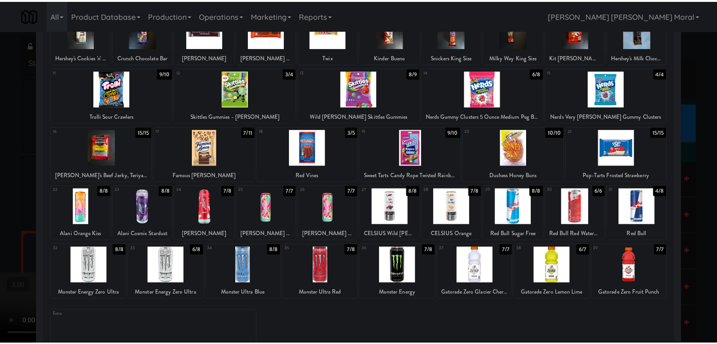
scroll to position [94, 0]
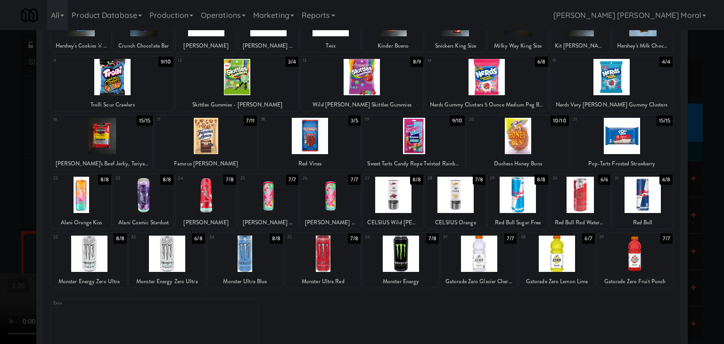
click at [487, 262] on div at bounding box center [478, 254] width 75 height 36
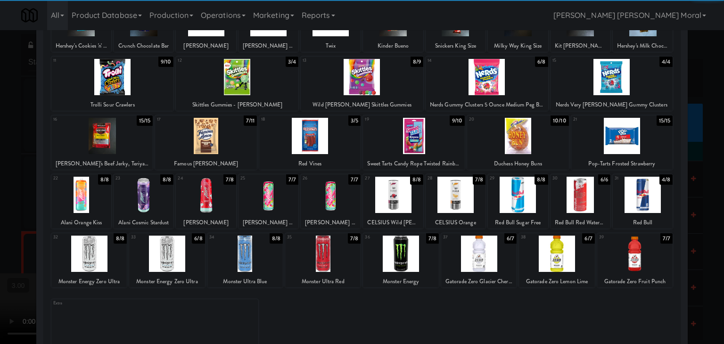
click at [7, 207] on div at bounding box center [362, 172] width 724 height 344
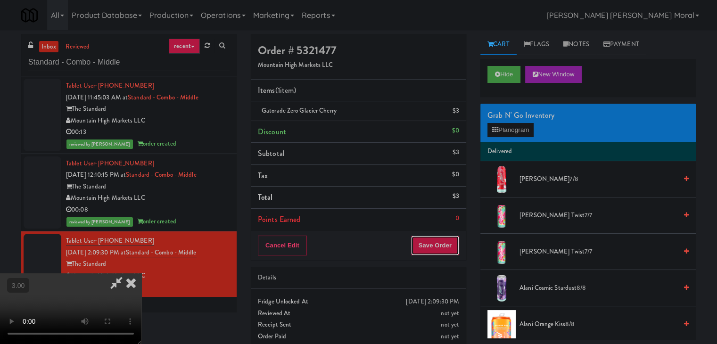
click at [444, 247] on button "Save Order" at bounding box center [435, 246] width 48 height 20
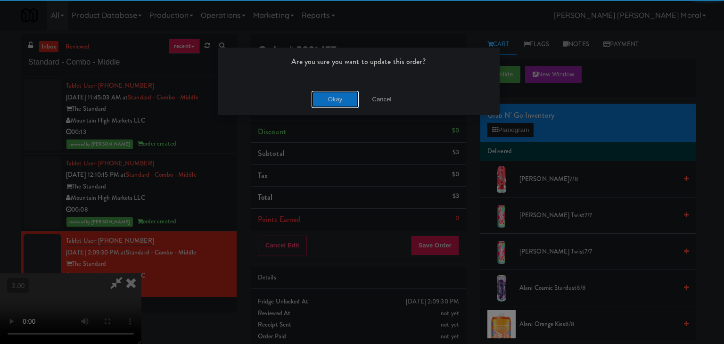
click at [328, 98] on button "Okay" at bounding box center [335, 99] width 47 height 17
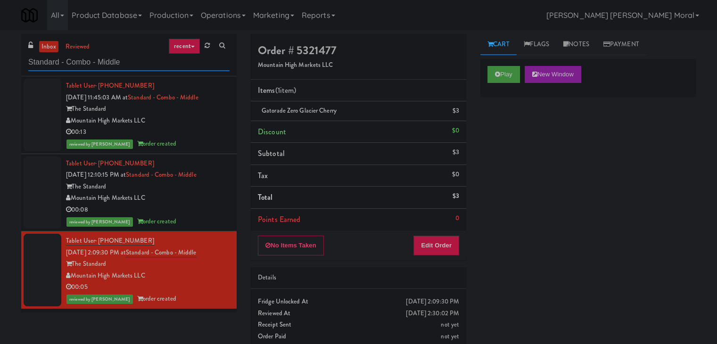
click at [134, 62] on input "Standard - Combo - Middle" at bounding box center [128, 62] width 201 height 17
paste input "2F Student Loung"
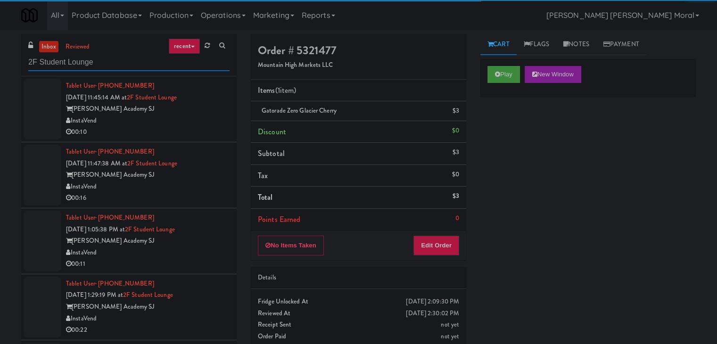
type input "2F Student Lounge"
click at [197, 128] on div "00:10" at bounding box center [148, 132] width 164 height 12
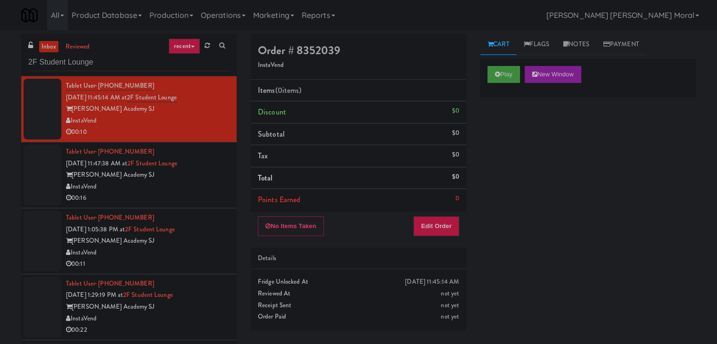
click at [207, 179] on div "[PERSON_NAME] Academy SJ" at bounding box center [148, 175] width 164 height 12
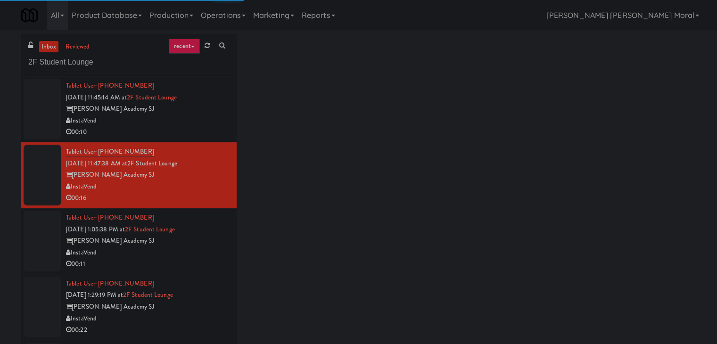
click at [207, 230] on div "Tablet User · (408) 599-0957 [DATE] 1:05:38 PM at [GEOGRAPHIC_DATA][PERSON_NAME…" at bounding box center [148, 241] width 164 height 58
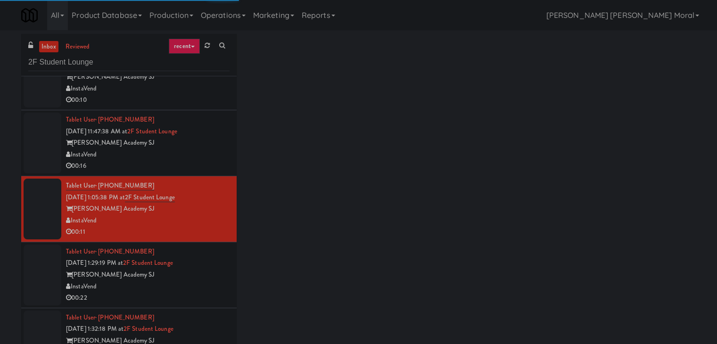
scroll to position [46, 0]
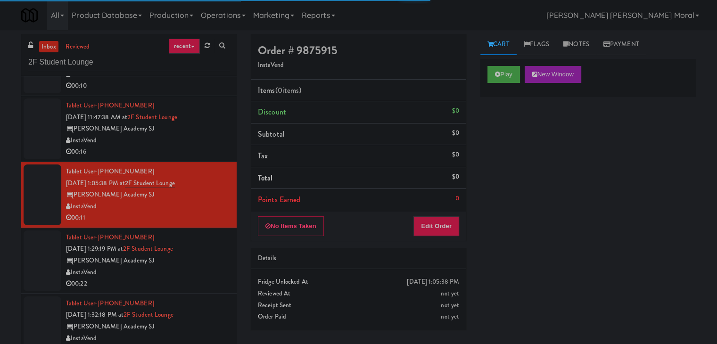
click at [206, 270] on div "InstaVend" at bounding box center [148, 273] width 164 height 12
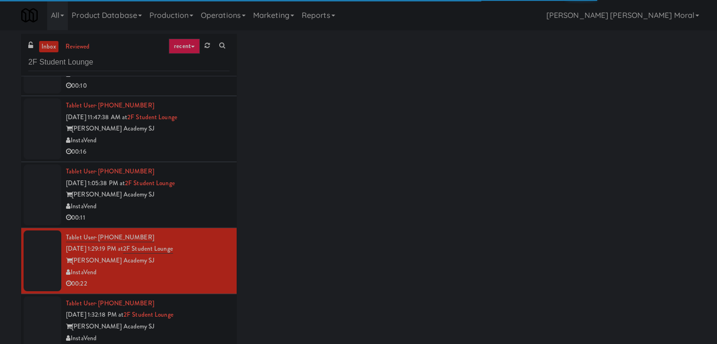
scroll to position [30, 0]
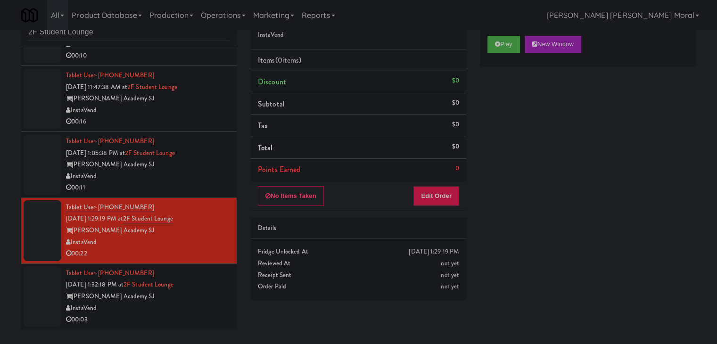
click at [211, 289] on div "Tablet User · (408) 413-8454 [DATE] 1:32:18 PM at [GEOGRAPHIC_DATA][PERSON_NAME…" at bounding box center [148, 297] width 164 height 58
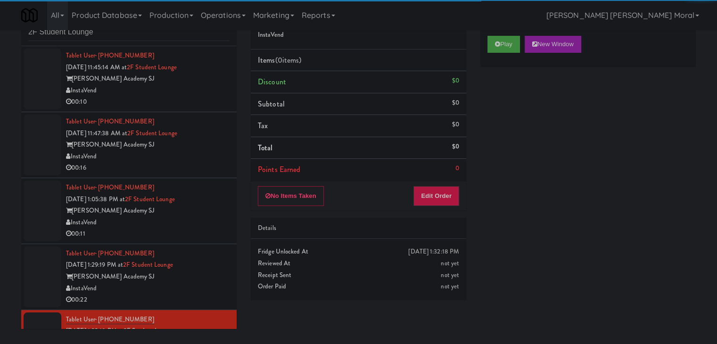
click at [206, 92] on div "InstaVend" at bounding box center [148, 91] width 164 height 12
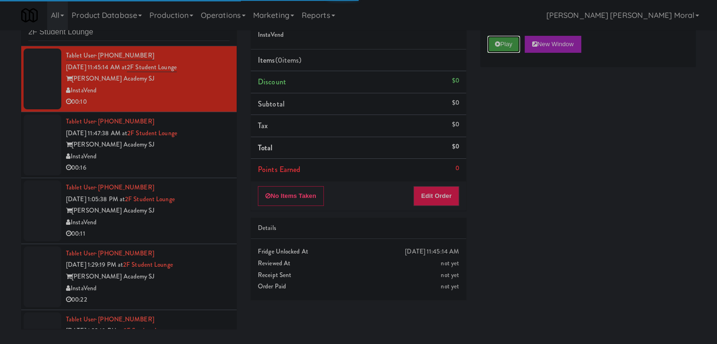
click at [517, 41] on button "Play" at bounding box center [503, 44] width 33 height 17
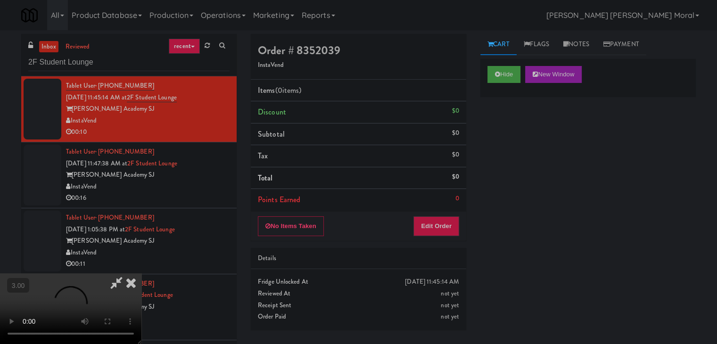
click at [533, 141] on div "Hide New Window Primary Flag Clear Flag if unable to determine what was taken o…" at bounding box center [587, 235] width 215 height 353
click at [141, 273] on video at bounding box center [70, 308] width 141 height 71
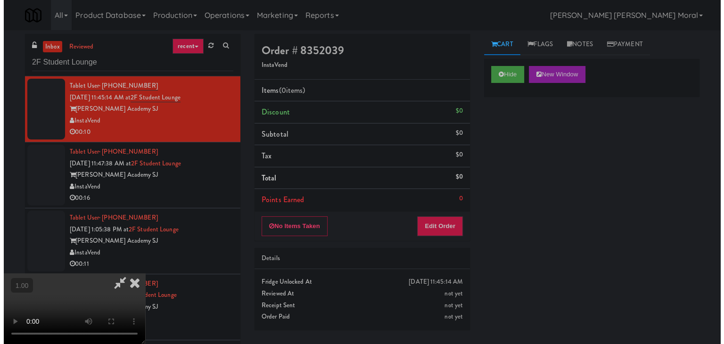
scroll to position [132, 0]
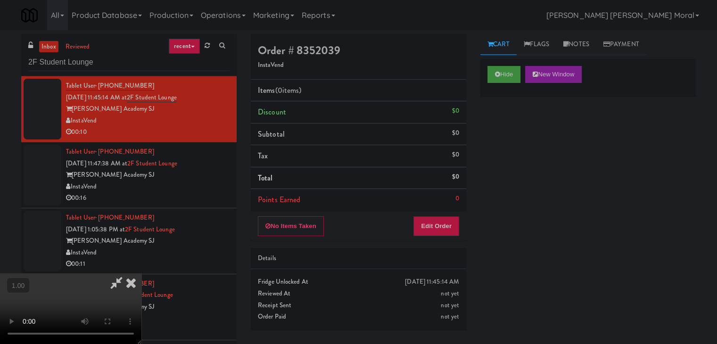
click at [141, 273] on video at bounding box center [70, 308] width 141 height 71
click at [446, 225] on button "Edit Order" at bounding box center [436, 226] width 46 height 20
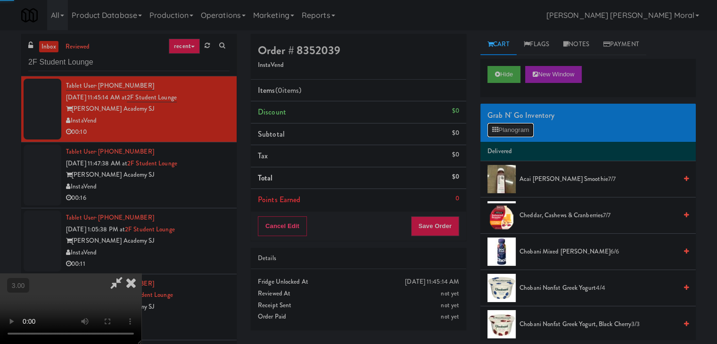
click at [517, 129] on button "Planogram" at bounding box center [510, 130] width 46 height 14
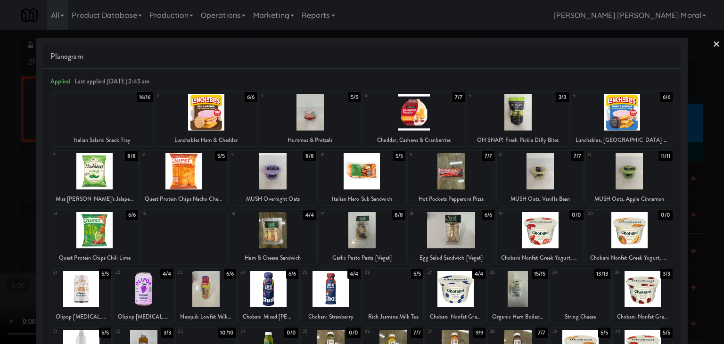
click at [713, 40] on link "×" at bounding box center [717, 44] width 8 height 29
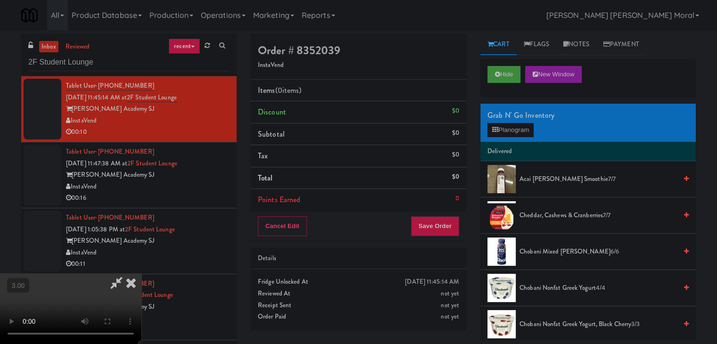
click at [141, 273] on video at bounding box center [70, 308] width 141 height 71
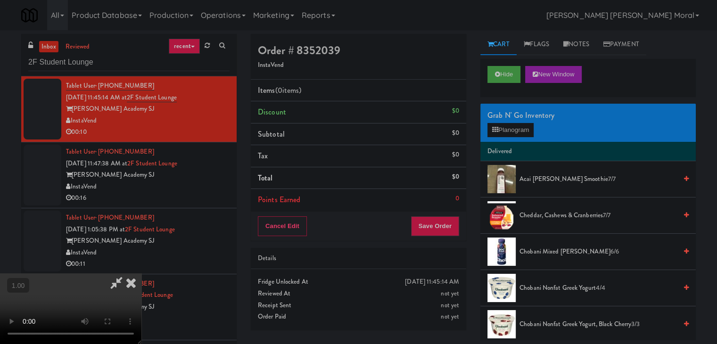
click at [141, 273] on video at bounding box center [70, 308] width 141 height 71
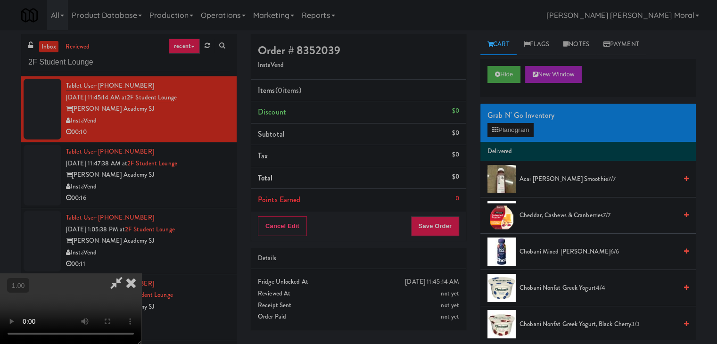
click at [141, 273] on video at bounding box center [70, 308] width 141 height 71
click at [518, 124] on button "Planogram" at bounding box center [510, 130] width 46 height 14
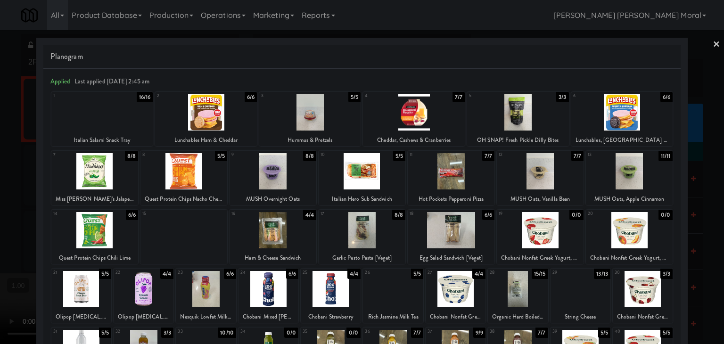
click at [713, 44] on link "×" at bounding box center [717, 44] width 8 height 29
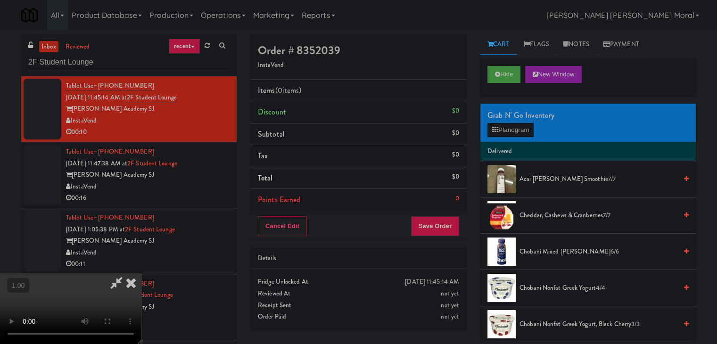
click at [141, 273] on video at bounding box center [70, 308] width 141 height 71
click at [509, 127] on button "Planogram" at bounding box center [510, 130] width 46 height 14
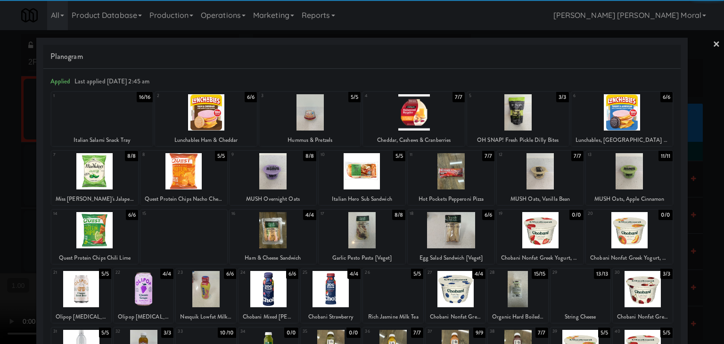
click at [268, 286] on div at bounding box center [268, 289] width 60 height 36
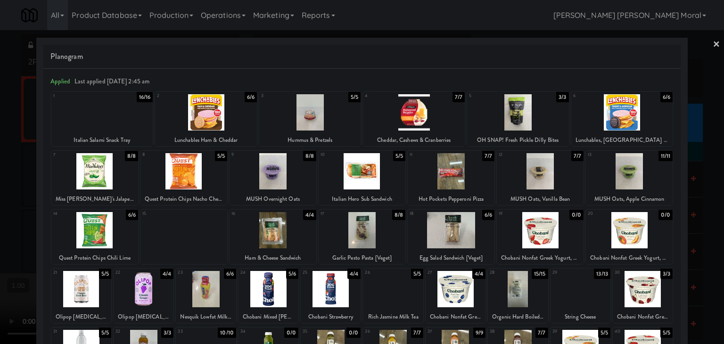
click at [569, 290] on div at bounding box center [580, 289] width 60 height 36
click at [0, 233] on div at bounding box center [362, 172] width 724 height 344
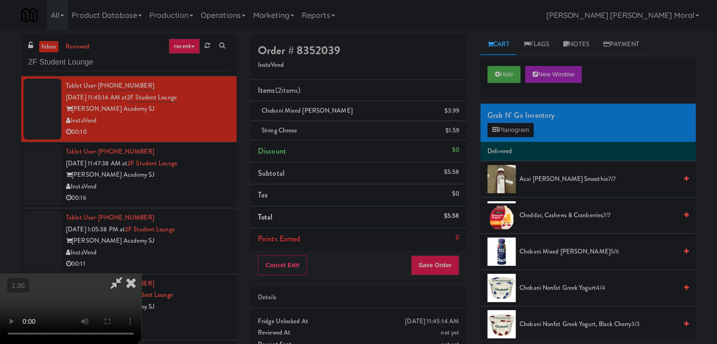
scroll to position [31, 0]
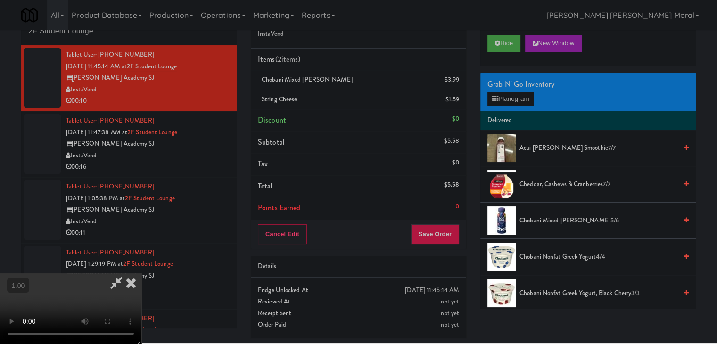
click at [141, 273] on video at bounding box center [70, 308] width 141 height 71
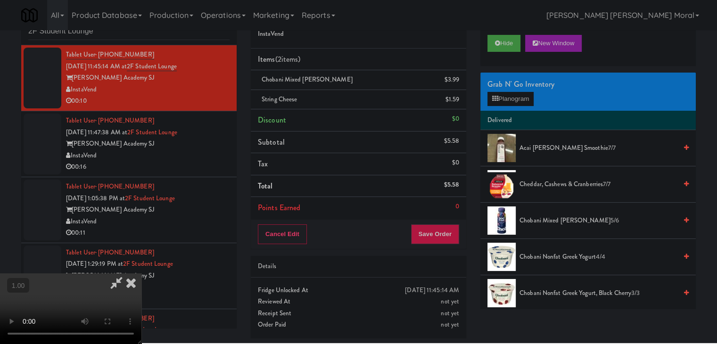
click at [141, 273] on video at bounding box center [70, 308] width 141 height 71
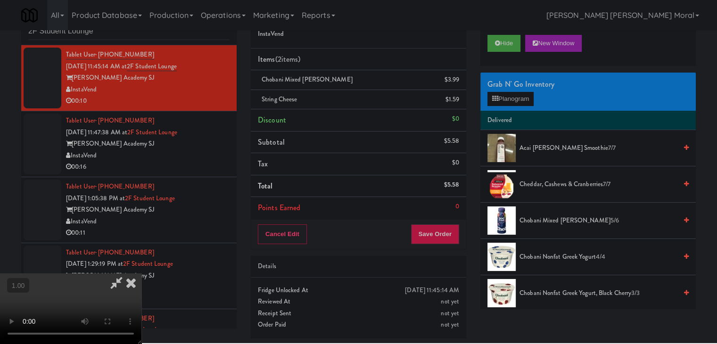
click at [141, 273] on video at bounding box center [70, 308] width 141 height 71
click at [443, 236] on button "Save Order" at bounding box center [435, 234] width 48 height 20
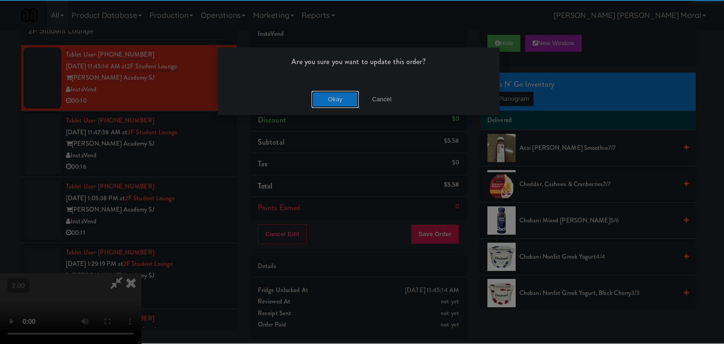
click at [341, 96] on button "Okay" at bounding box center [335, 99] width 47 height 17
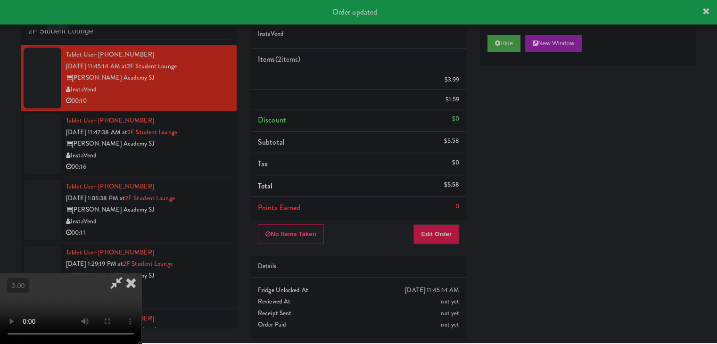
scroll to position [0, 0]
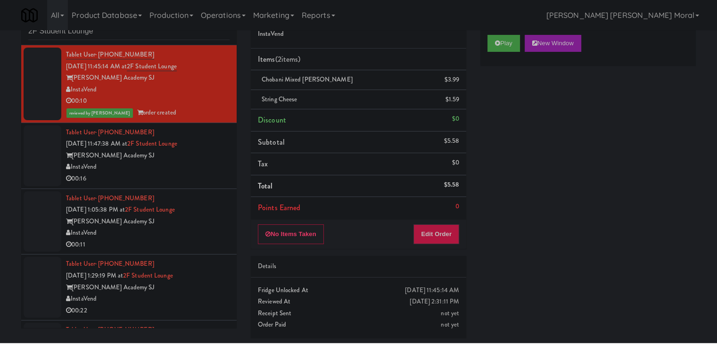
click at [181, 173] on div "00:16" at bounding box center [148, 179] width 164 height 12
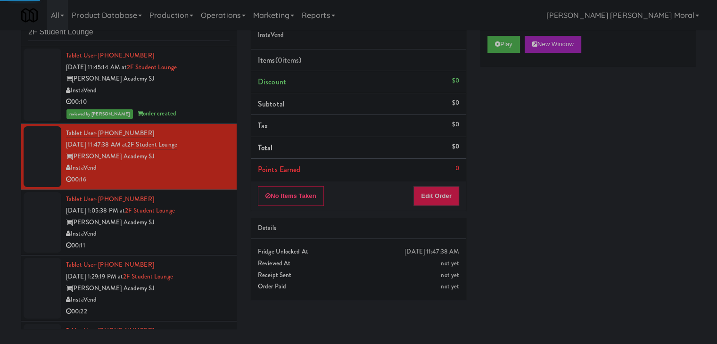
click at [504, 56] on div "Play New Window" at bounding box center [587, 48] width 215 height 38
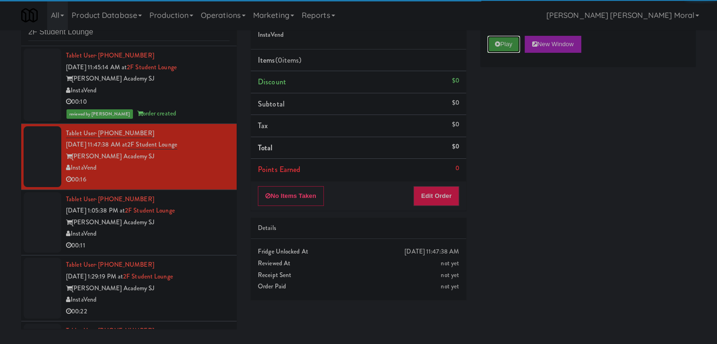
click at [504, 48] on button "Play" at bounding box center [503, 44] width 33 height 17
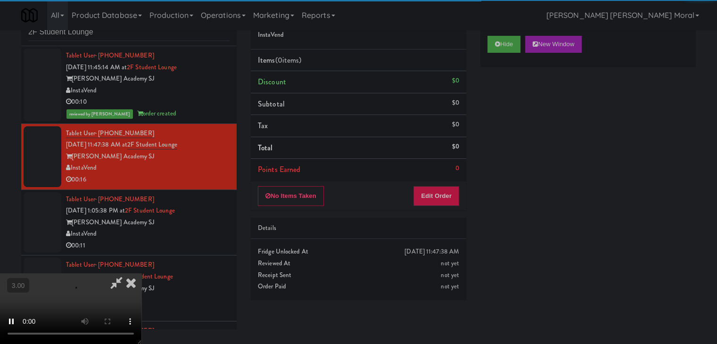
drag, startPoint x: 508, startPoint y: 102, endPoint x: 509, endPoint y: 112, distance: 9.4
click at [509, 104] on div "Hide New Window Primary Flag Clear Flag if unable to determine what was taken o…" at bounding box center [587, 205] width 215 height 353
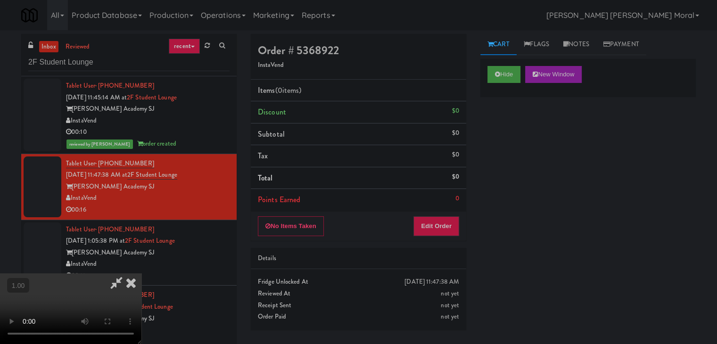
scroll to position [132, 0]
click at [451, 220] on button "Edit Order" at bounding box center [436, 226] width 46 height 20
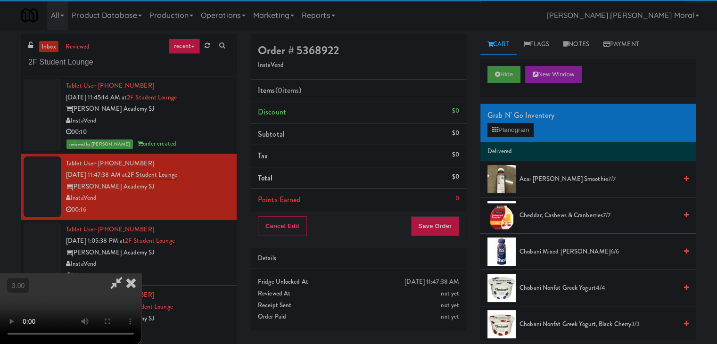
click at [505, 121] on div "Grab N' Go Inventory" at bounding box center [587, 115] width 201 height 14
click at [504, 129] on button "Planogram" at bounding box center [510, 130] width 46 height 14
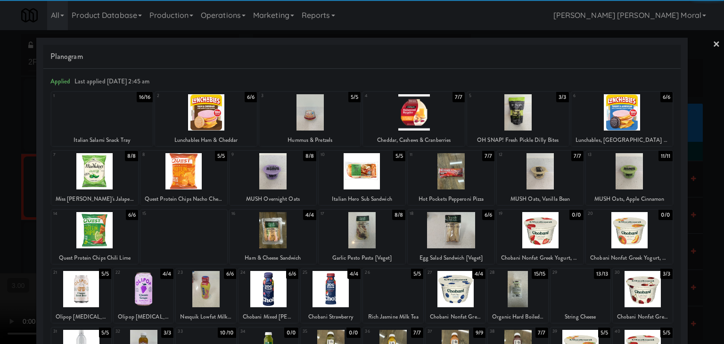
click at [277, 287] on div at bounding box center [268, 289] width 60 height 36
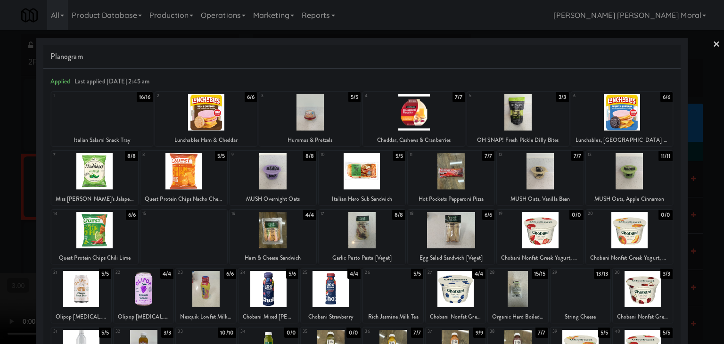
click at [578, 291] on div at bounding box center [580, 289] width 60 height 36
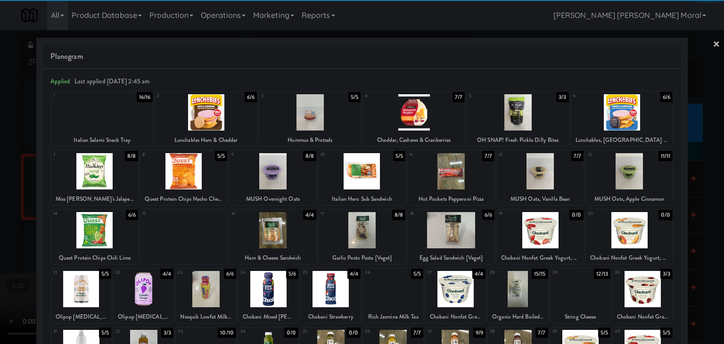
click at [691, 256] on div at bounding box center [362, 172] width 724 height 344
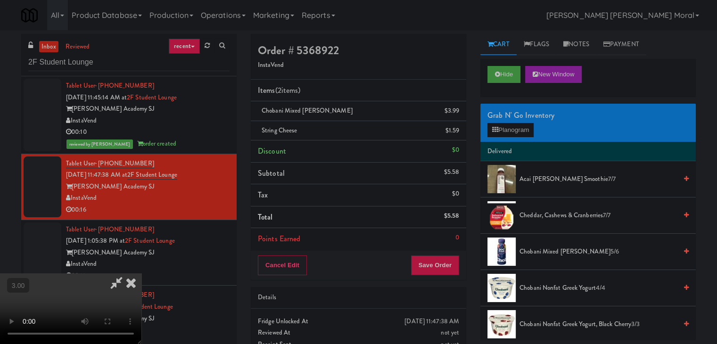
click at [462, 274] on div "Cancel Edit Save Order" at bounding box center [358, 265] width 215 height 29
click at [450, 267] on button "Save Order" at bounding box center [435, 265] width 48 height 20
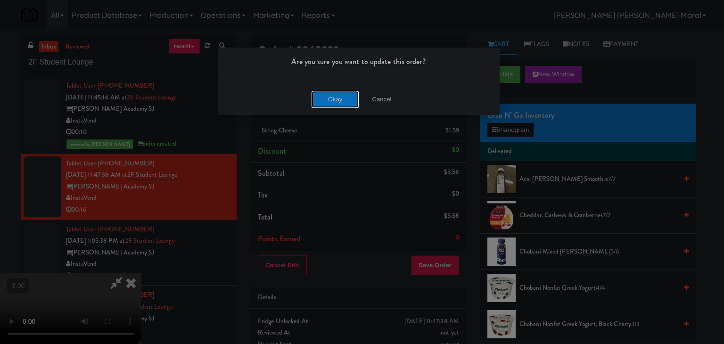
click at [347, 103] on button "Okay" at bounding box center [335, 99] width 47 height 17
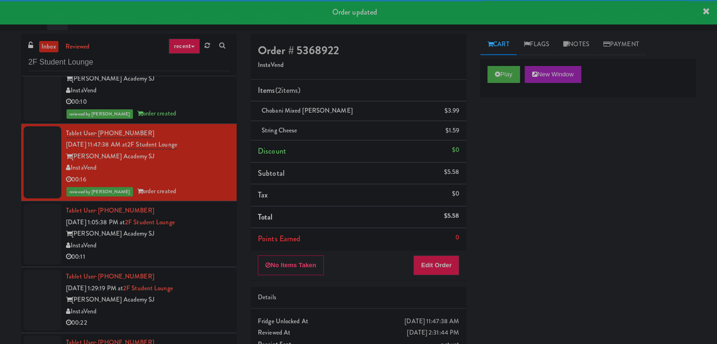
scroll to position [69, 0]
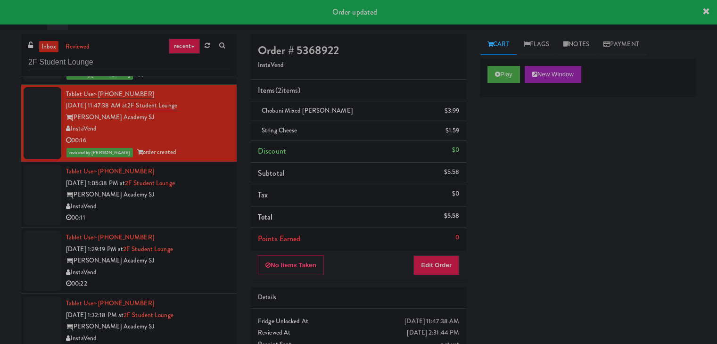
drag, startPoint x: 196, startPoint y: 200, endPoint x: 200, endPoint y: 202, distance: 5.1
click at [196, 201] on div "InstaVend" at bounding box center [148, 207] width 164 height 12
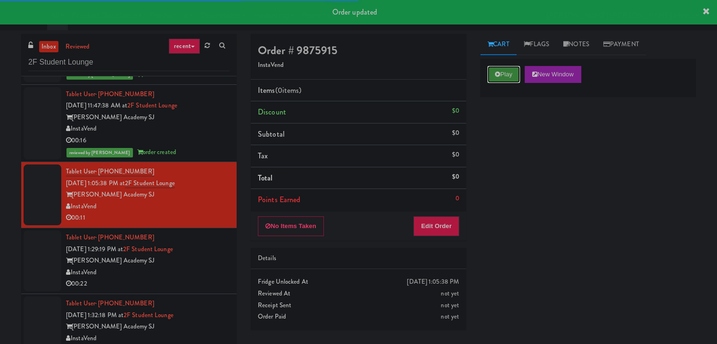
click at [497, 74] on icon at bounding box center [497, 74] width 5 height 6
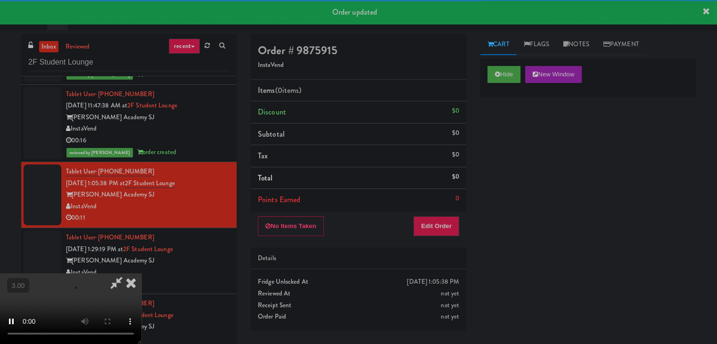
click at [508, 140] on div "Hide New Window Primary Flag Clear Flag if unable to determine what was taken o…" at bounding box center [587, 235] width 215 height 353
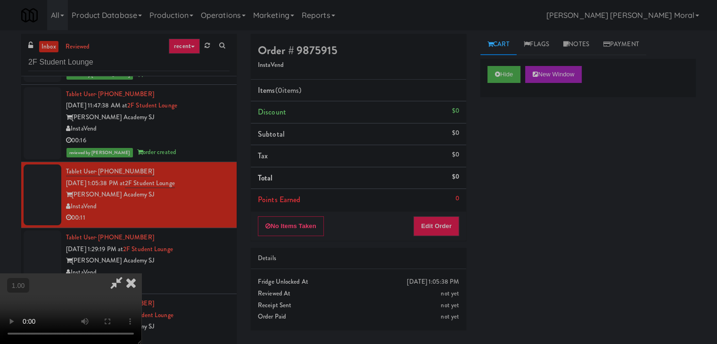
click at [141, 273] on video at bounding box center [70, 308] width 141 height 71
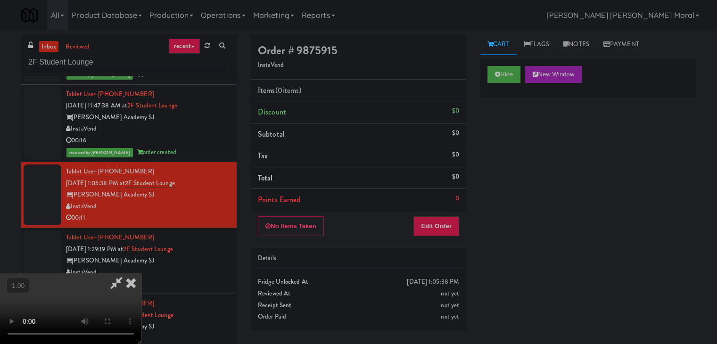
scroll to position [132, 0]
click at [141, 273] on video at bounding box center [70, 308] width 141 height 71
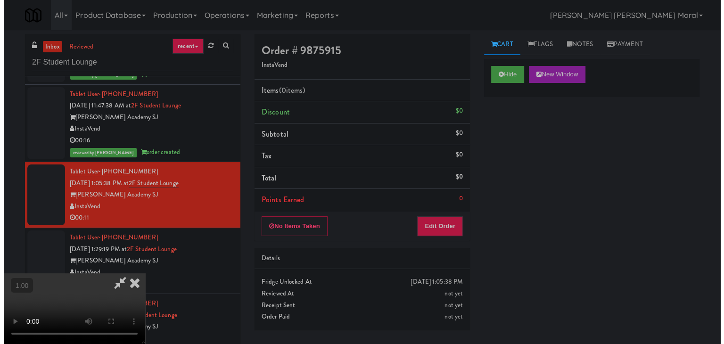
scroll to position [85, 0]
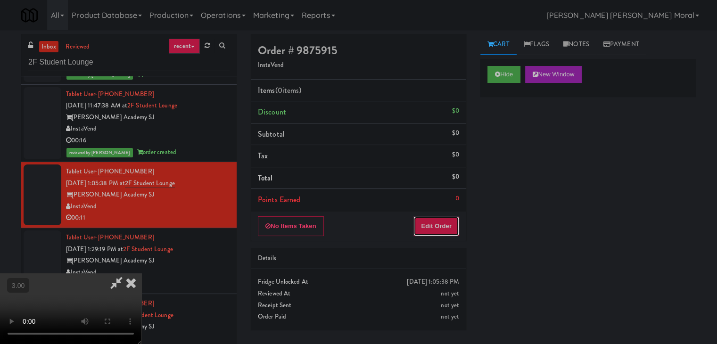
click at [452, 230] on button "Edit Order" at bounding box center [436, 226] width 46 height 20
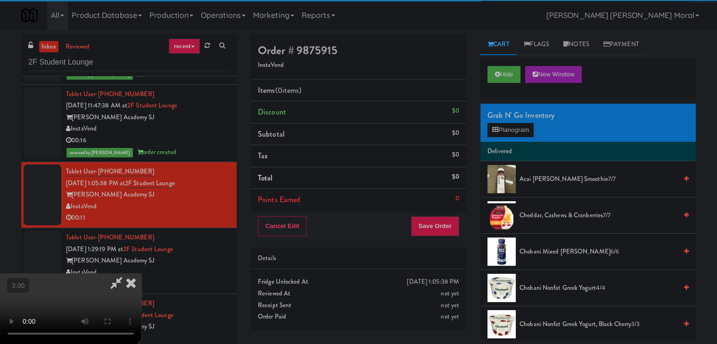
click at [509, 117] on div "Grab N' Go Inventory" at bounding box center [587, 115] width 201 height 14
click at [505, 128] on button "Planogram" at bounding box center [510, 130] width 46 height 14
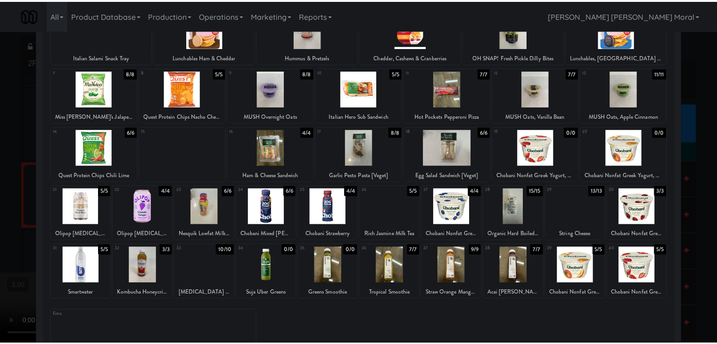
scroll to position [72, 0]
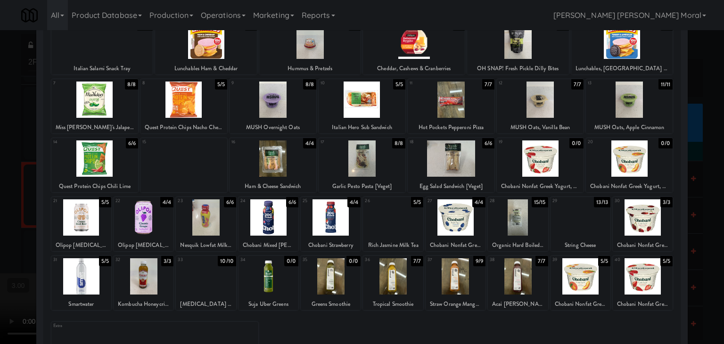
click at [508, 274] on div at bounding box center [518, 276] width 60 height 36
click at [25, 217] on div at bounding box center [362, 172] width 724 height 344
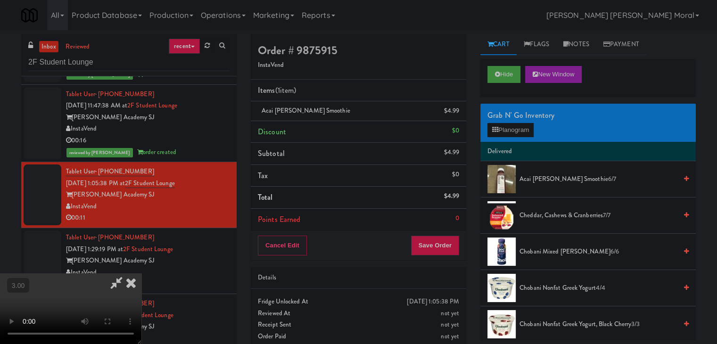
click at [141, 273] on video at bounding box center [70, 308] width 141 height 71
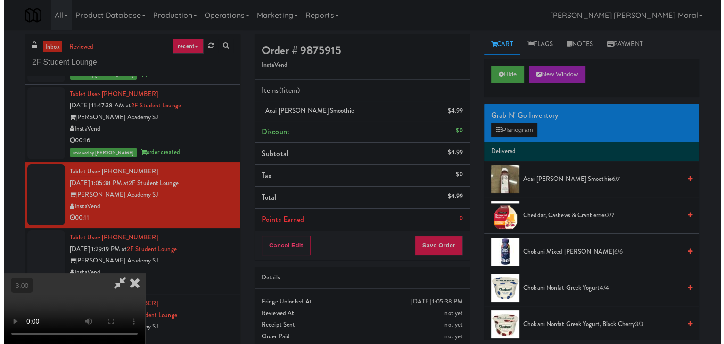
scroll to position [132, 0]
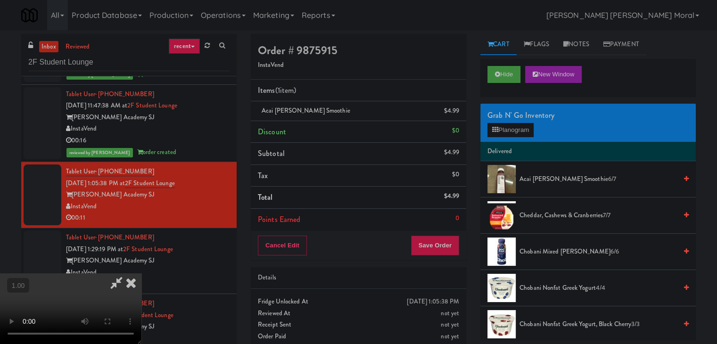
click at [141, 273] on video at bounding box center [70, 308] width 141 height 71
click at [509, 125] on button "Planogram" at bounding box center [510, 130] width 46 height 14
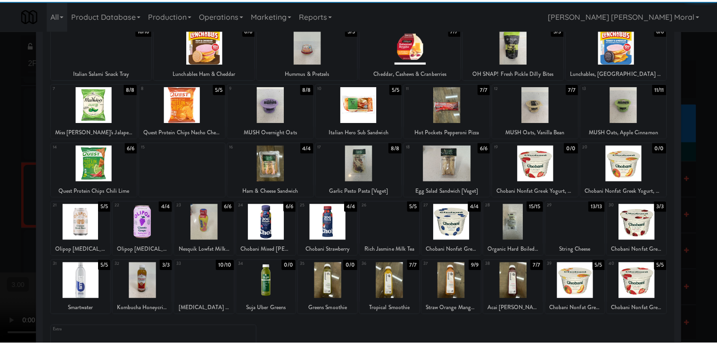
scroll to position [119, 0]
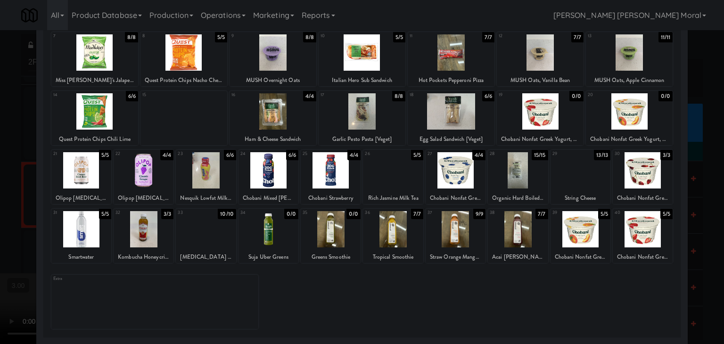
click at [0, 195] on div at bounding box center [362, 172] width 724 height 344
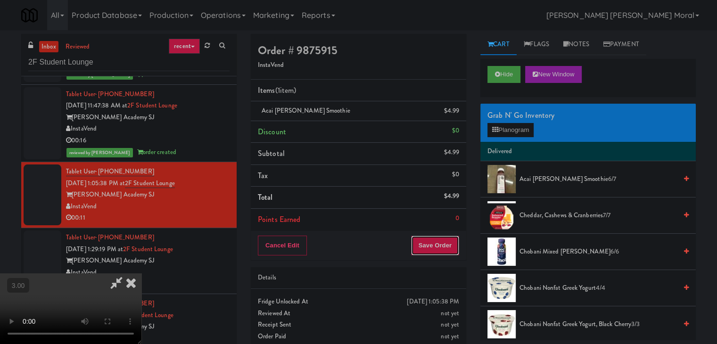
click at [456, 243] on button "Save Order" at bounding box center [435, 246] width 48 height 20
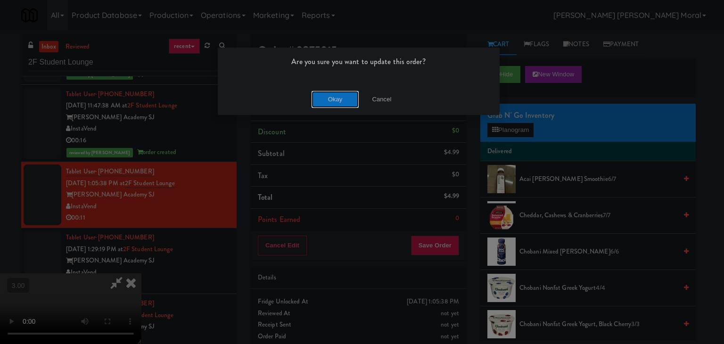
click at [336, 99] on button "Okay" at bounding box center [335, 99] width 47 height 17
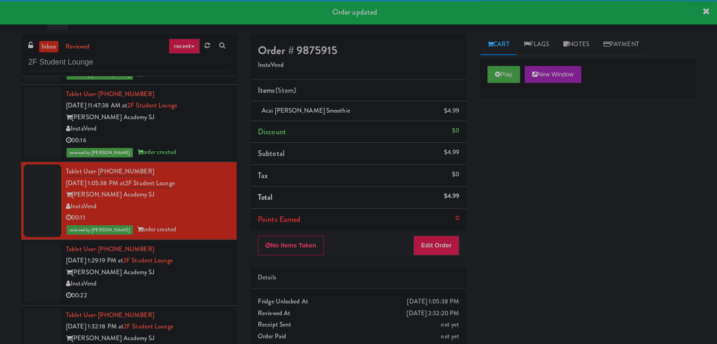
scroll to position [81, 0]
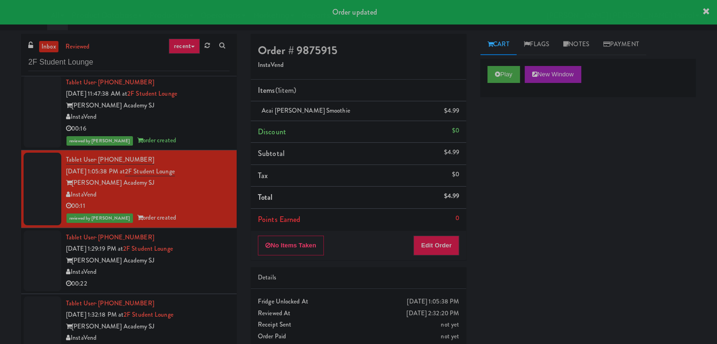
click at [205, 249] on div "Tablet User · (408) 763-7137 [DATE] 1:29:19 PM at [GEOGRAPHIC_DATA][PERSON_NAME…" at bounding box center [148, 261] width 164 height 58
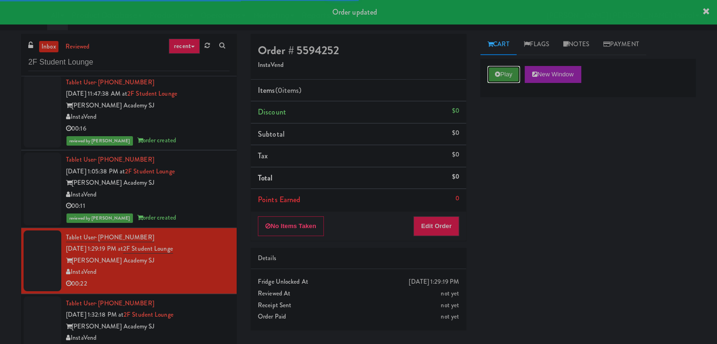
click at [511, 78] on button "Play" at bounding box center [503, 74] width 33 height 17
click at [515, 136] on div "Play New Window Primary Flag Clear Flag if unable to determine what was taken o…" at bounding box center [587, 235] width 215 height 353
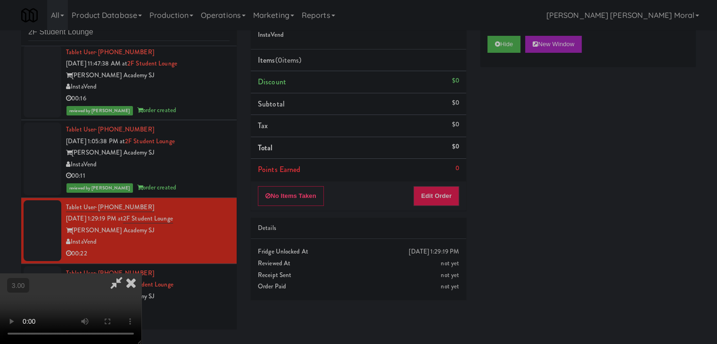
scroll to position [132, 0]
click at [141, 273] on video at bounding box center [70, 308] width 141 height 71
click at [443, 198] on button "Edit Order" at bounding box center [436, 196] width 46 height 20
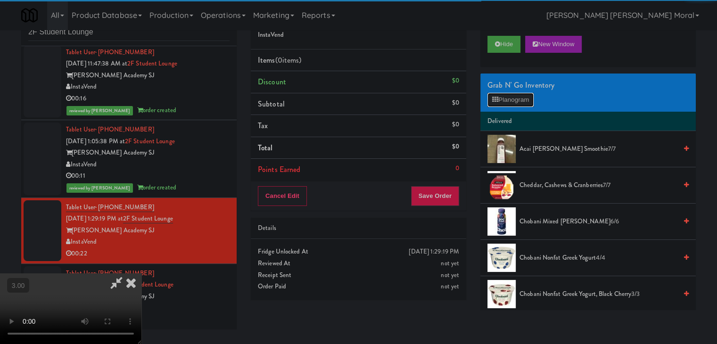
click at [510, 99] on button "Planogram" at bounding box center [510, 100] width 46 height 14
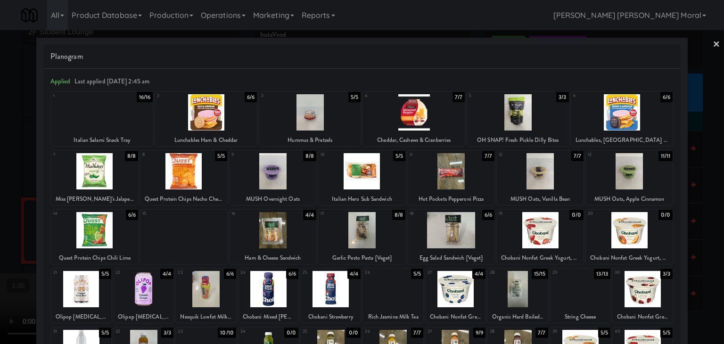
click at [640, 174] on div at bounding box center [629, 171] width 87 height 36
click at [19, 200] on div at bounding box center [362, 172] width 724 height 344
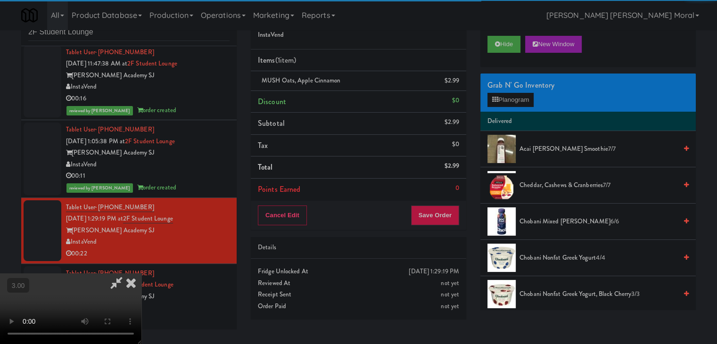
click at [141, 273] on video at bounding box center [70, 308] width 141 height 71
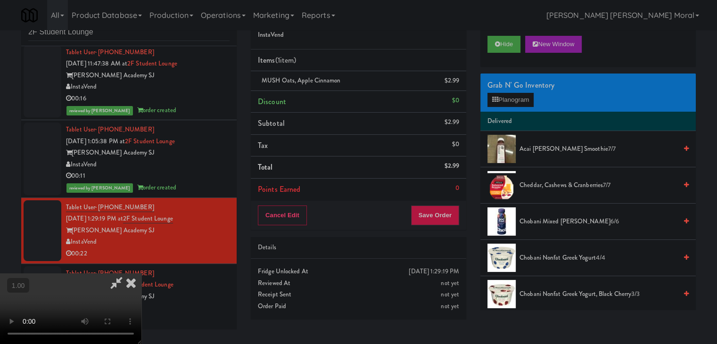
click at [141, 273] on video at bounding box center [70, 308] width 141 height 71
click at [517, 95] on button "Planogram" at bounding box center [510, 100] width 46 height 14
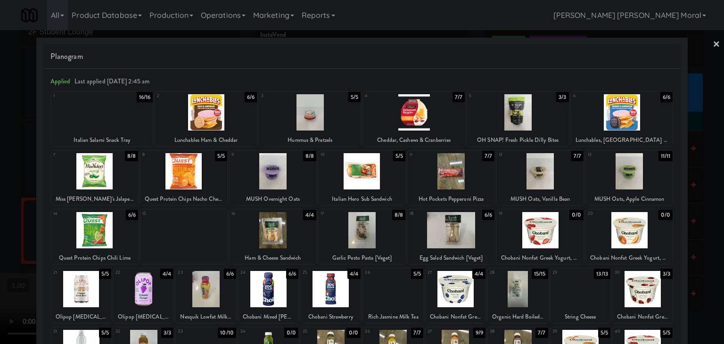
click at [713, 45] on link "×" at bounding box center [717, 44] width 8 height 29
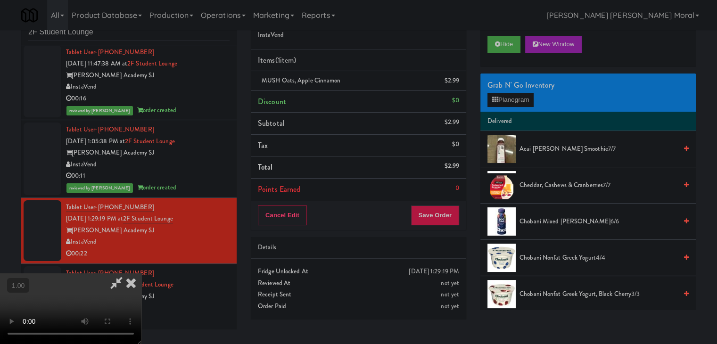
click at [141, 273] on video at bounding box center [70, 308] width 141 height 71
click at [444, 214] on button "Save Order" at bounding box center [435, 215] width 48 height 20
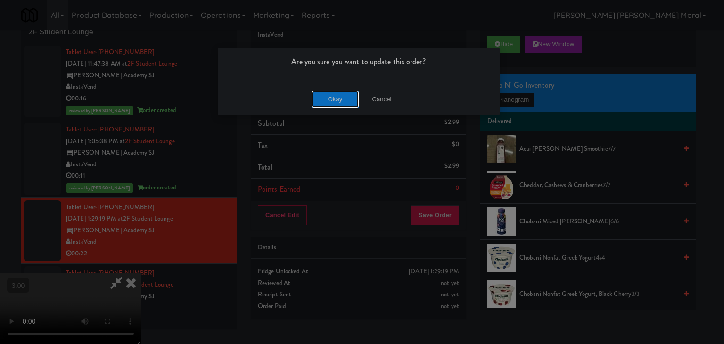
click at [339, 100] on button "Okay" at bounding box center [335, 99] width 47 height 17
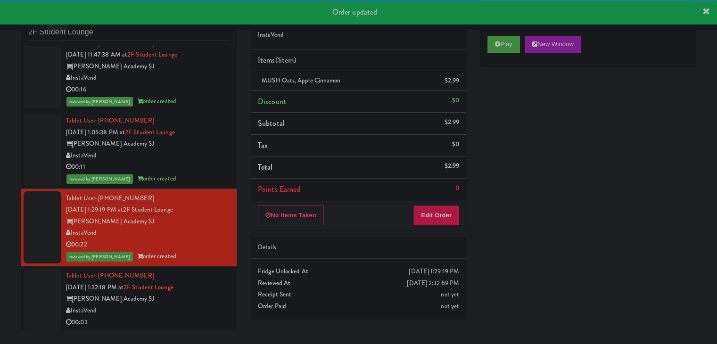
scroll to position [92, 0]
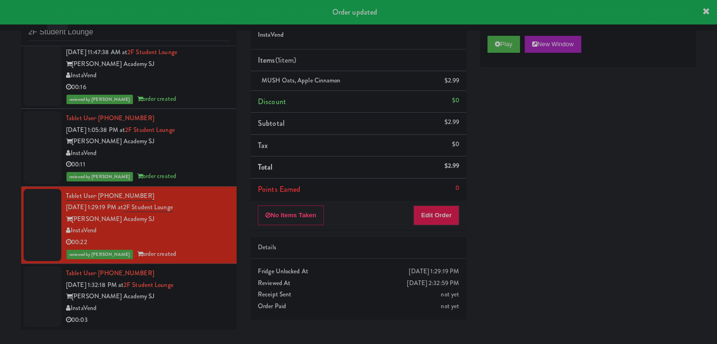
click at [207, 303] on div "InstaVend" at bounding box center [148, 309] width 164 height 12
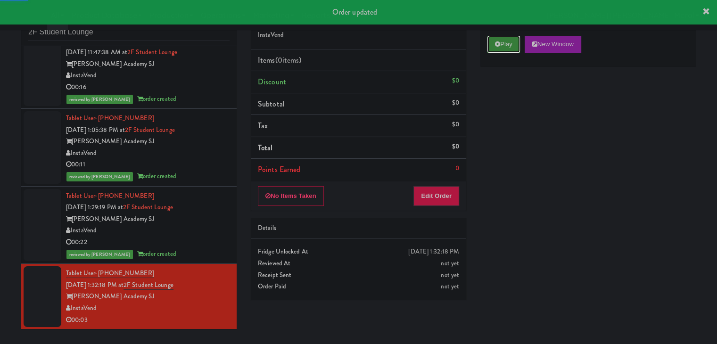
click at [498, 48] on button "Play" at bounding box center [503, 44] width 33 height 17
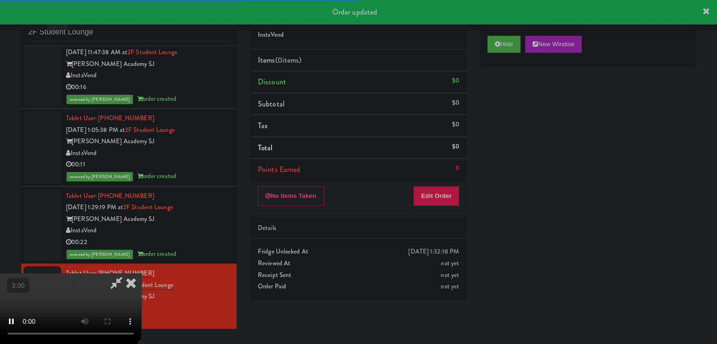
click at [509, 127] on div "Hide New Window Primary Flag Clear Flag if unable to determine what was taken o…" at bounding box center [587, 205] width 215 height 353
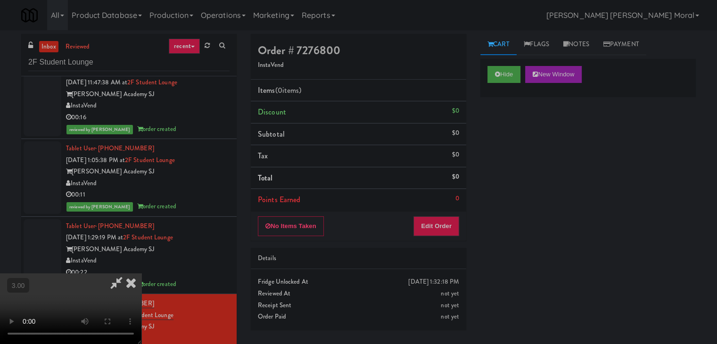
scroll to position [132, 0]
click at [141, 273] on video at bounding box center [70, 308] width 141 height 71
drag, startPoint x: 44, startPoint y: 210, endPoint x: 56, endPoint y: 210, distance: 11.8
click at [44, 273] on video at bounding box center [70, 308] width 141 height 71
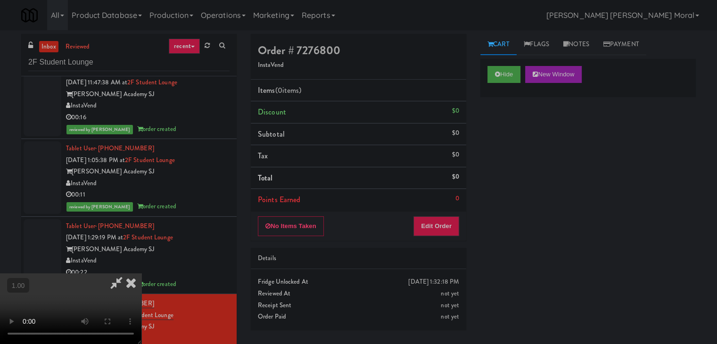
click at [141, 273] on video at bounding box center [70, 308] width 141 height 71
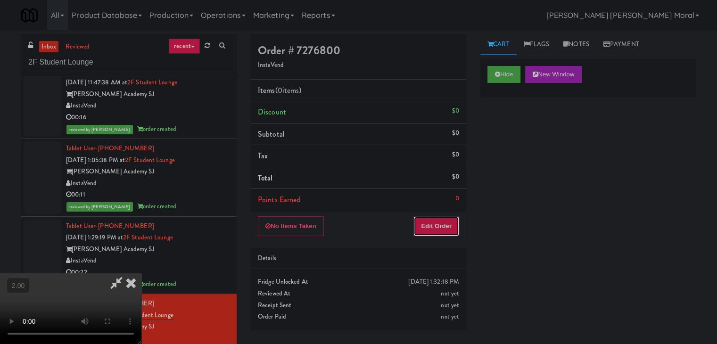
click at [453, 230] on button "Edit Order" at bounding box center [436, 226] width 46 height 20
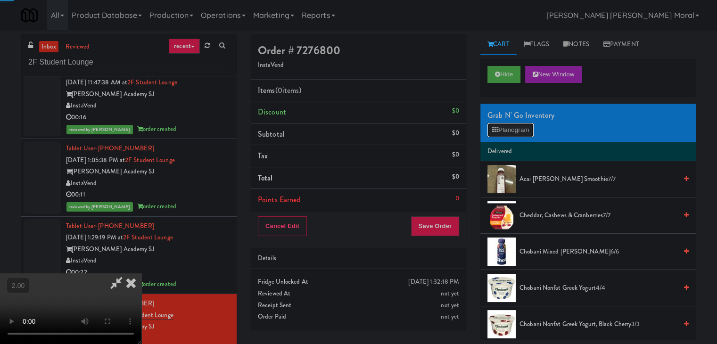
click at [524, 126] on button "Planogram" at bounding box center [510, 130] width 46 height 14
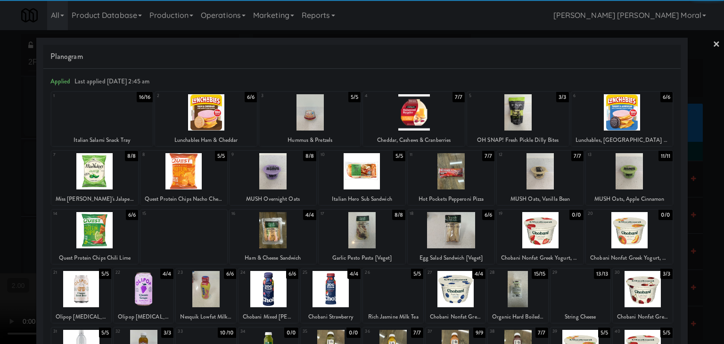
click at [193, 172] on div at bounding box center [183, 171] width 87 height 36
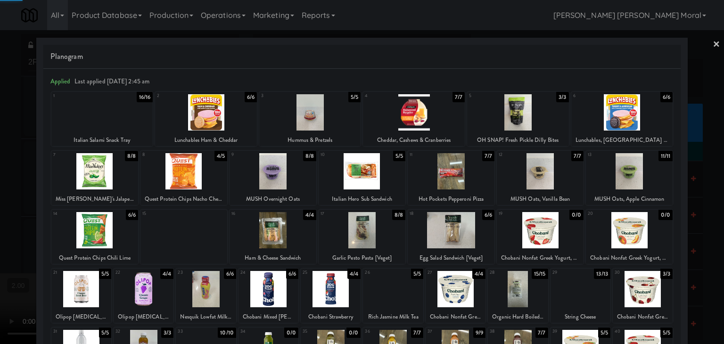
click at [0, 197] on div at bounding box center [362, 172] width 724 height 344
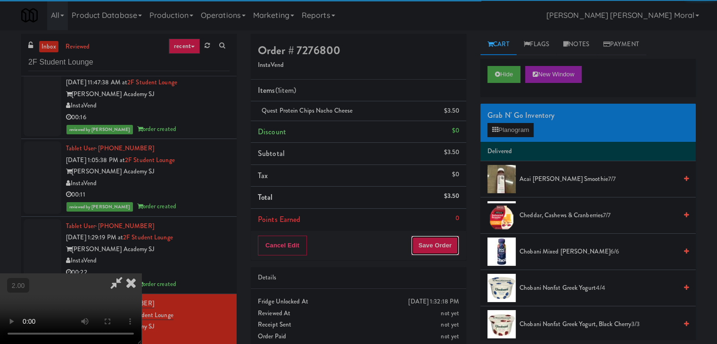
click at [452, 246] on button "Save Order" at bounding box center [435, 246] width 48 height 20
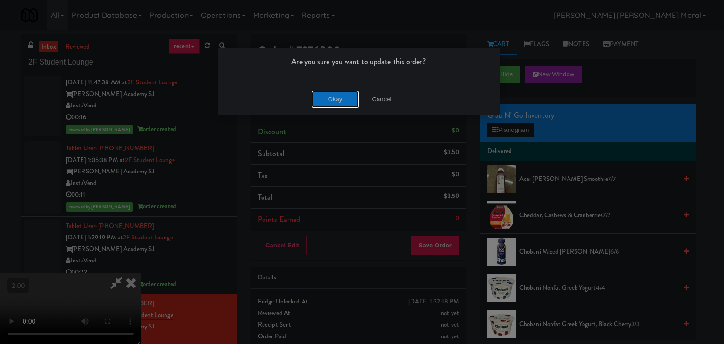
click at [336, 102] on button "Okay" at bounding box center [335, 99] width 47 height 17
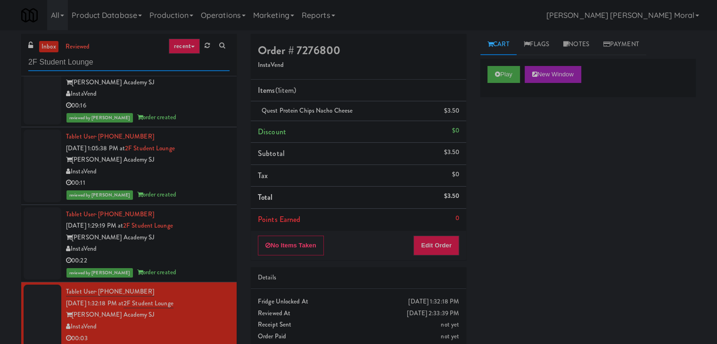
click at [164, 61] on input "2F Student Lounge" at bounding box center [128, 62] width 201 height 17
paste input "Holiday Inn Time Square Drink Cooler"
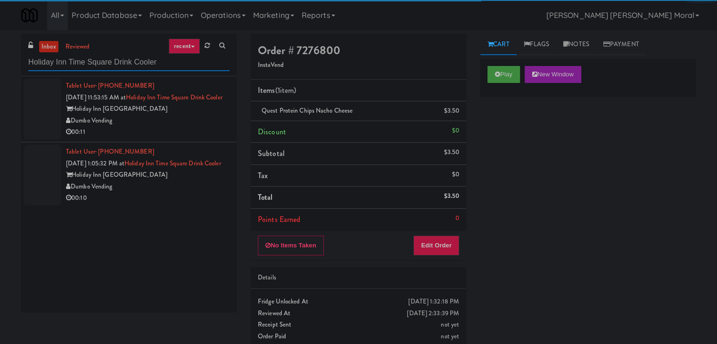
type input "Holiday Inn Time Square Drink Cooler"
click at [201, 127] on div "Dumbo Vending" at bounding box center [148, 121] width 164 height 12
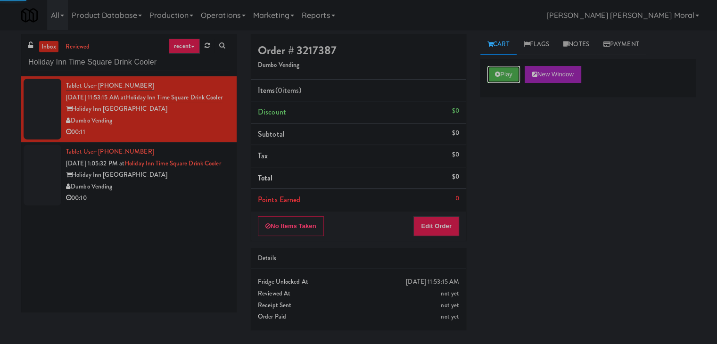
click at [492, 79] on button "Play" at bounding box center [503, 74] width 33 height 17
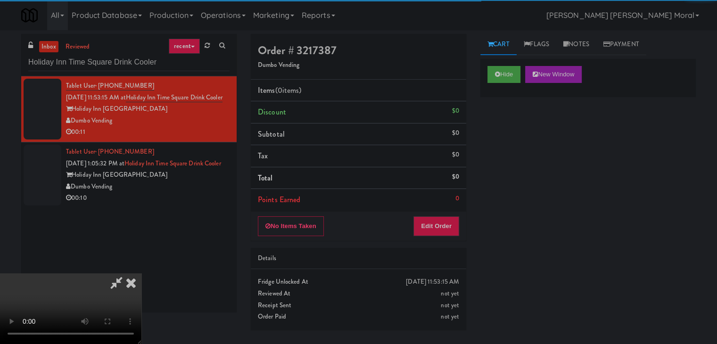
click at [502, 134] on div "Hide New Window Primary Flag Clear Flag if unable to determine what was taken o…" at bounding box center [587, 235] width 215 height 353
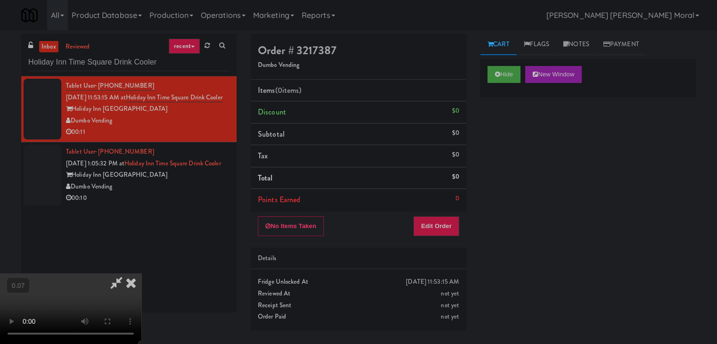
scroll to position [94, 0]
click at [141, 273] on video at bounding box center [70, 308] width 141 height 71
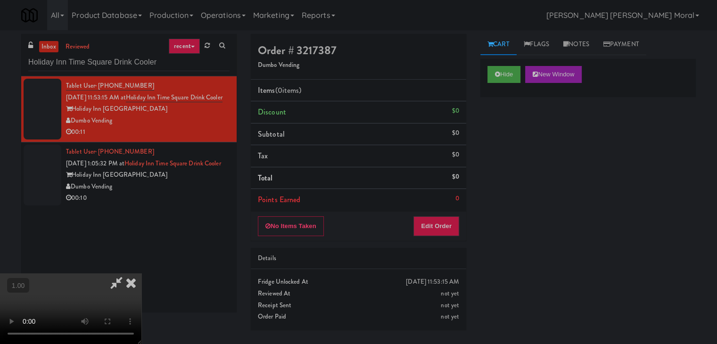
click at [141, 273] on video at bounding box center [70, 308] width 141 height 71
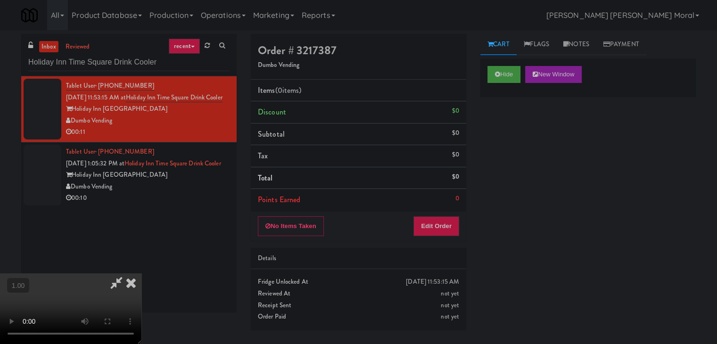
click at [141, 273] on video at bounding box center [70, 308] width 141 height 71
click at [448, 227] on button "Edit Order" at bounding box center [436, 226] width 46 height 20
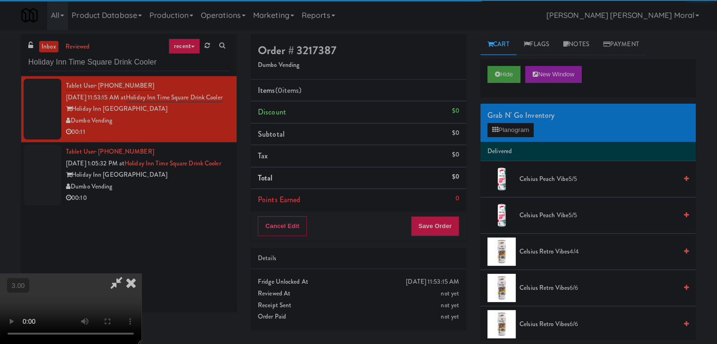
click at [512, 119] on div "Grab N' Go Inventory" at bounding box center [587, 115] width 201 height 14
click at [511, 128] on button "Planogram" at bounding box center [510, 130] width 46 height 14
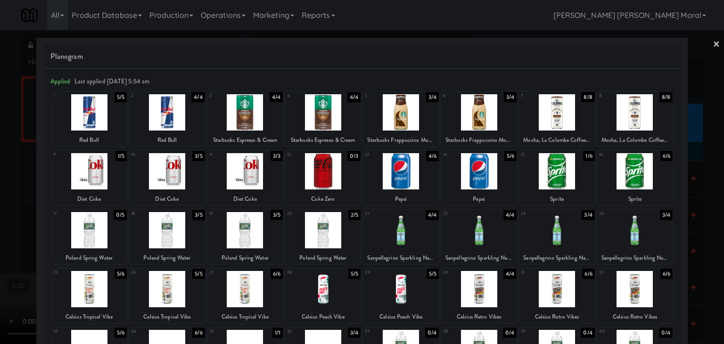
click at [492, 287] on div at bounding box center [478, 289] width 75 height 36
click at [0, 197] on div at bounding box center [362, 172] width 724 height 344
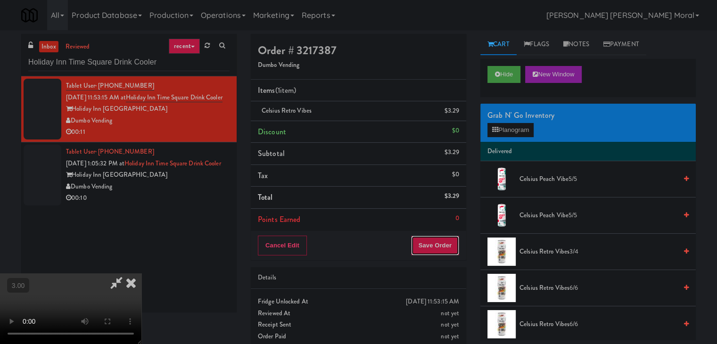
click at [439, 242] on button "Save Order" at bounding box center [435, 246] width 48 height 20
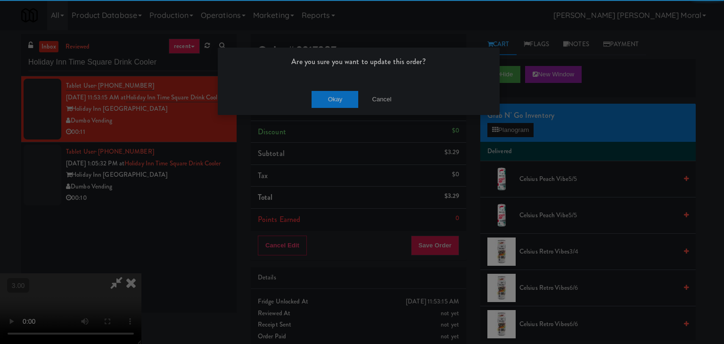
drag, startPoint x: 331, startPoint y: 117, endPoint x: 330, endPoint y: 107, distance: 10.0
click at [331, 116] on div "Are you sure you want to update this order? Okay Cancel" at bounding box center [362, 172] width 724 height 344
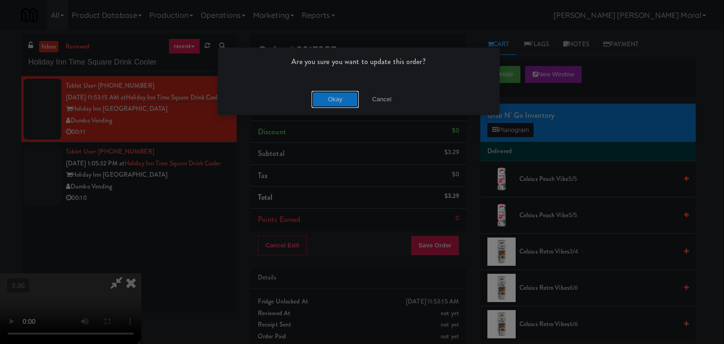
click at [330, 107] on button "Okay" at bounding box center [335, 99] width 47 height 17
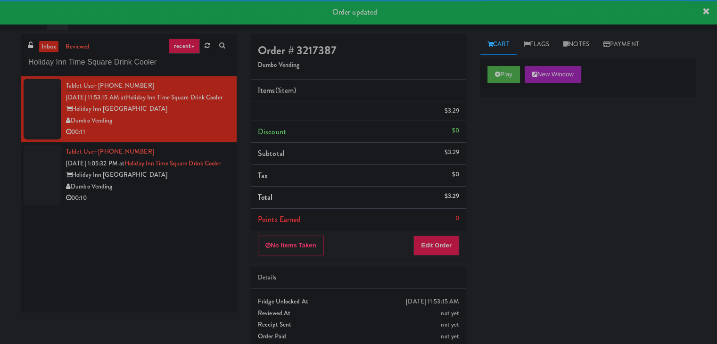
click at [185, 181] on div "Holiday Inn [GEOGRAPHIC_DATA]" at bounding box center [148, 175] width 164 height 12
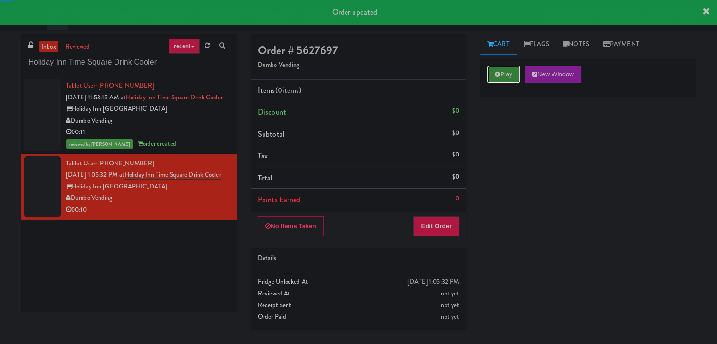
click at [498, 79] on button "Play" at bounding box center [503, 74] width 33 height 17
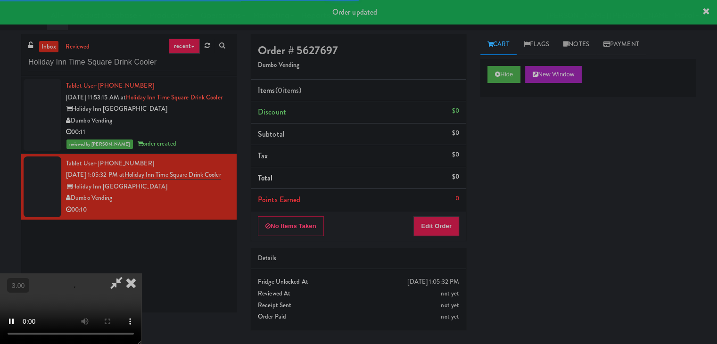
click at [498, 133] on div "Hide New Window Primary Flag Clear Flag if unable to determine what was taken o…" at bounding box center [587, 235] width 215 height 353
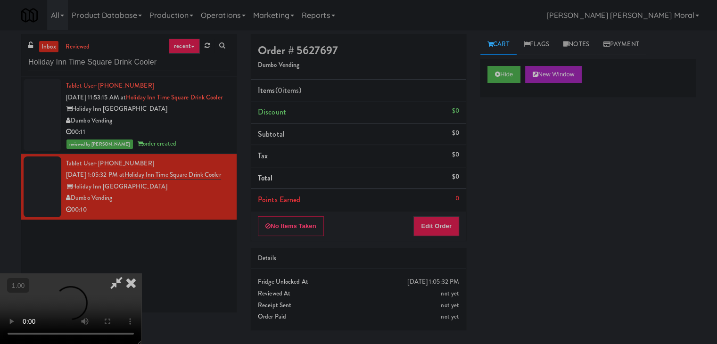
scroll to position [132, 0]
click at [141, 273] on video at bounding box center [70, 308] width 141 height 71
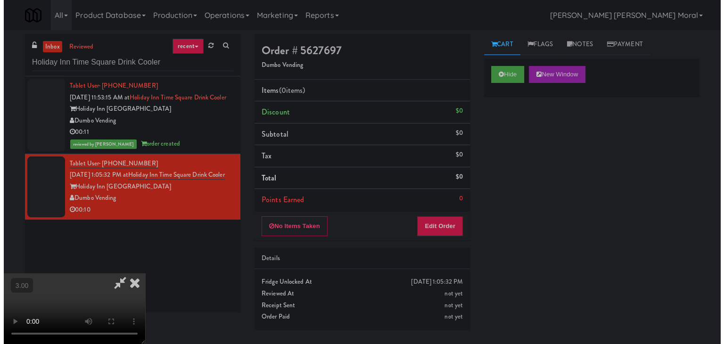
scroll to position [38, 0]
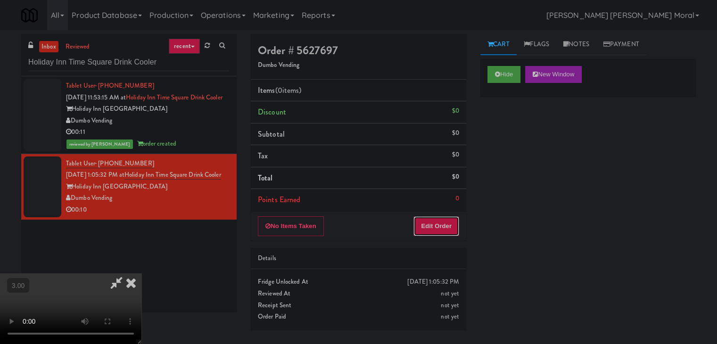
drag, startPoint x: 449, startPoint y: 228, endPoint x: 476, endPoint y: 184, distance: 51.4
click at [449, 228] on button "Edit Order" at bounding box center [436, 226] width 46 height 20
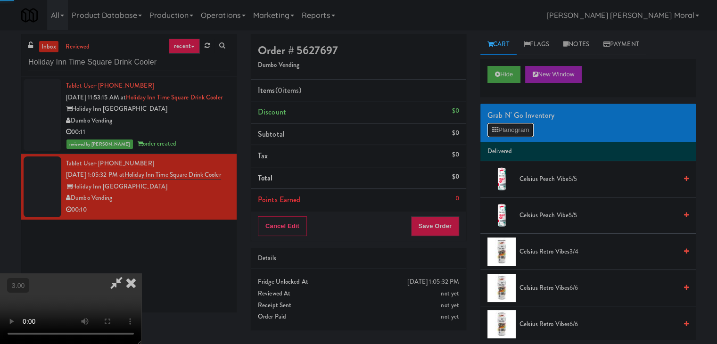
click at [506, 128] on button "Planogram" at bounding box center [510, 130] width 46 height 14
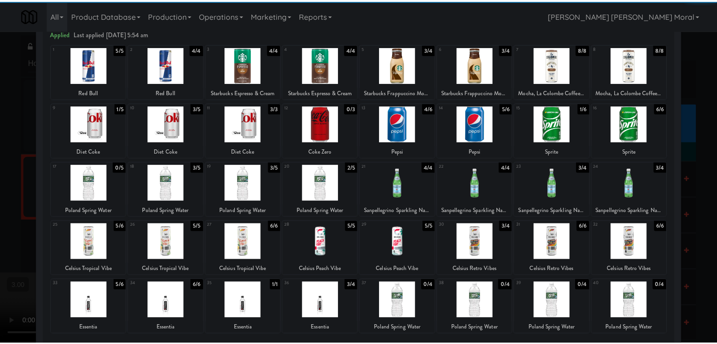
scroll to position [94, 0]
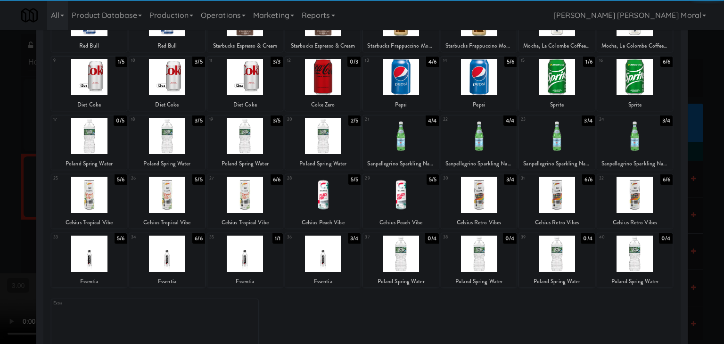
click at [635, 253] on div at bounding box center [634, 254] width 75 height 36
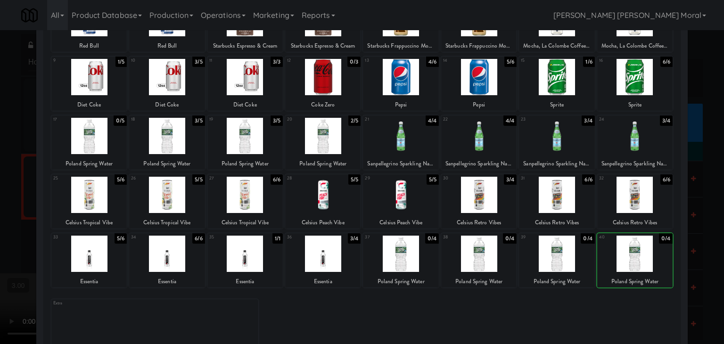
click at [635, 253] on div at bounding box center [634, 254] width 75 height 36
click at [34, 221] on div at bounding box center [362, 172] width 724 height 344
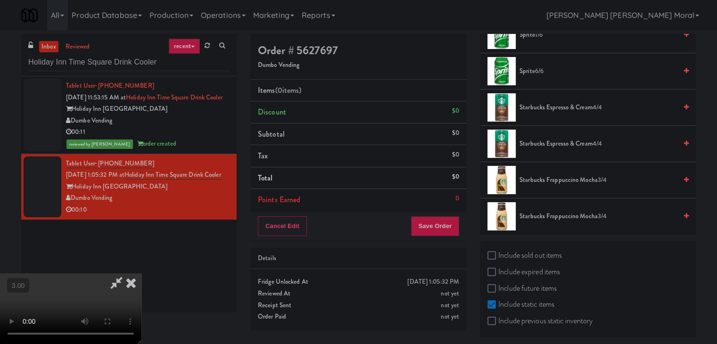
click at [516, 248] on label "Include sold out items" at bounding box center [524, 255] width 74 height 14
click at [498, 252] on input "Include sold out items" at bounding box center [492, 256] width 11 height 8
checkbox input "true"
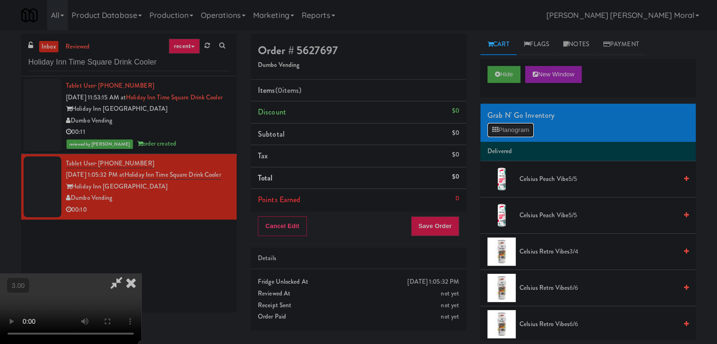
click at [525, 128] on button "Planogram" at bounding box center [510, 130] width 46 height 14
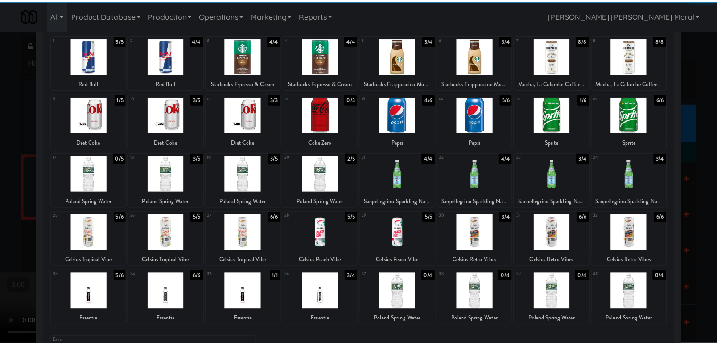
scroll to position [119, 0]
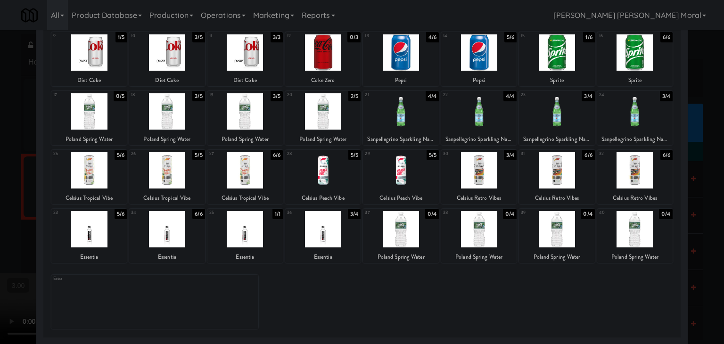
click at [635, 230] on div at bounding box center [634, 229] width 75 height 36
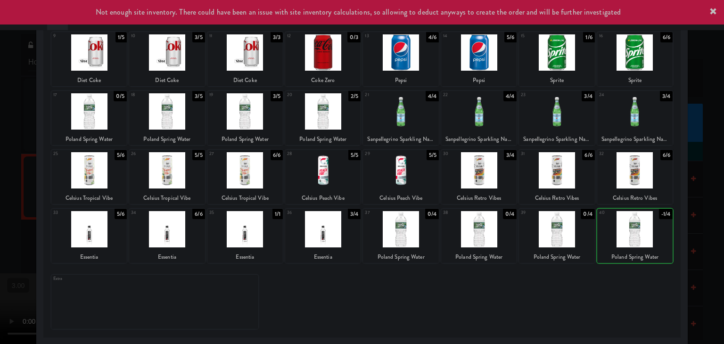
click at [635, 230] on div at bounding box center [634, 229] width 75 height 36
click at [696, 237] on div at bounding box center [362, 172] width 724 height 344
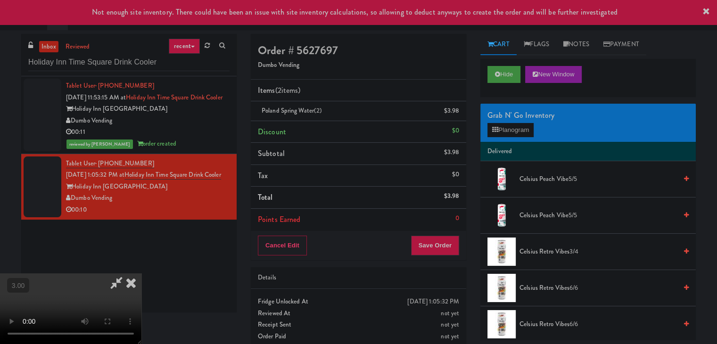
click at [141, 273] on icon at bounding box center [131, 282] width 21 height 19
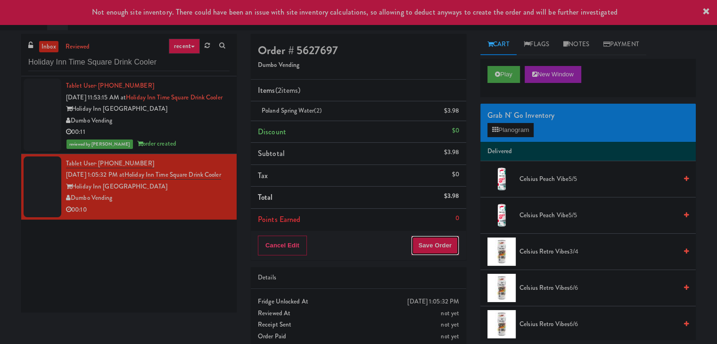
click at [449, 247] on button "Save Order" at bounding box center [435, 246] width 48 height 20
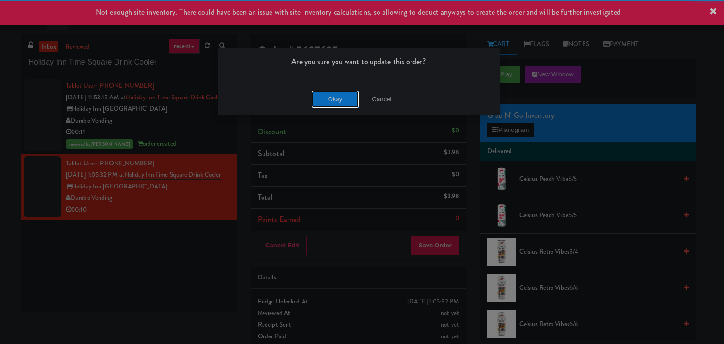
click at [345, 100] on button "Okay" at bounding box center [335, 99] width 47 height 17
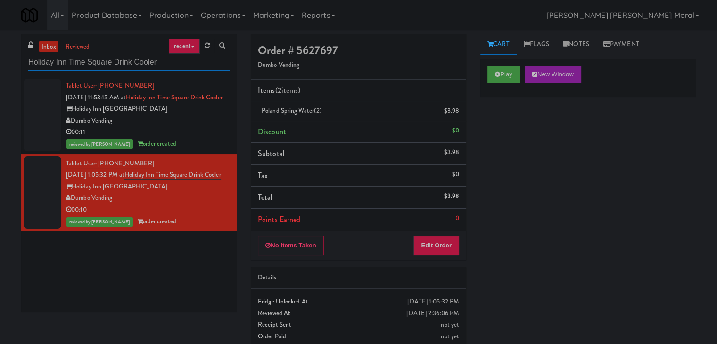
click at [113, 65] on input "Holiday Inn Time Square Drink Cooler" at bounding box center [128, 62] width 201 height 17
paste input "Rock Solid Reboot 2"
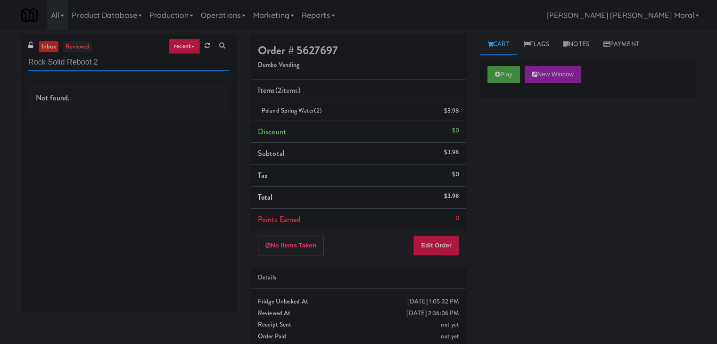
type input "Rock Solid Reboot 2"
click at [79, 44] on link "reviewed" at bounding box center [77, 47] width 29 height 12
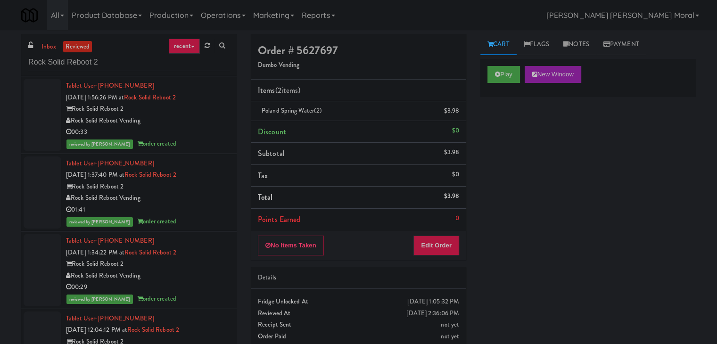
click at [203, 127] on div "00:33" at bounding box center [148, 132] width 164 height 12
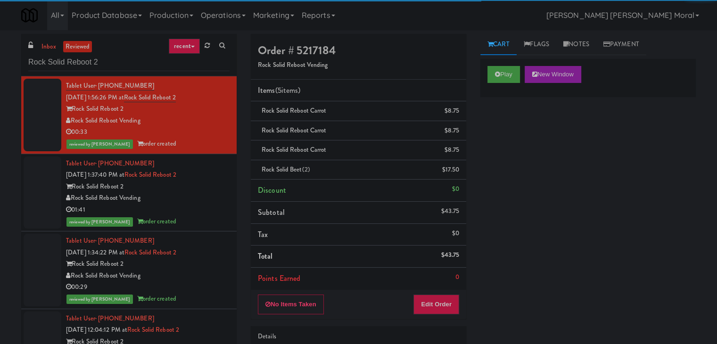
click at [204, 189] on div "Rock Solid Reboot 2" at bounding box center [148, 187] width 164 height 12
